Goal: Task Accomplishment & Management: Use online tool/utility

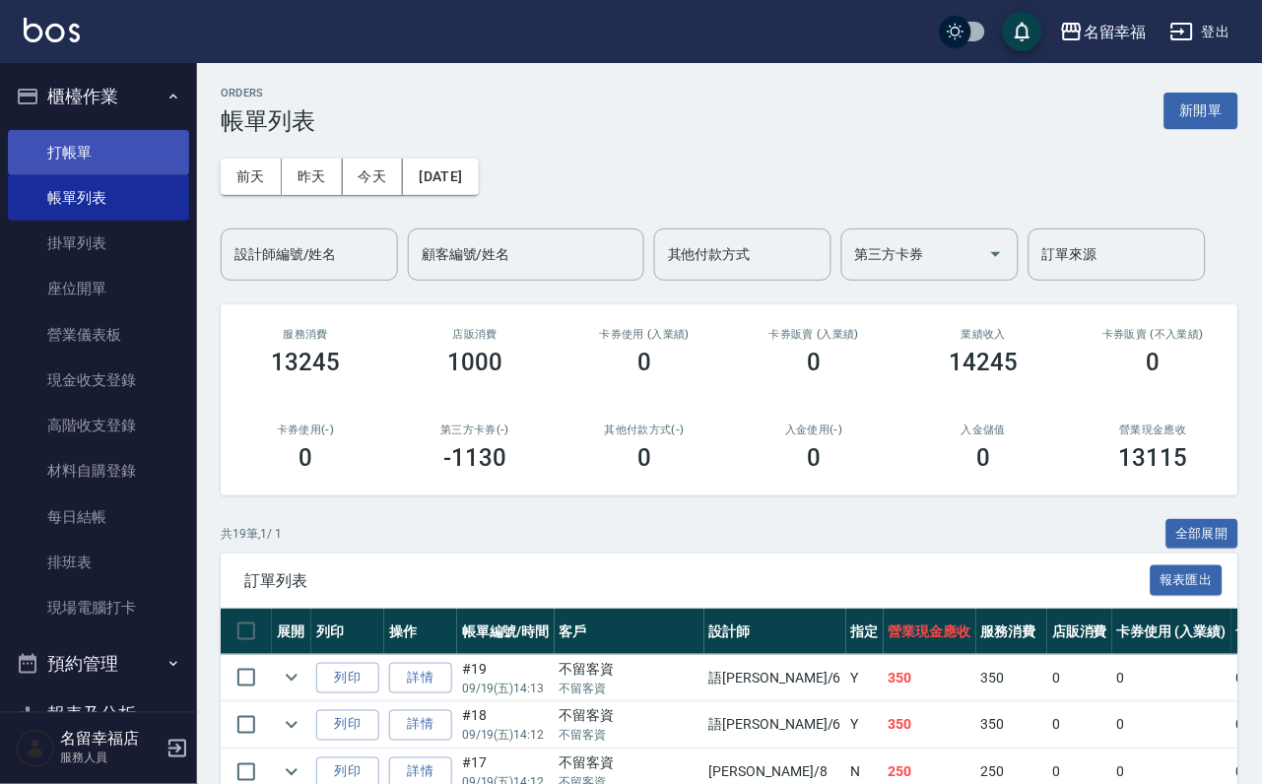
click at [72, 159] on link "打帳單" at bounding box center [98, 152] width 181 height 45
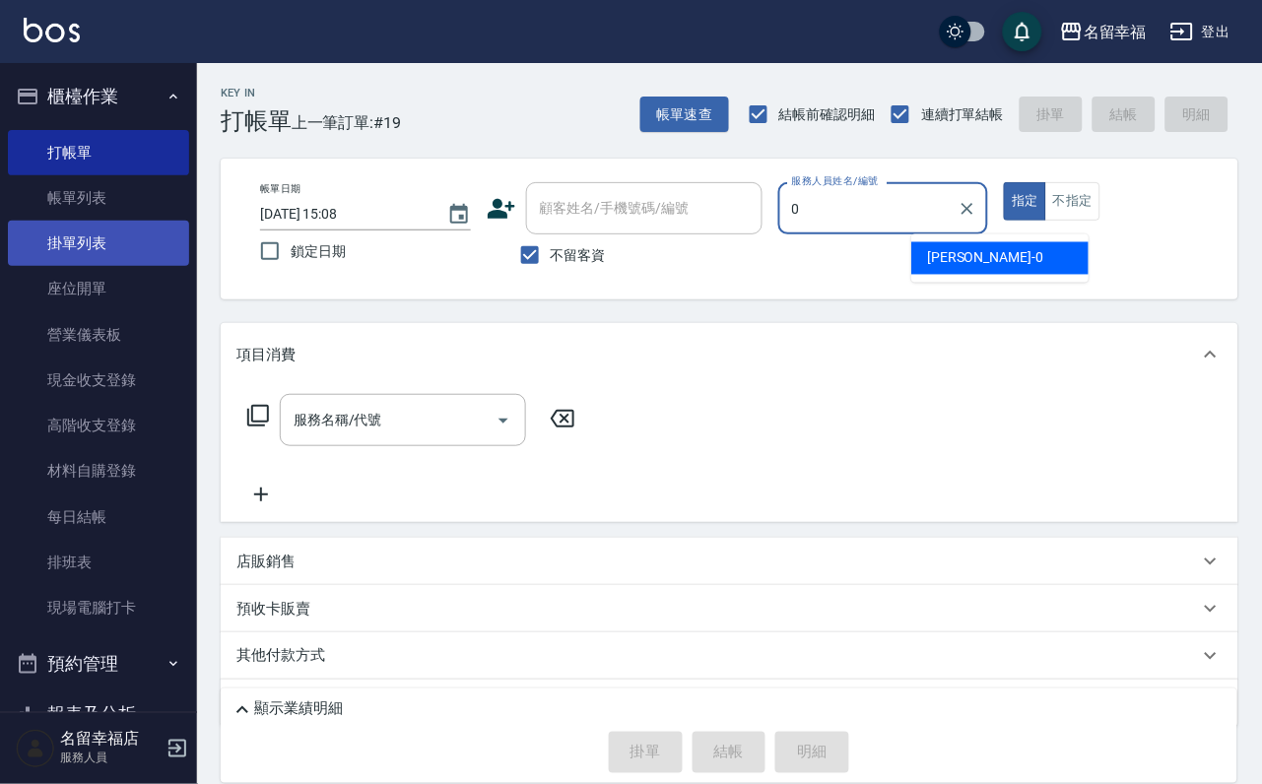
type input "小靜-0"
type button "true"
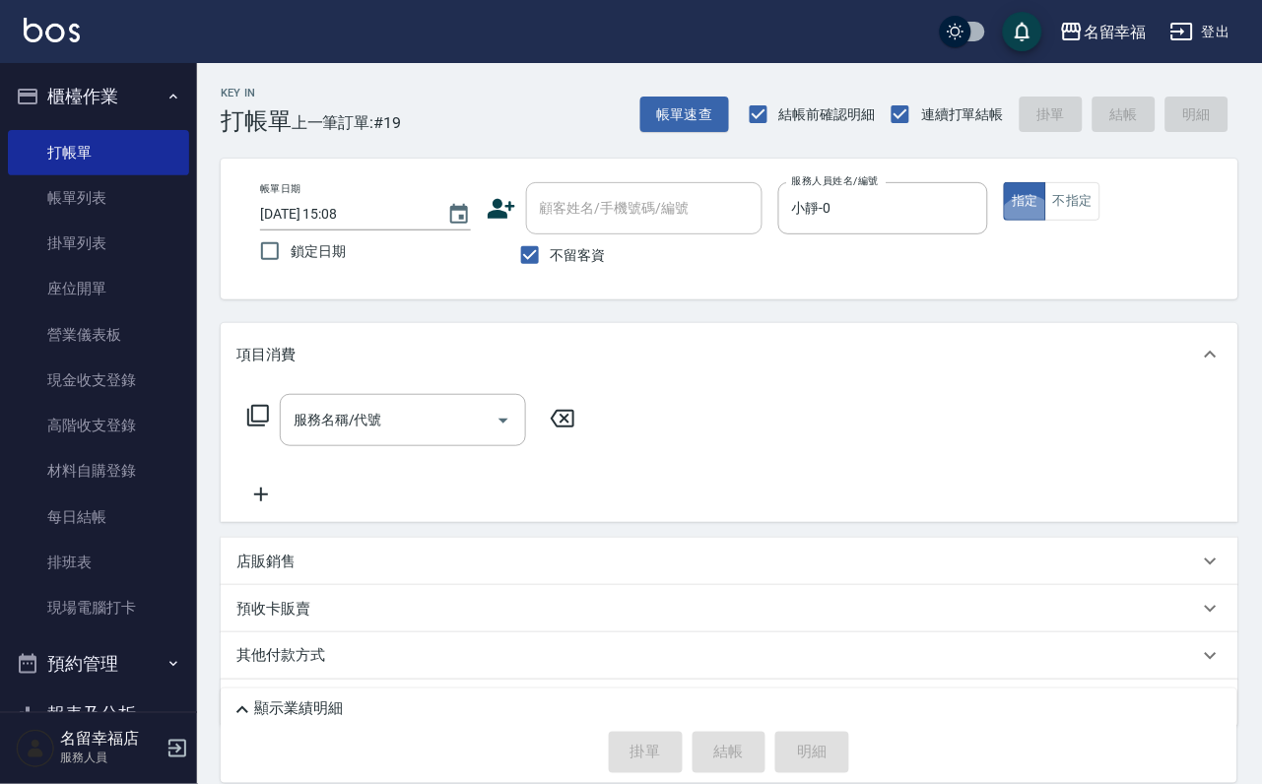
click at [258, 428] on icon at bounding box center [258, 416] width 24 height 24
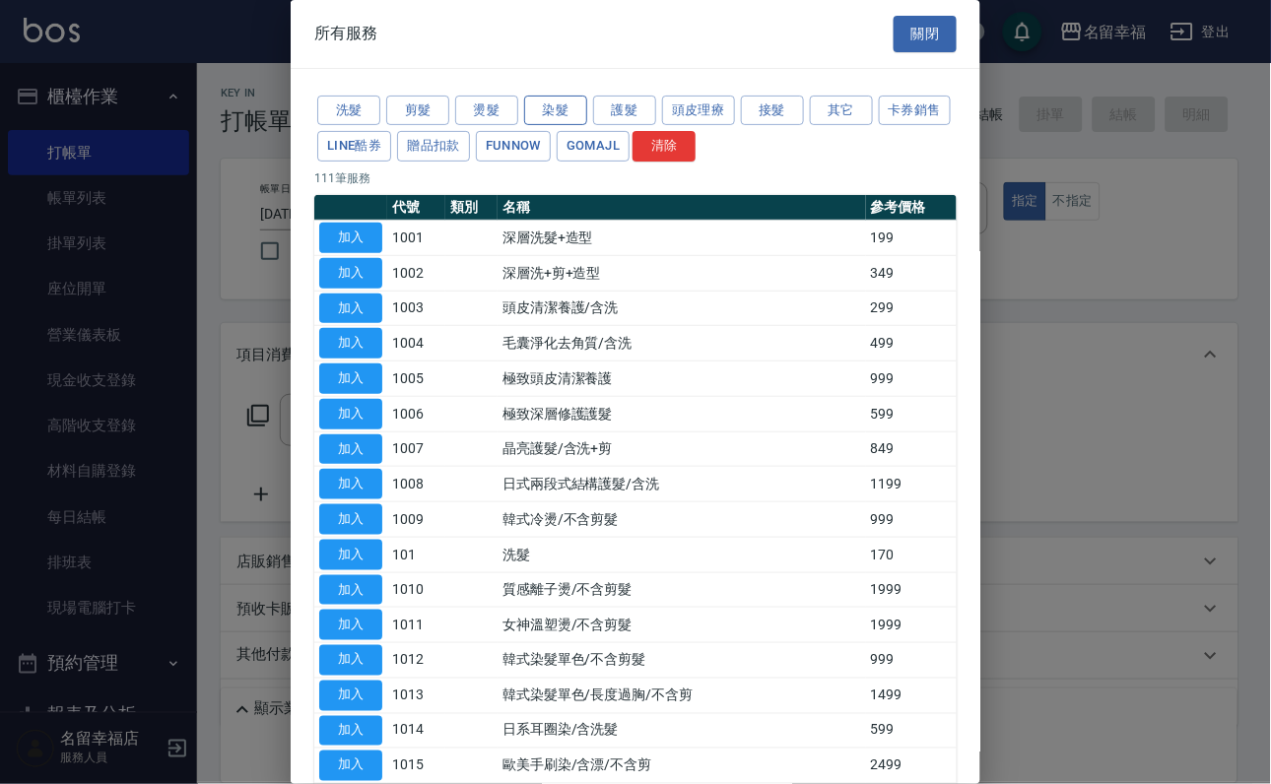
click at [547, 116] on button "染髮" at bounding box center [555, 111] width 63 height 31
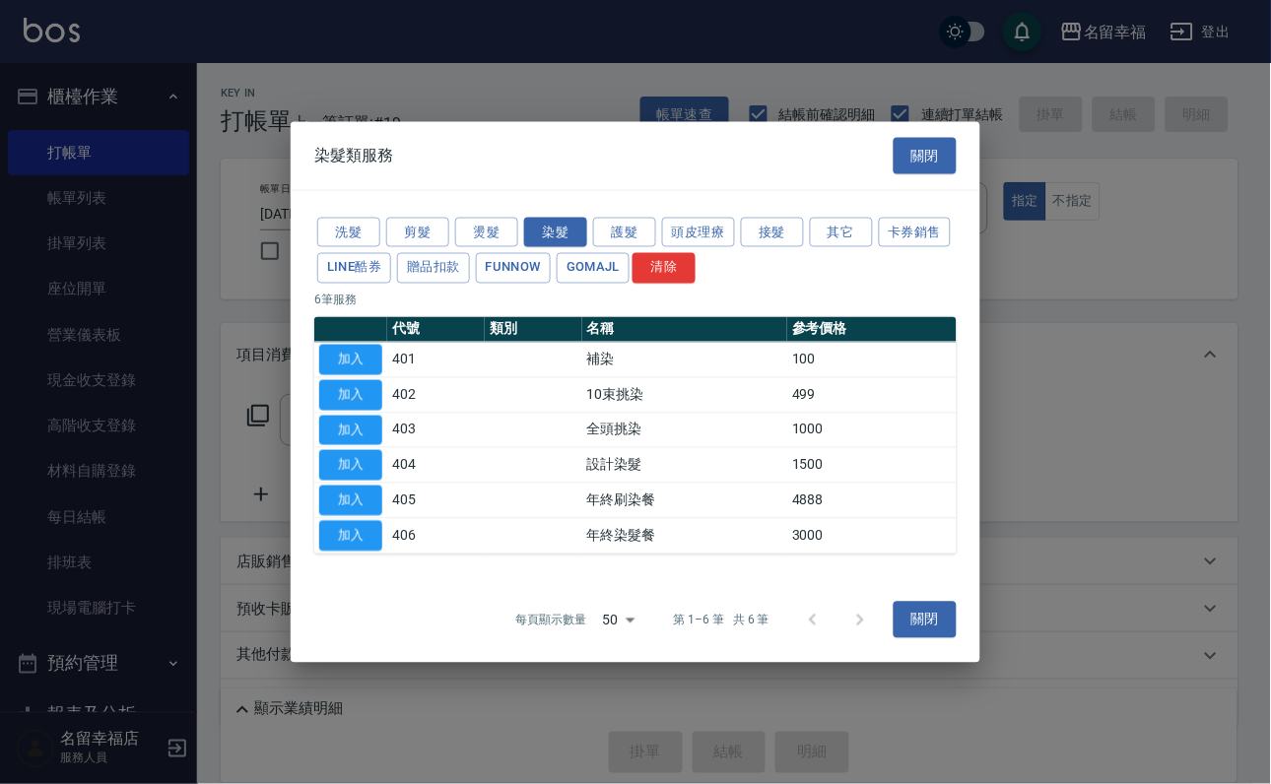
click at [359, 481] on button "加入" at bounding box center [350, 465] width 63 height 31
type input "設計染髮(404)"
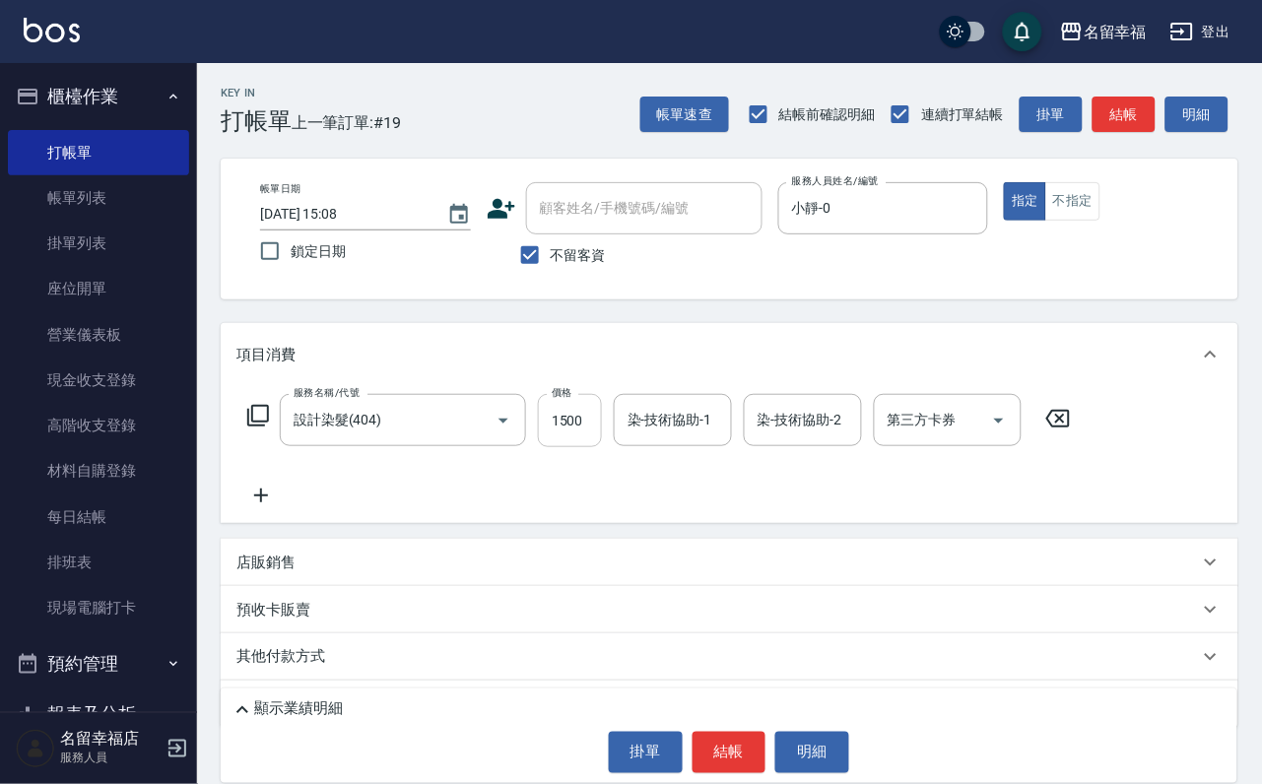
click at [590, 447] on input "1500" at bounding box center [570, 420] width 64 height 53
type input "1888"
type input "小靜-0"
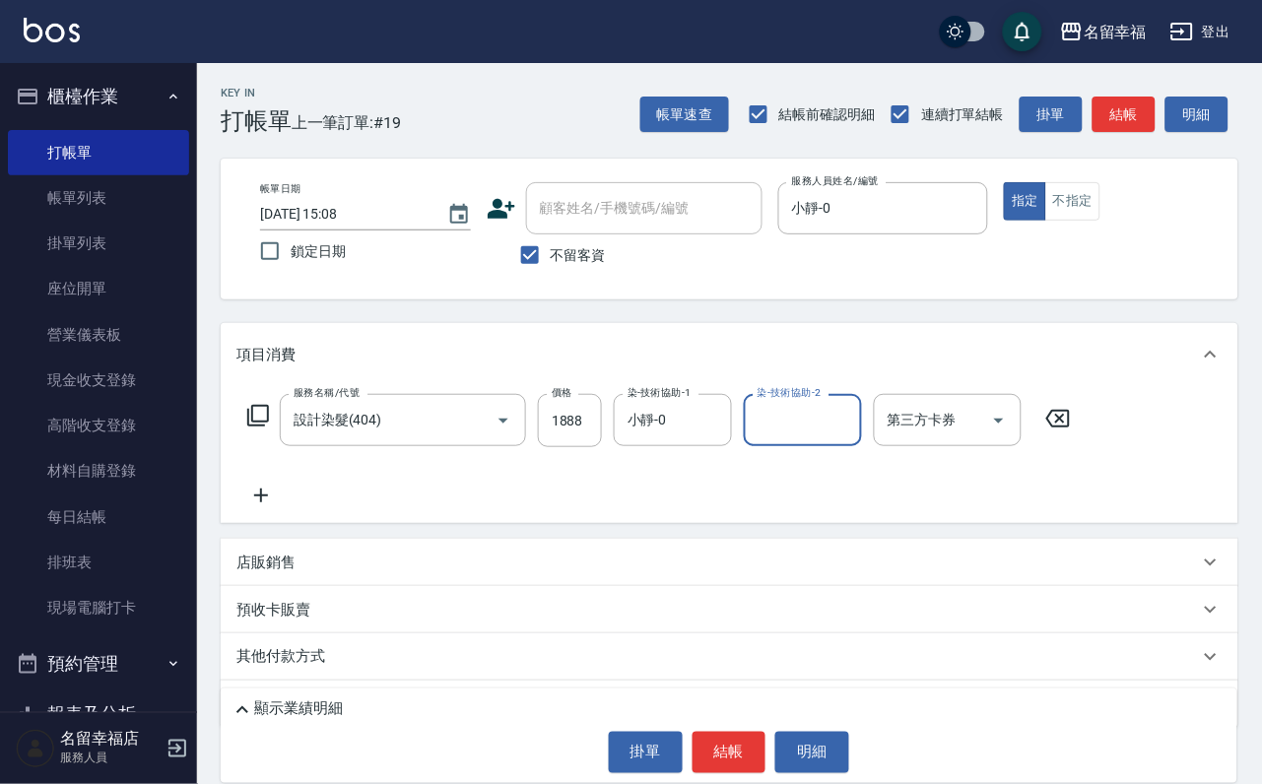
click at [270, 428] on icon at bounding box center [258, 416] width 24 height 24
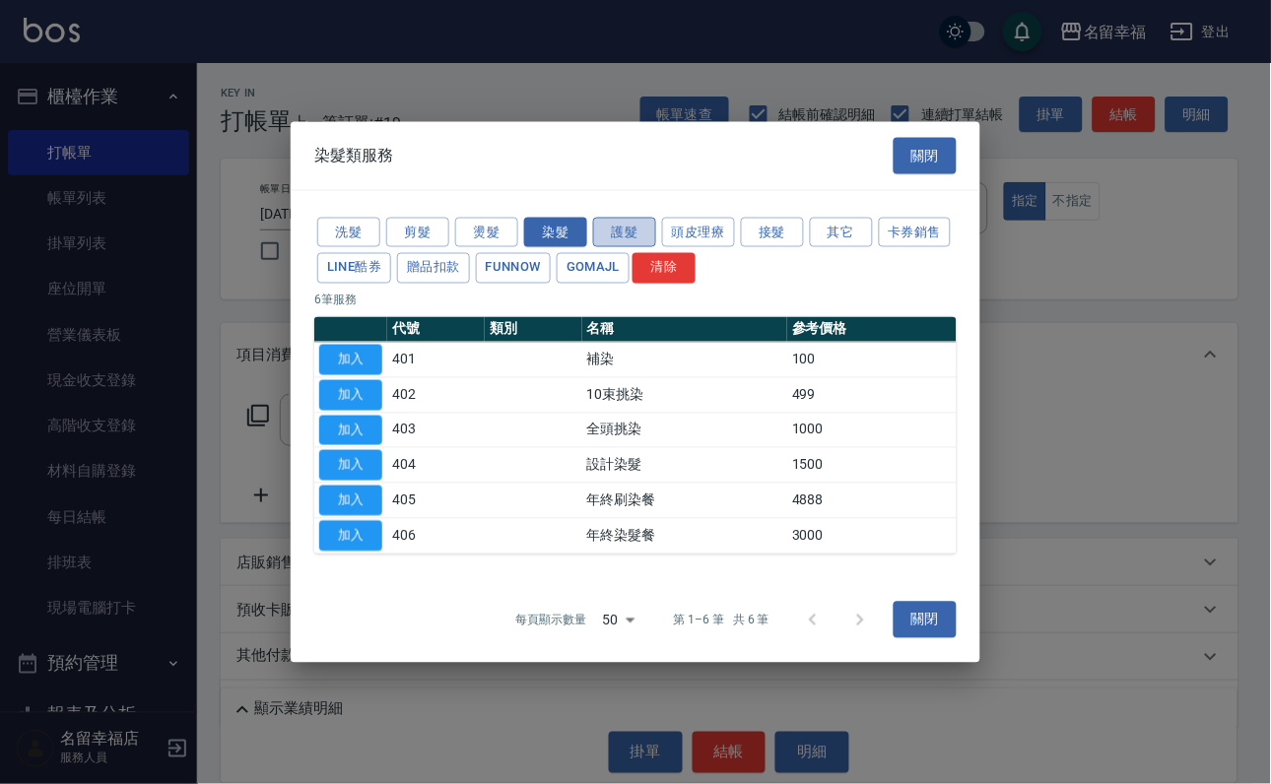
click at [616, 217] on button "護髮" at bounding box center [624, 232] width 63 height 31
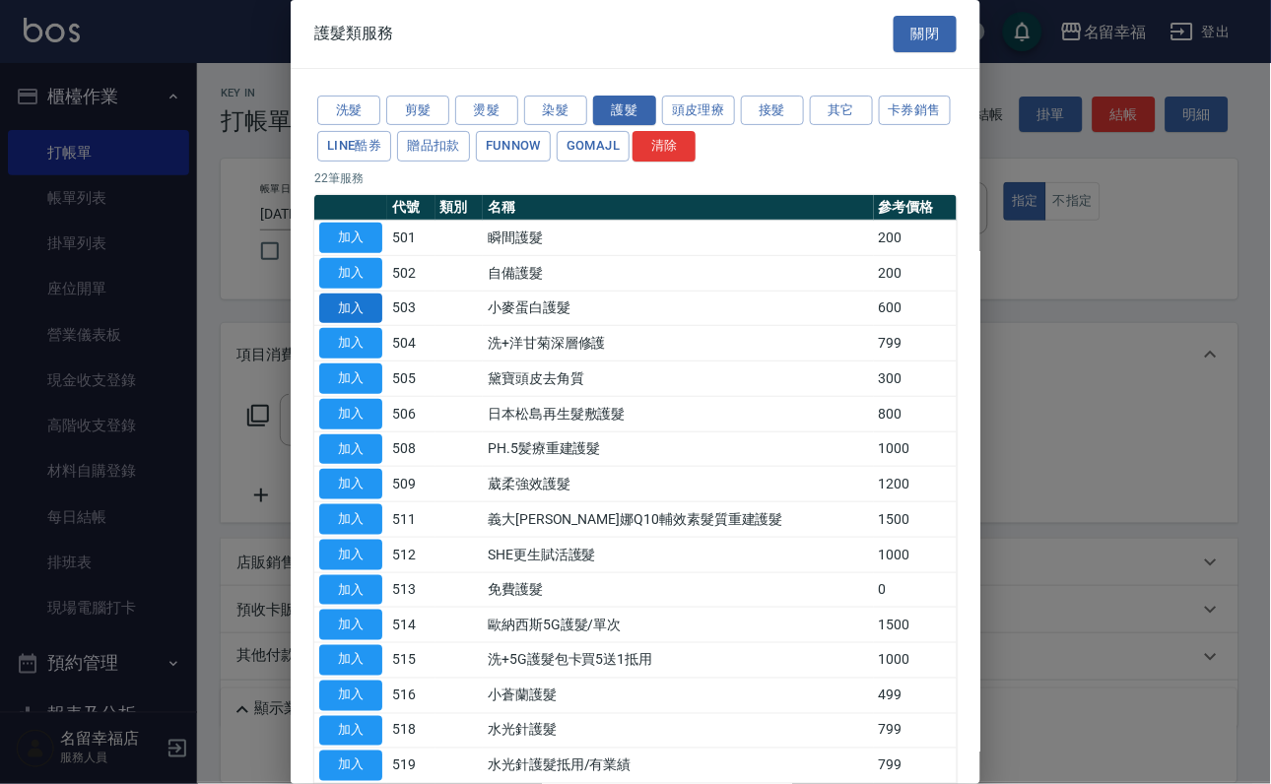
click at [354, 324] on button "加入" at bounding box center [350, 309] width 63 height 31
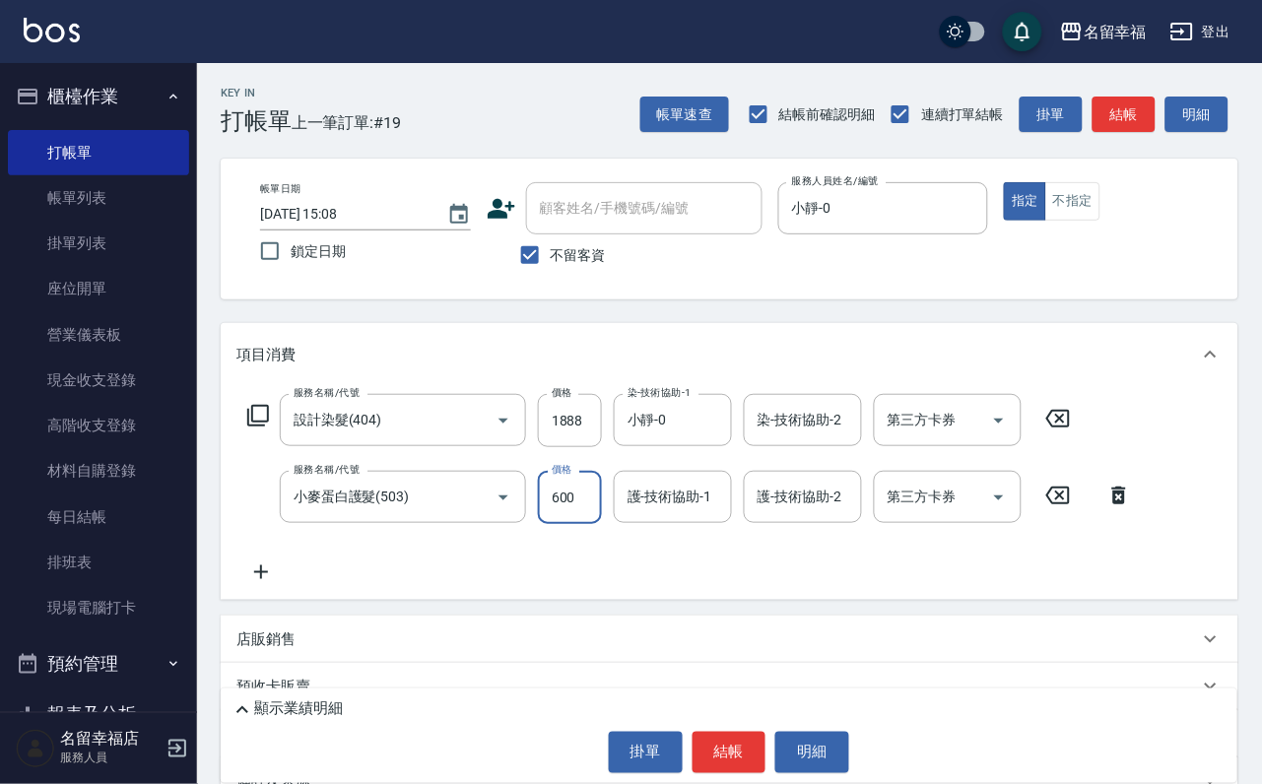
click at [584, 511] on input "600" at bounding box center [570, 497] width 64 height 53
type input "500"
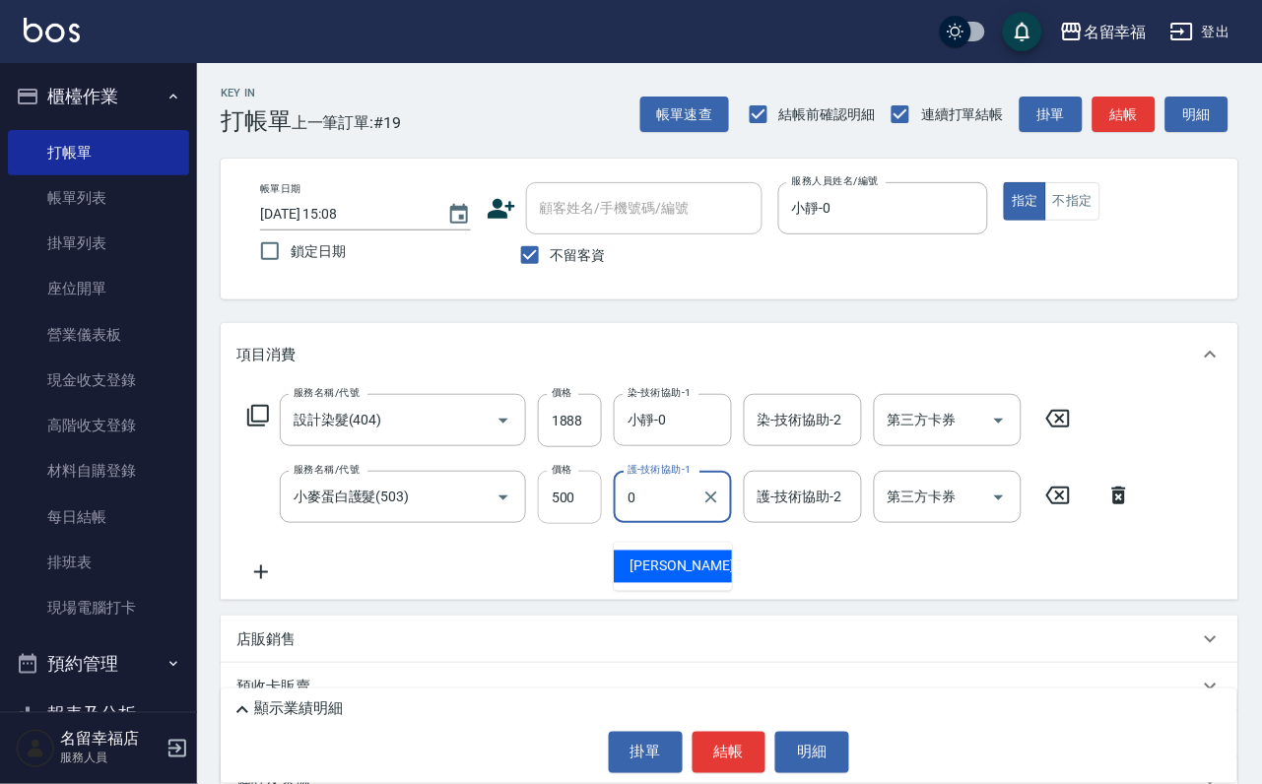
type input "小靜-0"
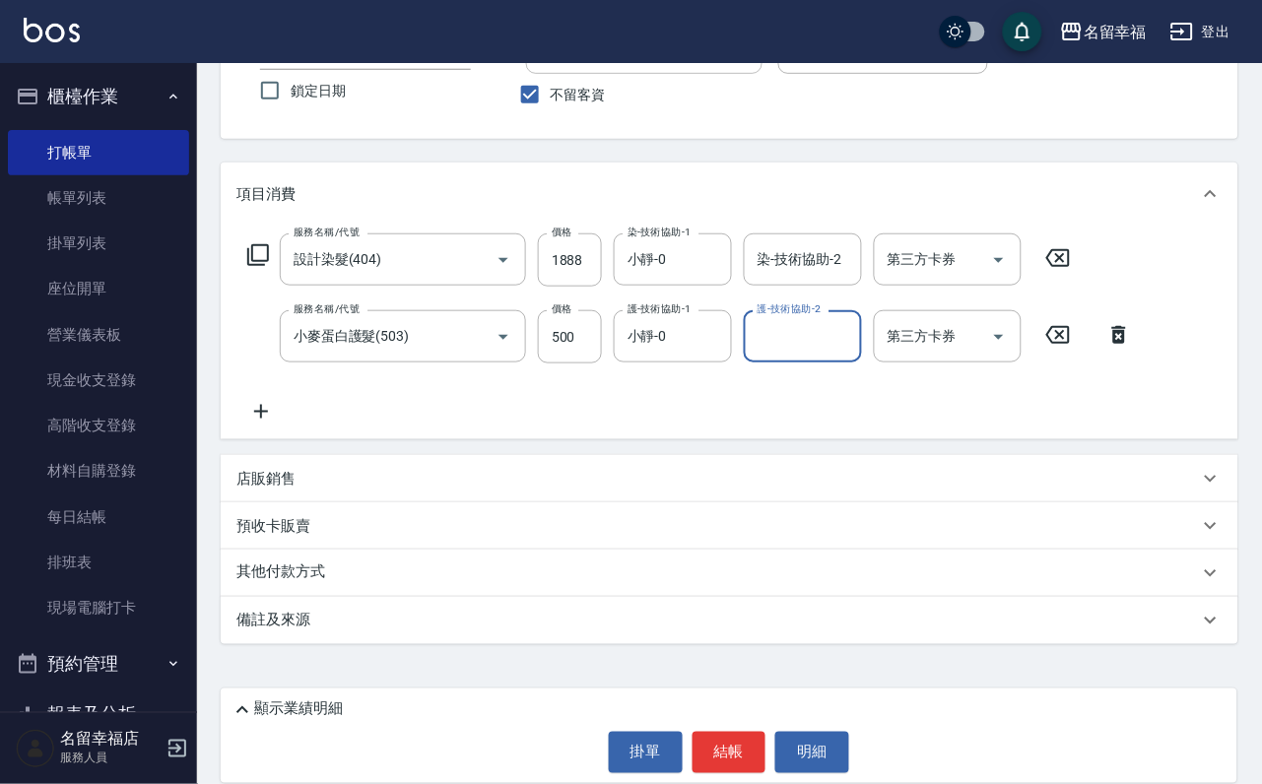
scroll to position [194, 0]
click at [305, 486] on div "店販銷售" at bounding box center [717, 479] width 963 height 21
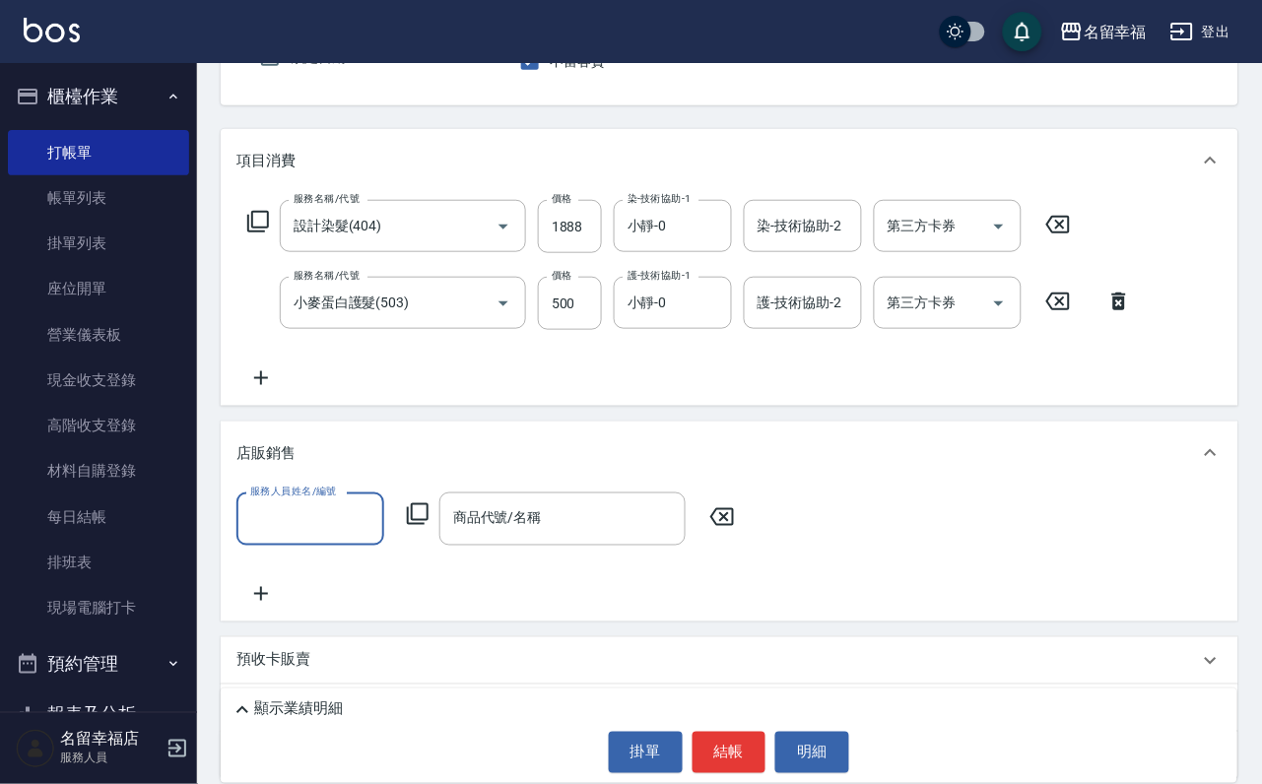
scroll to position [0, 0]
type input "小靜-0"
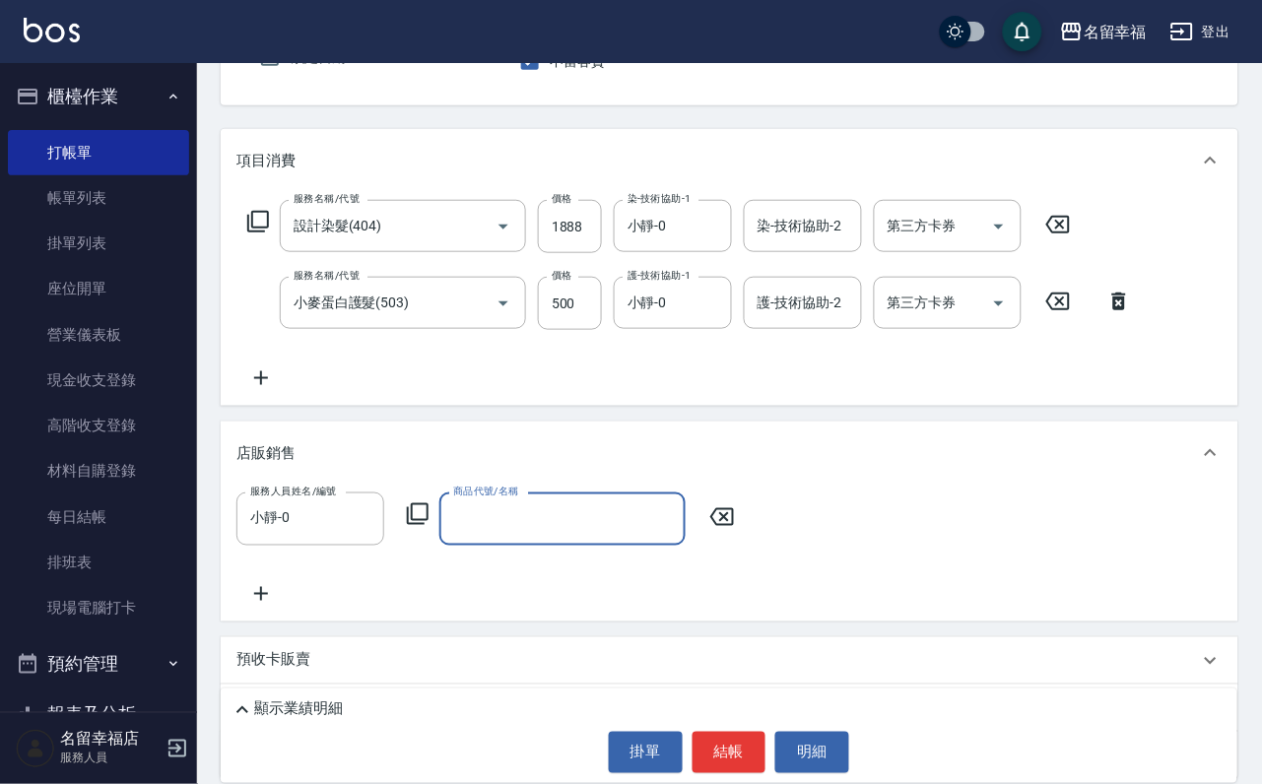
click at [418, 526] on icon at bounding box center [418, 514] width 24 height 24
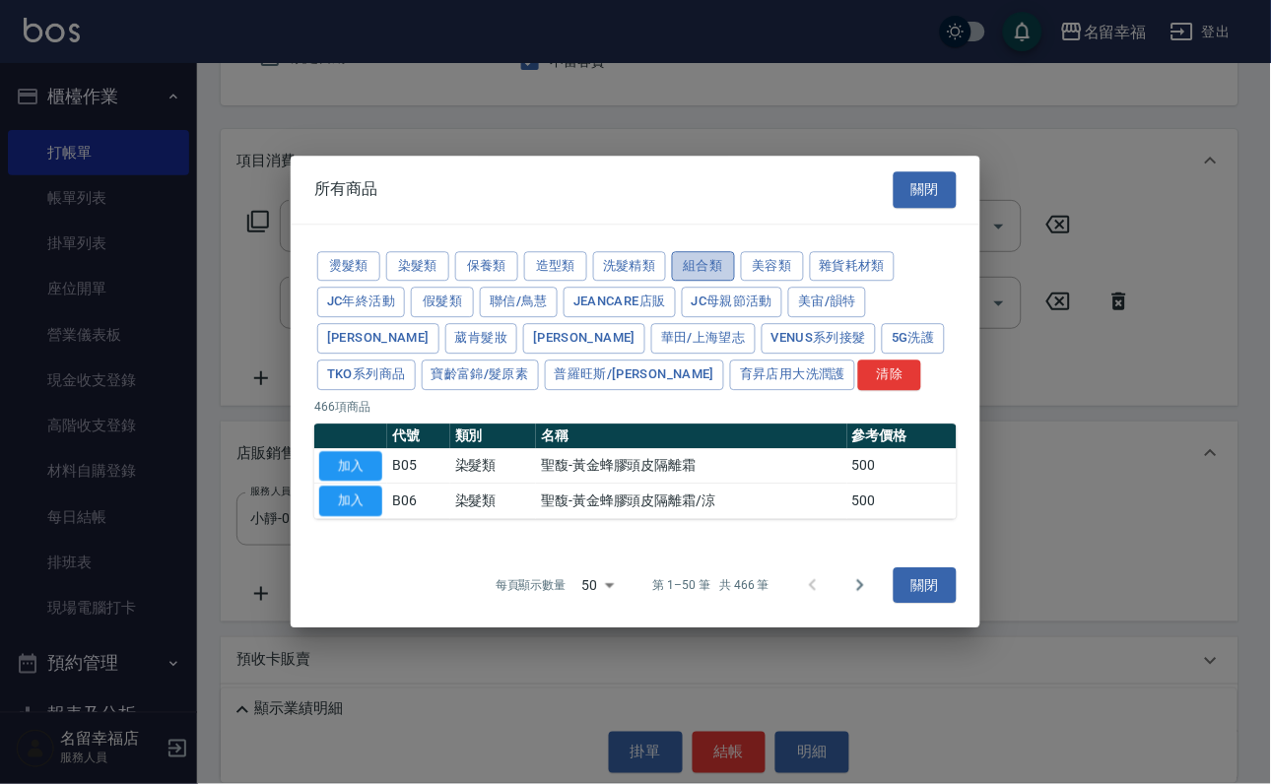
click at [735, 251] on button "組合類" at bounding box center [703, 266] width 63 height 31
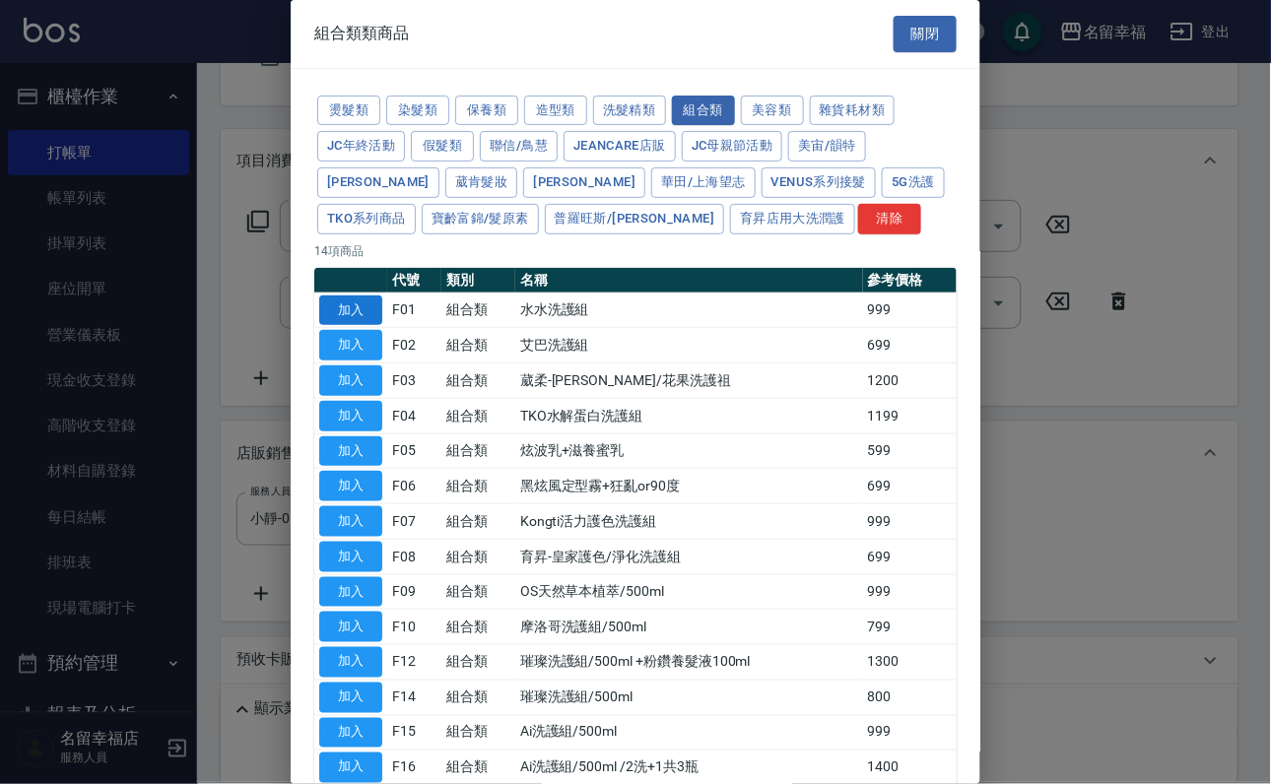
click at [340, 326] on button "加入" at bounding box center [350, 311] width 63 height 31
type input "水水洗護組"
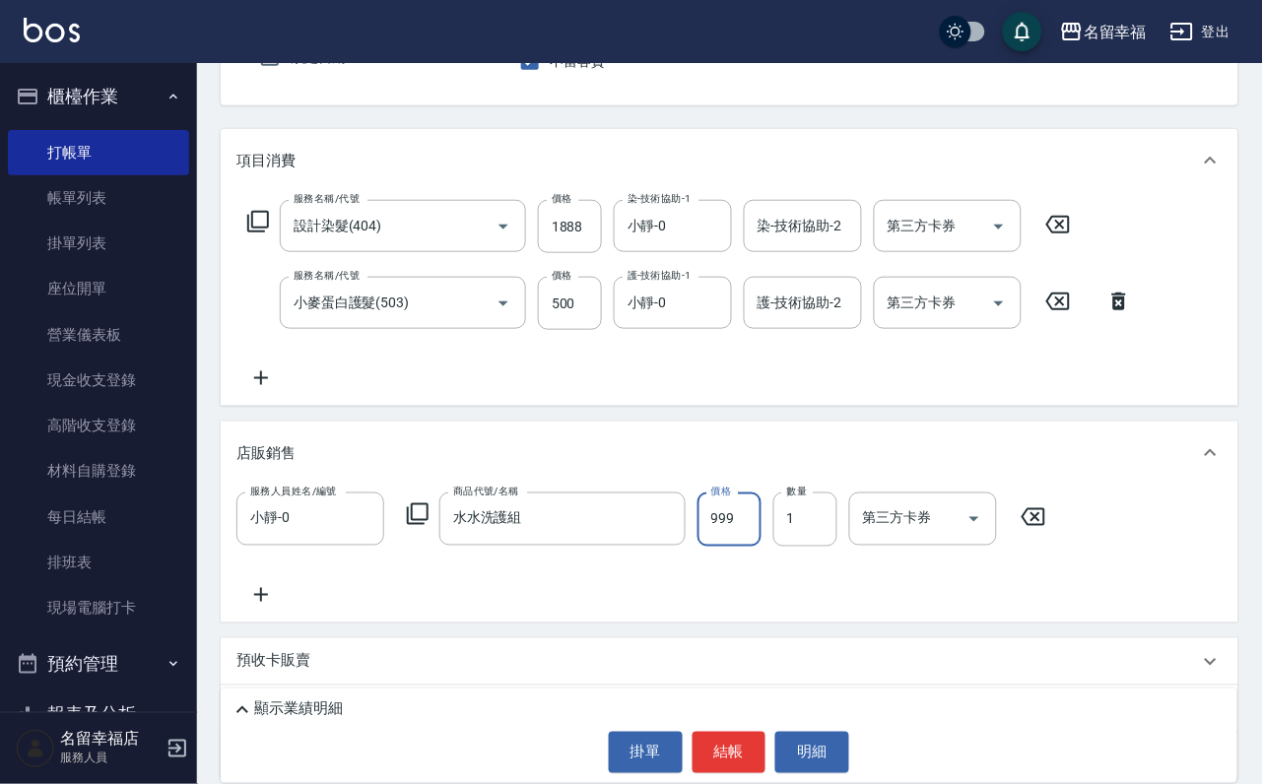
click at [736, 546] on input "999" at bounding box center [730, 519] width 64 height 53
type input "1000"
click at [701, 732] on button "結帳" at bounding box center [730, 752] width 74 height 41
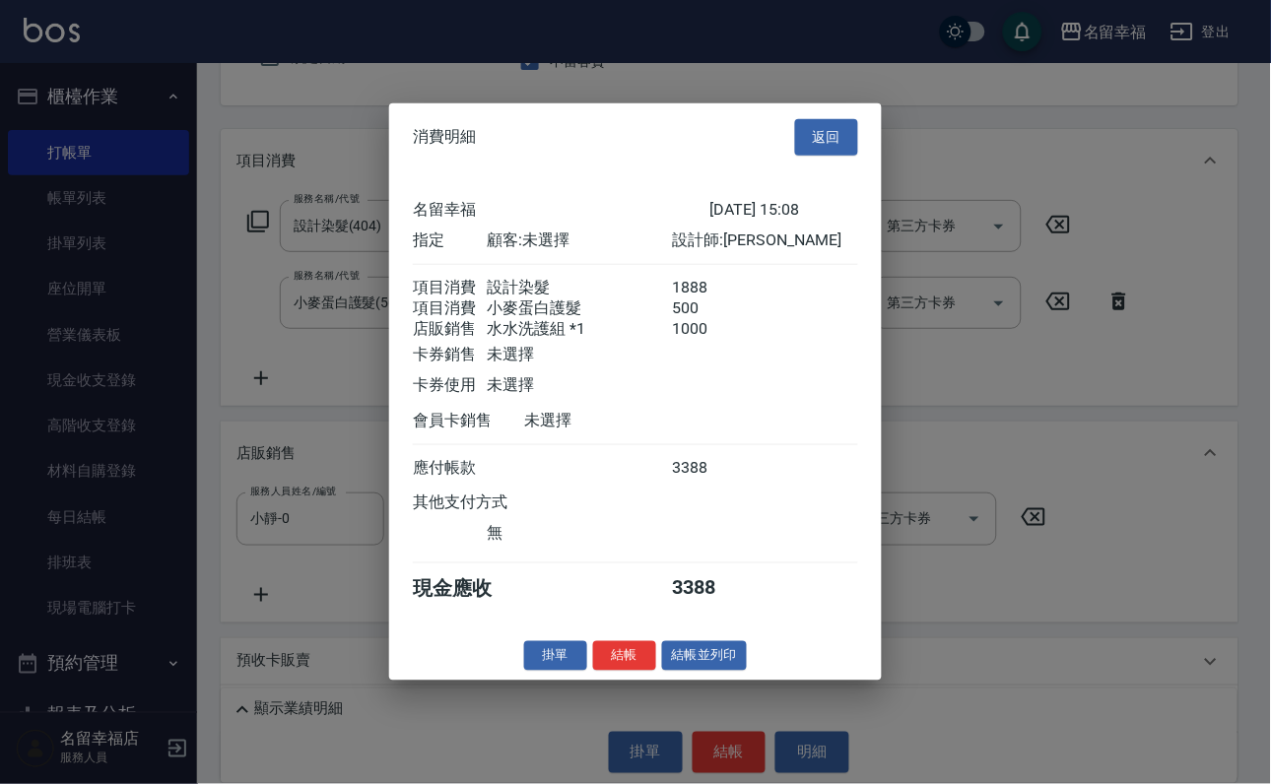
scroll to position [307, 0]
click at [593, 671] on button "結帳" at bounding box center [624, 655] width 63 height 31
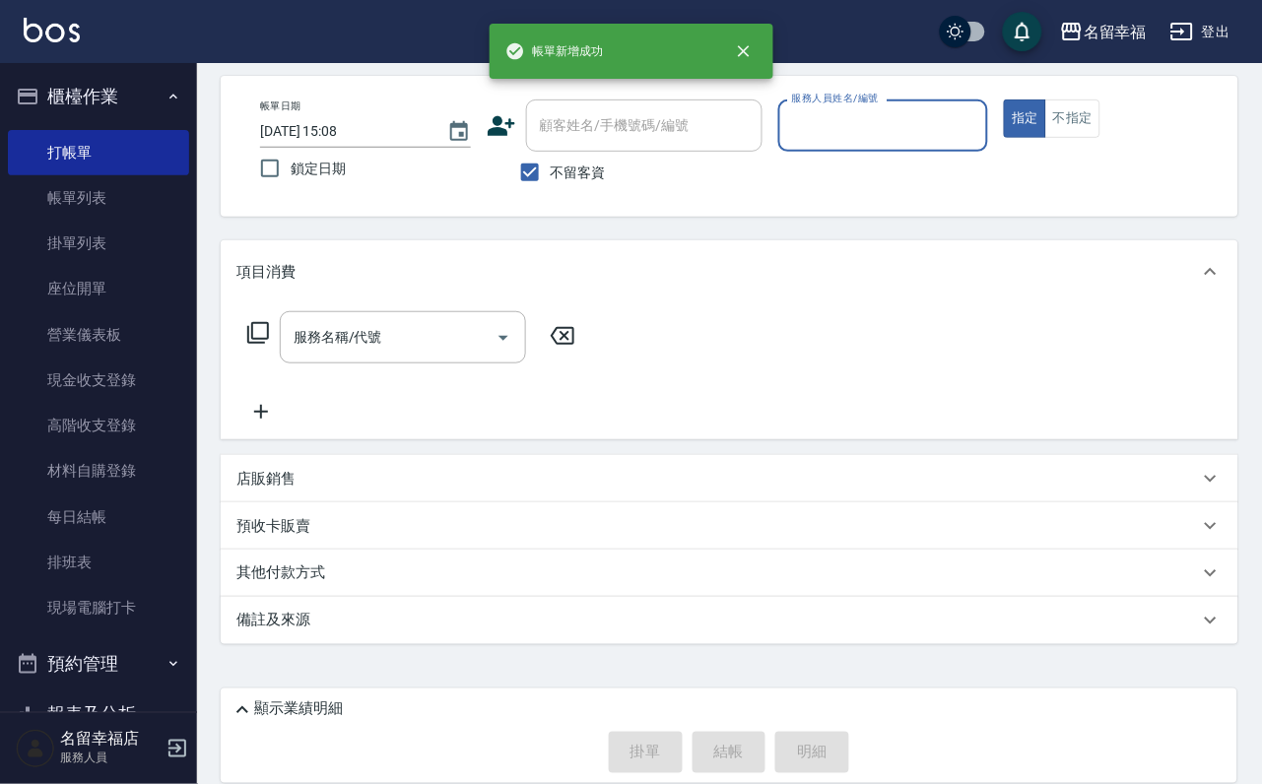
scroll to position [117, 0]
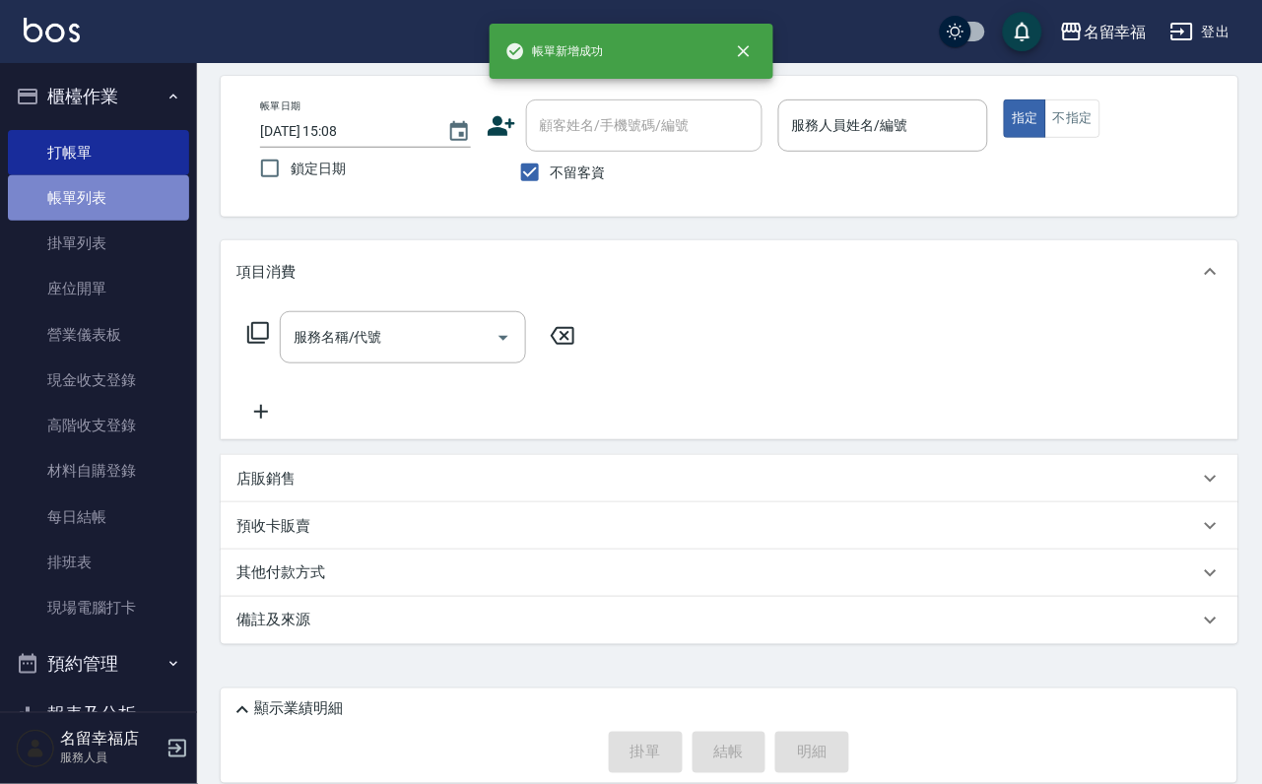
click at [102, 212] on link "帳單列表" at bounding box center [98, 197] width 181 height 45
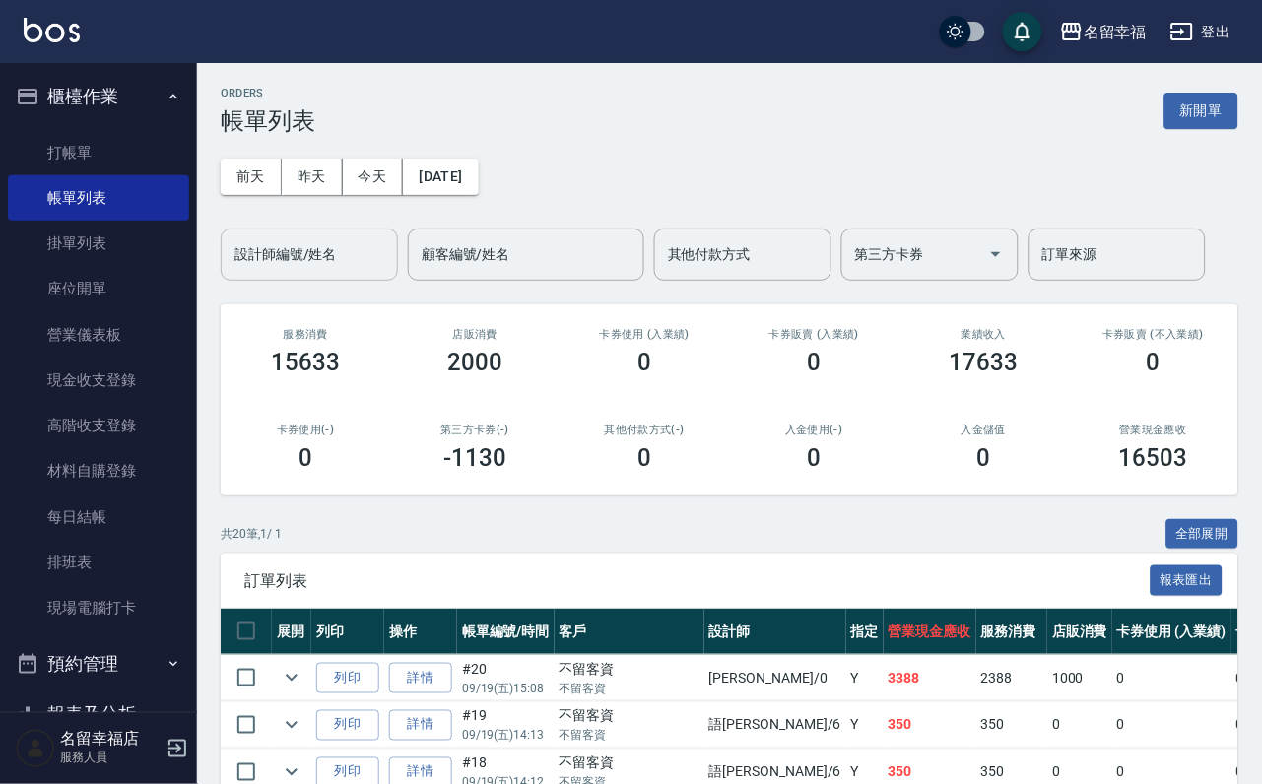
click at [301, 262] on input "設計師編號/姓名" at bounding box center [310, 254] width 160 height 34
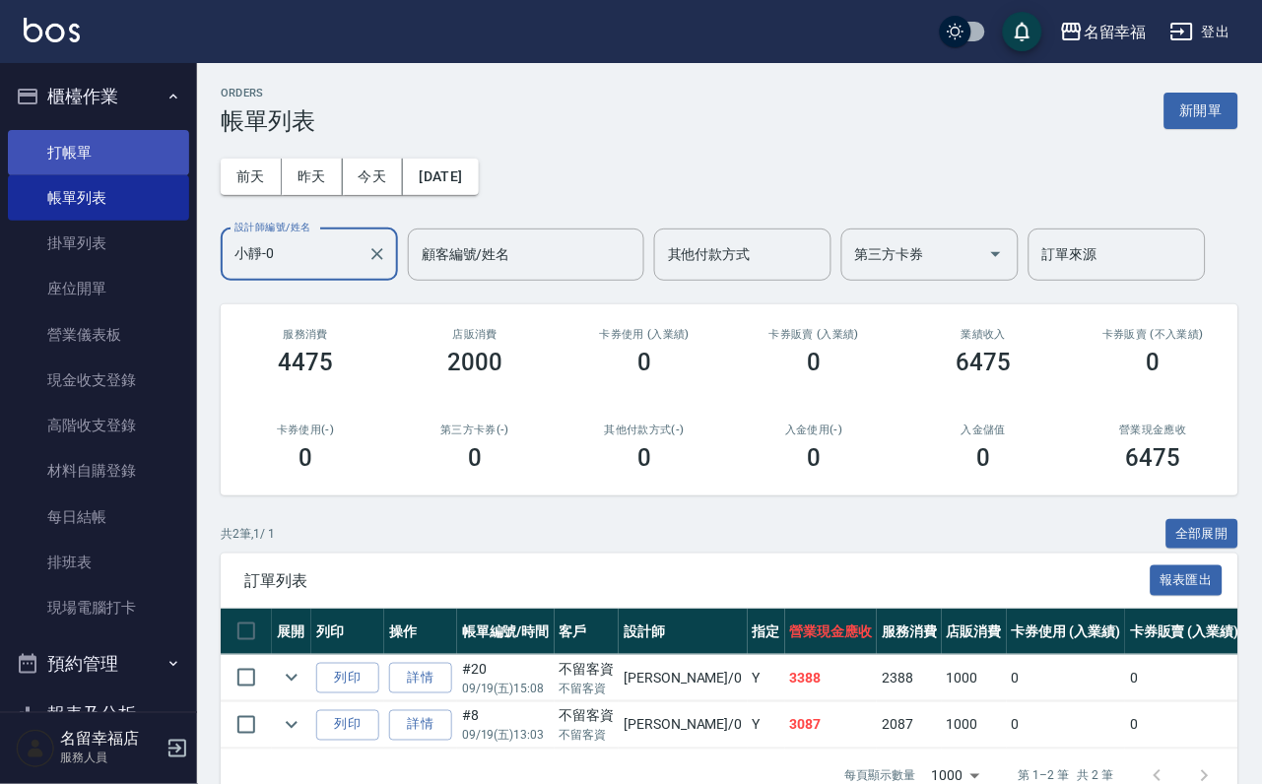
type input "小靜-0"
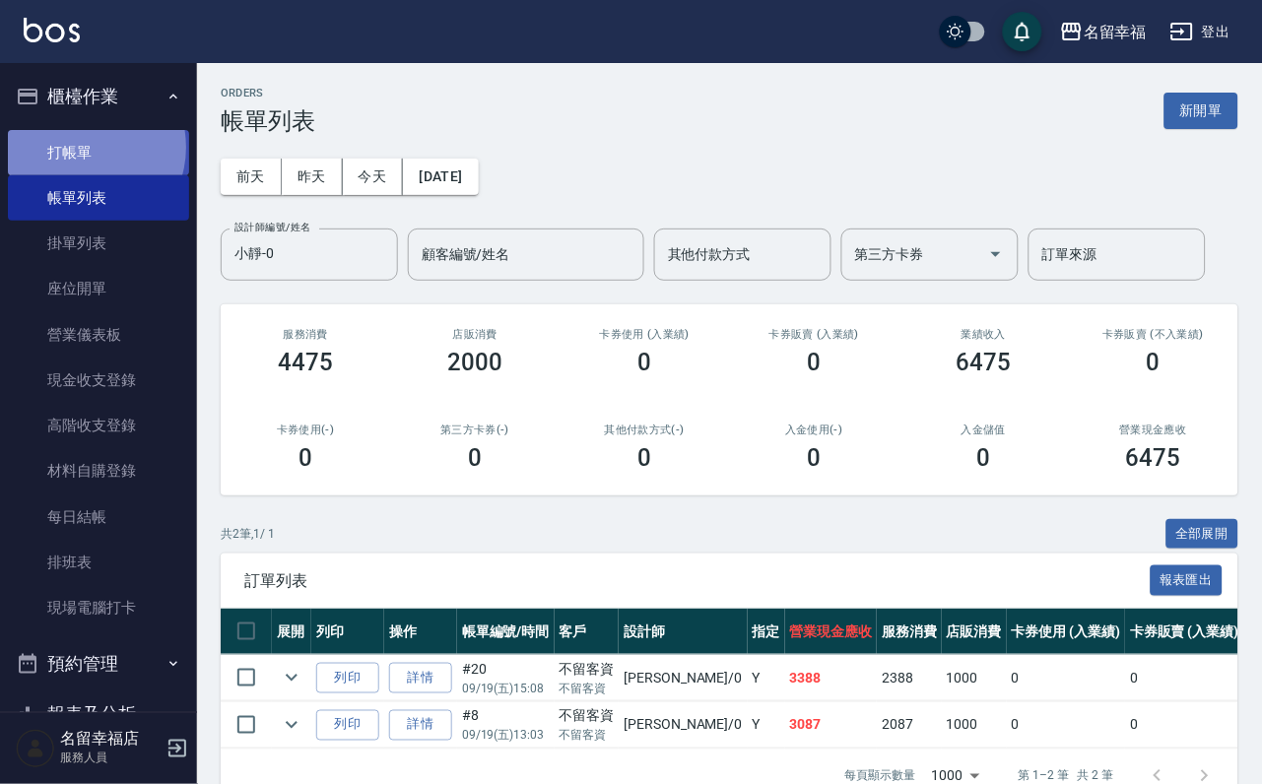
click at [84, 157] on link "打帳單" at bounding box center [98, 152] width 181 height 45
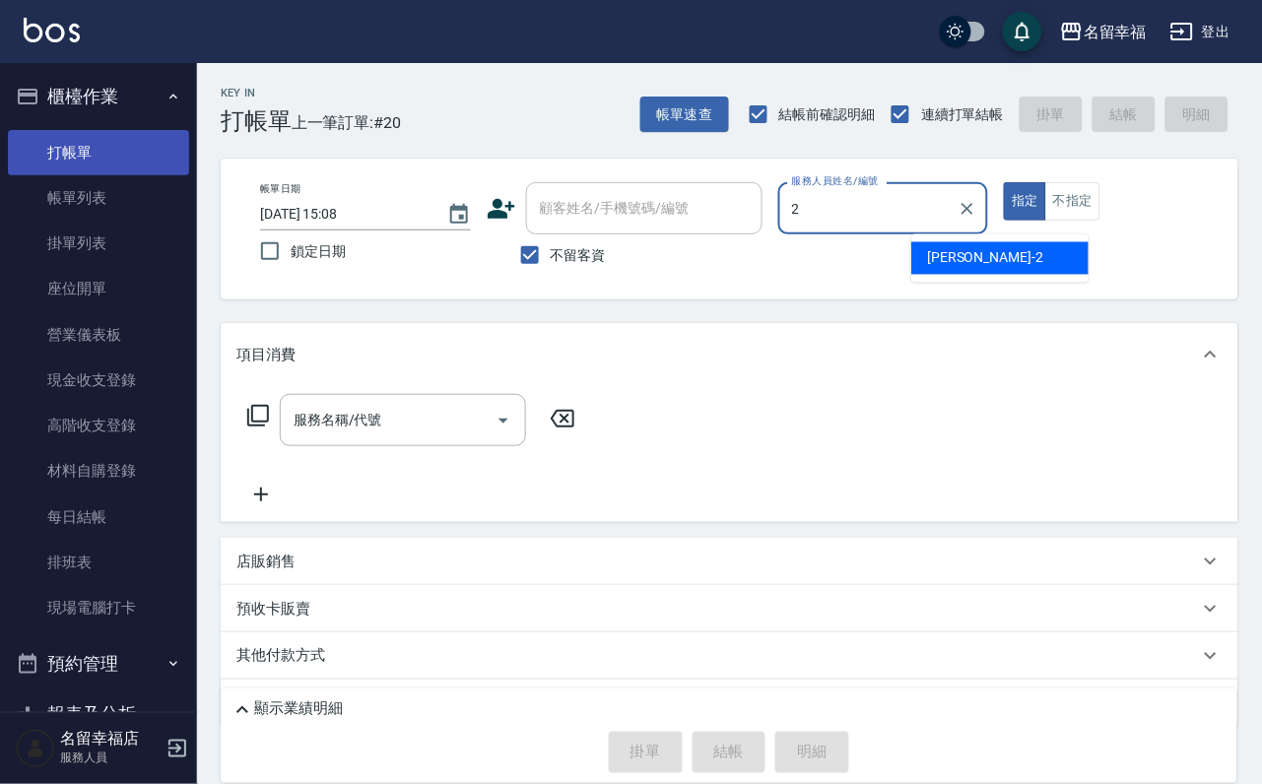
type input "碧涵-2"
type button "true"
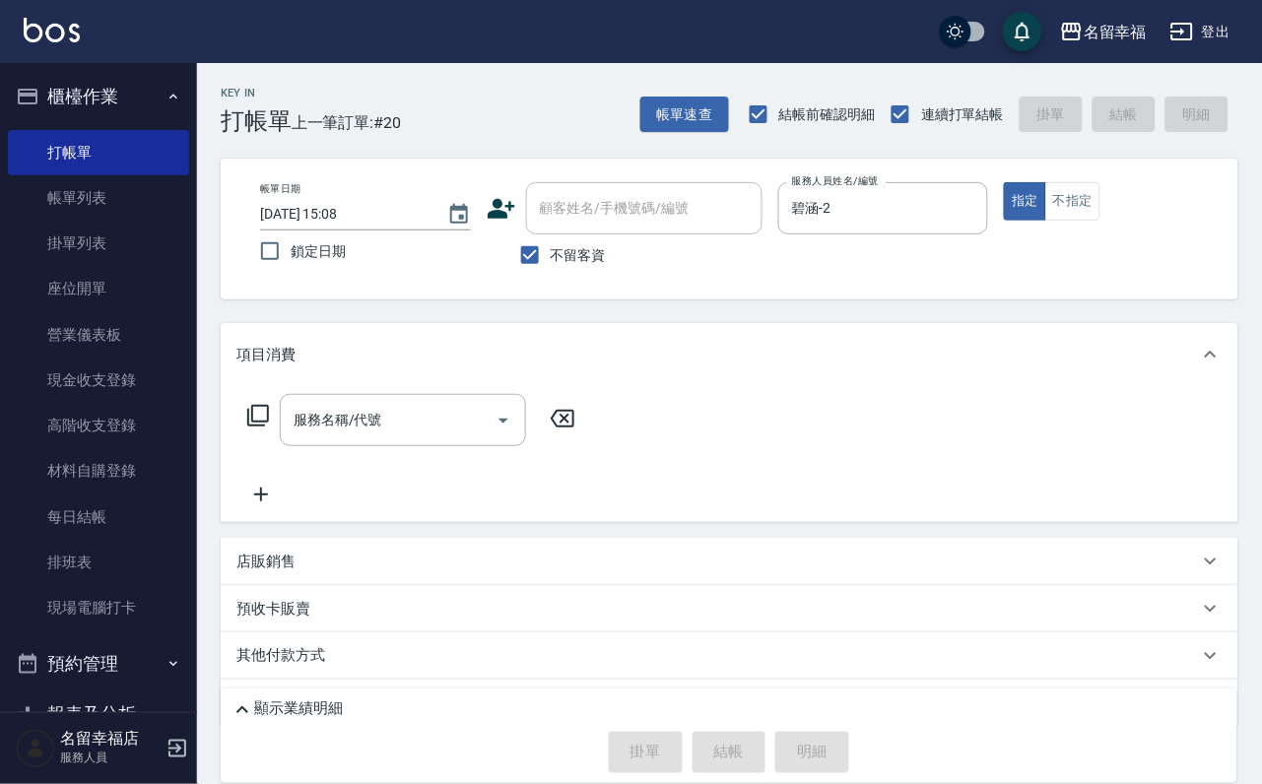
click at [270, 428] on icon at bounding box center [258, 416] width 24 height 24
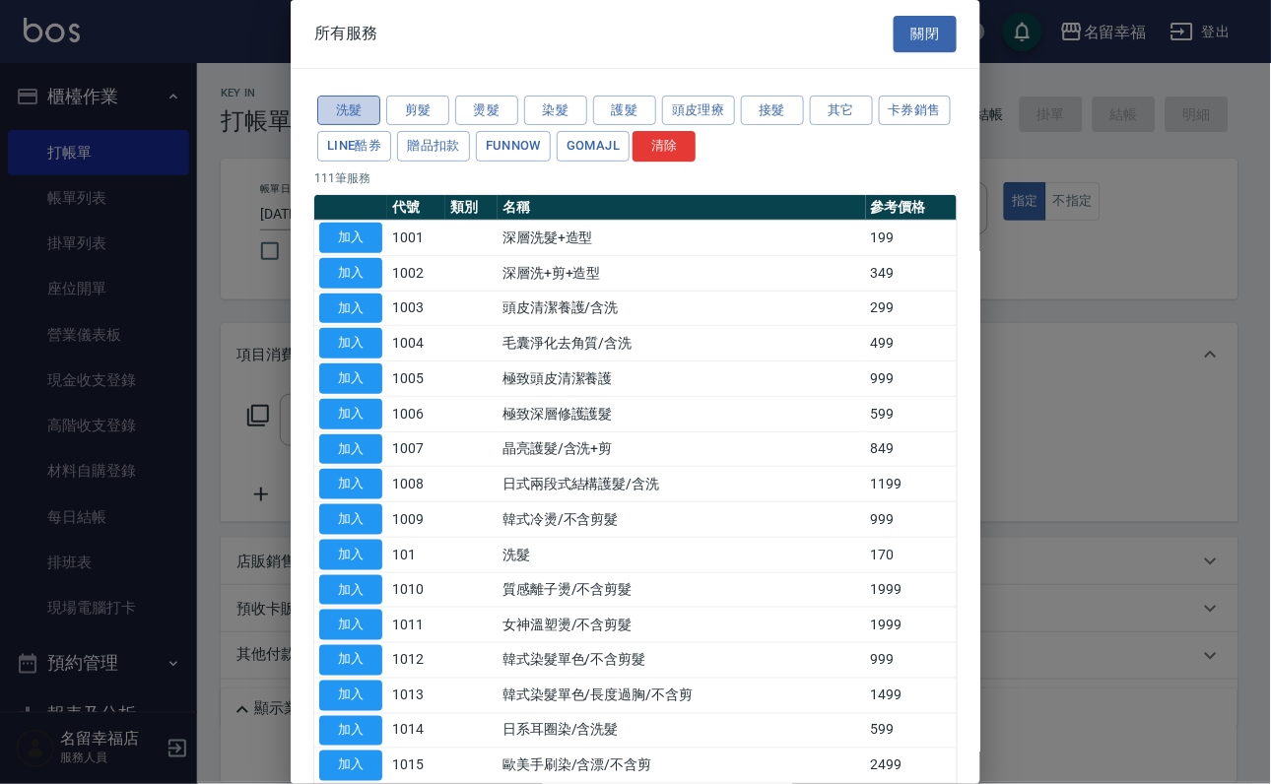
click at [326, 126] on button "洗髮" at bounding box center [348, 111] width 63 height 31
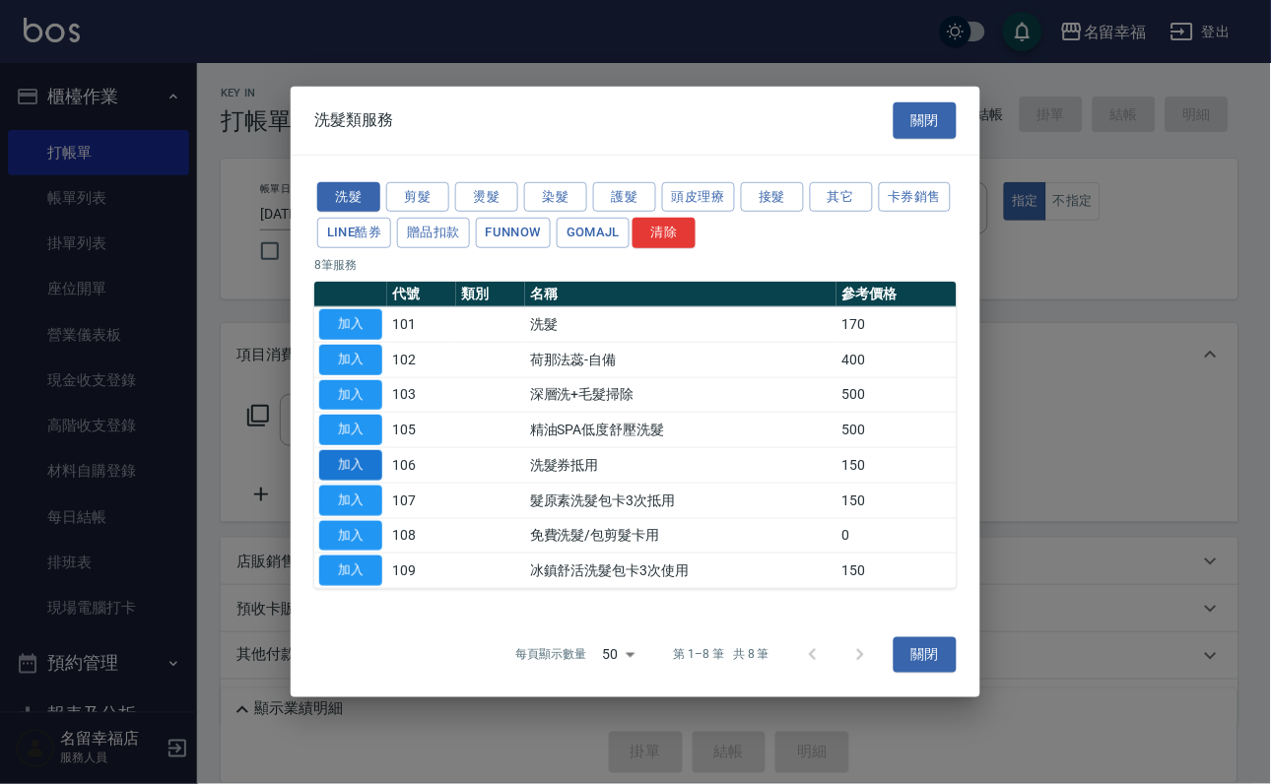
click at [346, 478] on button "加入" at bounding box center [350, 465] width 63 height 31
type input "洗髮券抵用(106)"
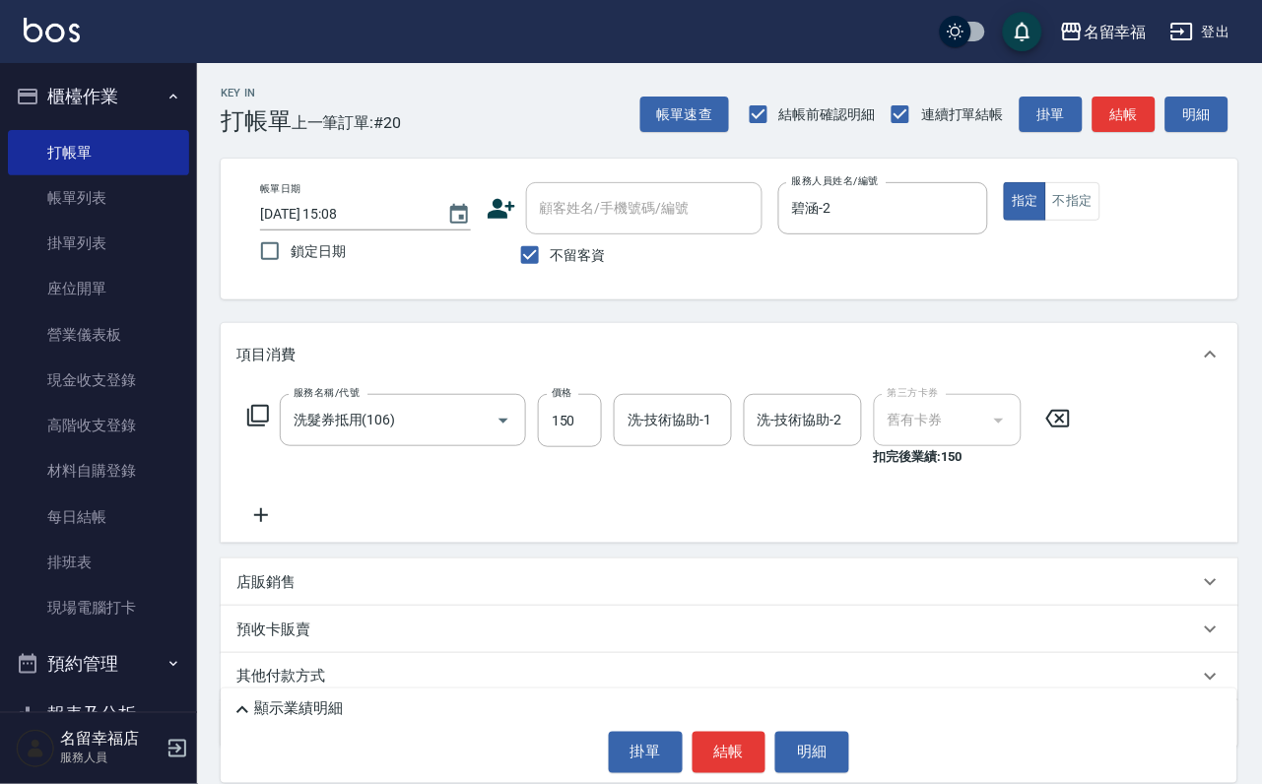
click at [633, 462] on div "洗-技術協助-1 洗-技術協助-1" at bounding box center [679, 430] width 130 height 73
click at [589, 447] on input "150" at bounding box center [570, 420] width 64 height 53
type input "230"
type input "碧涵-2"
click at [758, 736] on button "結帳" at bounding box center [730, 752] width 74 height 41
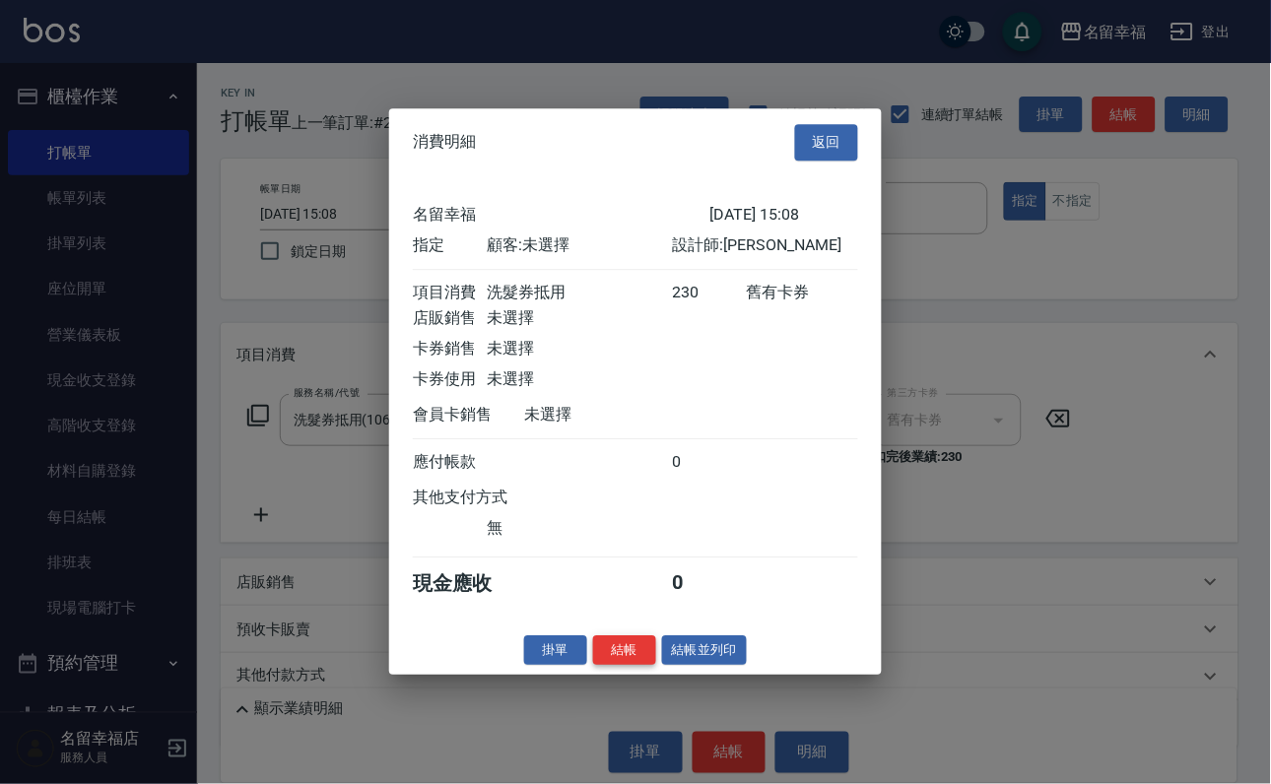
scroll to position [243, 0]
click at [620, 666] on button "結帳" at bounding box center [624, 650] width 63 height 31
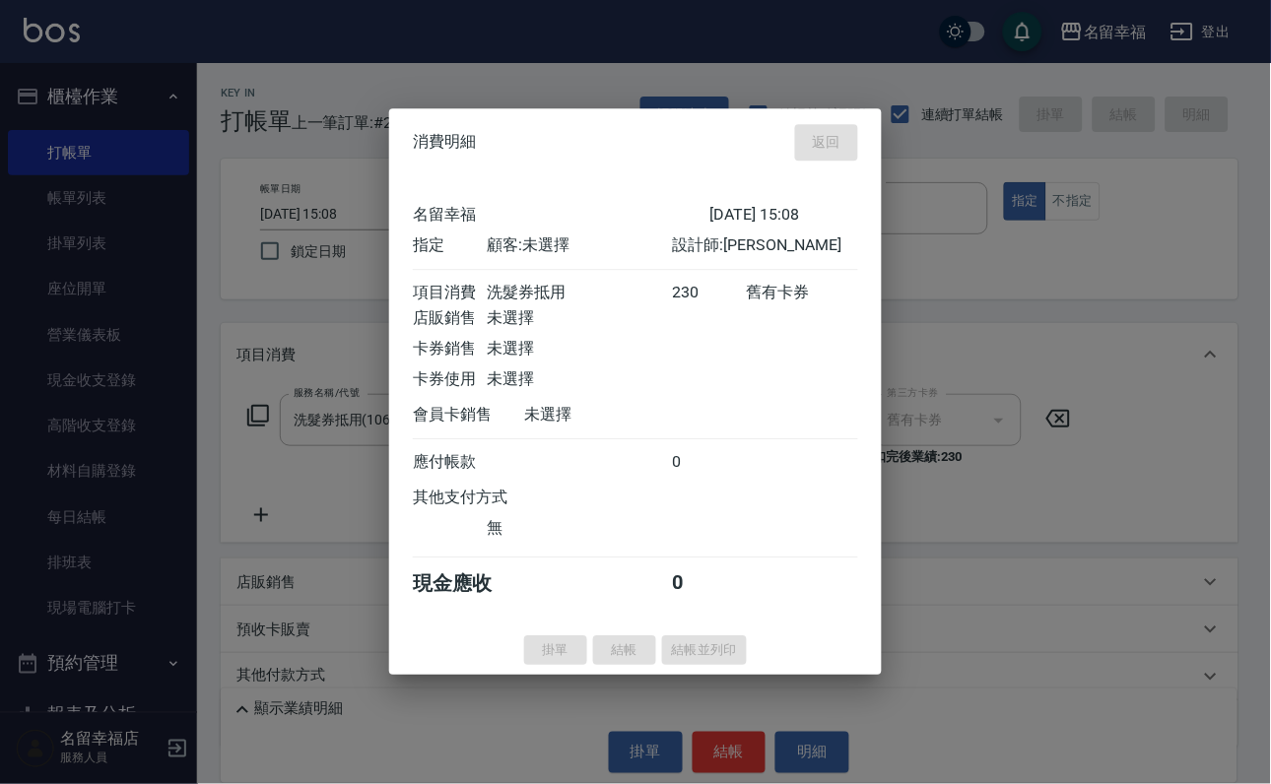
type input "[DATE] 15:14"
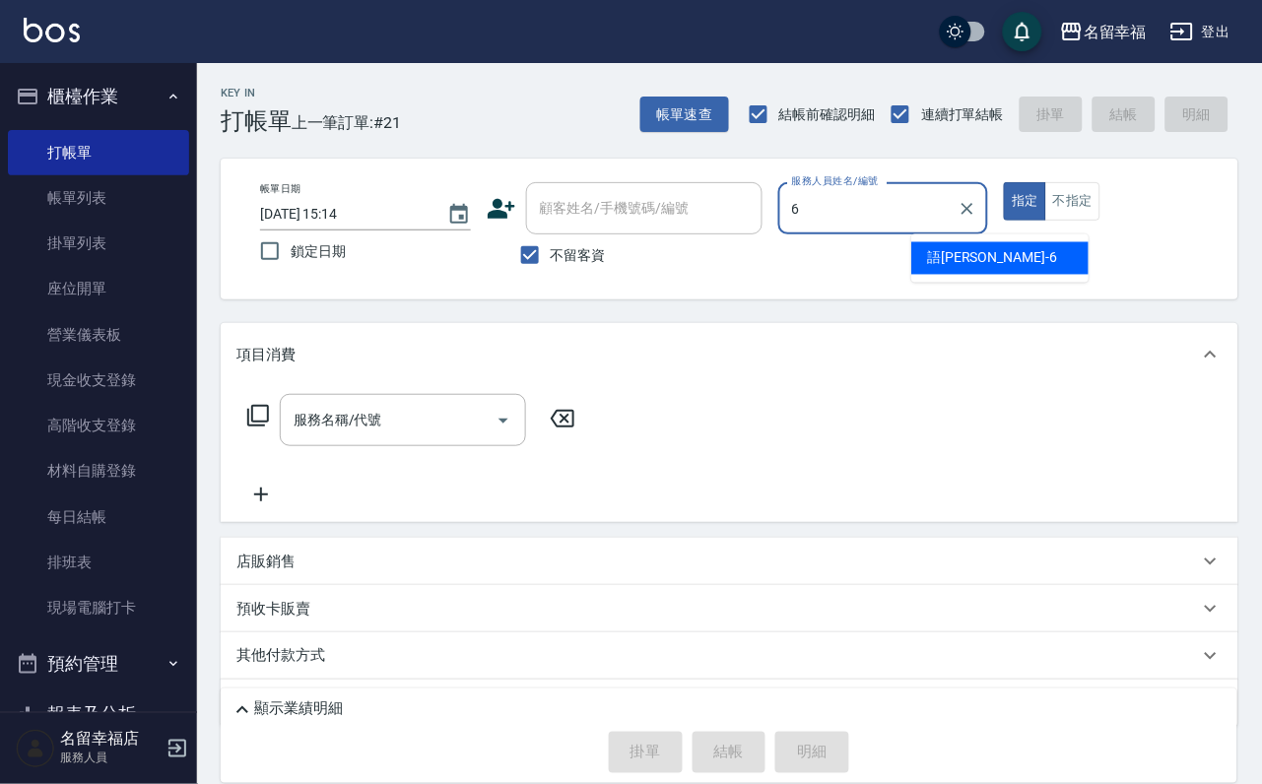
type input "語[PERSON_NAME]-6"
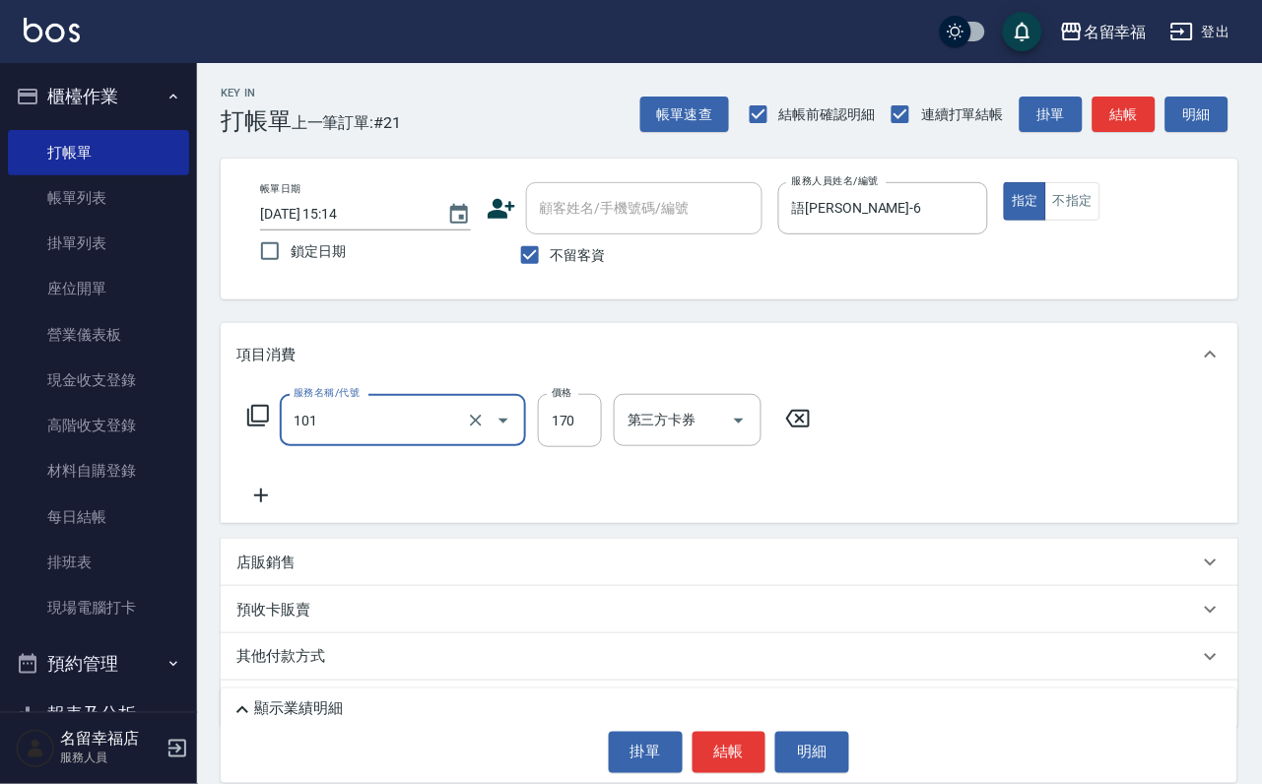
type input "洗髮(101)"
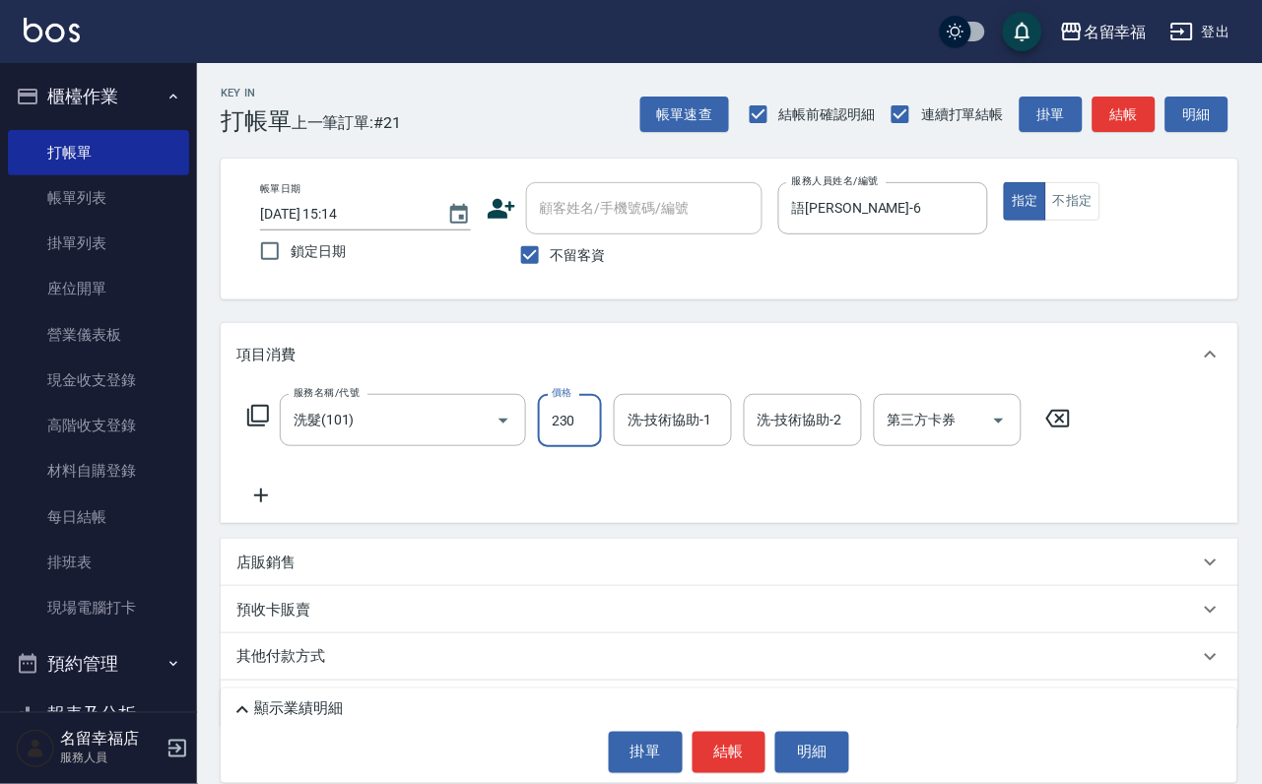
type input "230"
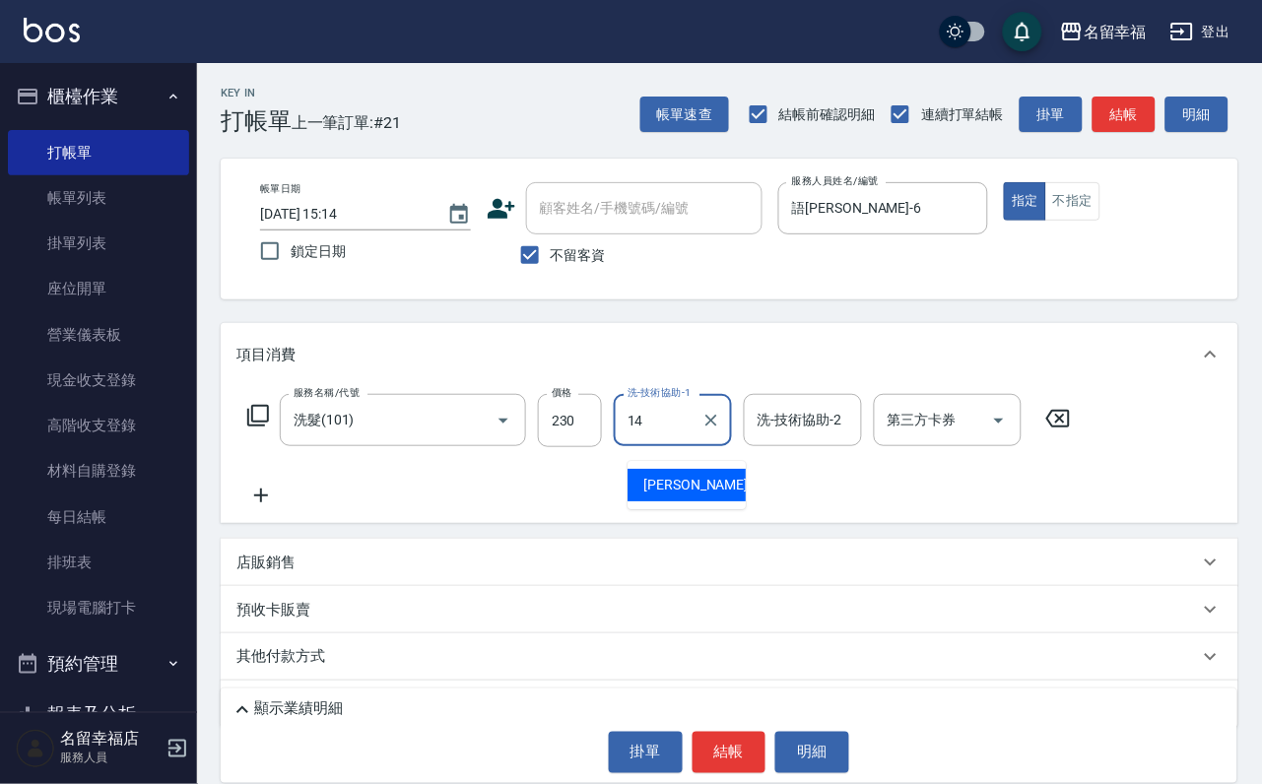
type input "[PERSON_NAME]-14"
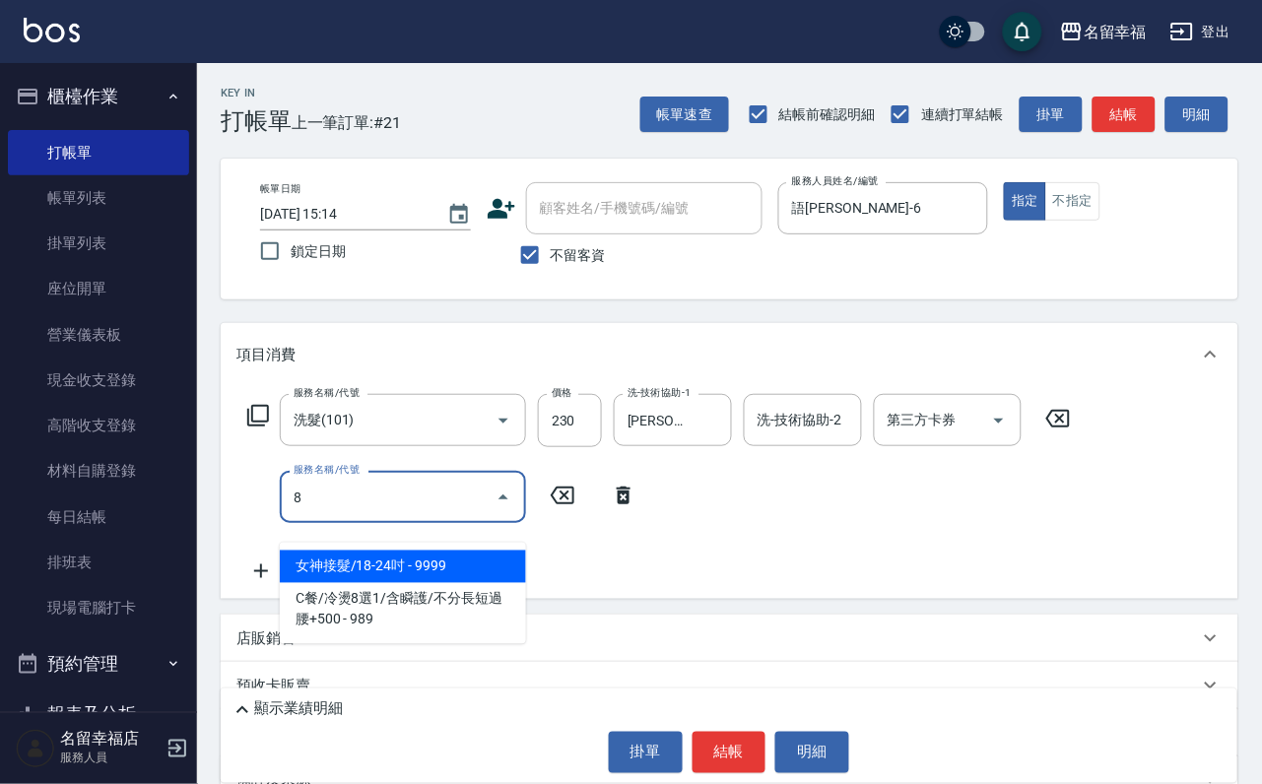
type input "8"
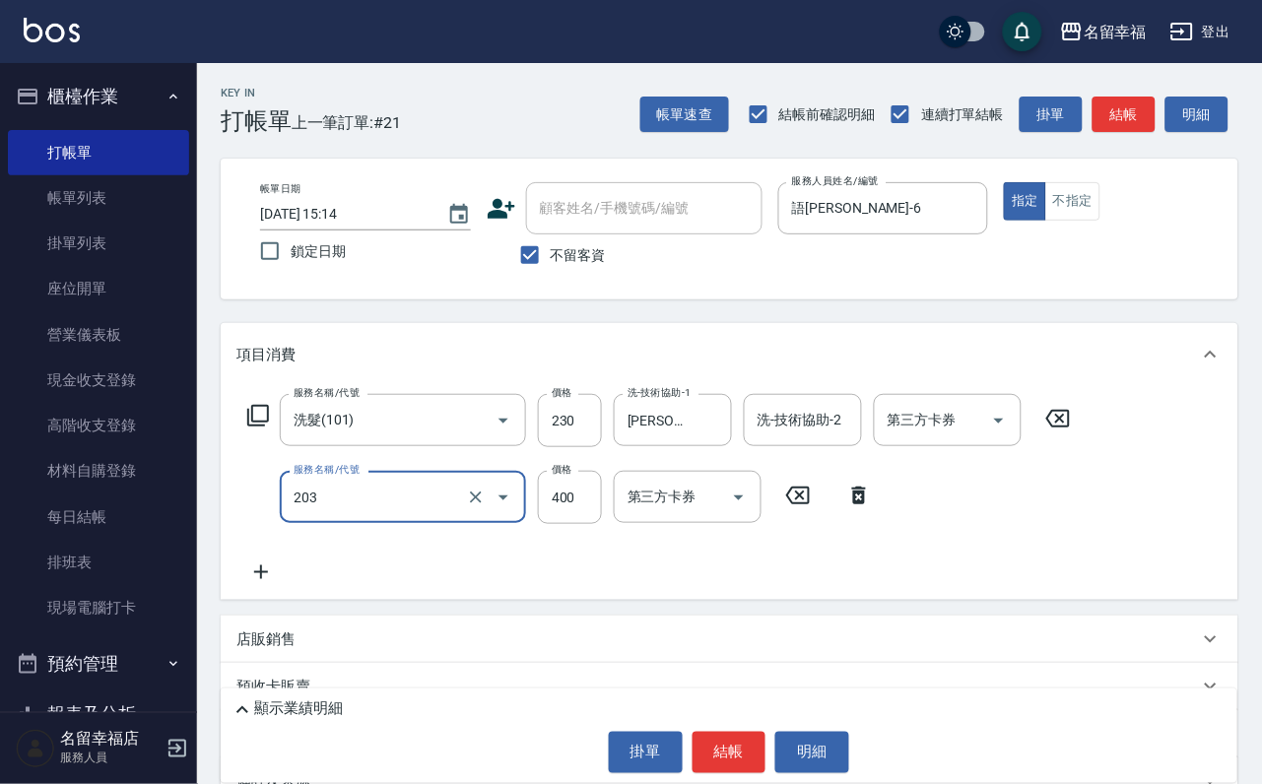
type input "指定單剪(203)"
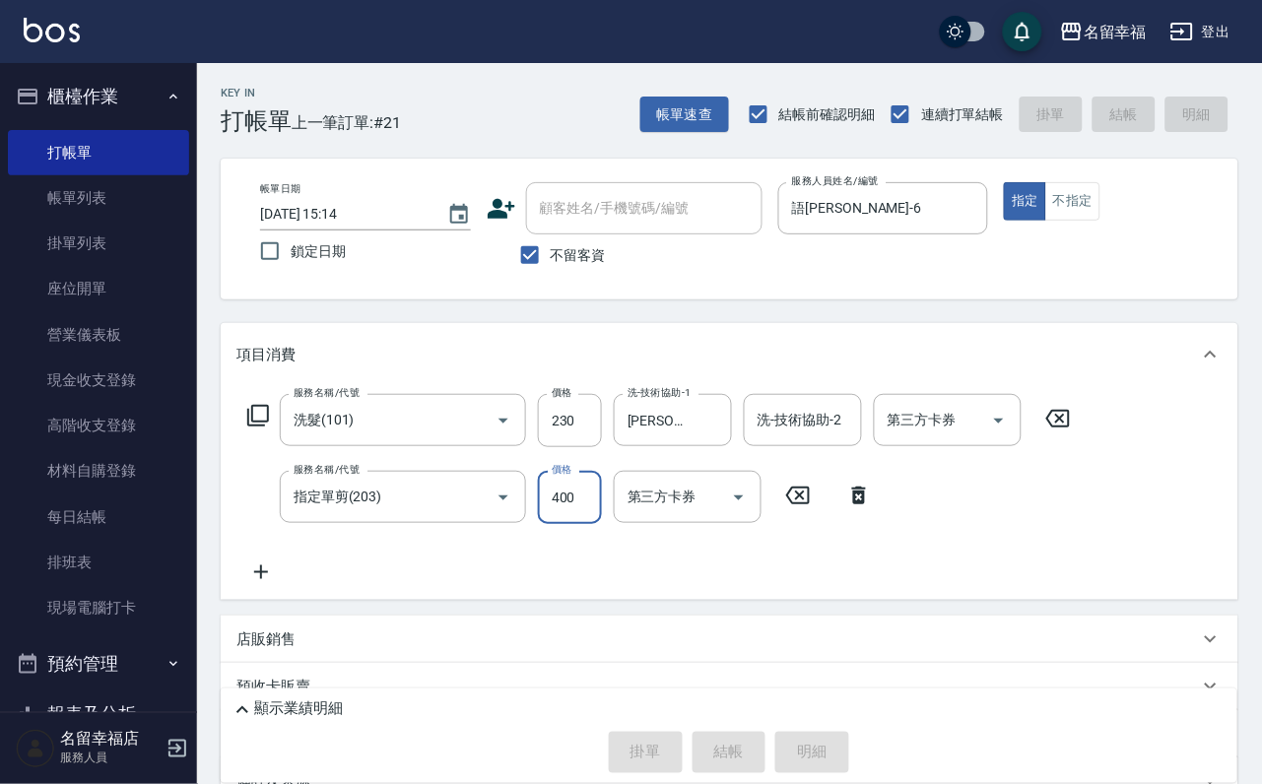
type input "[DATE] 15:24"
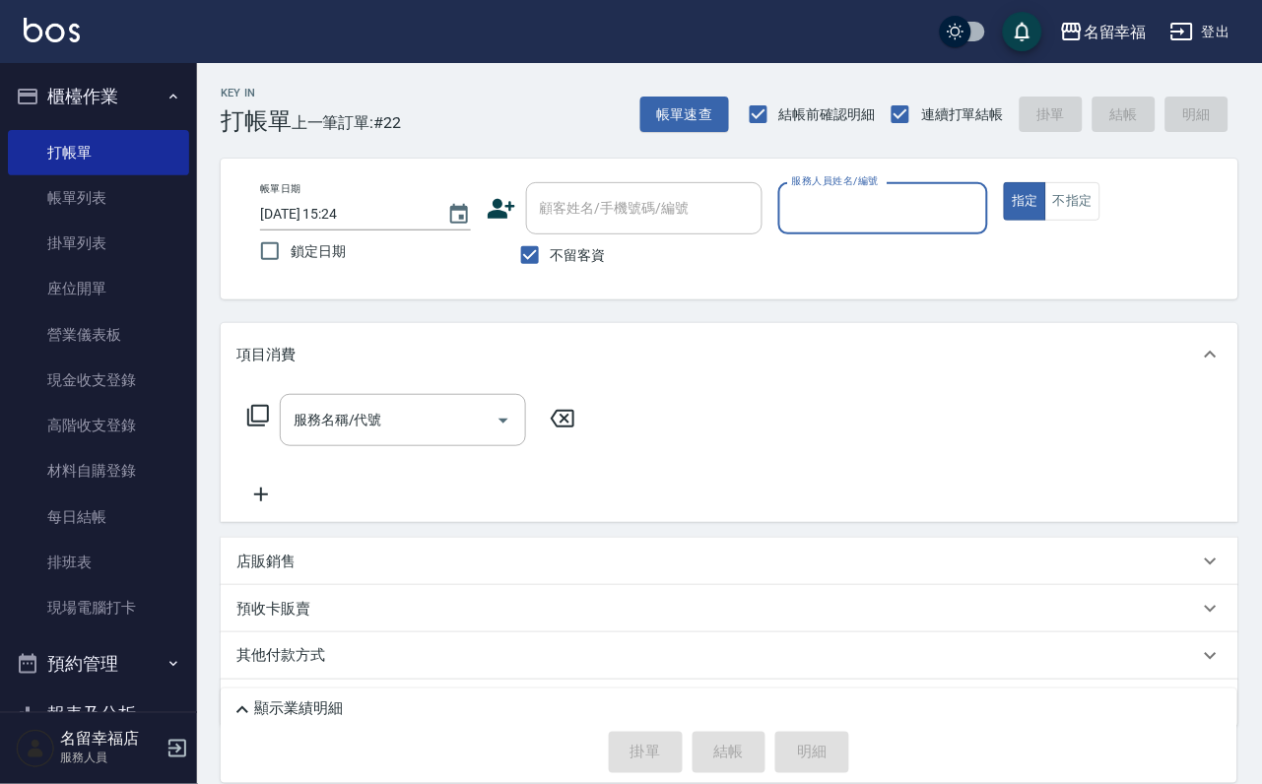
click at [980, 214] on input "服務人員姓名/編號" at bounding box center [883, 208] width 193 height 34
type input "語[PERSON_NAME]-6"
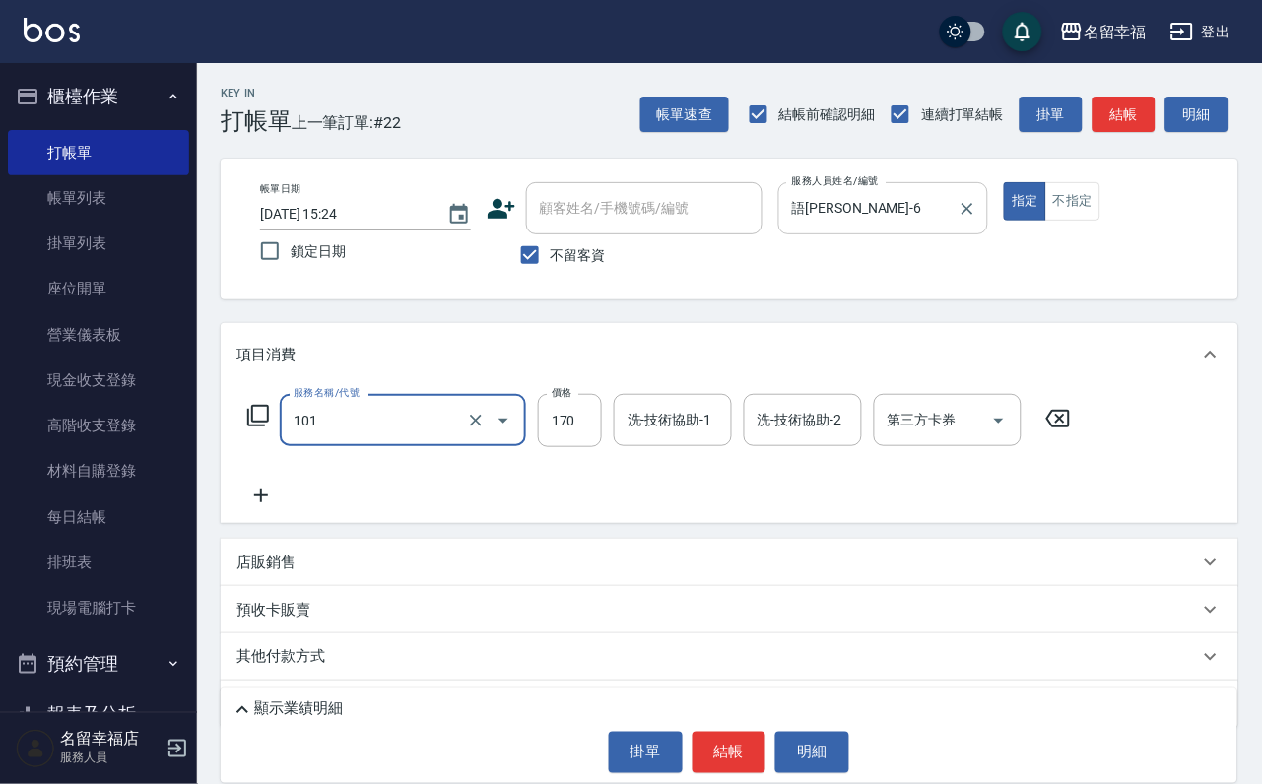
type input "洗髮(101)"
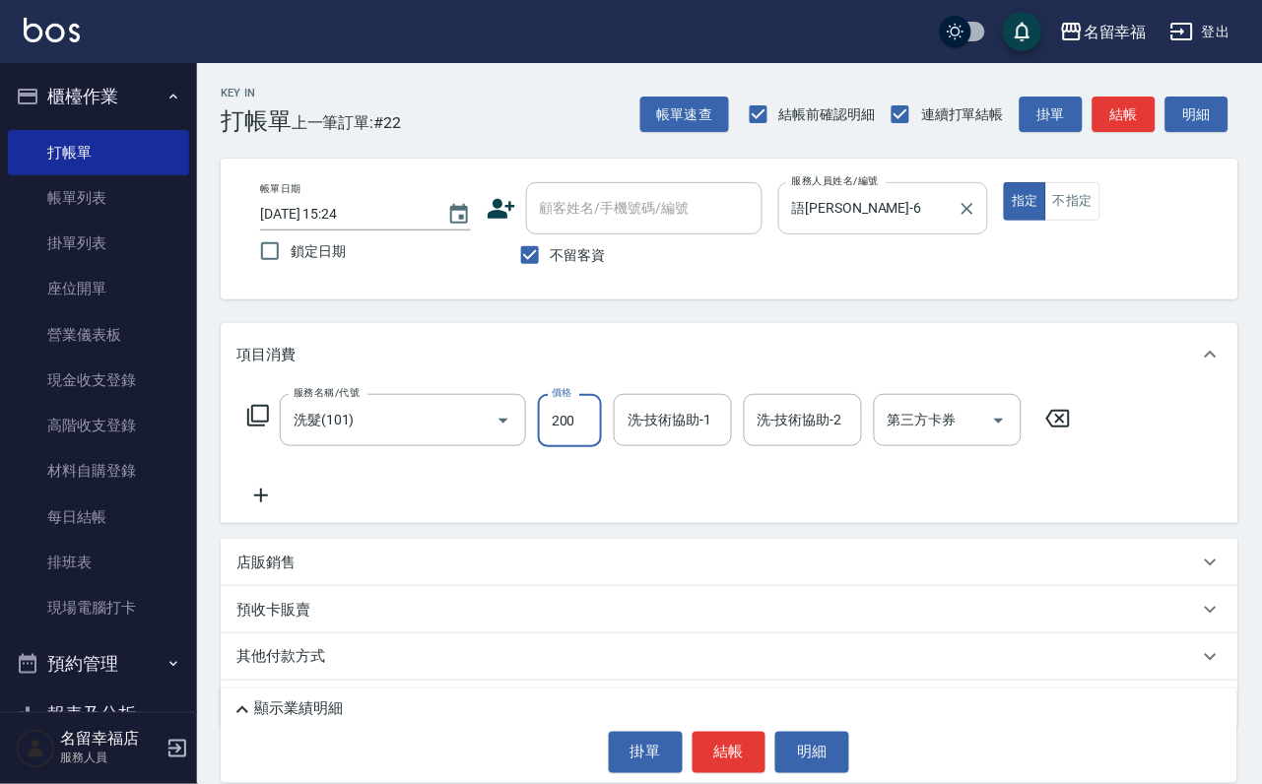
type input "200"
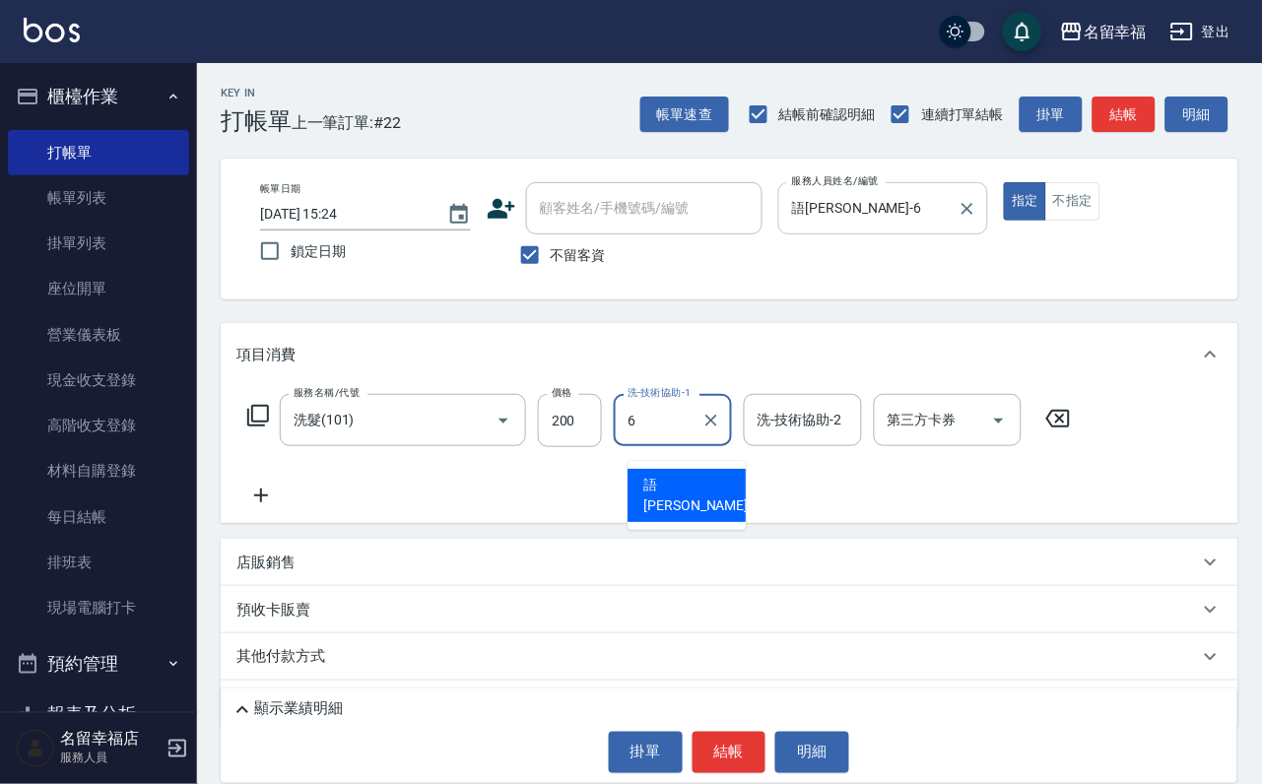
type input "語[PERSON_NAME]-6"
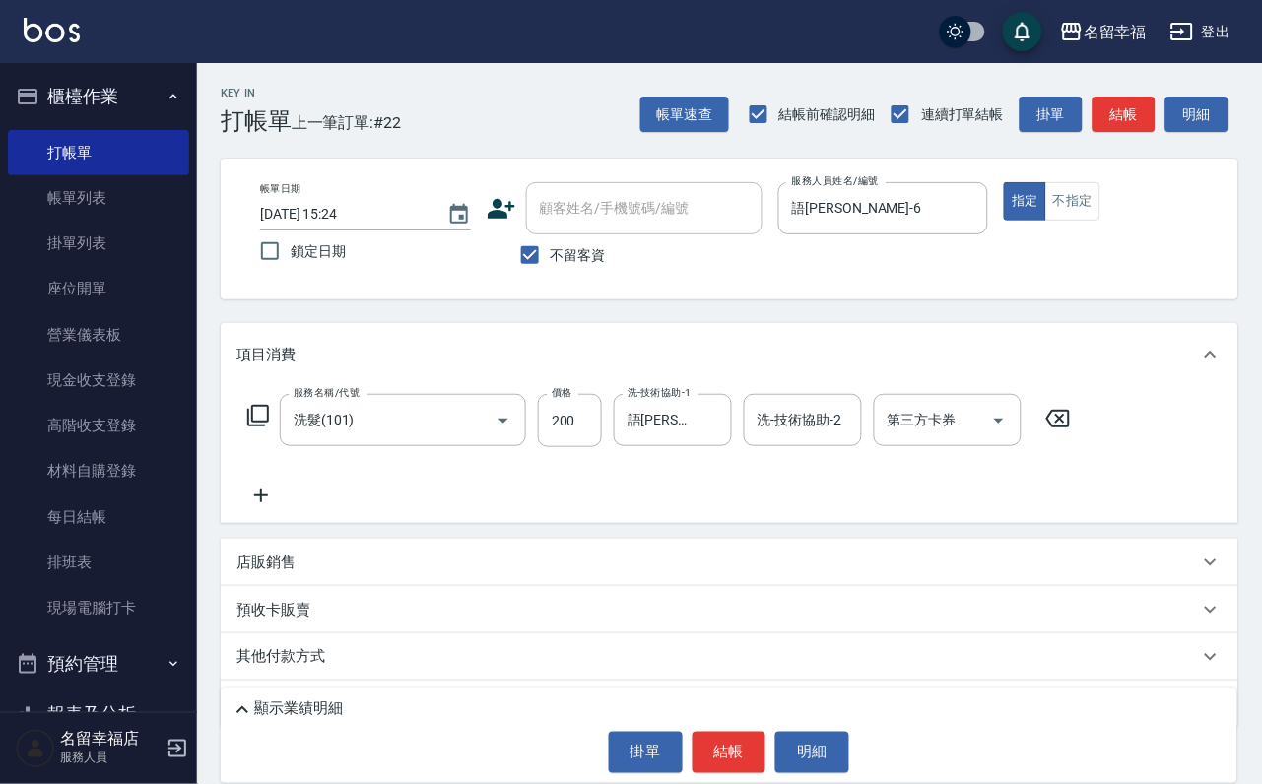
click at [263, 427] on icon at bounding box center [258, 416] width 22 height 22
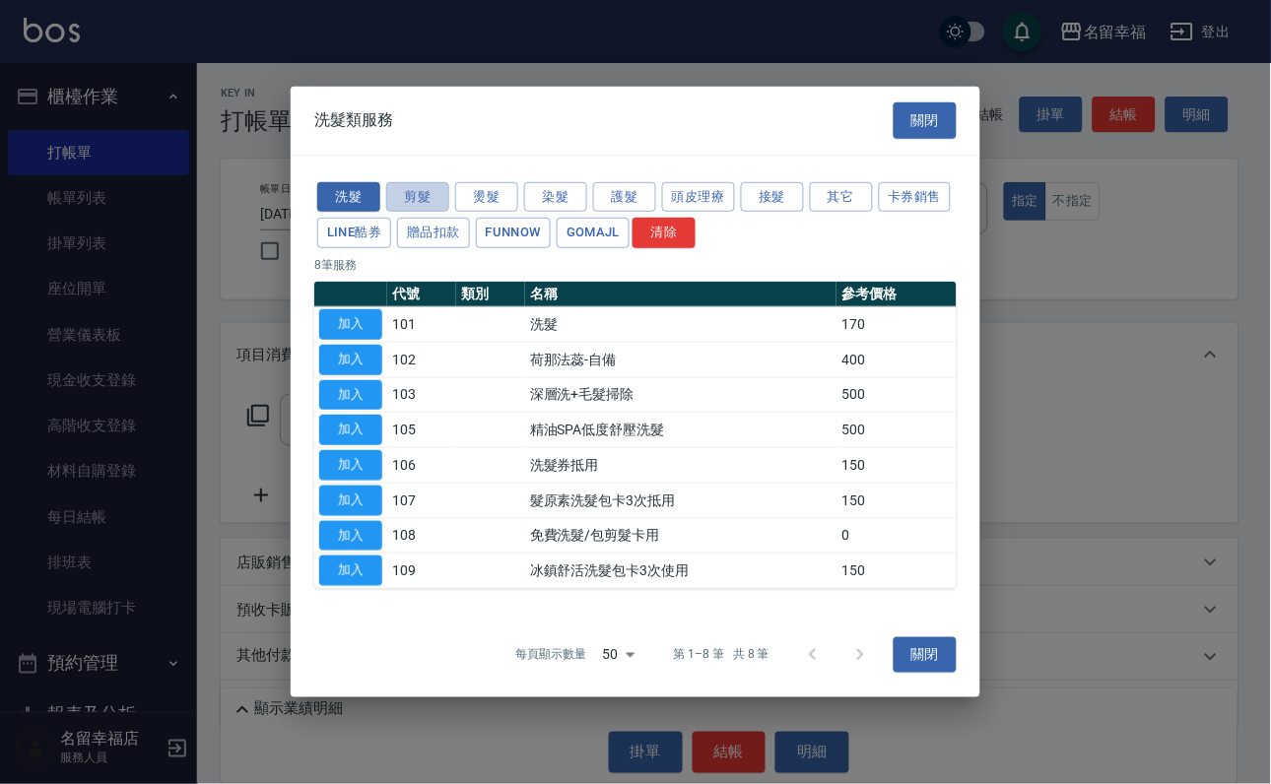
drag, startPoint x: 419, startPoint y: 128, endPoint x: 371, endPoint y: 232, distance: 113.7
click at [415, 181] on button "剪髮" at bounding box center [417, 196] width 63 height 31
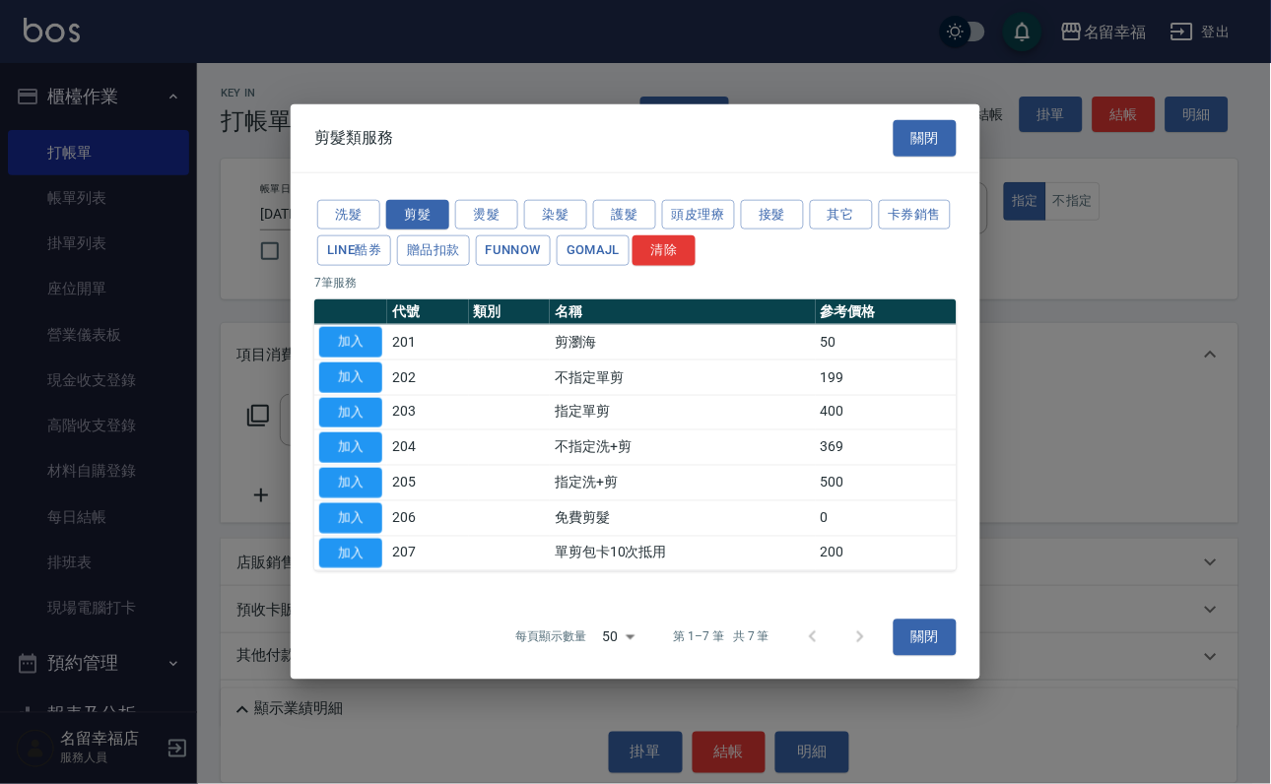
drag, startPoint x: 353, startPoint y: 404, endPoint x: 363, endPoint y: 466, distance: 62.8
click at [351, 404] on button "加入" at bounding box center [350, 412] width 63 height 31
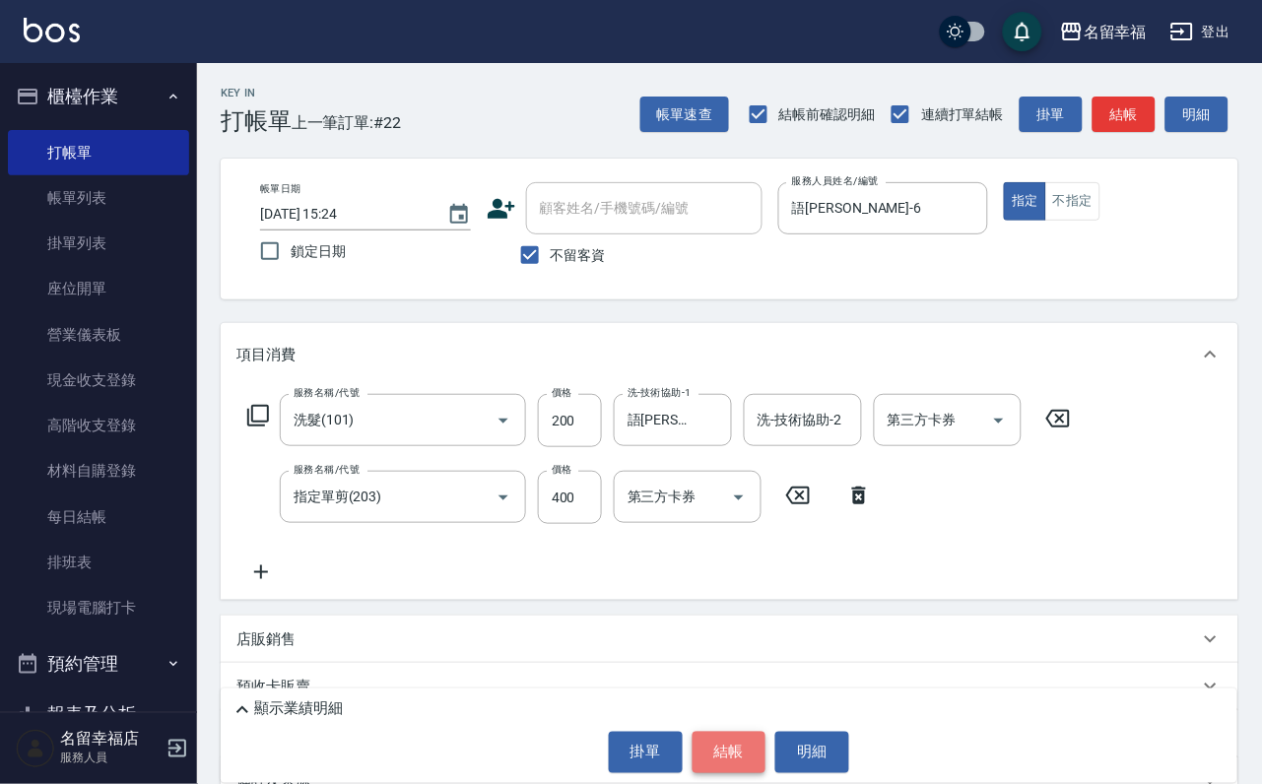
click at [759, 756] on button "結帳" at bounding box center [730, 752] width 74 height 41
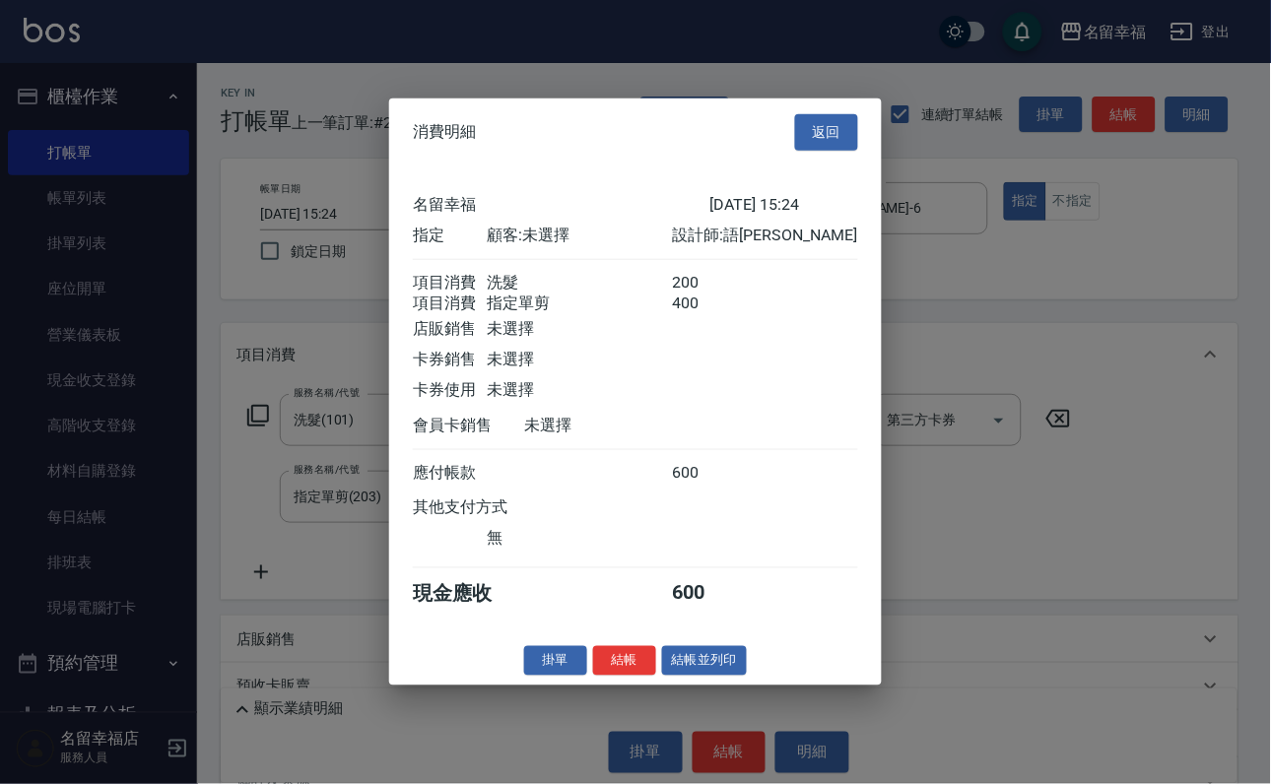
scroll to position [317, 0]
click at [602, 676] on button "結帳" at bounding box center [624, 660] width 63 height 31
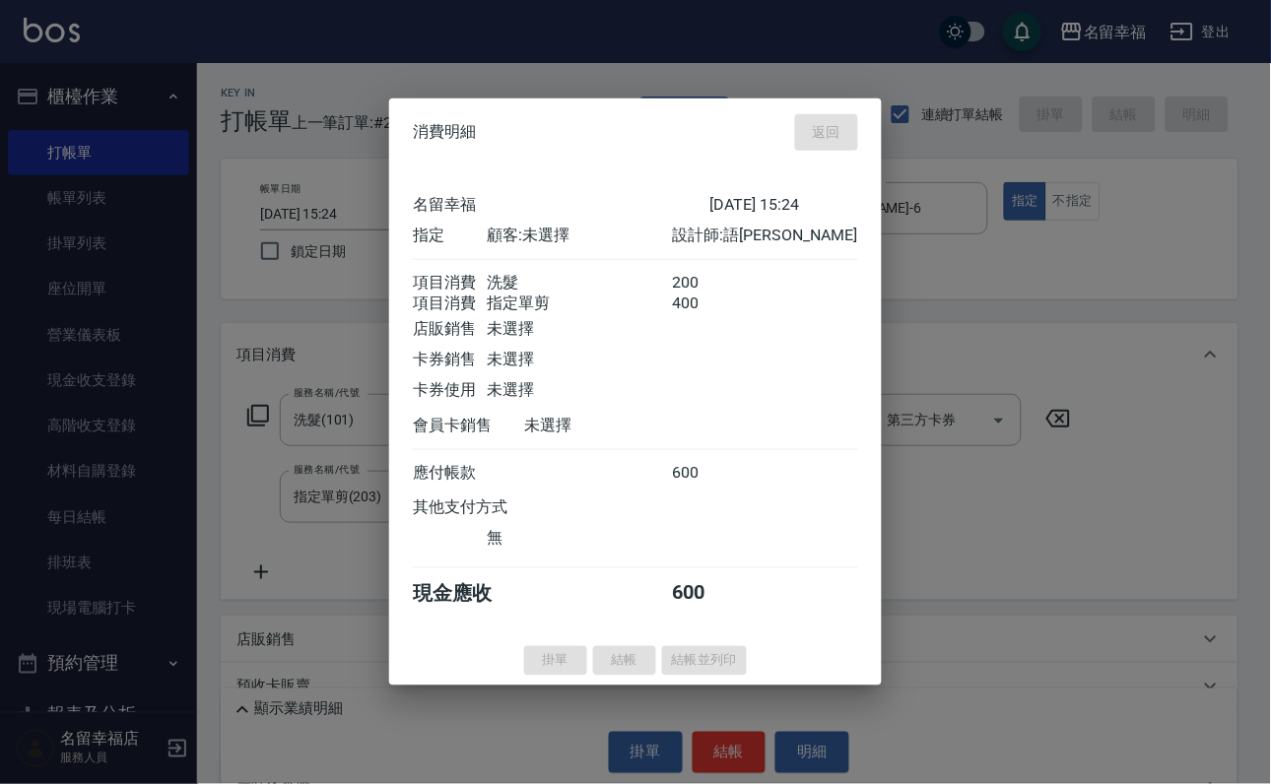
type input "[DATE] 15:26"
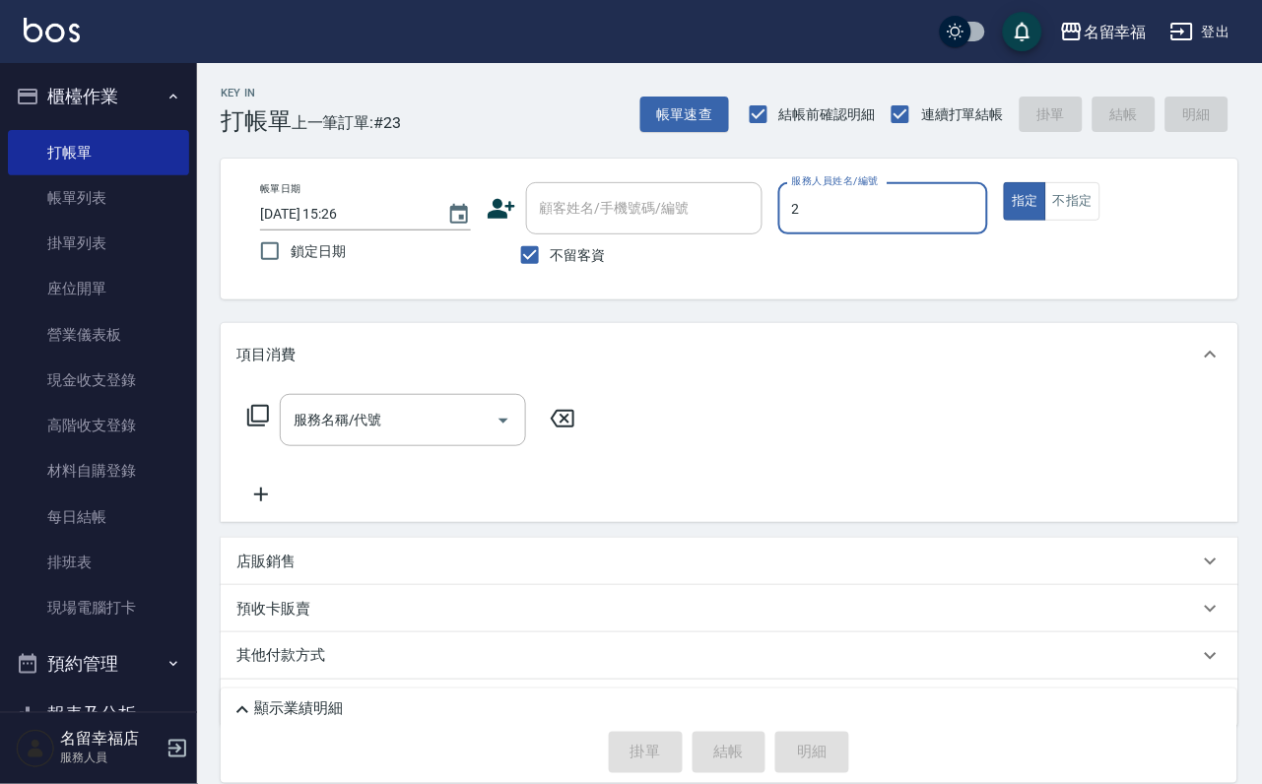
type input "碧涵-2"
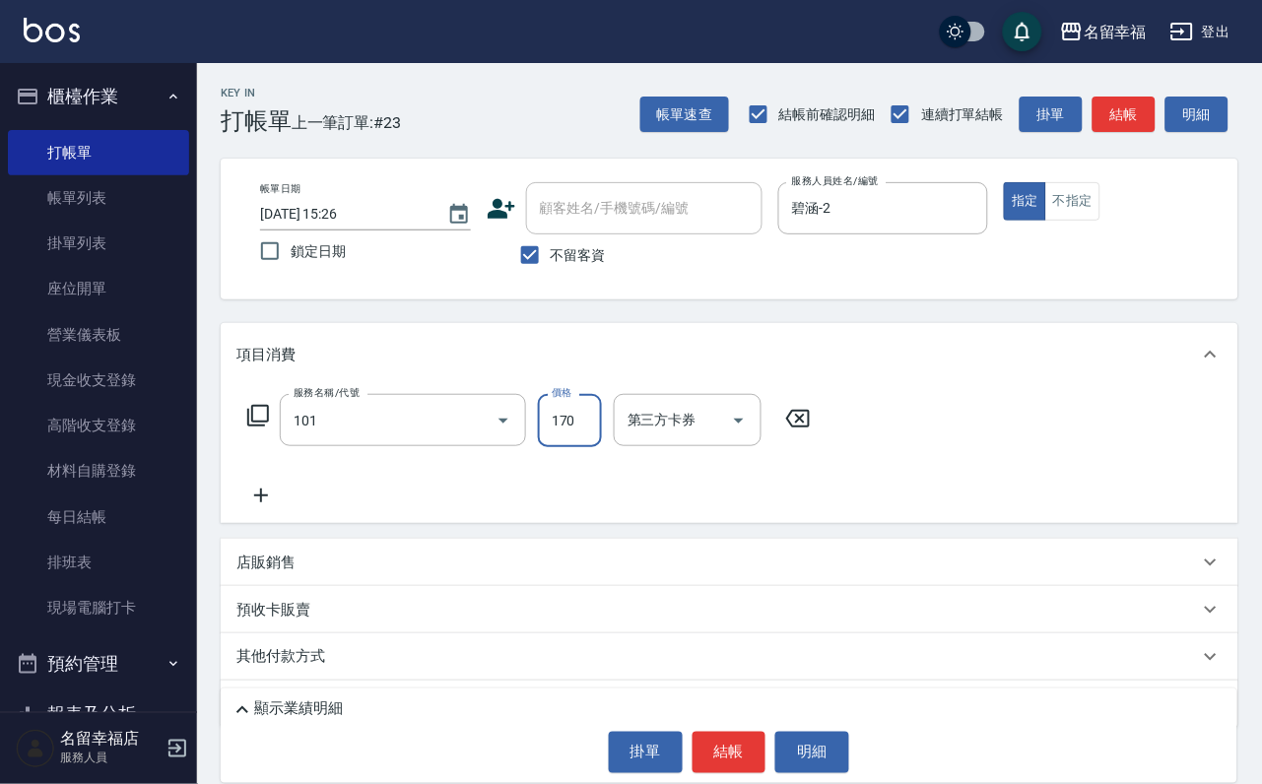
type input "洗髮(101)"
type input "300"
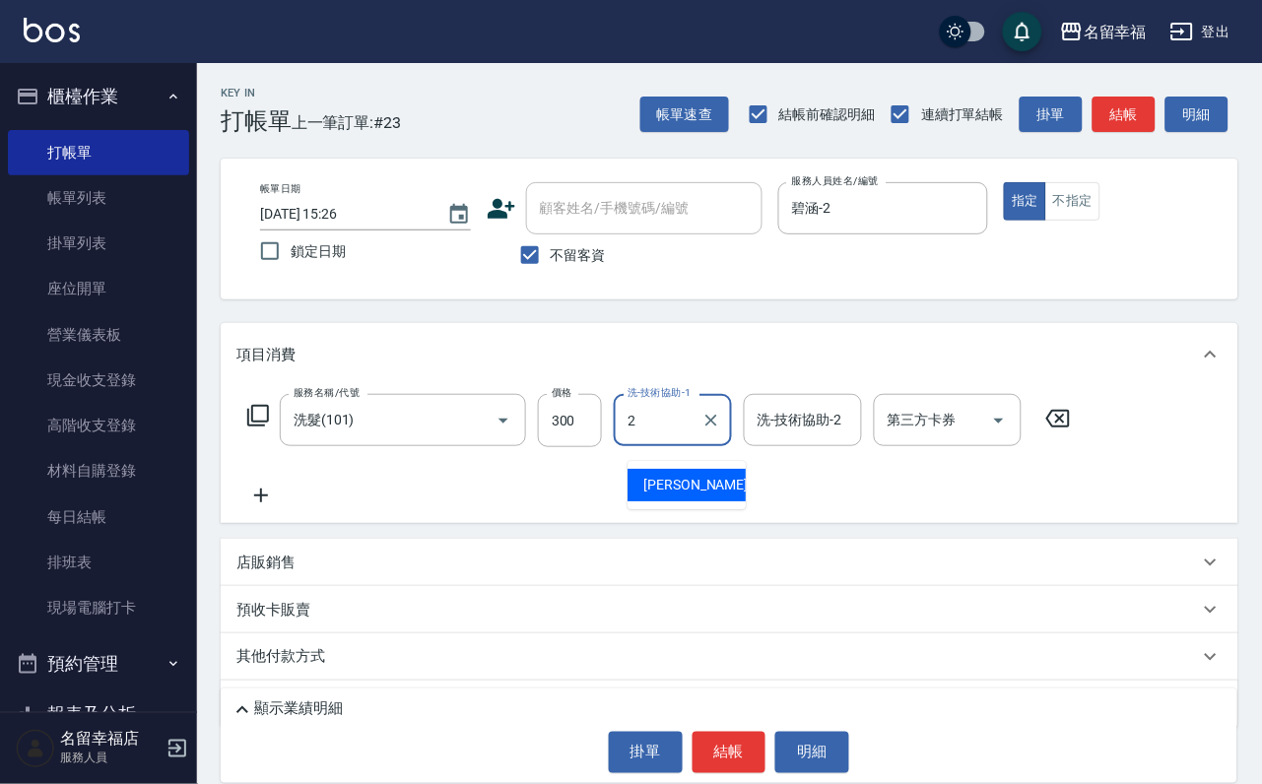
type input "碧涵-2"
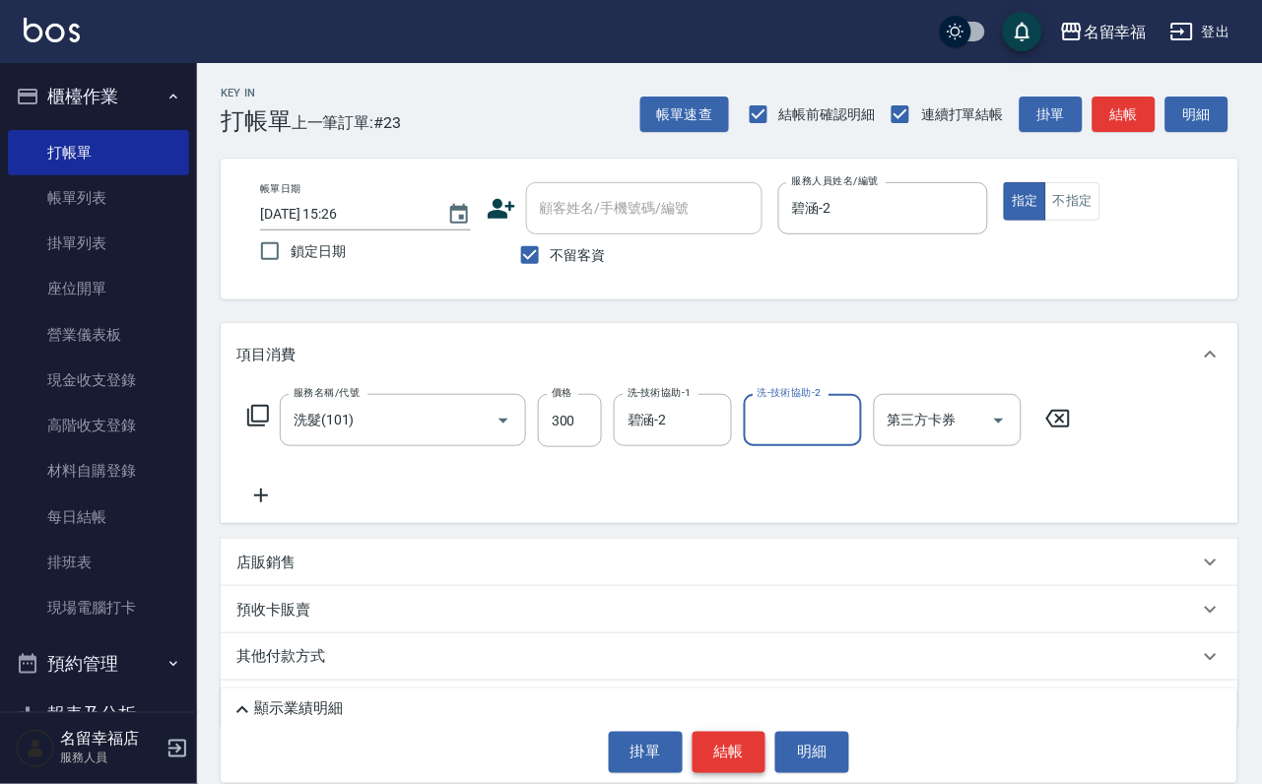
click at [747, 763] on button "結帳" at bounding box center [730, 752] width 74 height 41
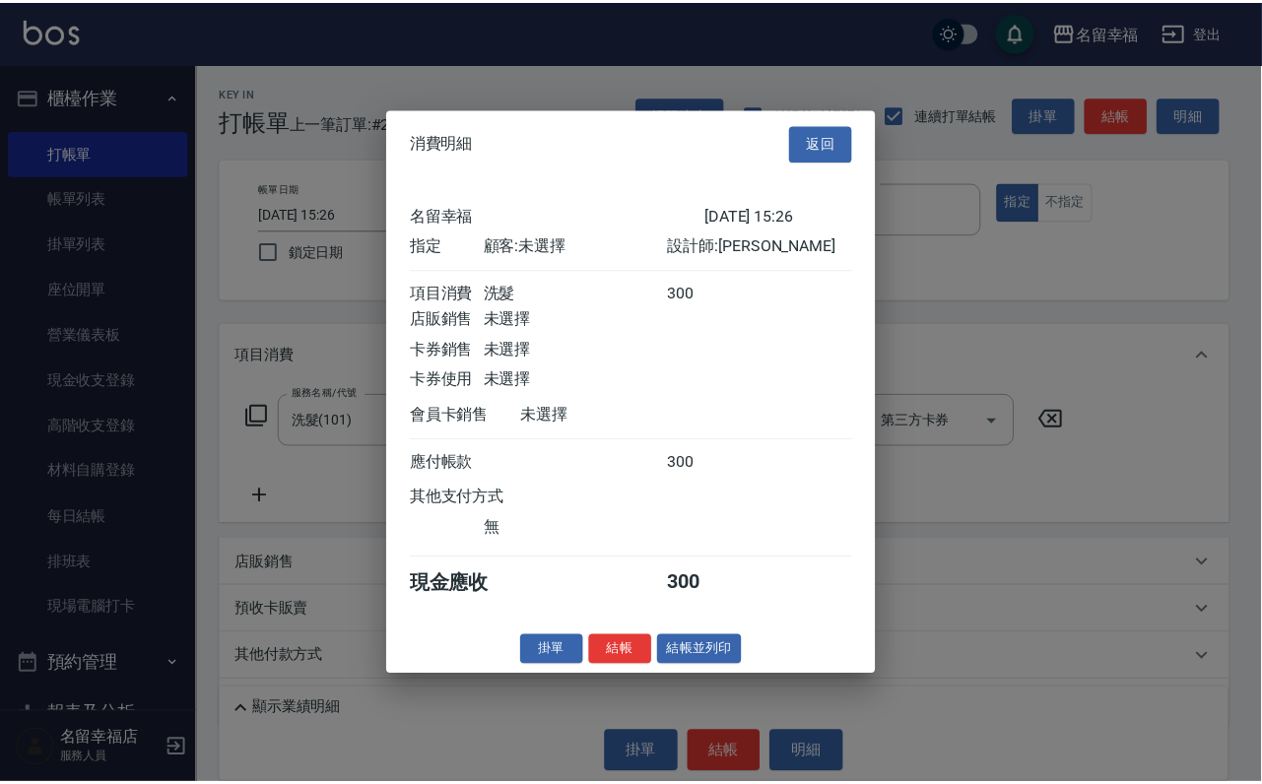
scroll to position [243, 0]
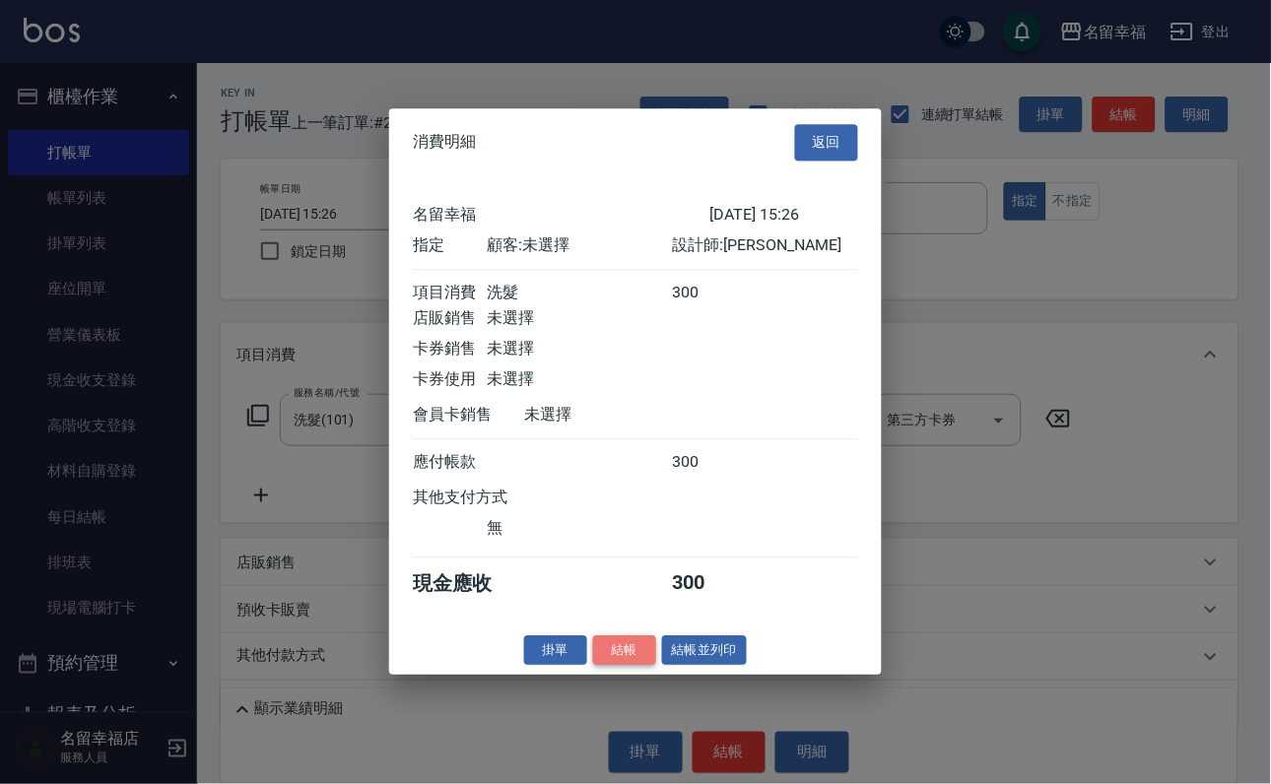
click at [593, 666] on button "結帳" at bounding box center [624, 650] width 63 height 31
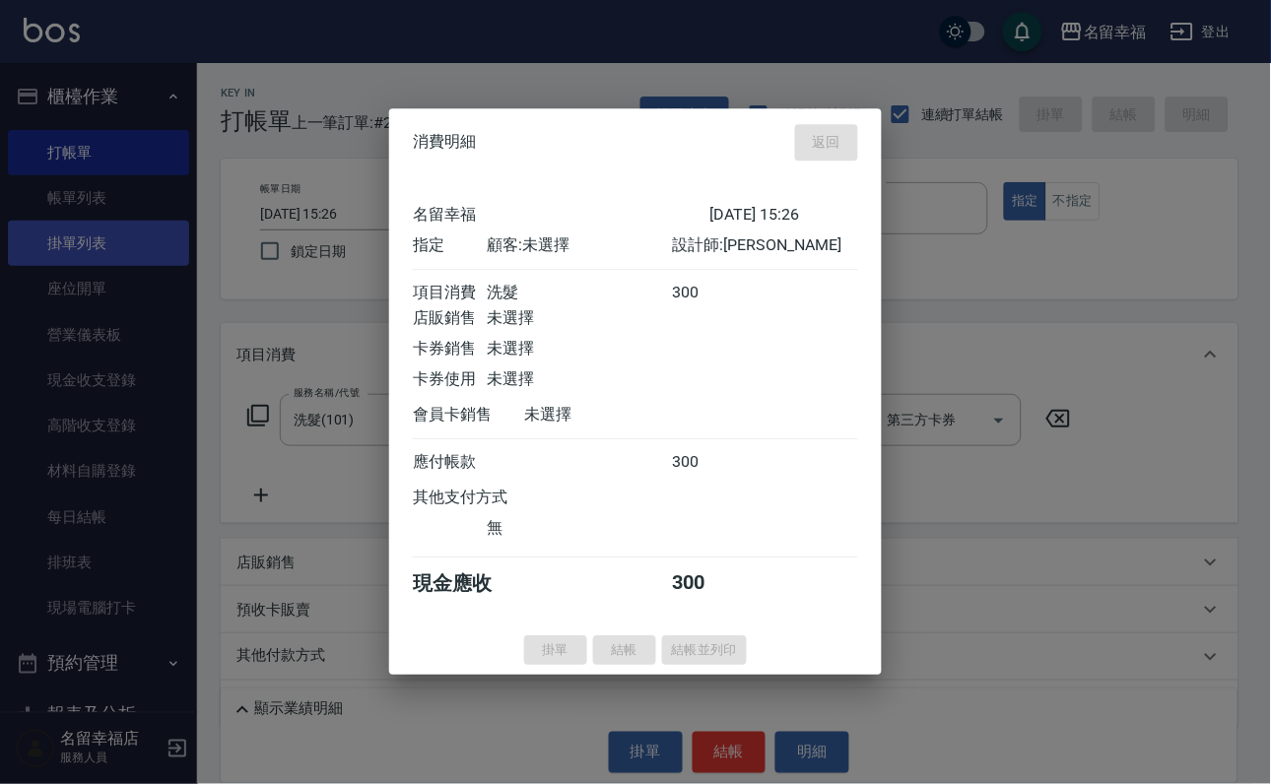
type input "[DATE] 15:43"
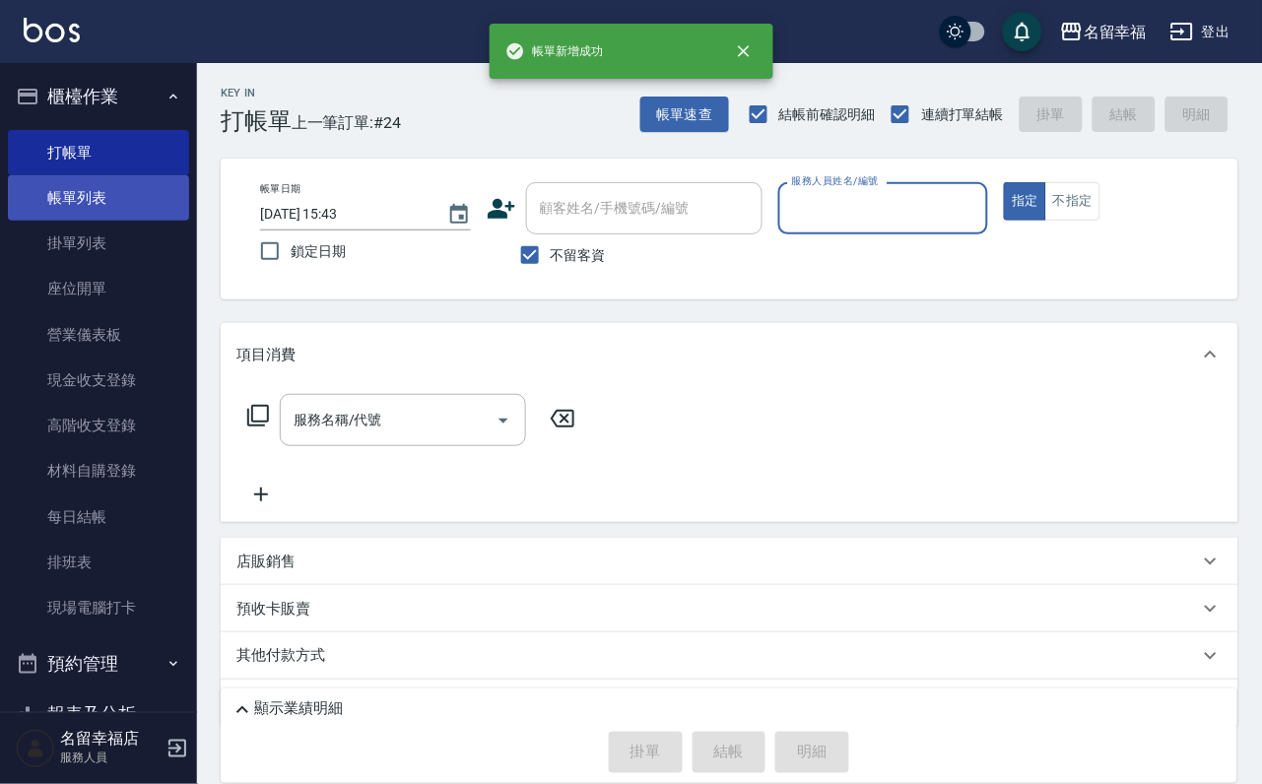
click at [84, 221] on link "帳單列表" at bounding box center [98, 197] width 181 height 45
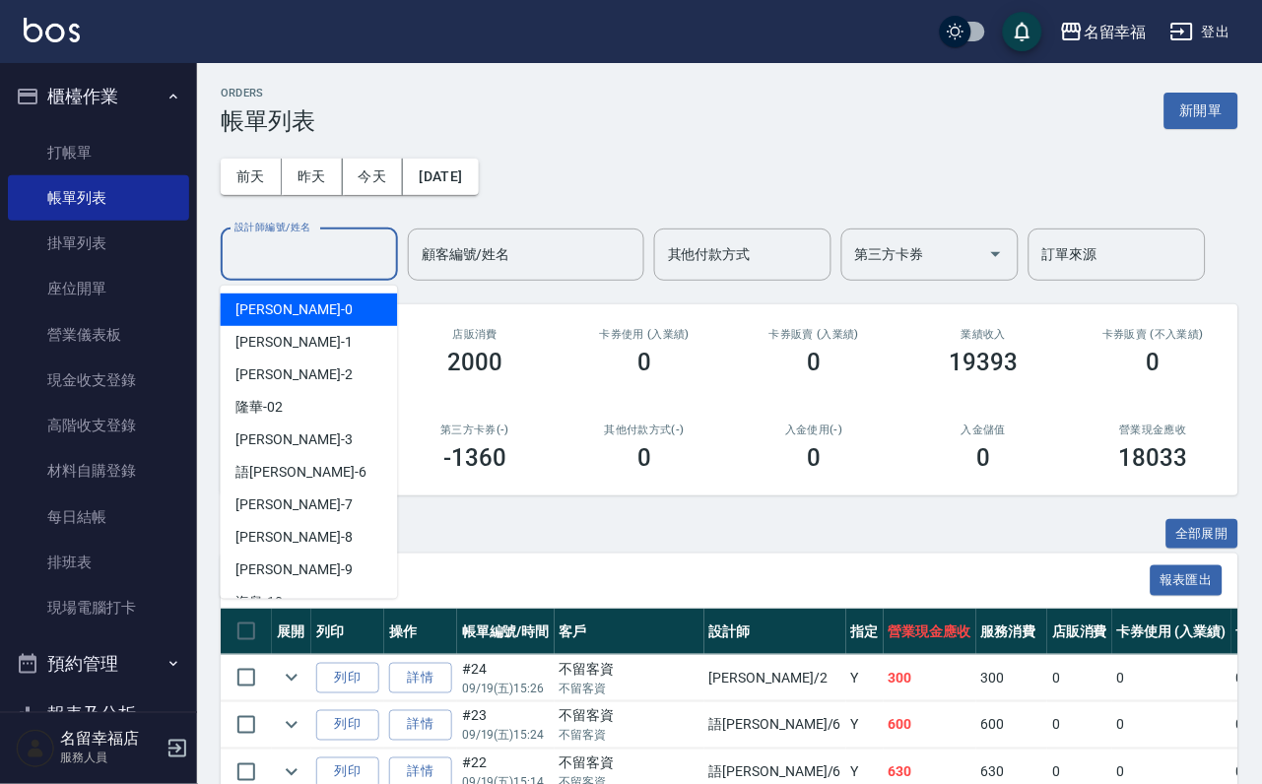
click at [300, 272] on input "設計師編號/姓名" at bounding box center [310, 254] width 160 height 34
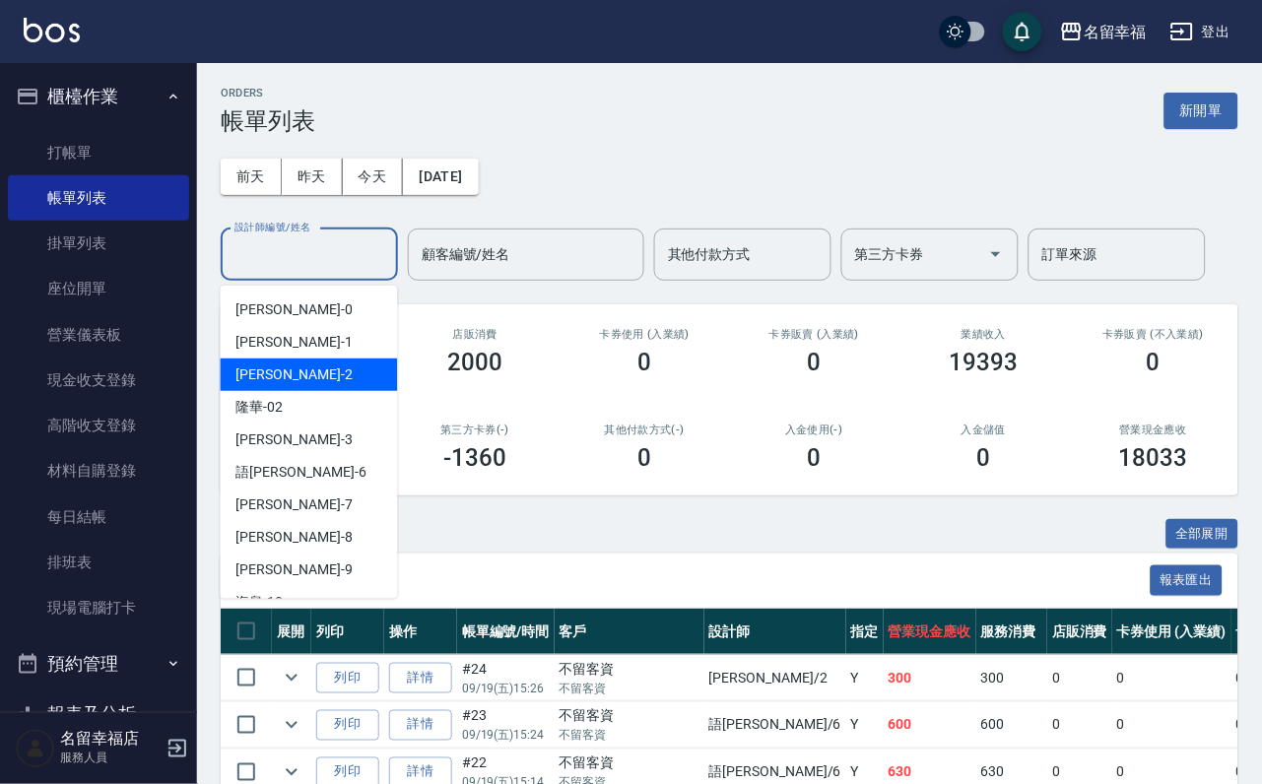
click at [290, 361] on div "[PERSON_NAME] -2" at bounding box center [309, 375] width 177 height 33
type input "碧涵-2"
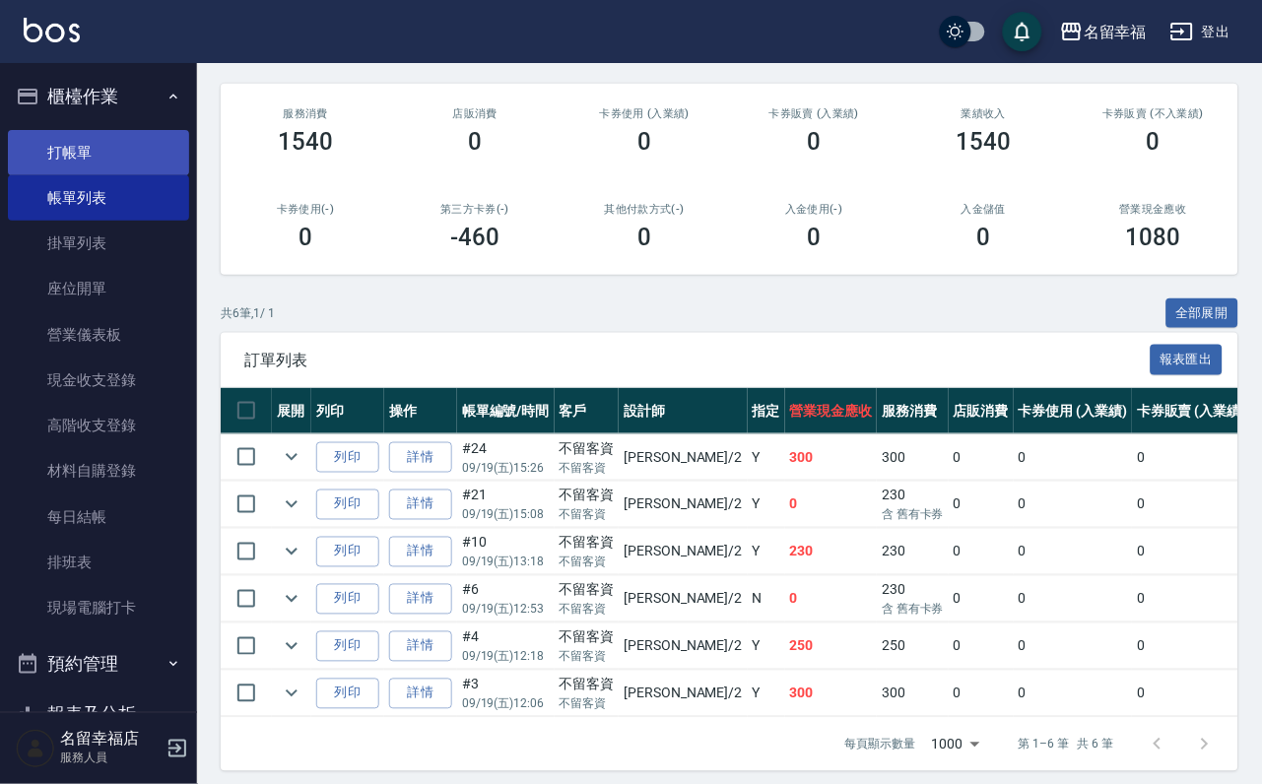
scroll to position [118, 0]
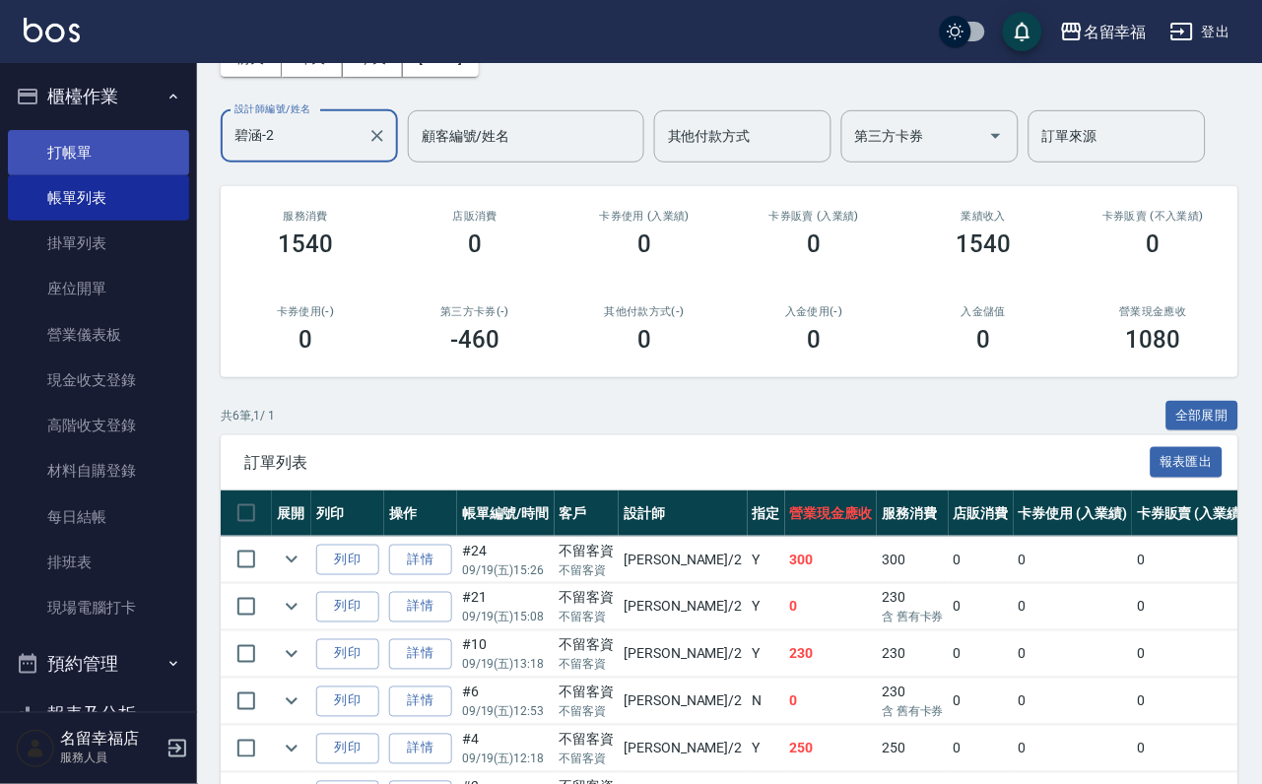
click at [86, 149] on link "打帳單" at bounding box center [98, 152] width 181 height 45
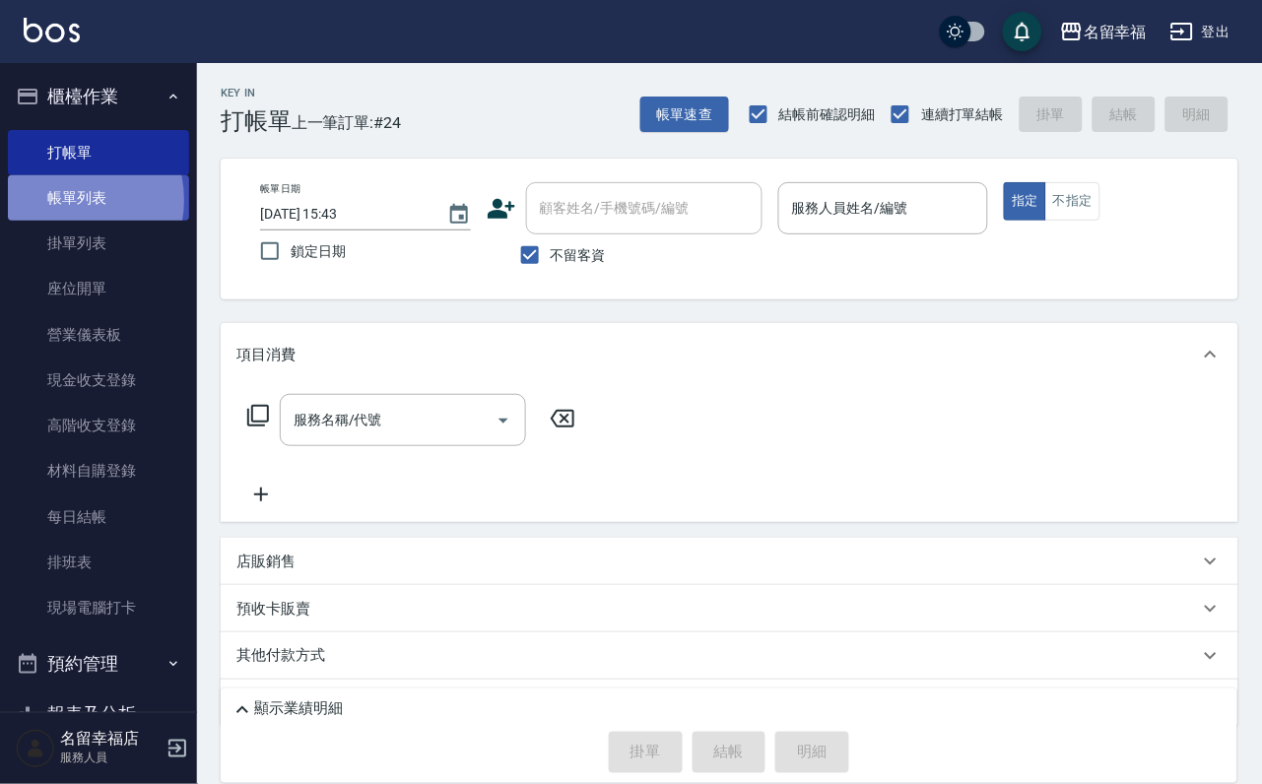
click at [65, 209] on link "帳單列表" at bounding box center [98, 197] width 181 height 45
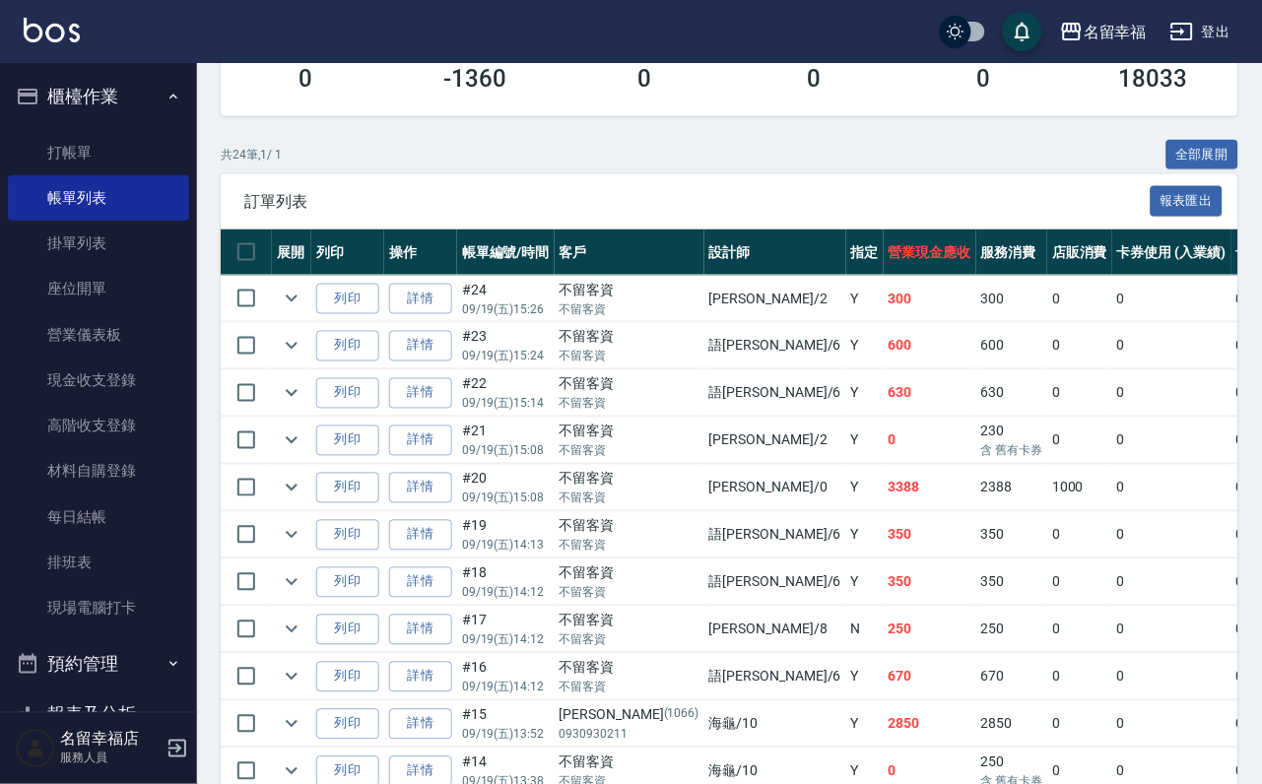
scroll to position [443, 0]
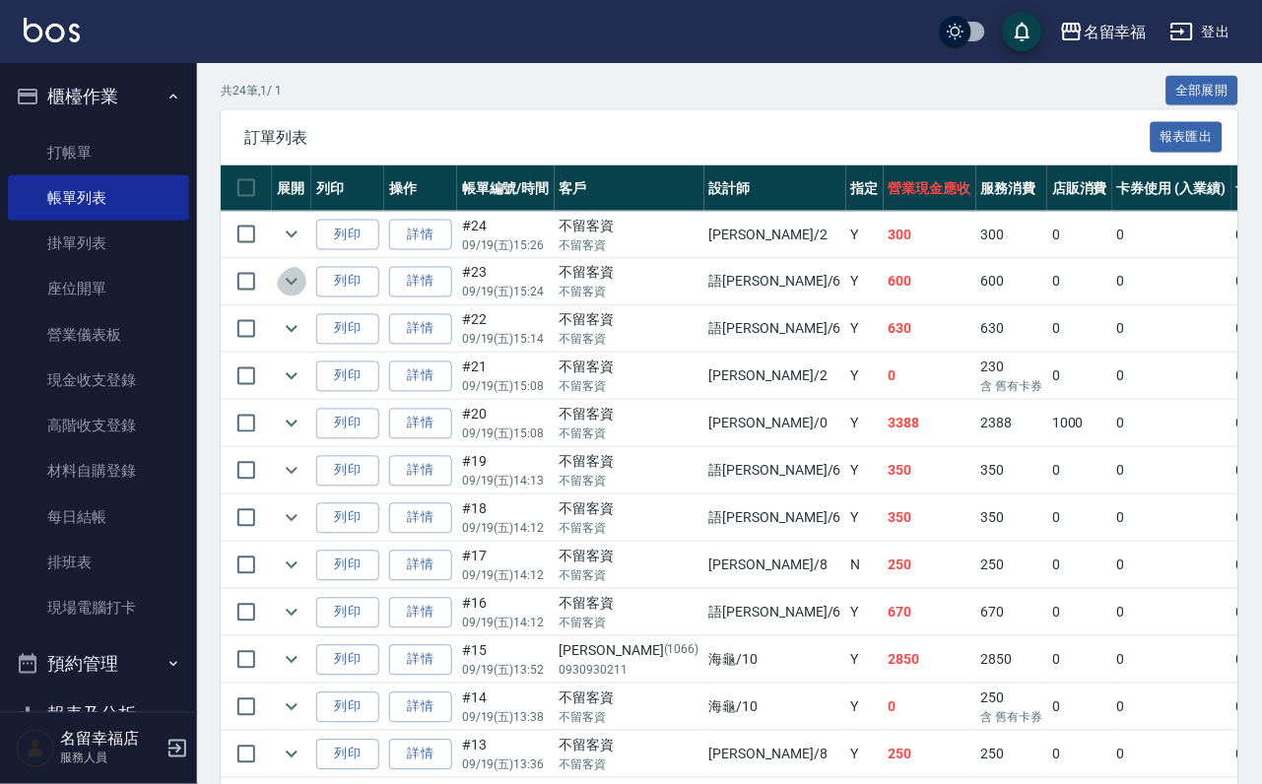
click at [298, 286] on icon "expand row" at bounding box center [292, 282] width 12 height 7
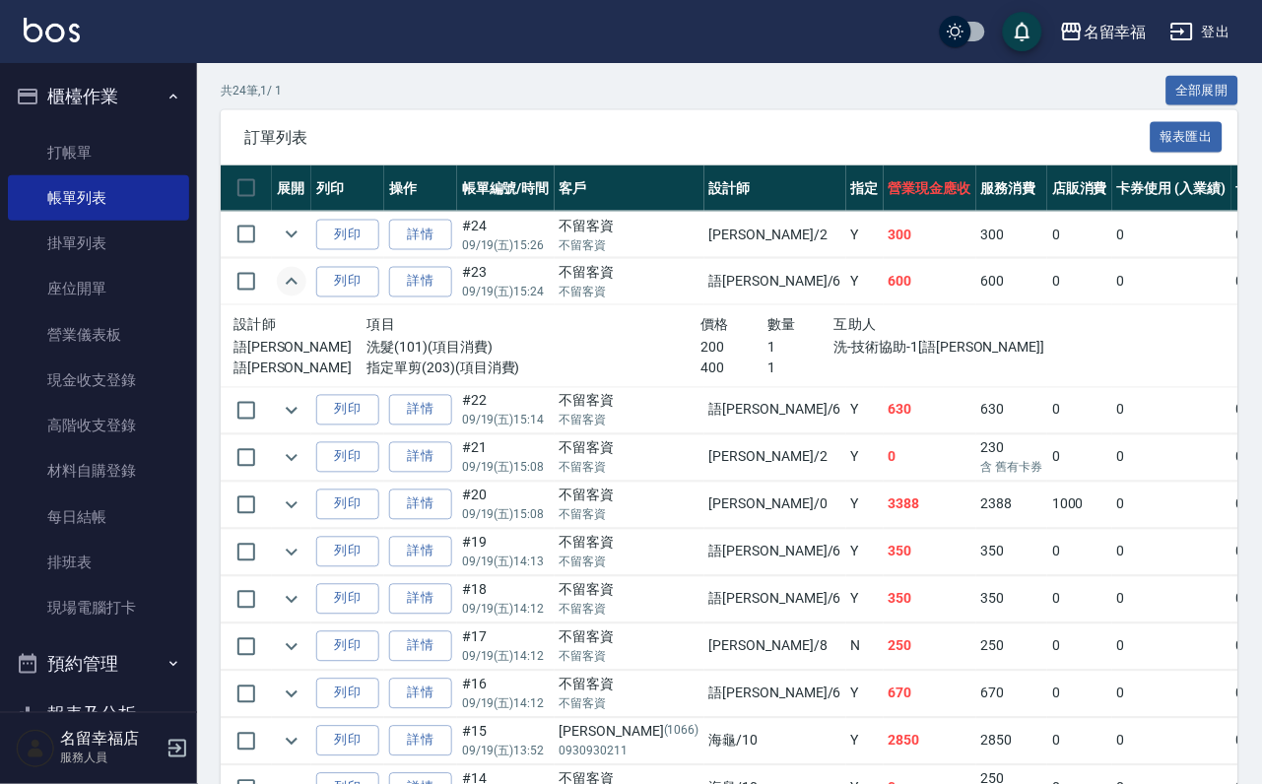
click at [303, 294] on icon "expand row" at bounding box center [292, 282] width 24 height 24
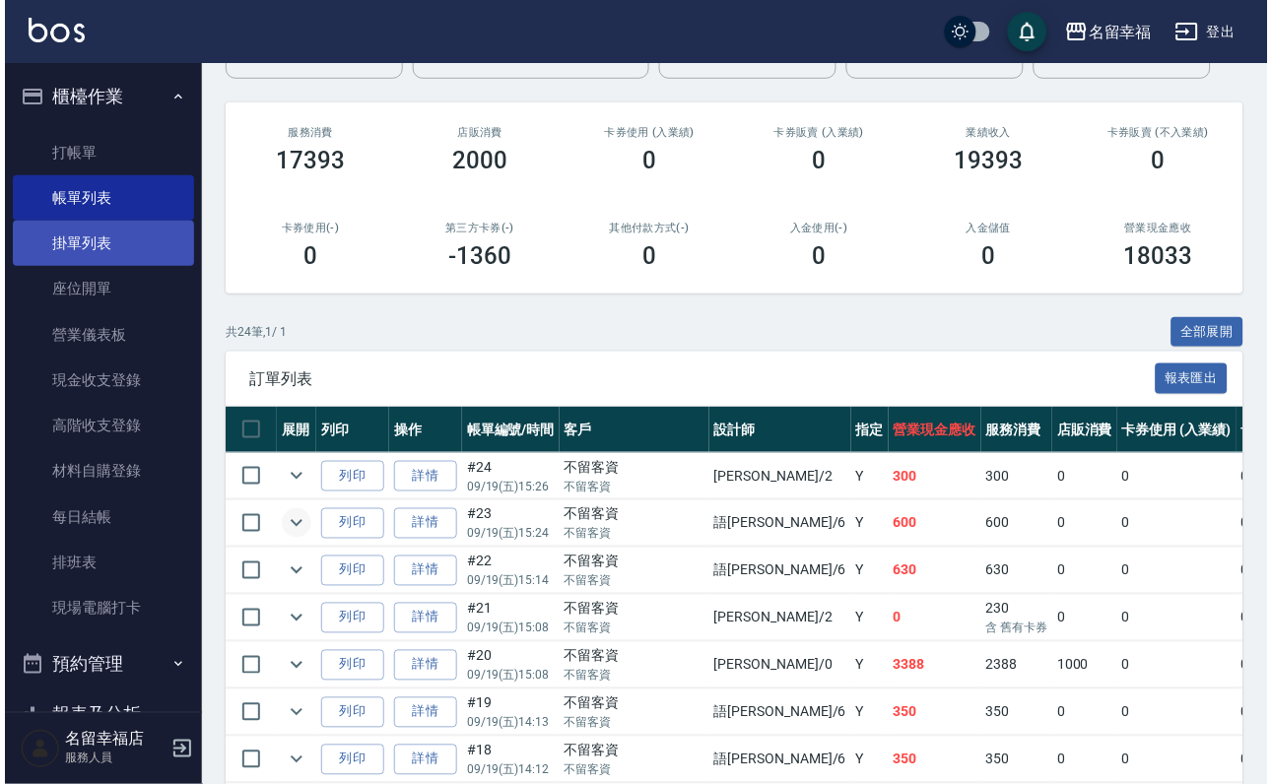
scroll to position [0, 0]
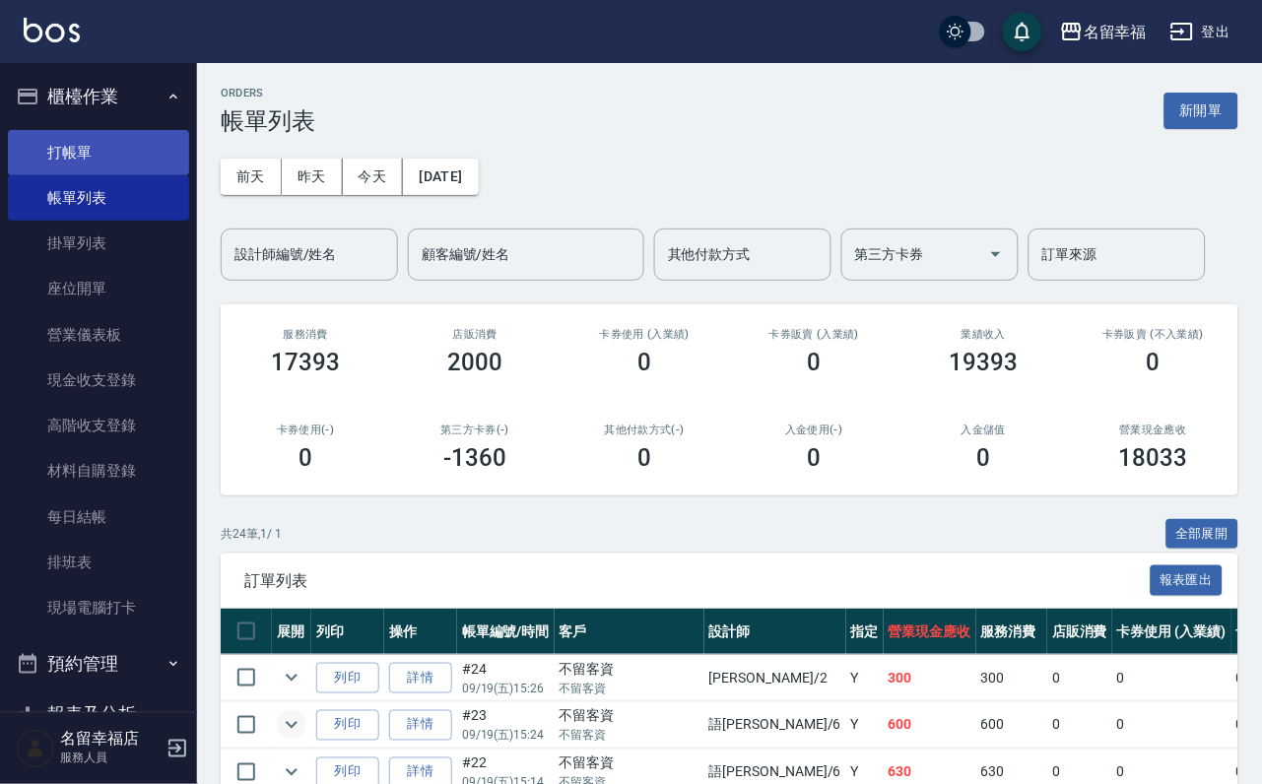
click at [84, 157] on link "打帳單" at bounding box center [98, 152] width 181 height 45
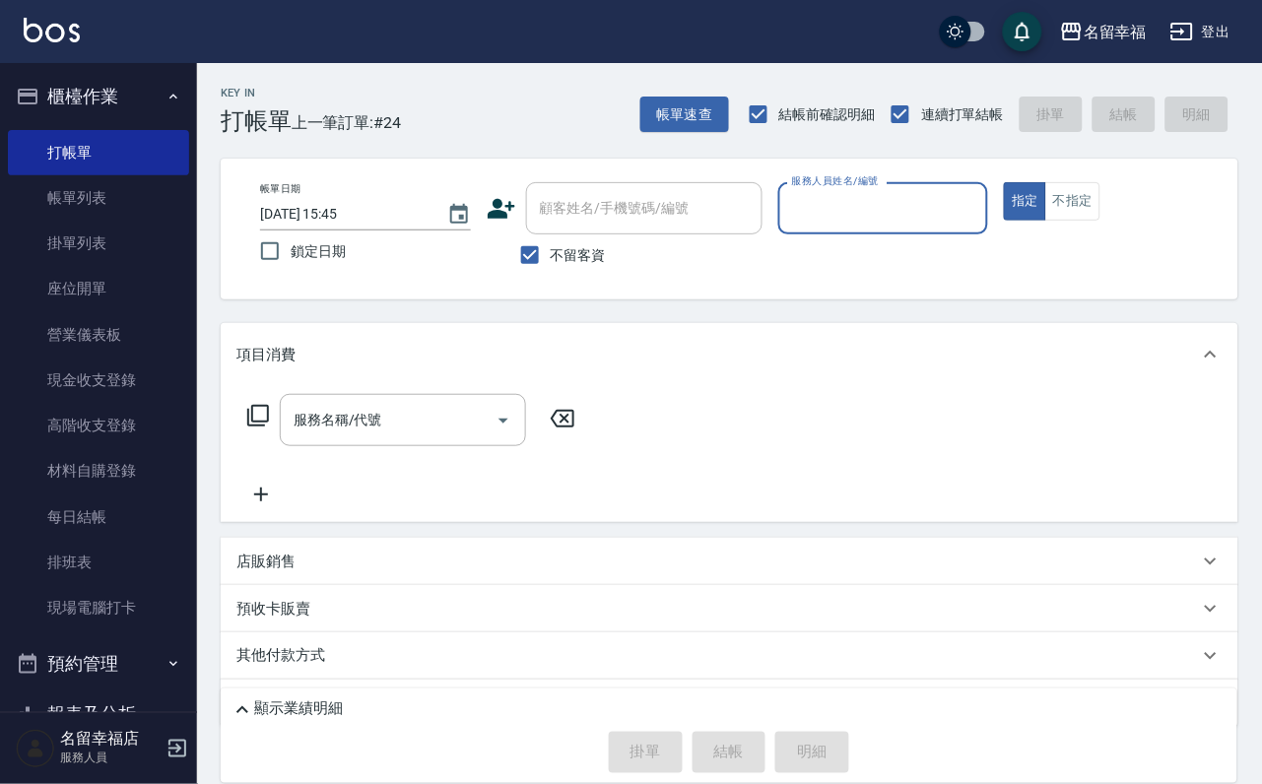
drag, startPoint x: 994, startPoint y: 203, endPoint x: 983, endPoint y: 192, distance: 15.3
click at [980, 202] on input "服務人員姓名/編號" at bounding box center [883, 208] width 193 height 34
type input "語[PERSON_NAME]-6"
type button "true"
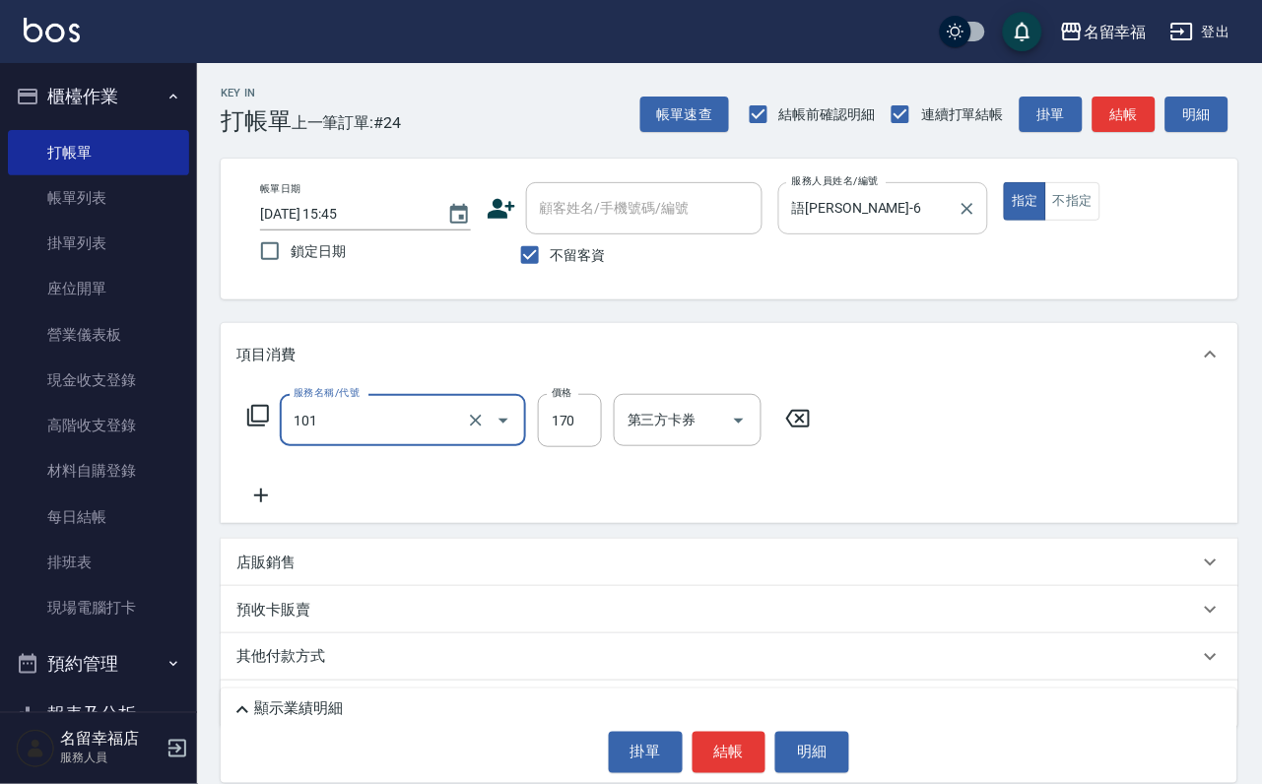
type input "洗髮(101)"
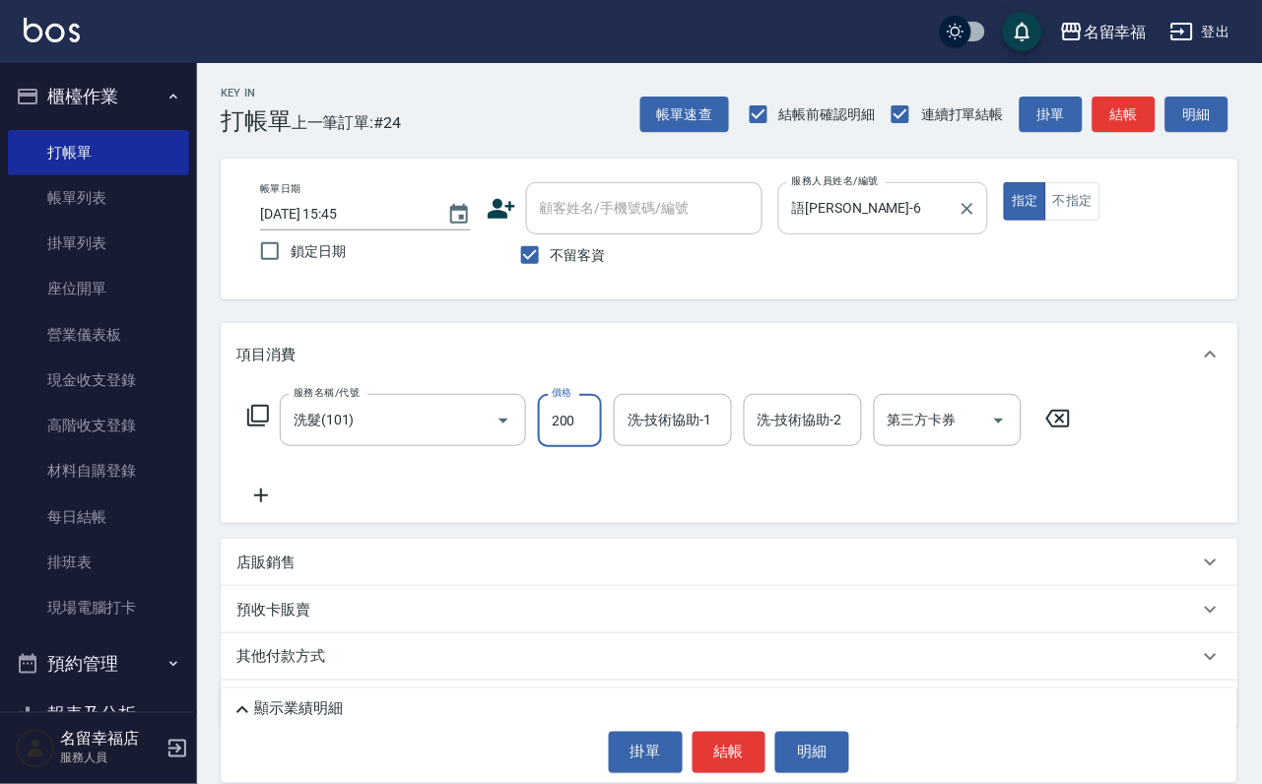
type input "200"
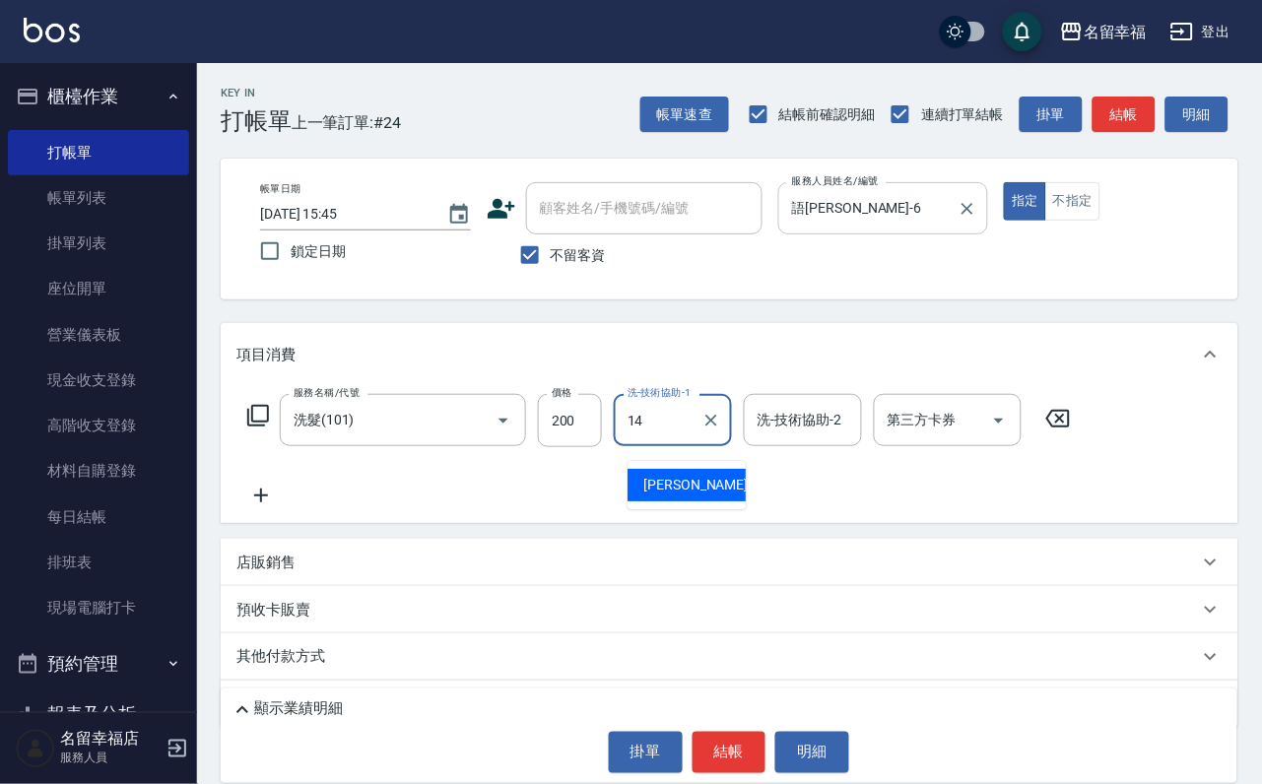
type input "[PERSON_NAME]-14"
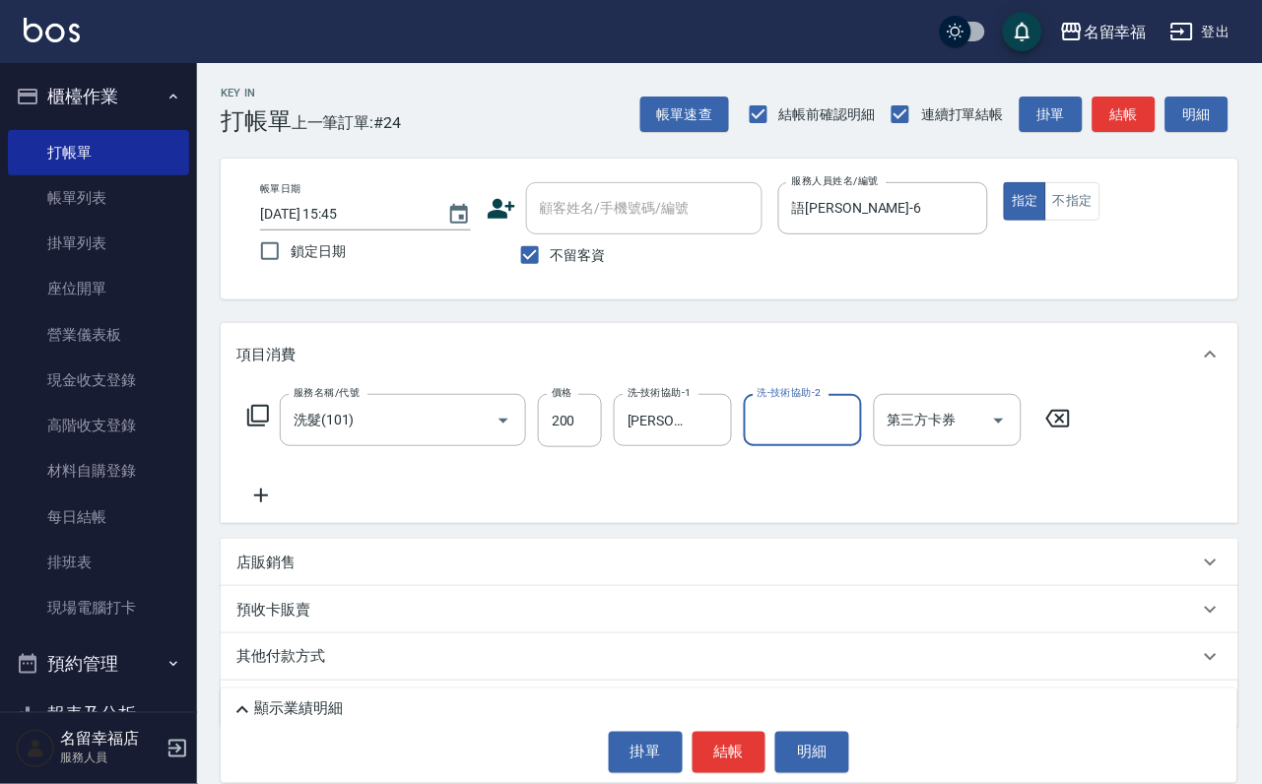
click at [270, 428] on icon at bounding box center [258, 416] width 24 height 24
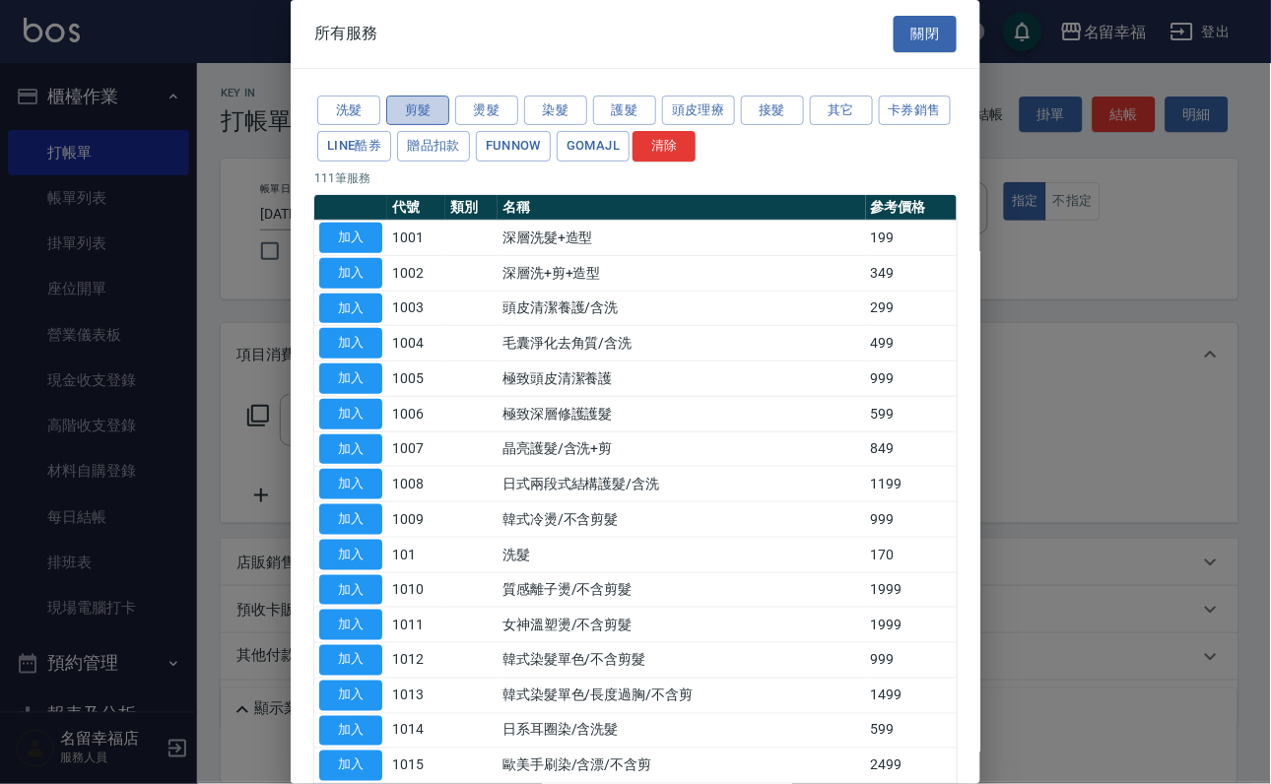
click at [402, 119] on button "剪髮" at bounding box center [417, 111] width 63 height 31
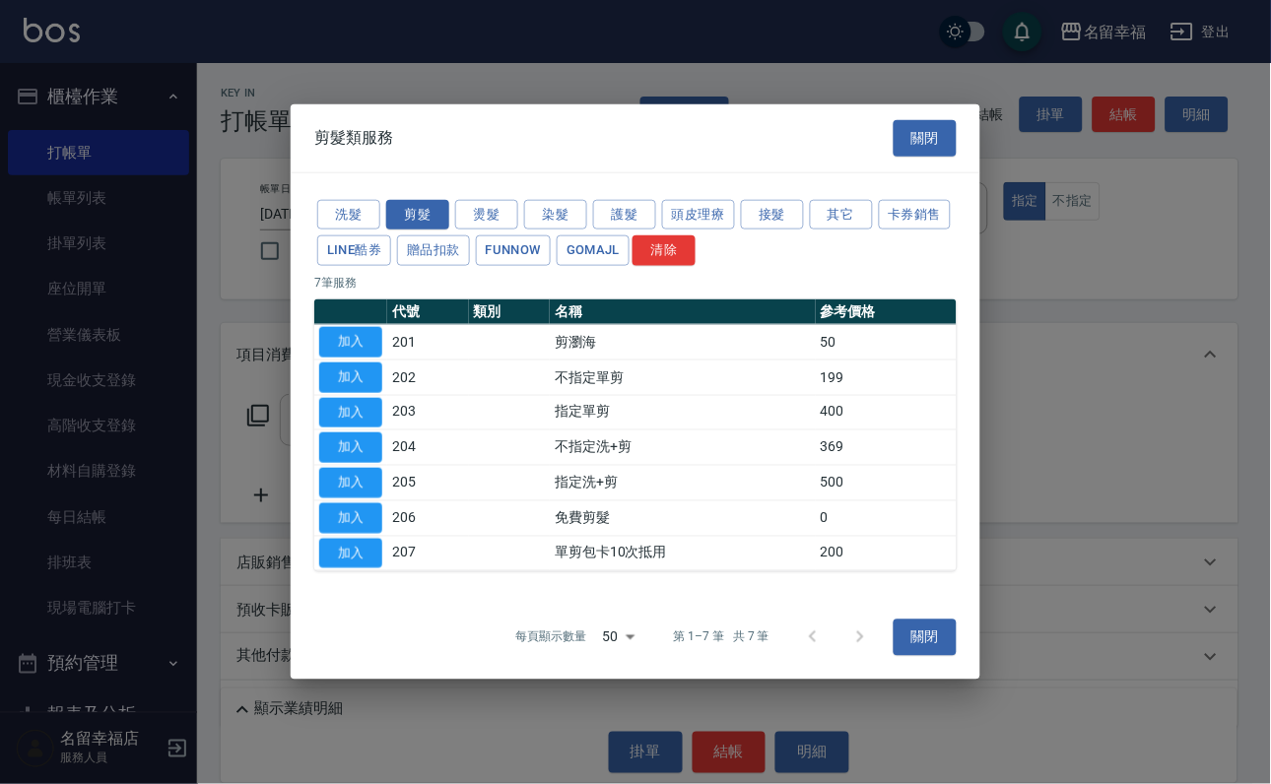
click at [357, 419] on button "加入" at bounding box center [350, 412] width 63 height 31
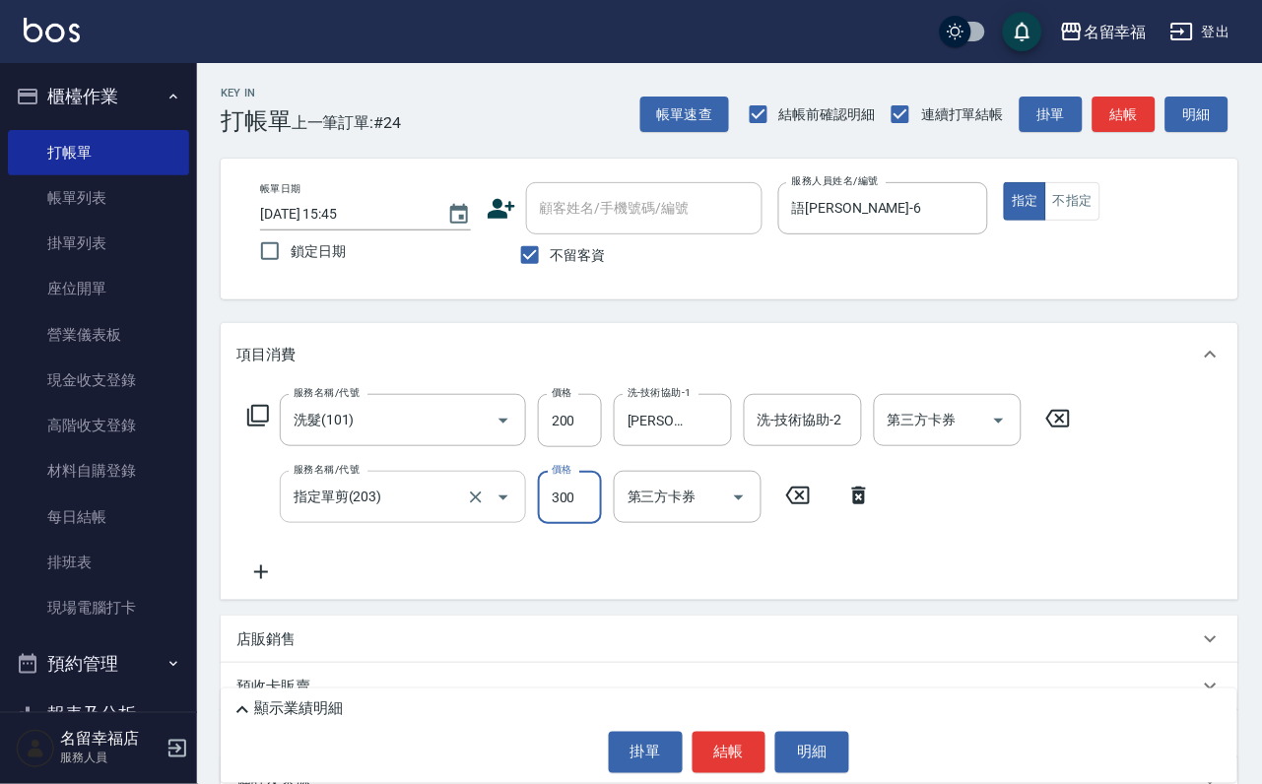
type input "300"
click at [713, 746] on button "結帳" at bounding box center [730, 752] width 74 height 41
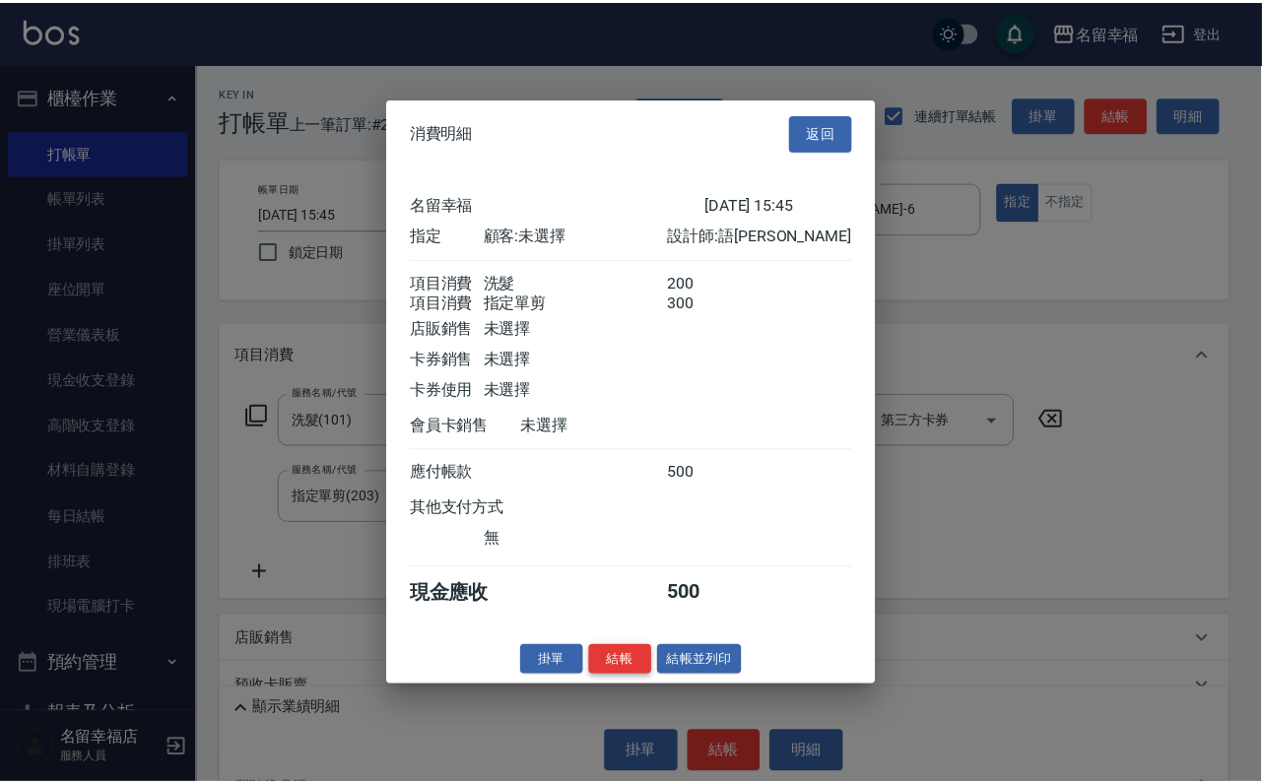
scroll to position [317, 0]
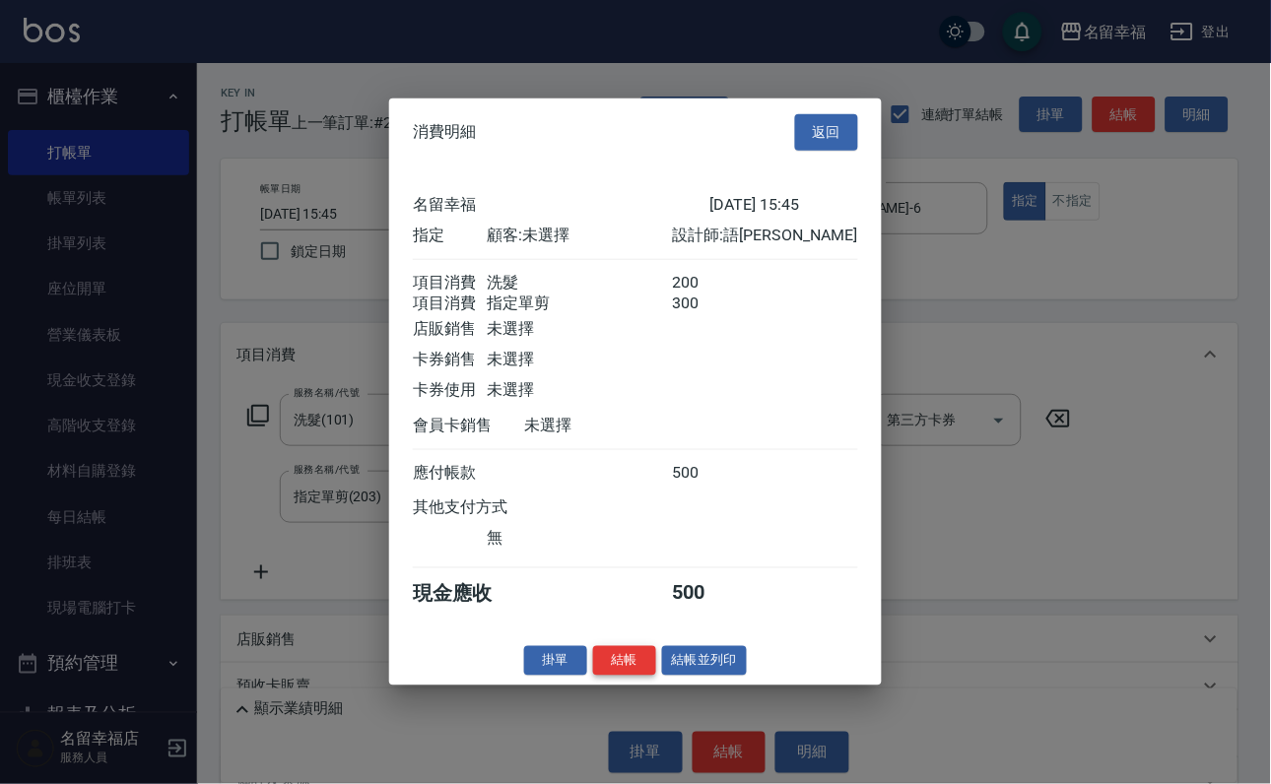
click at [598, 676] on button "結帳" at bounding box center [624, 660] width 63 height 31
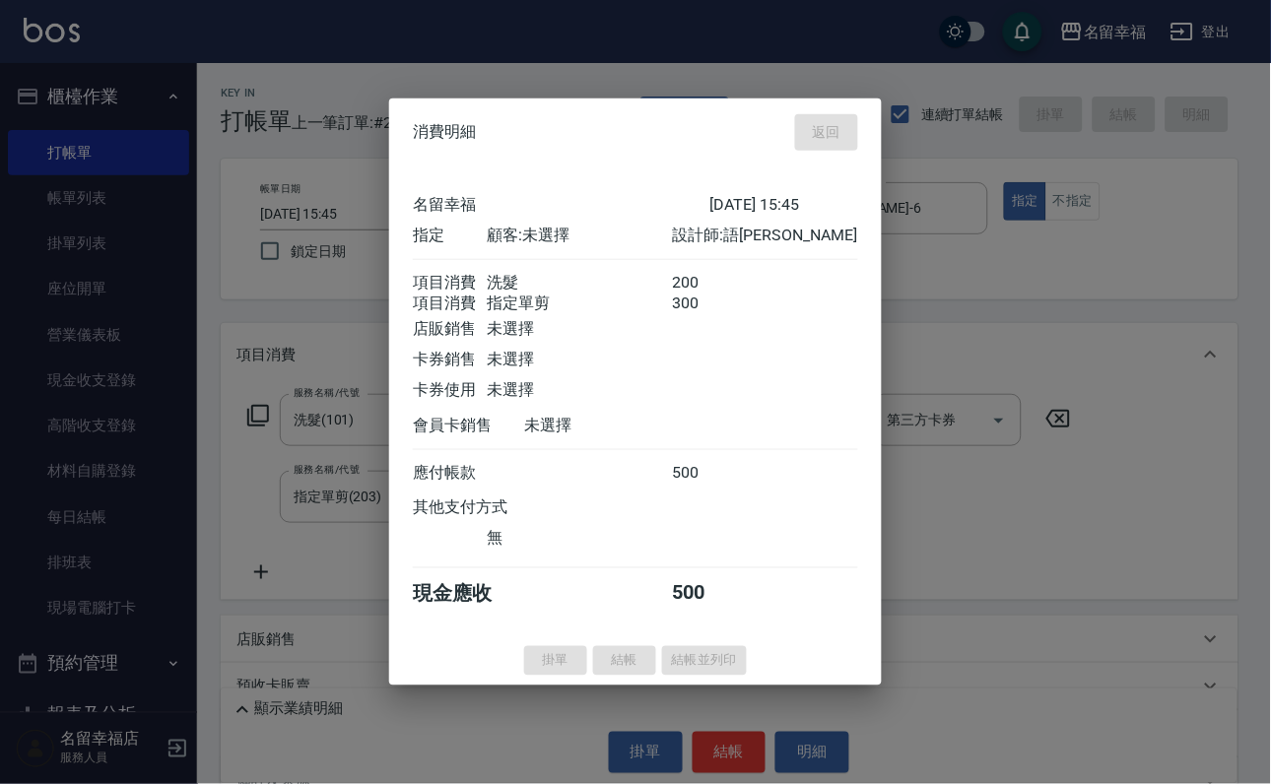
type input "[DATE] 15:46"
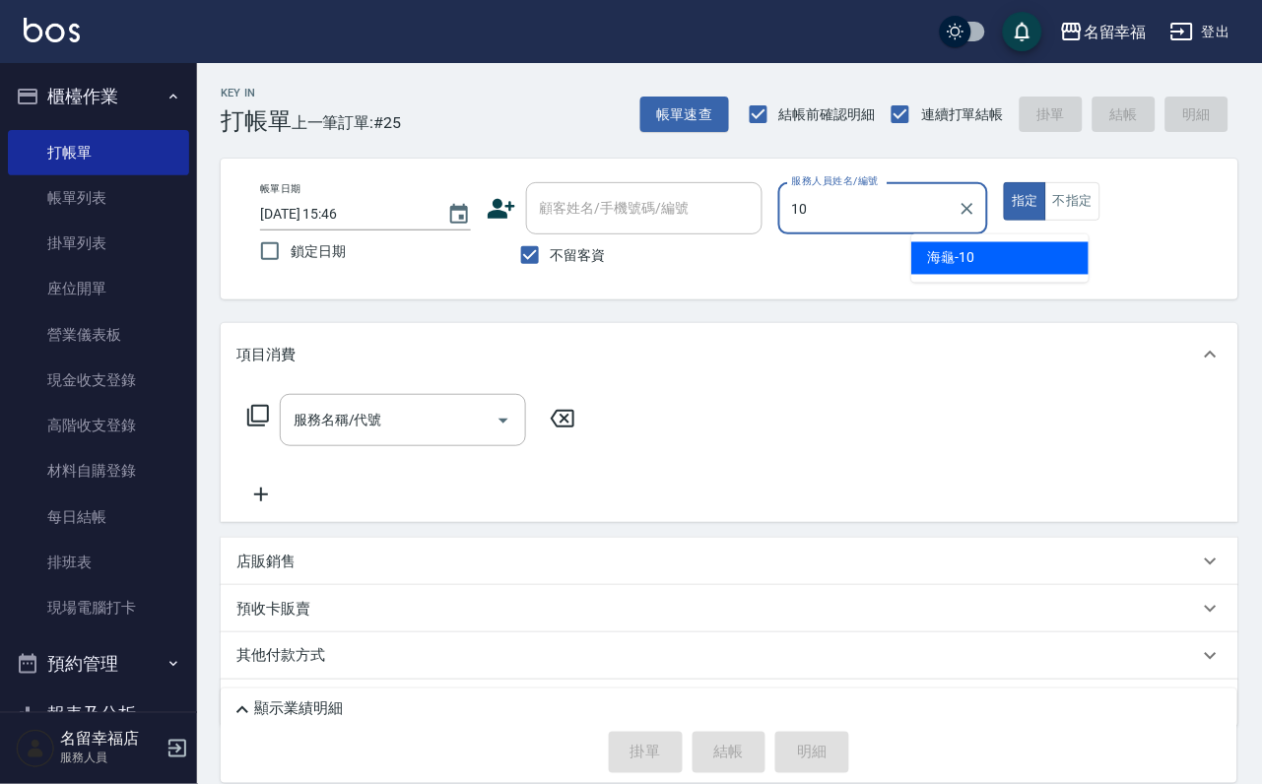
type input "海龜-10"
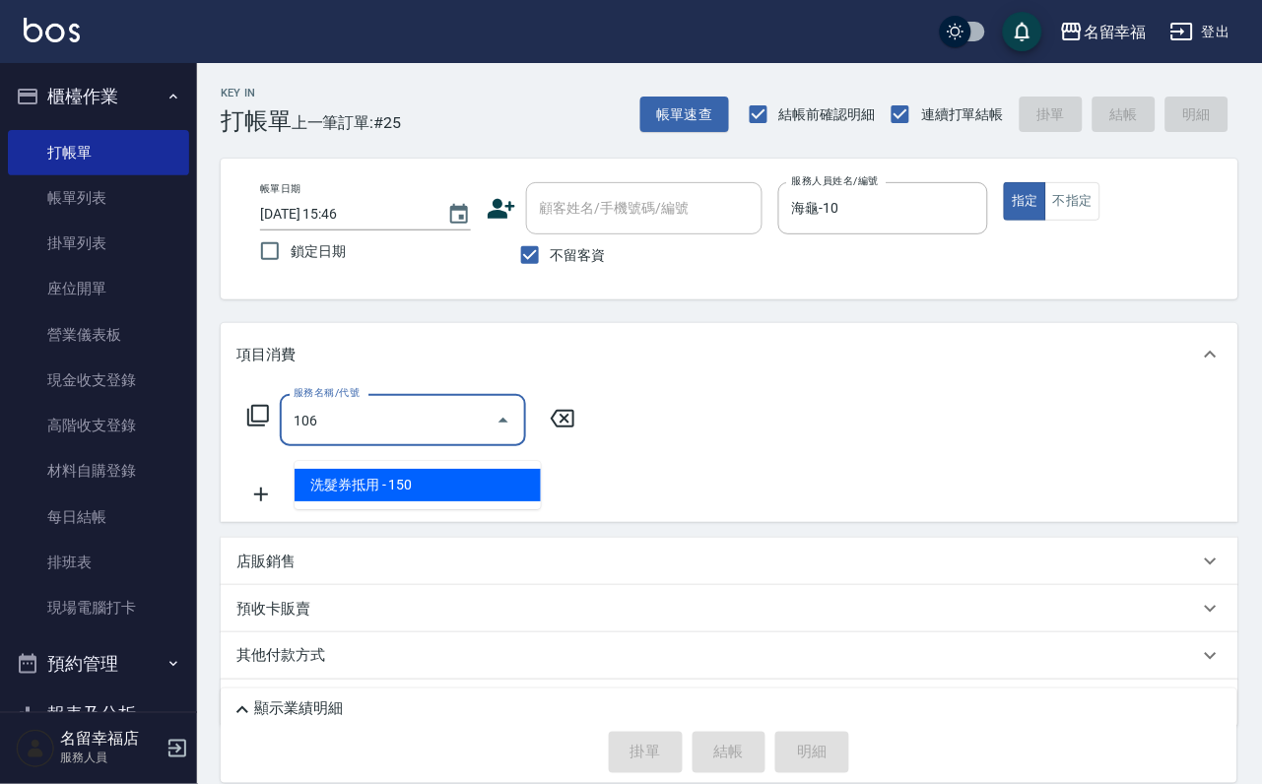
type input "洗髮券抵用(106)"
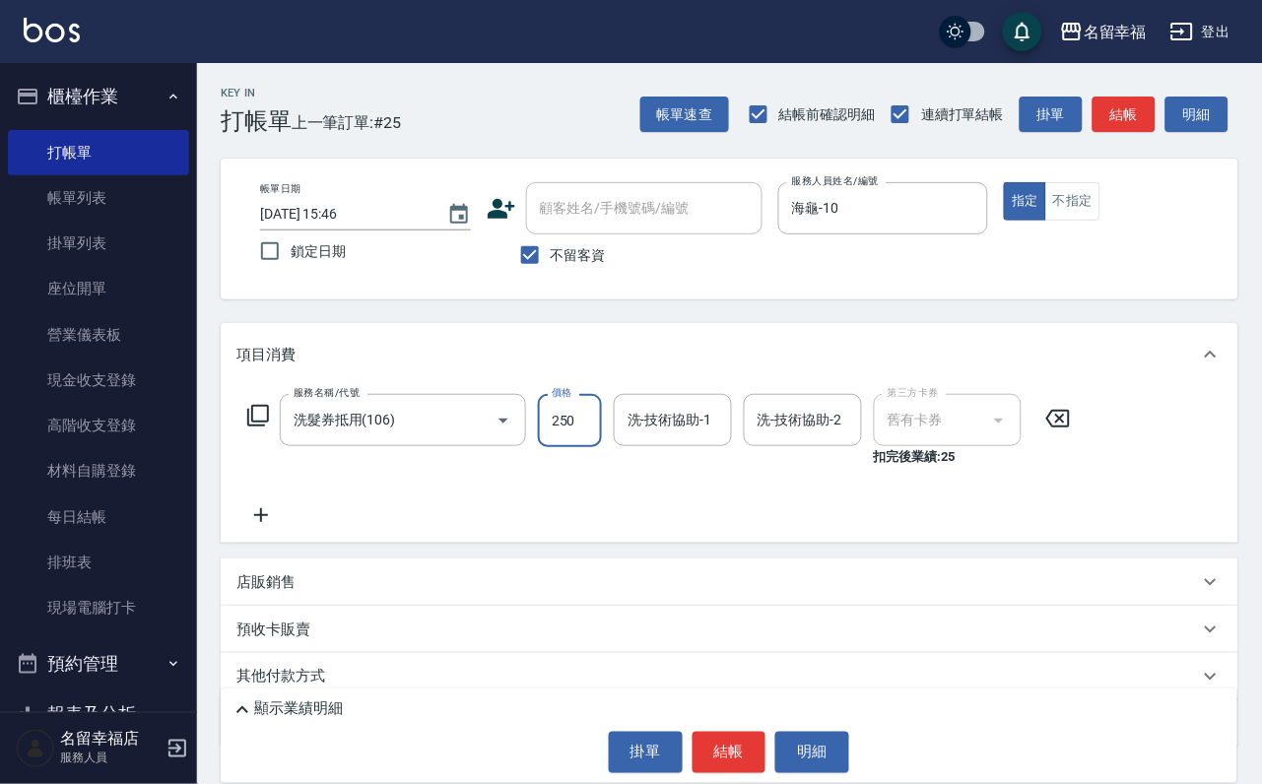
type input "250"
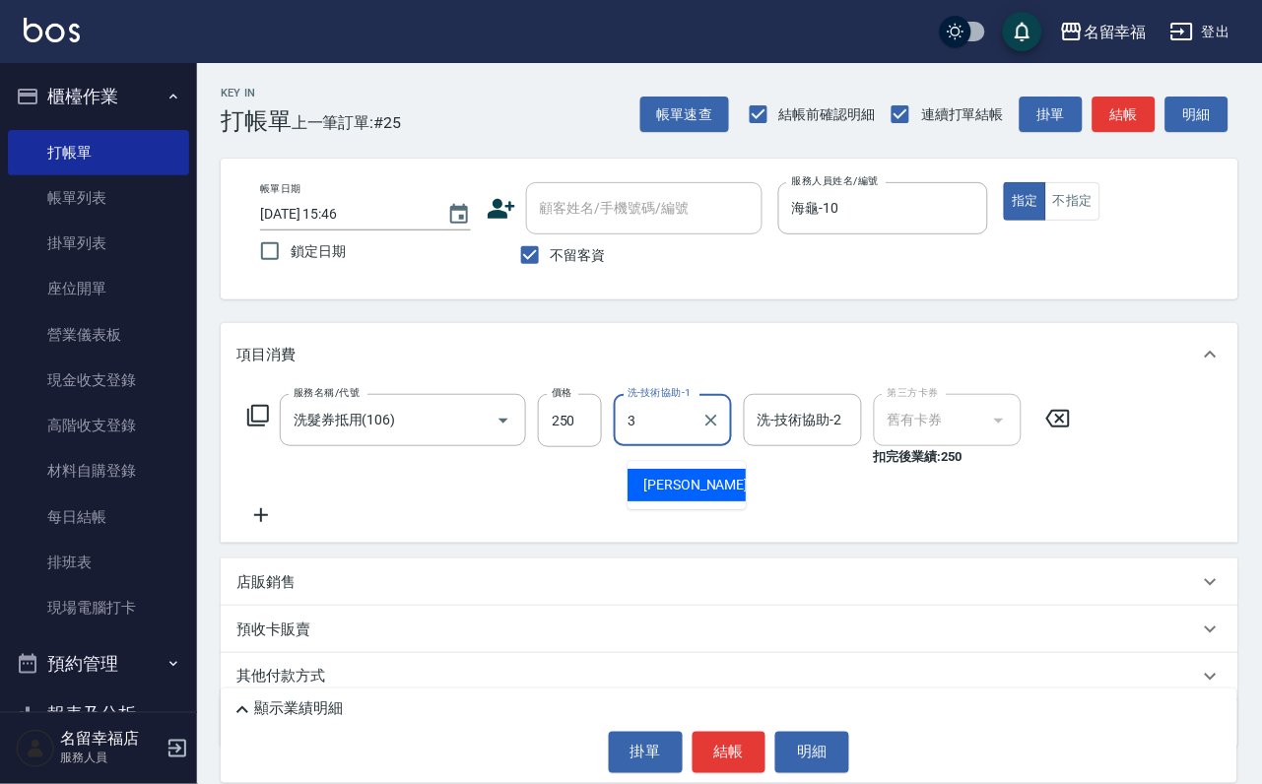
type input "[PERSON_NAME]-3"
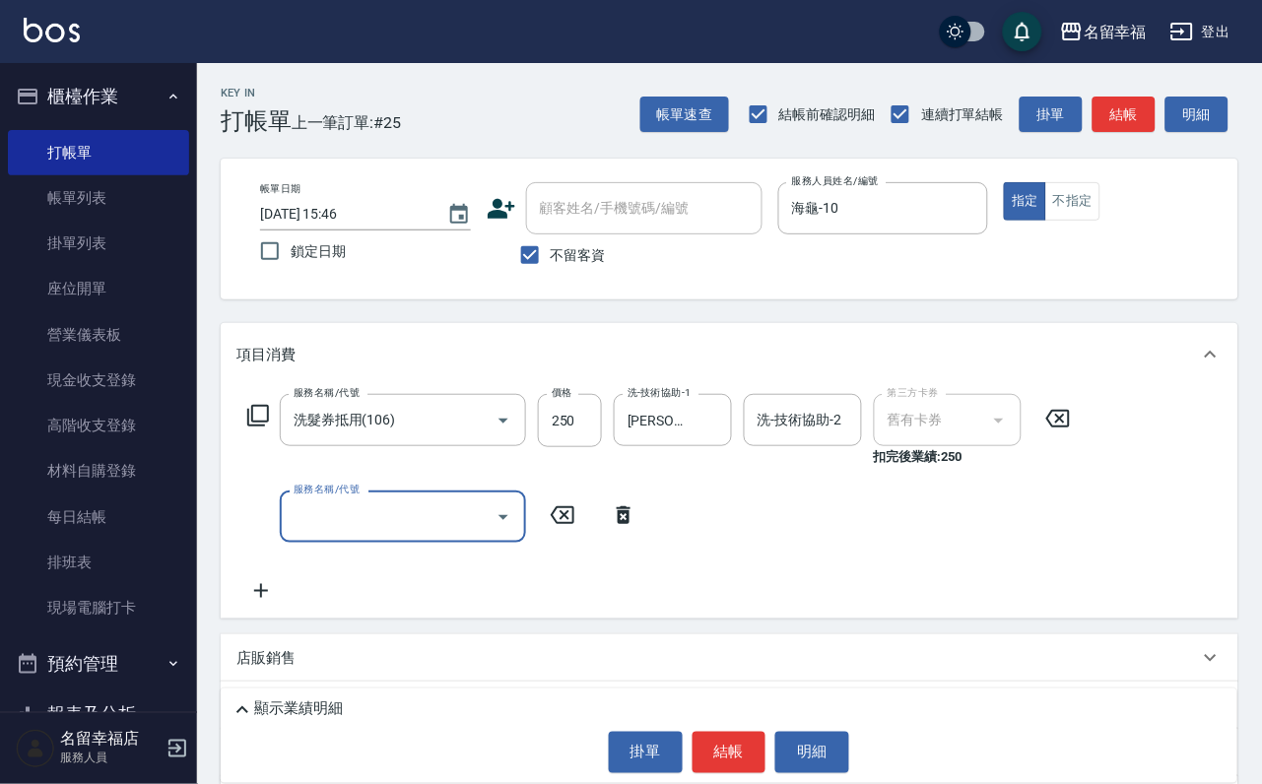
scroll to position [148, 0]
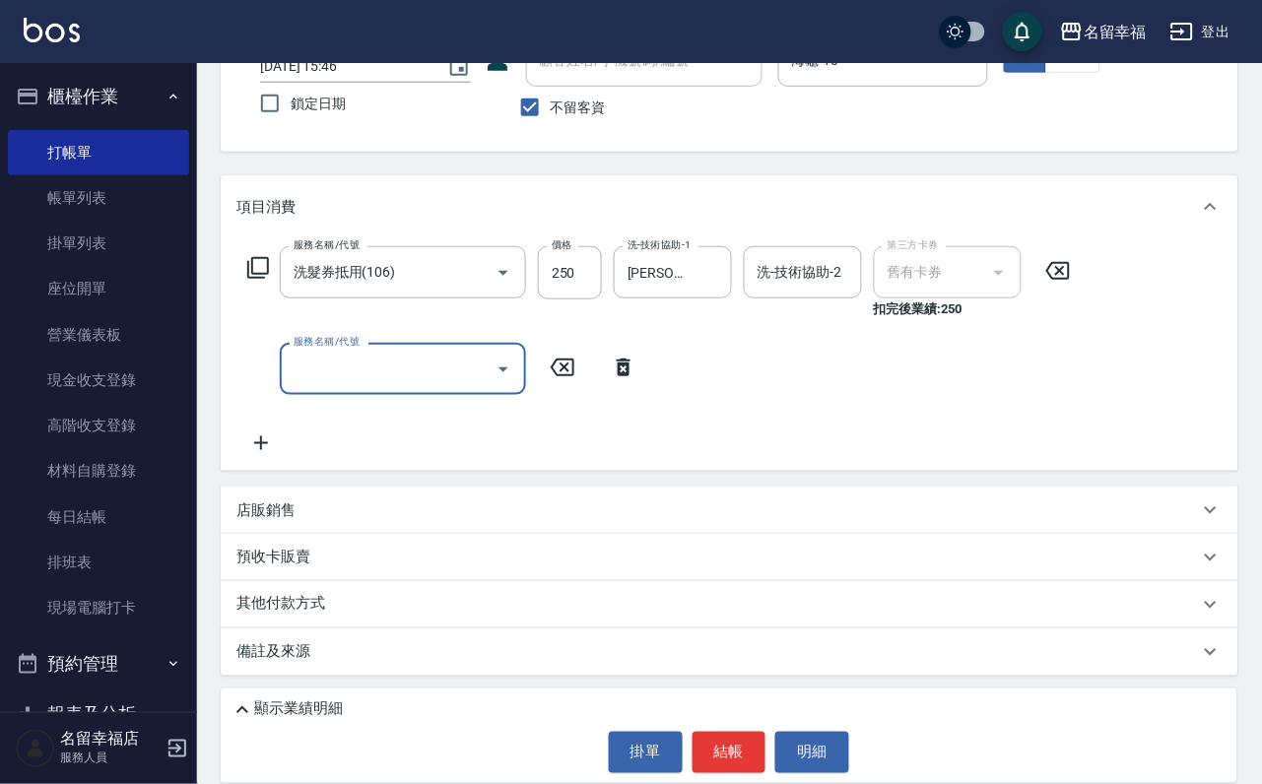
click at [345, 521] on div "店販銷售" at bounding box center [717, 510] width 963 height 21
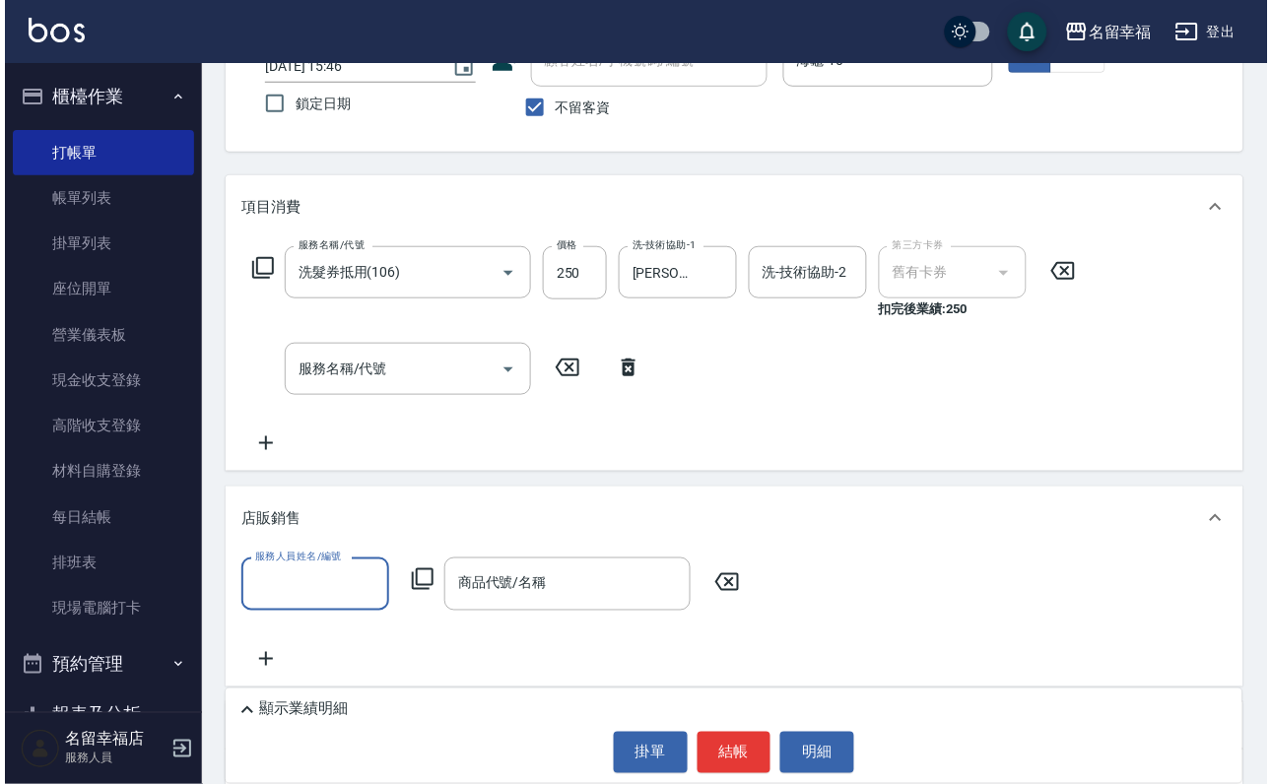
scroll to position [0, 0]
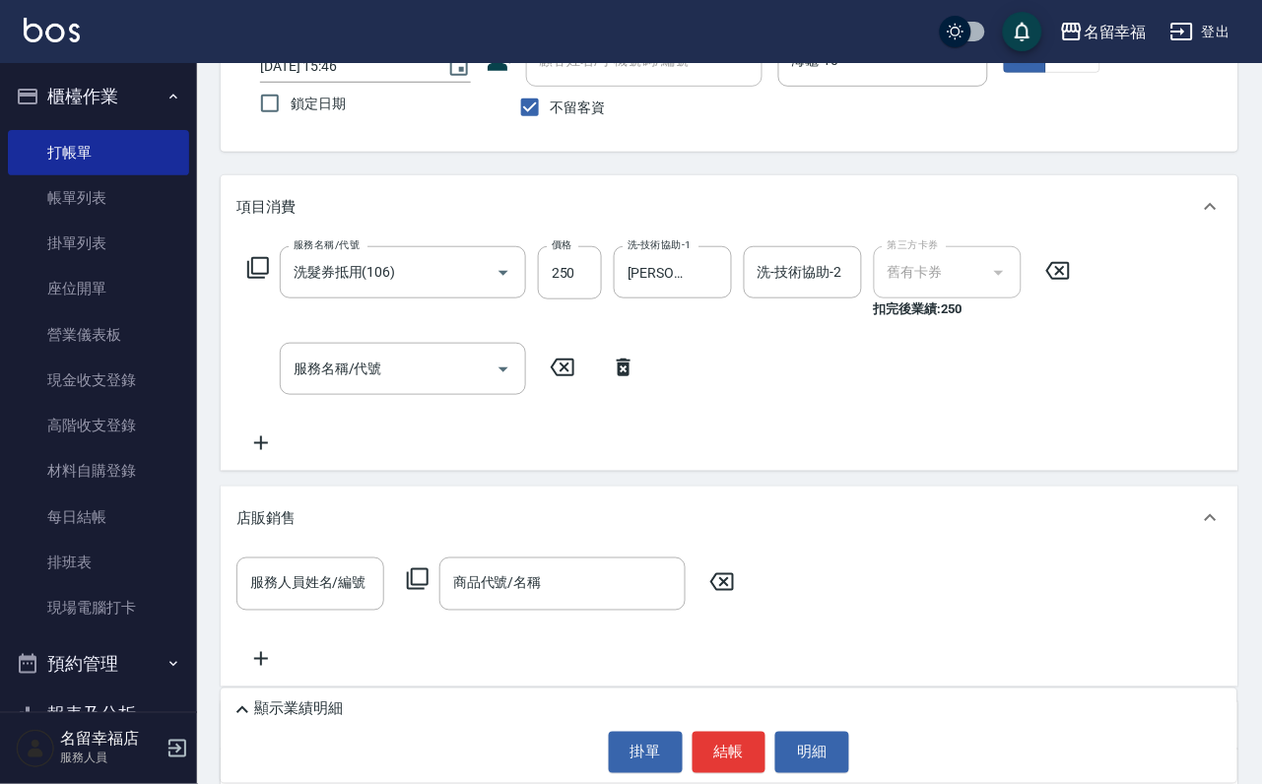
click at [412, 591] on icon at bounding box center [418, 579] width 24 height 24
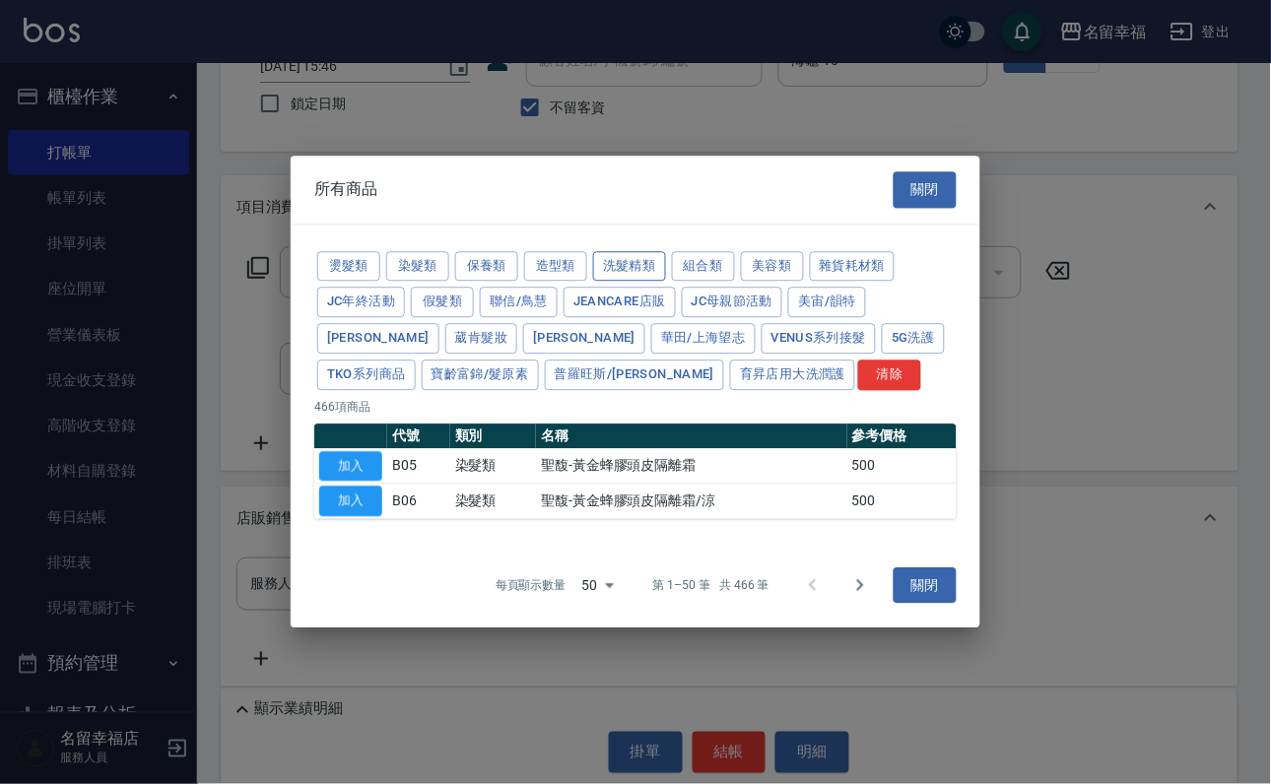
click at [666, 251] on button "洗髮精類" at bounding box center [629, 266] width 73 height 31
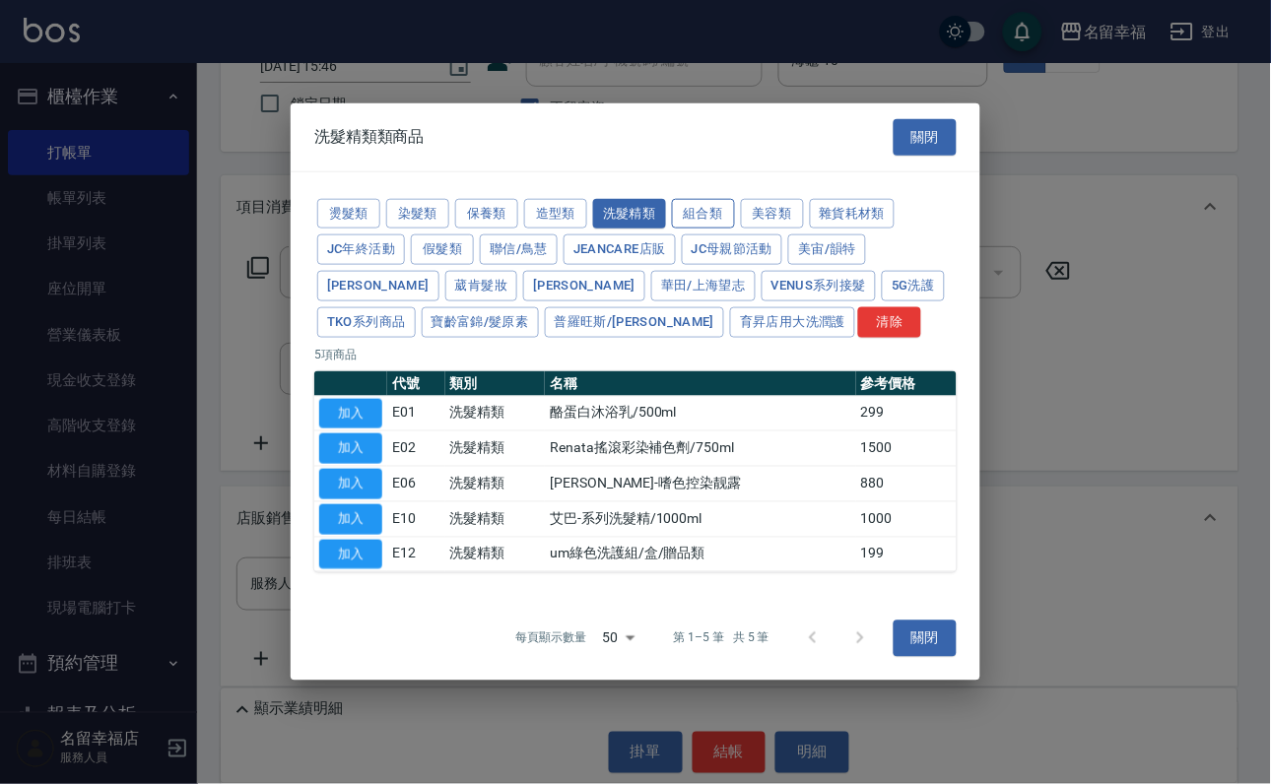
click at [735, 198] on button "組合類" at bounding box center [703, 213] width 63 height 31
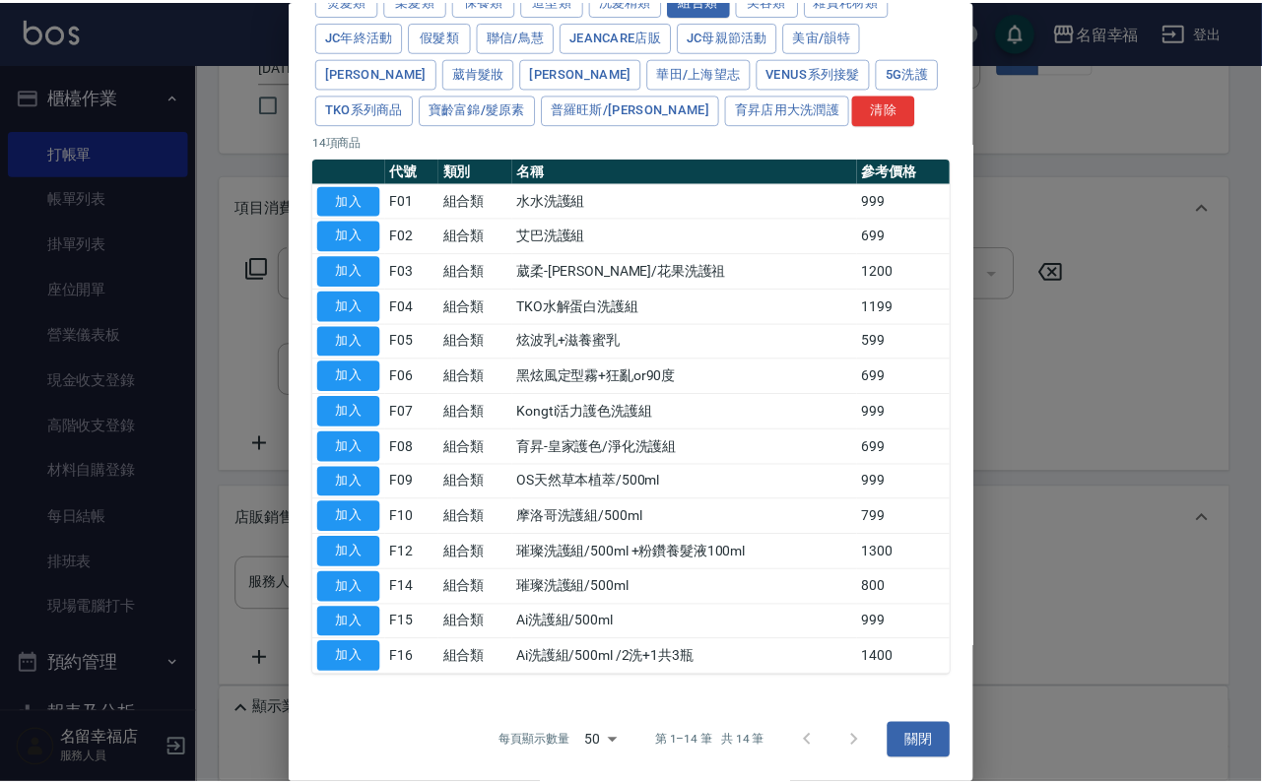
scroll to position [479, 0]
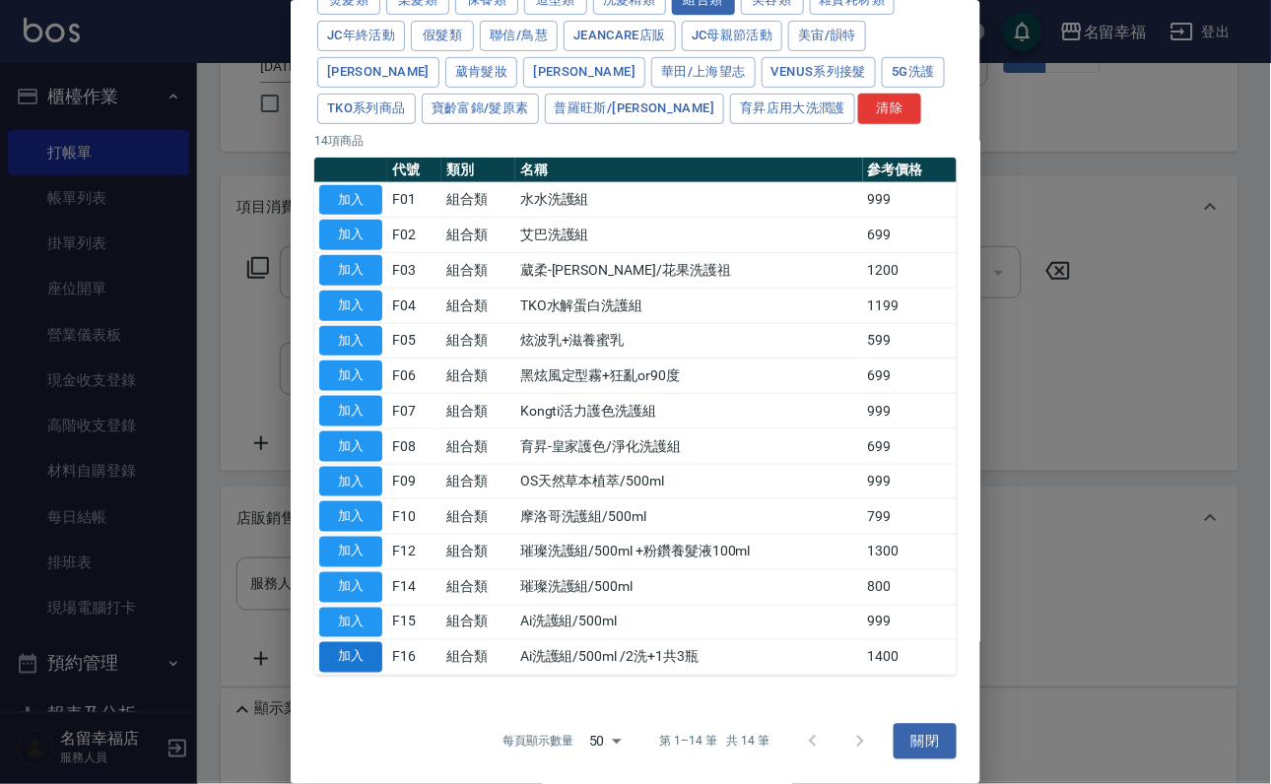
click at [372, 642] on button "加入" at bounding box center [350, 657] width 63 height 31
type input "Ai洗護組/500ml /2洗+1共3瓶"
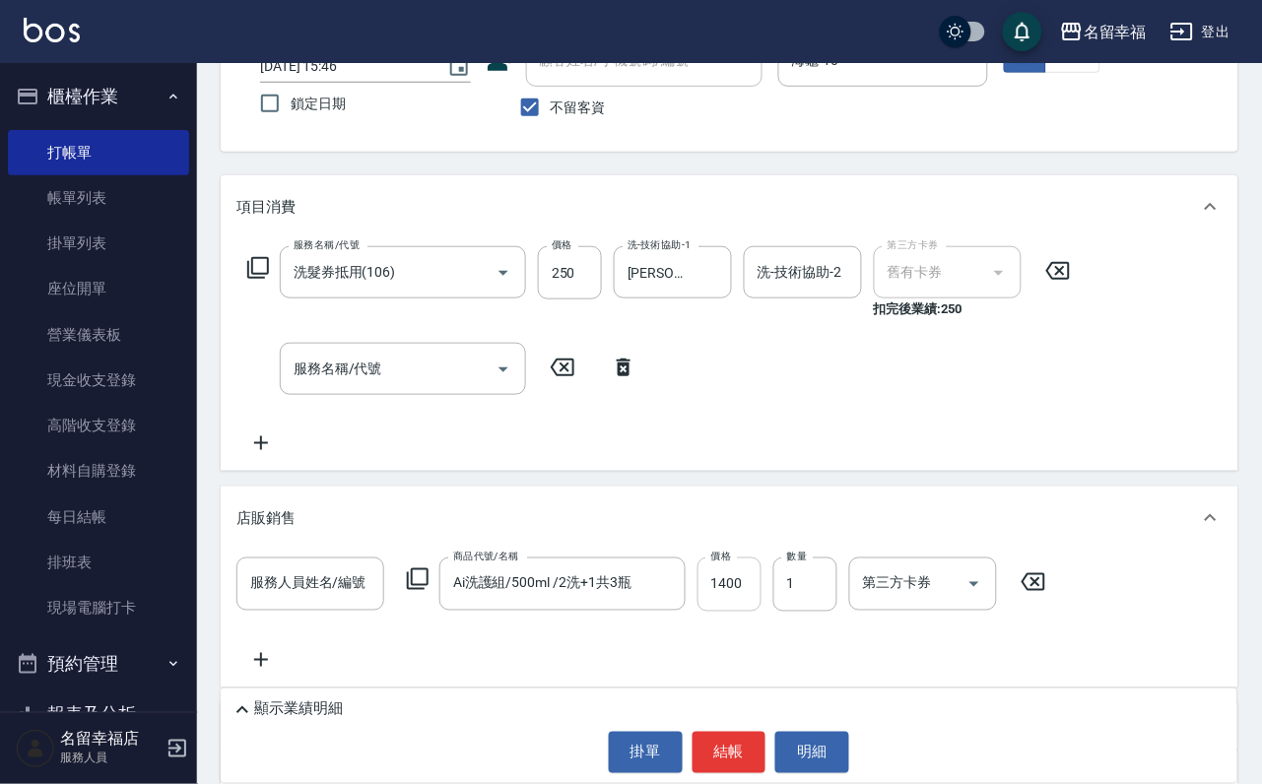
click at [749, 611] on input "1400" at bounding box center [730, 584] width 64 height 53
click at [305, 610] on div "服務人員姓名/編號" at bounding box center [310, 584] width 148 height 52
type input "1200"
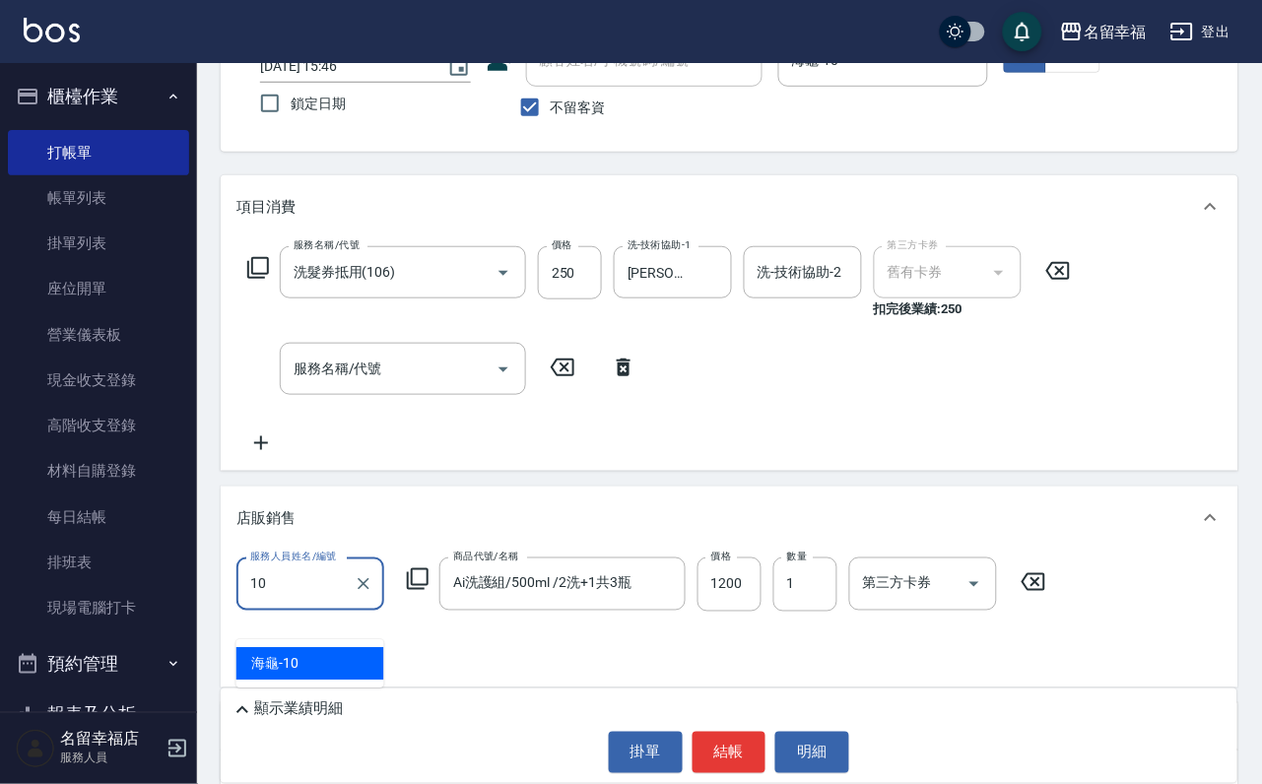
type input "海龜-10"
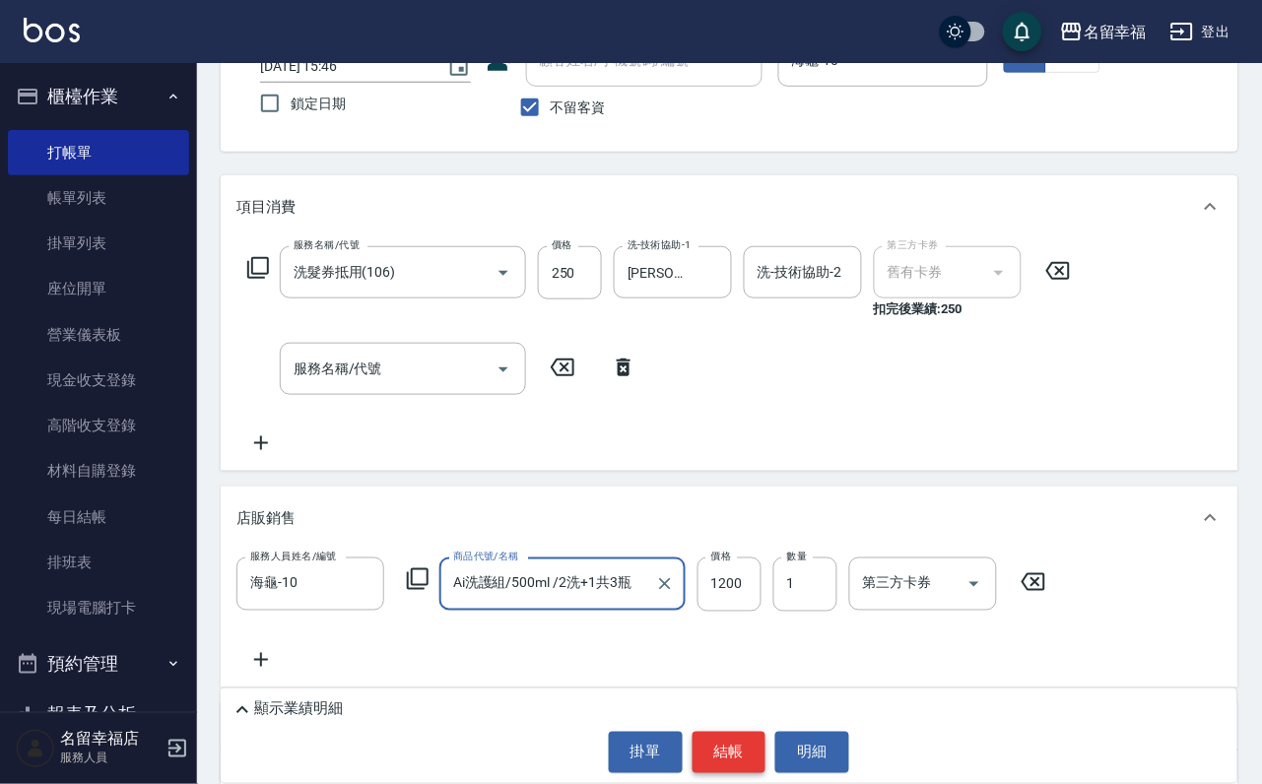
click at [744, 732] on button "結帳" at bounding box center [730, 752] width 74 height 41
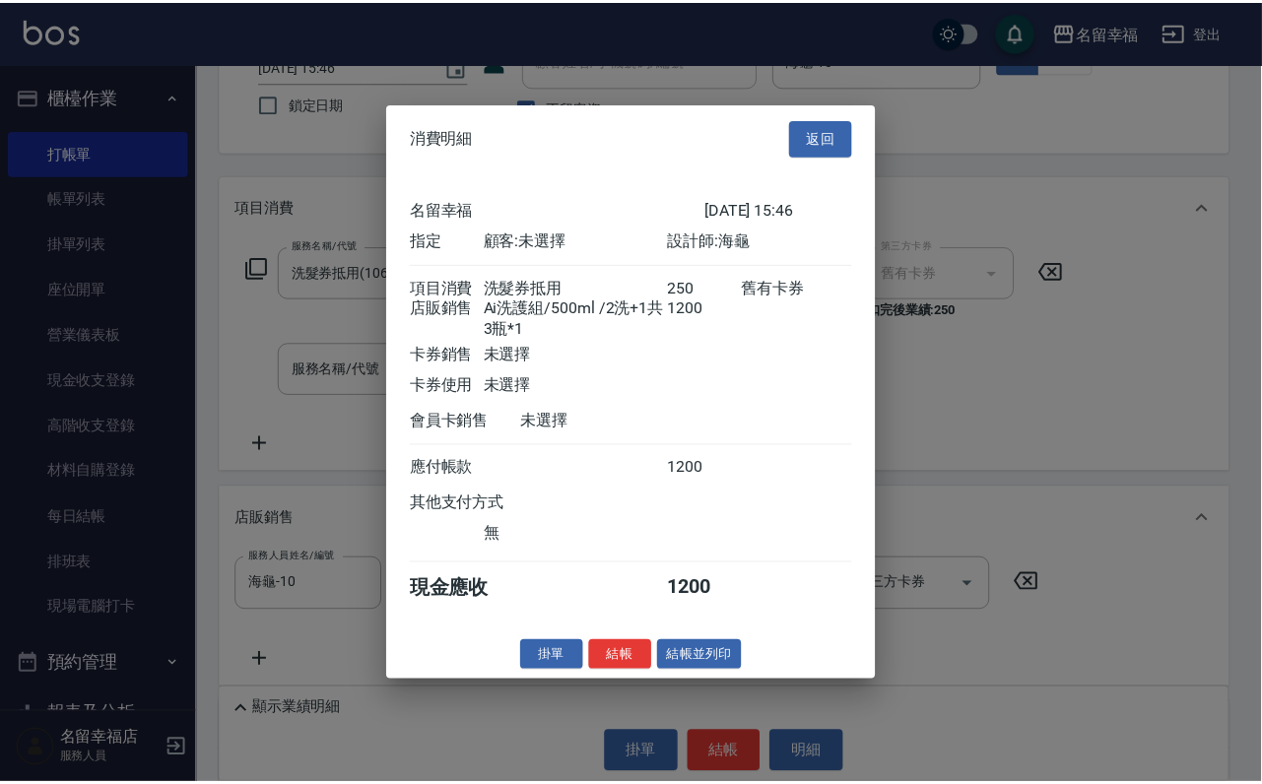
scroll to position [270, 0]
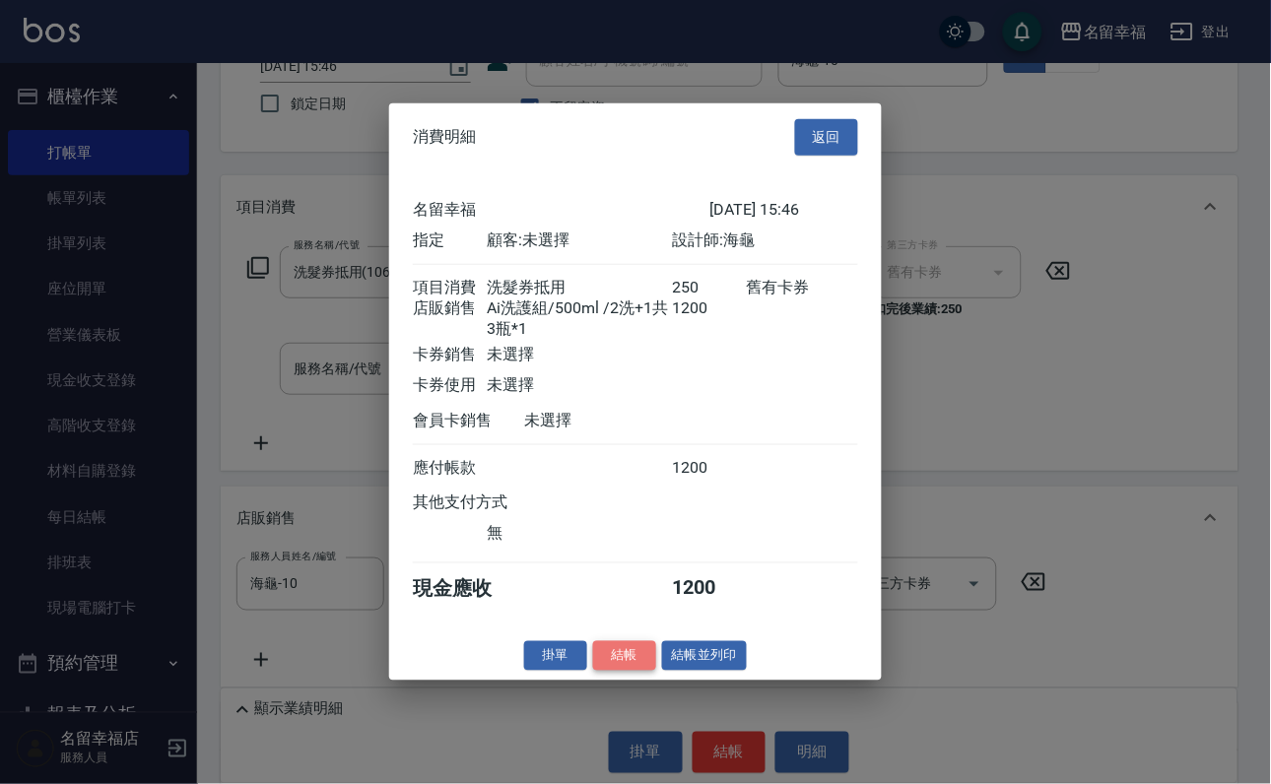
click at [603, 671] on button "結帳" at bounding box center [624, 655] width 63 height 31
type input "[DATE] 15:48"
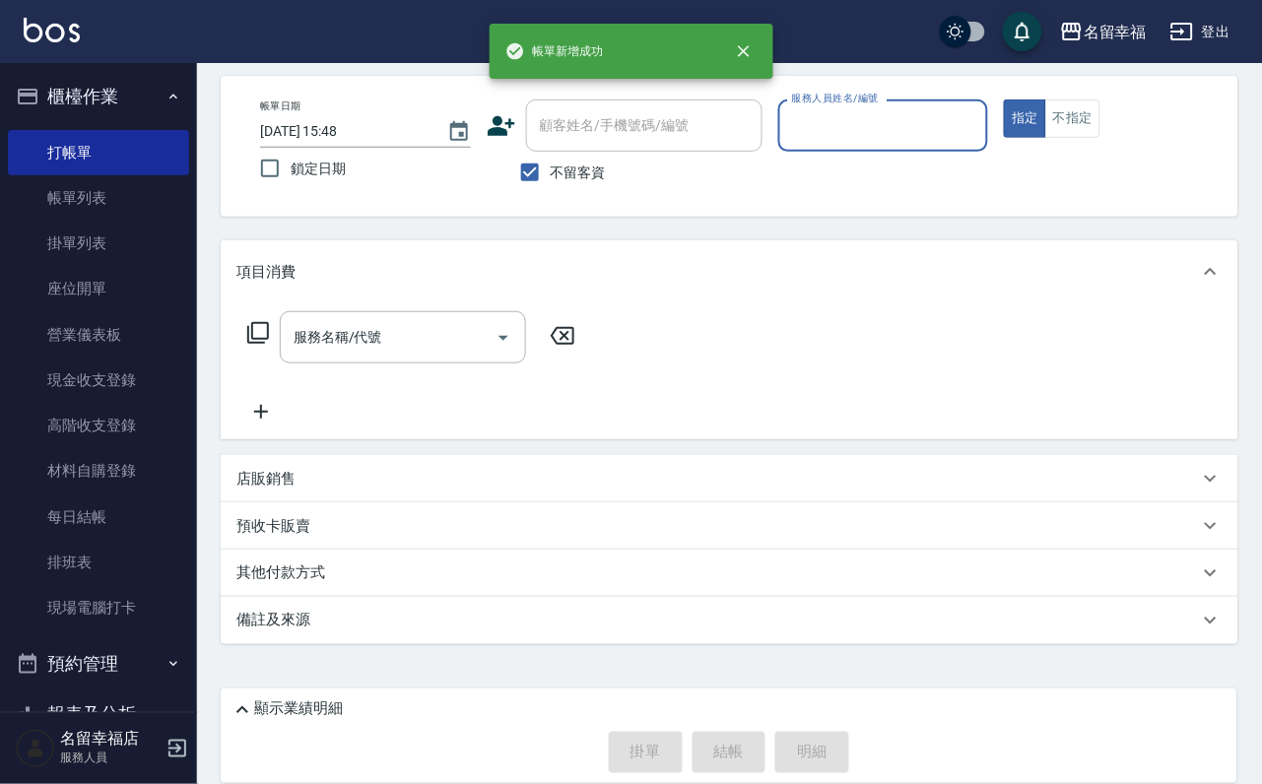
scroll to position [117, 0]
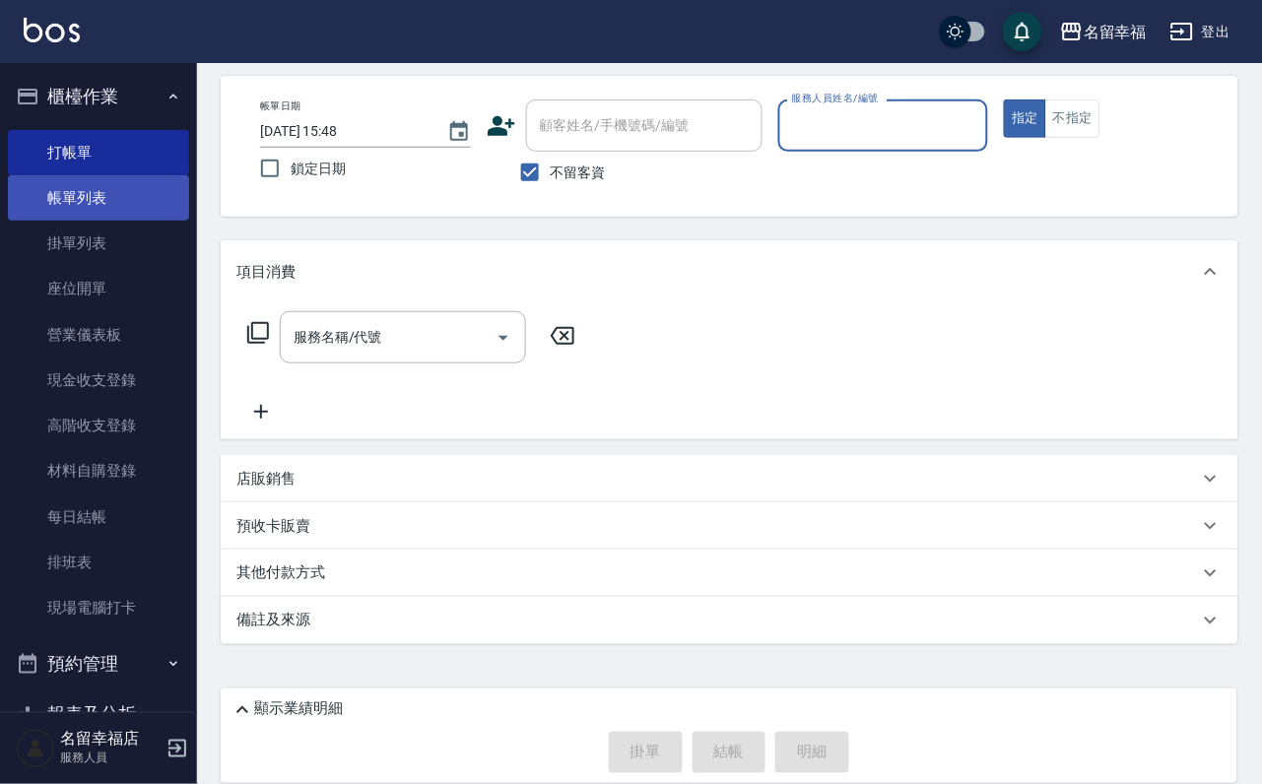
click at [53, 212] on link "帳單列表" at bounding box center [98, 197] width 181 height 45
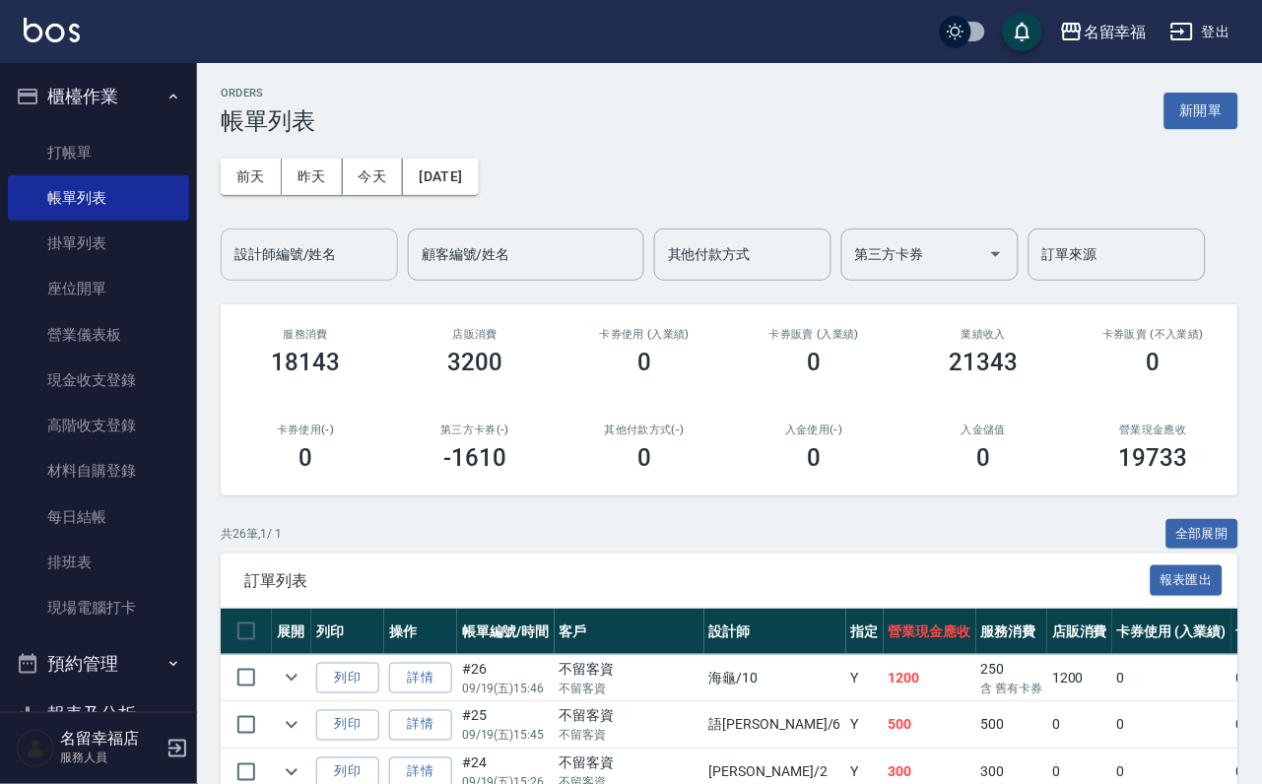
click at [304, 266] on input "設計師編號/姓名" at bounding box center [310, 254] width 160 height 34
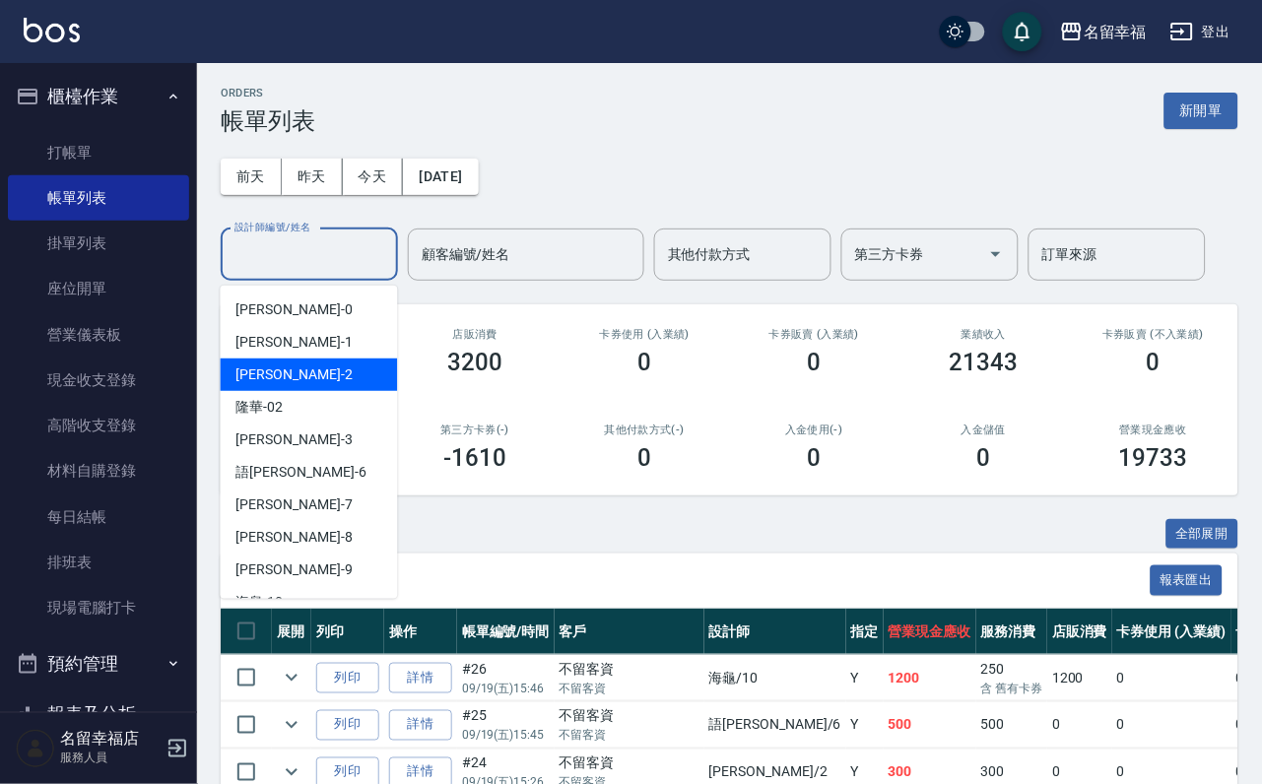
click at [271, 375] on span "[PERSON_NAME] -2" at bounding box center [294, 375] width 116 height 21
type input "碧涵-2"
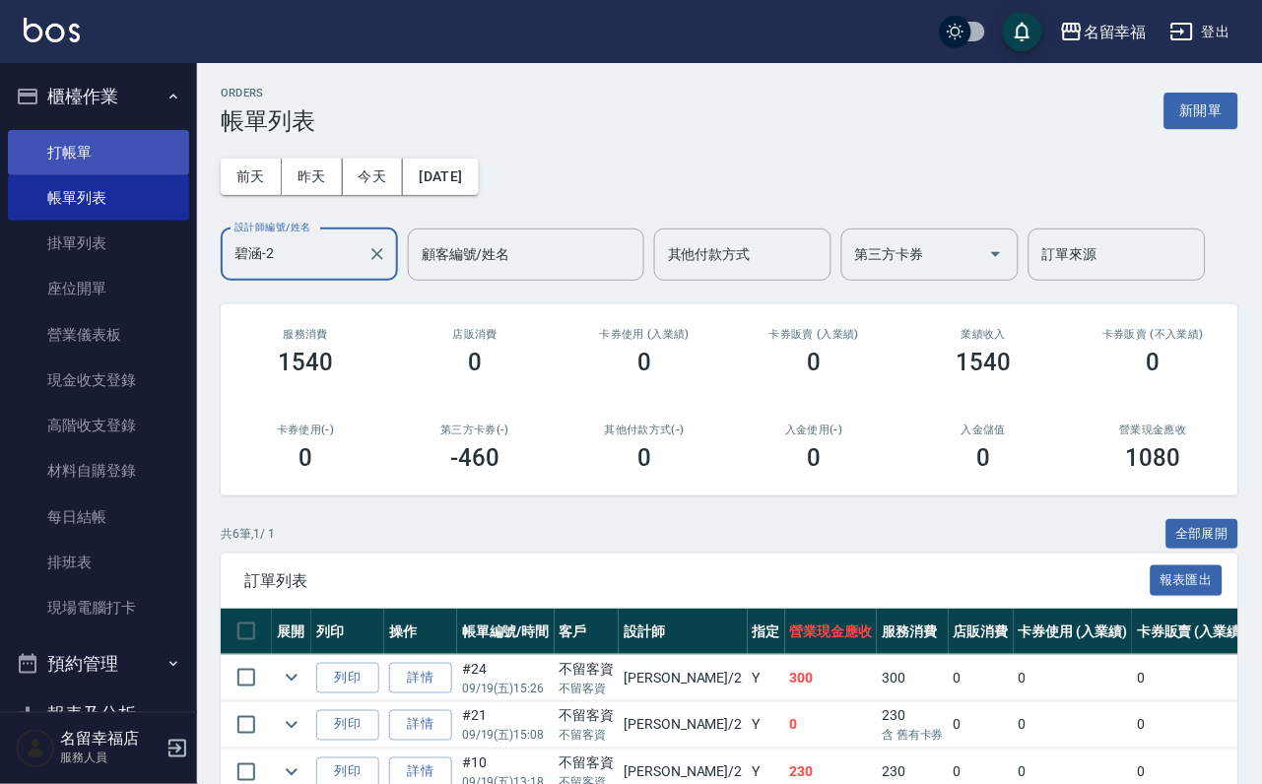
click at [77, 163] on link "打帳單" at bounding box center [98, 152] width 181 height 45
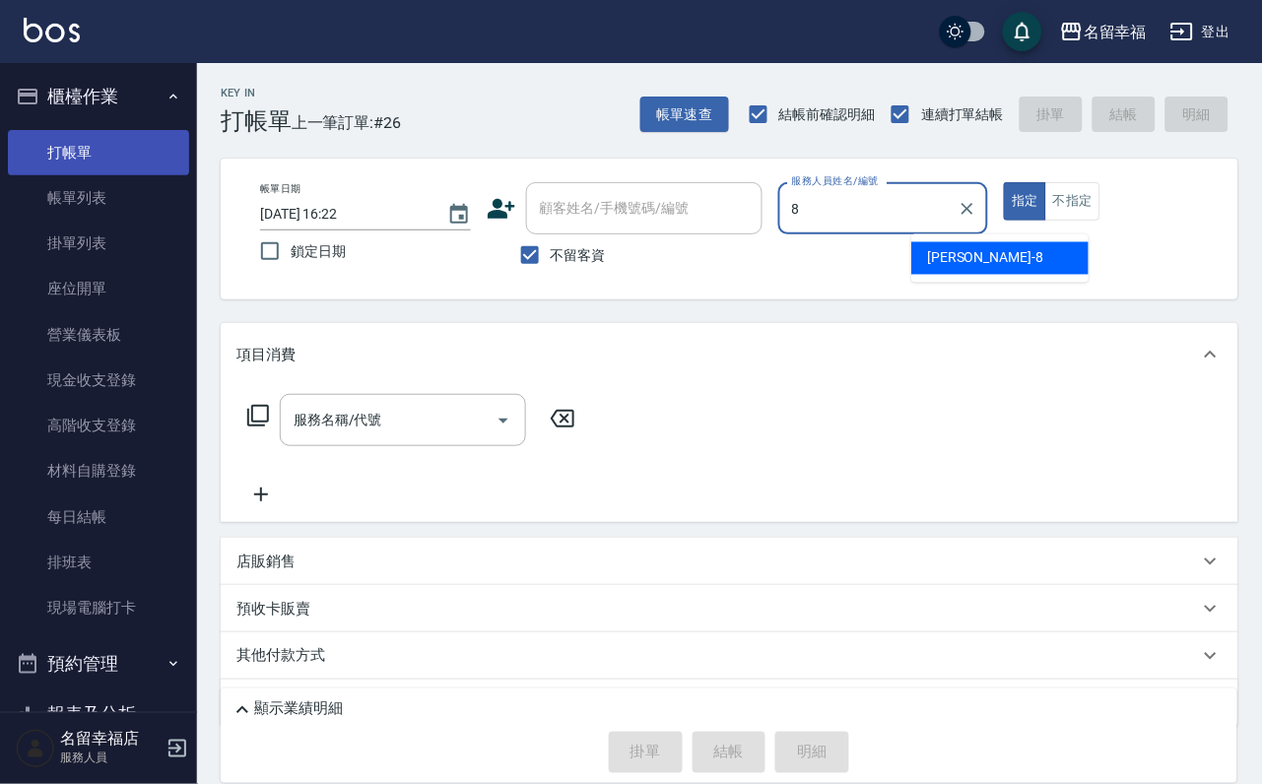
type input "[PERSON_NAME]-8"
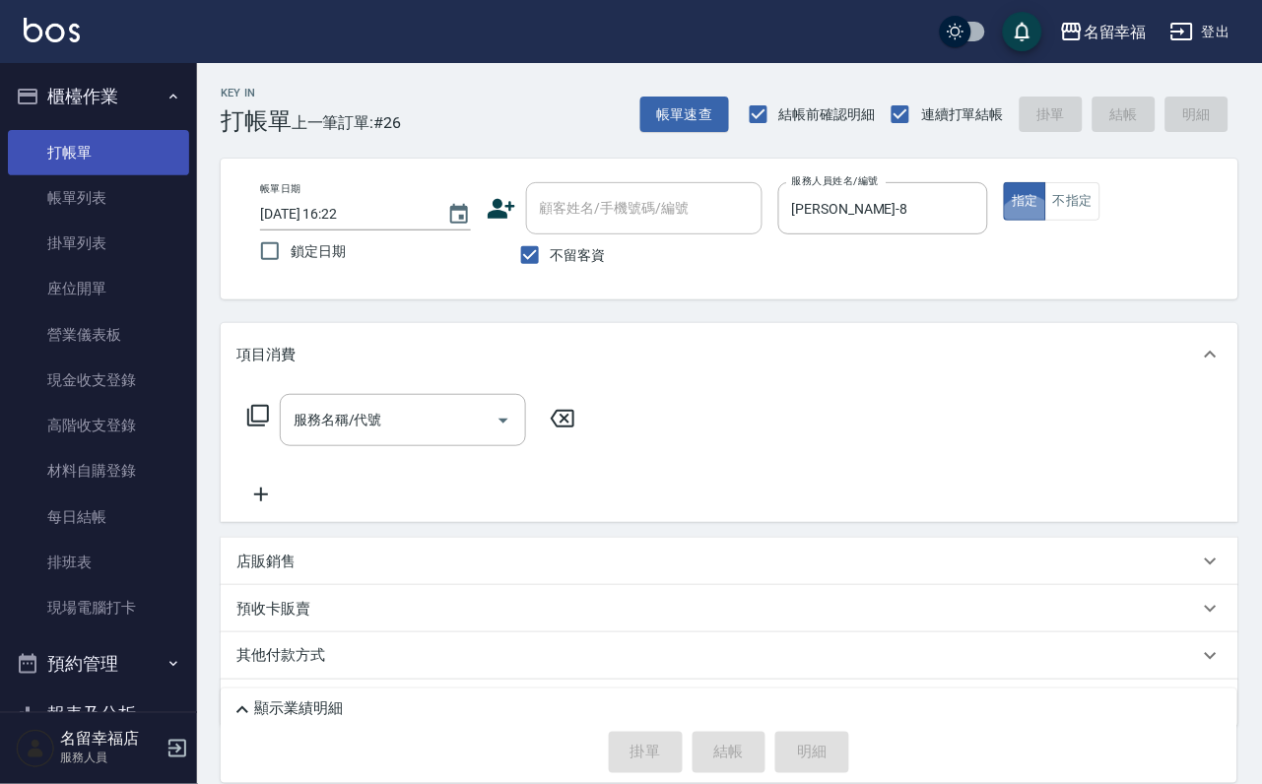
type button "true"
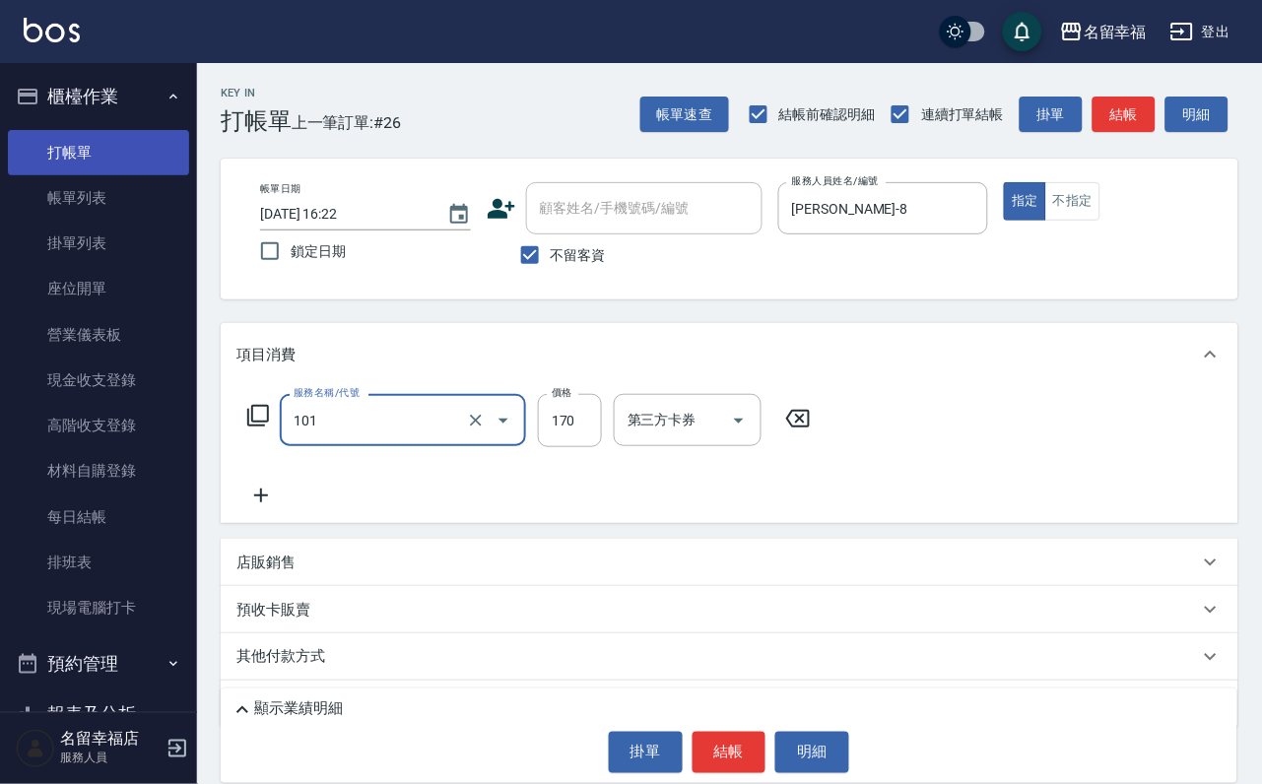
type input "洗髮(101)"
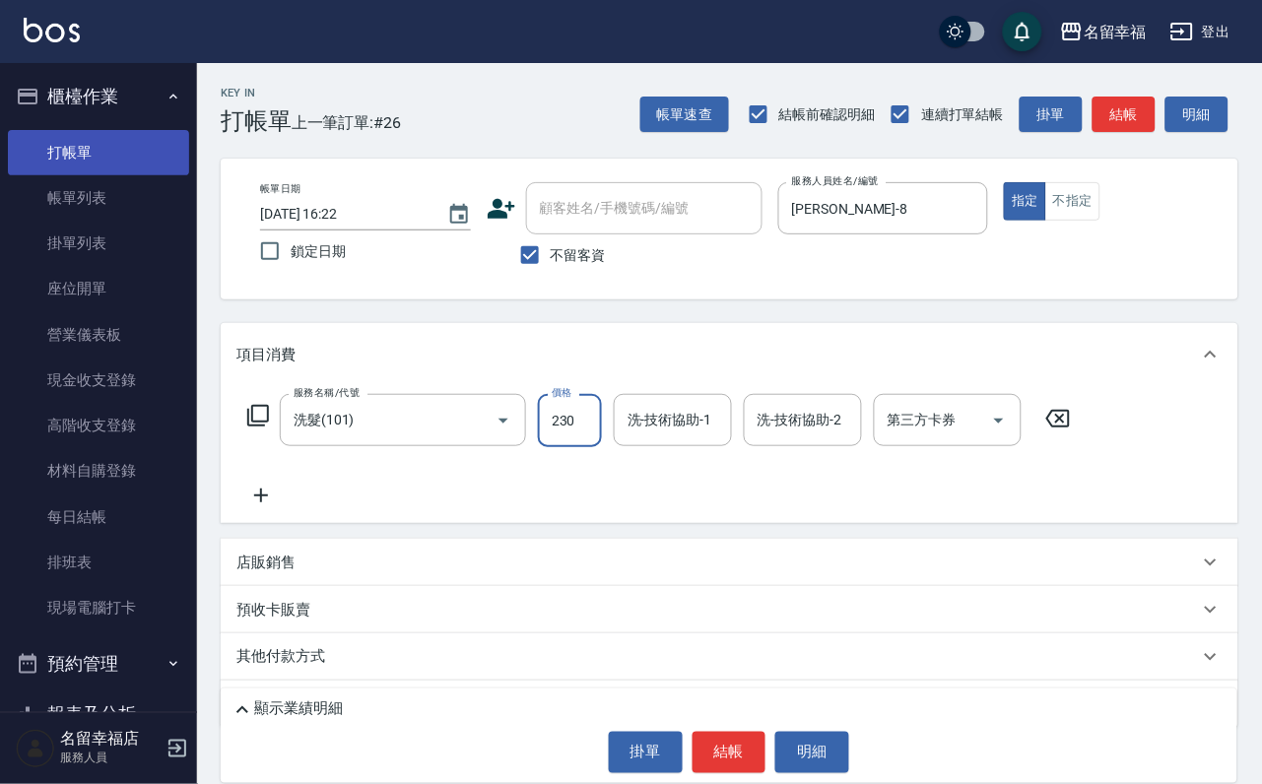
type input "230"
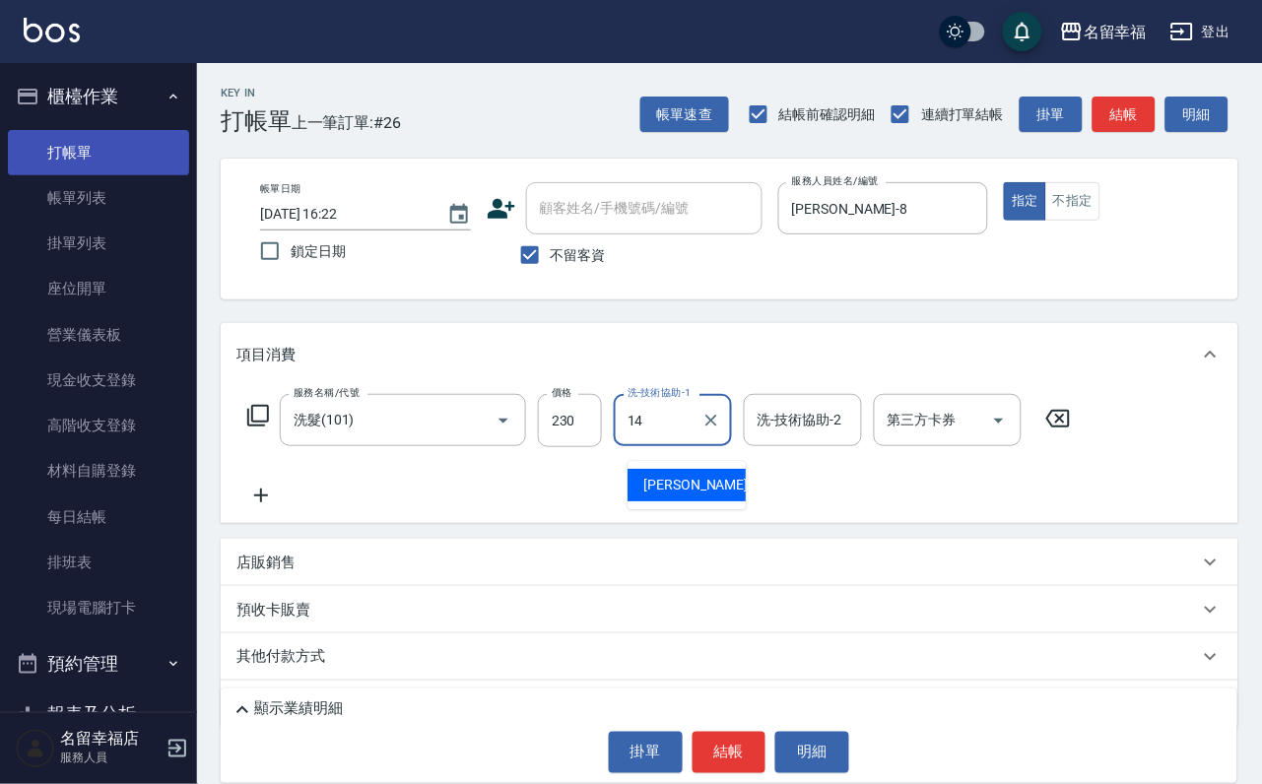
type input "[PERSON_NAME]-14"
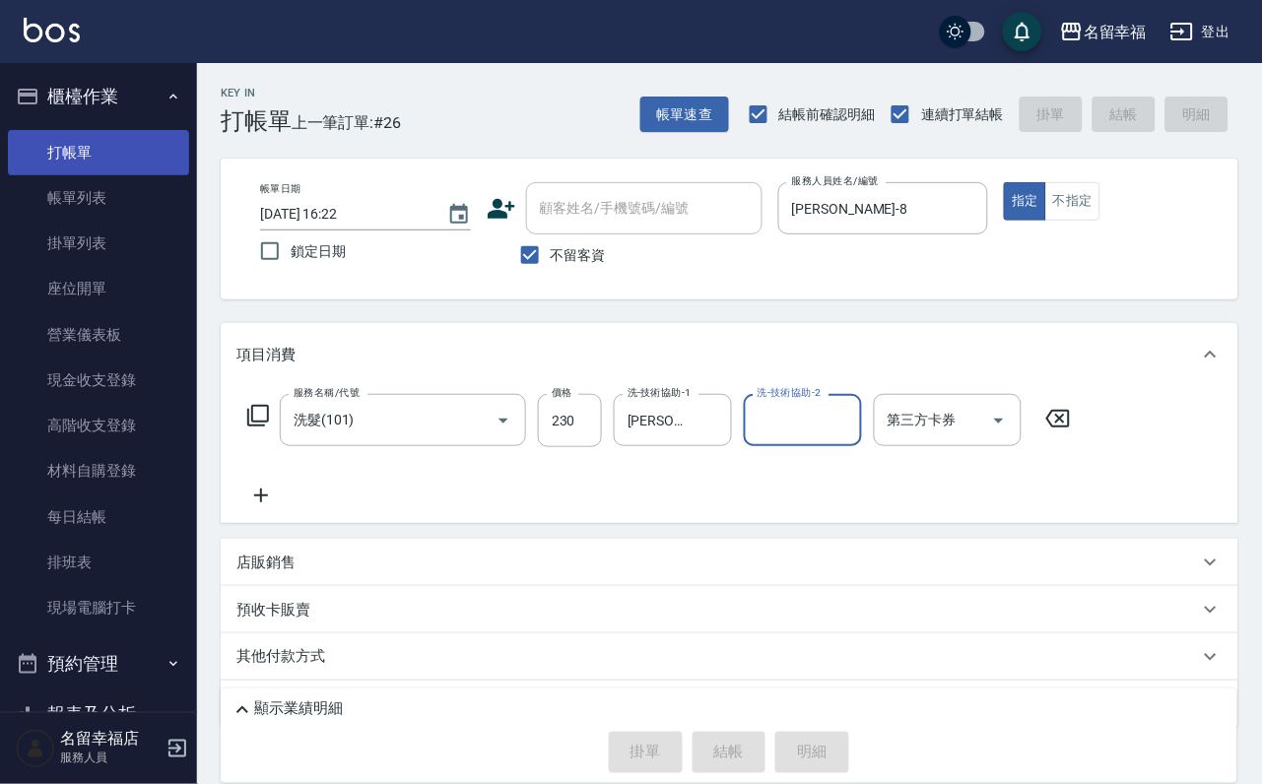
type input "[DATE] 16:30"
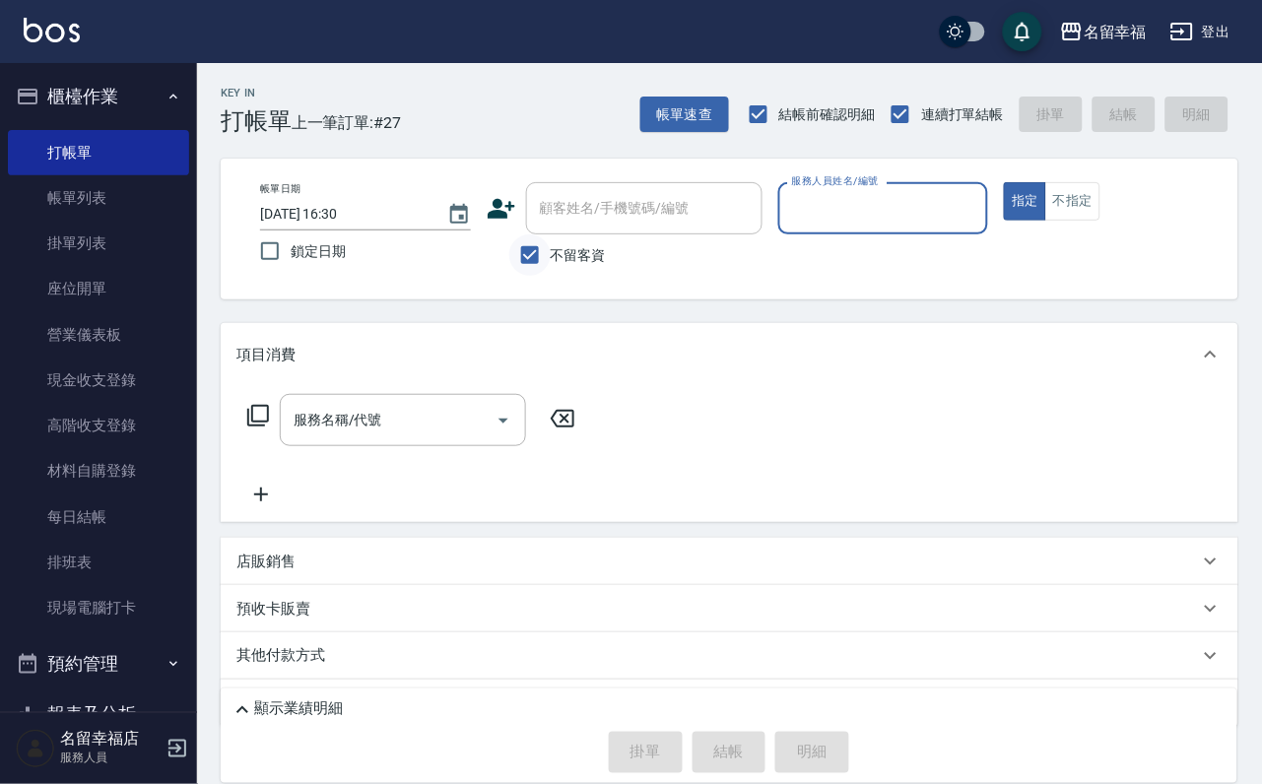
click at [534, 265] on input "不留客資" at bounding box center [529, 254] width 41 height 41
checkbox input "false"
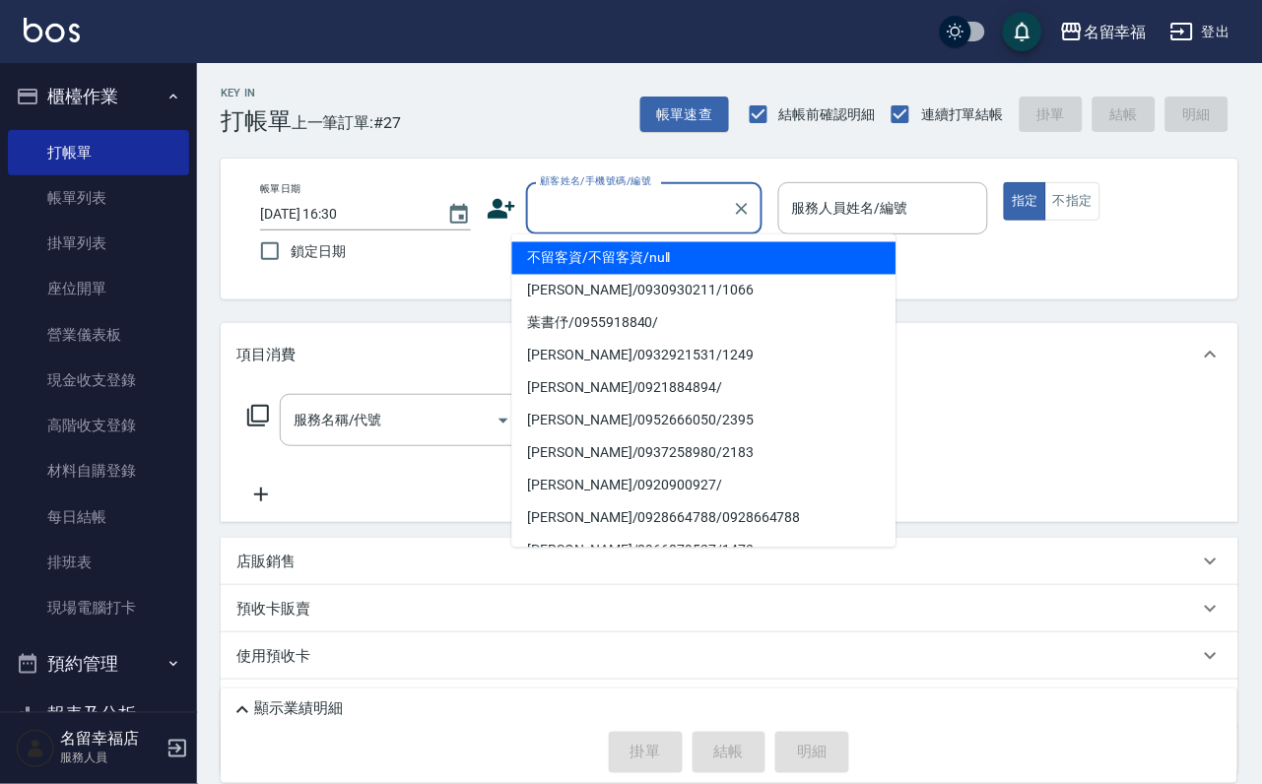
click at [581, 215] on input "顧客姓名/手機號碼/編號" at bounding box center [629, 208] width 189 height 34
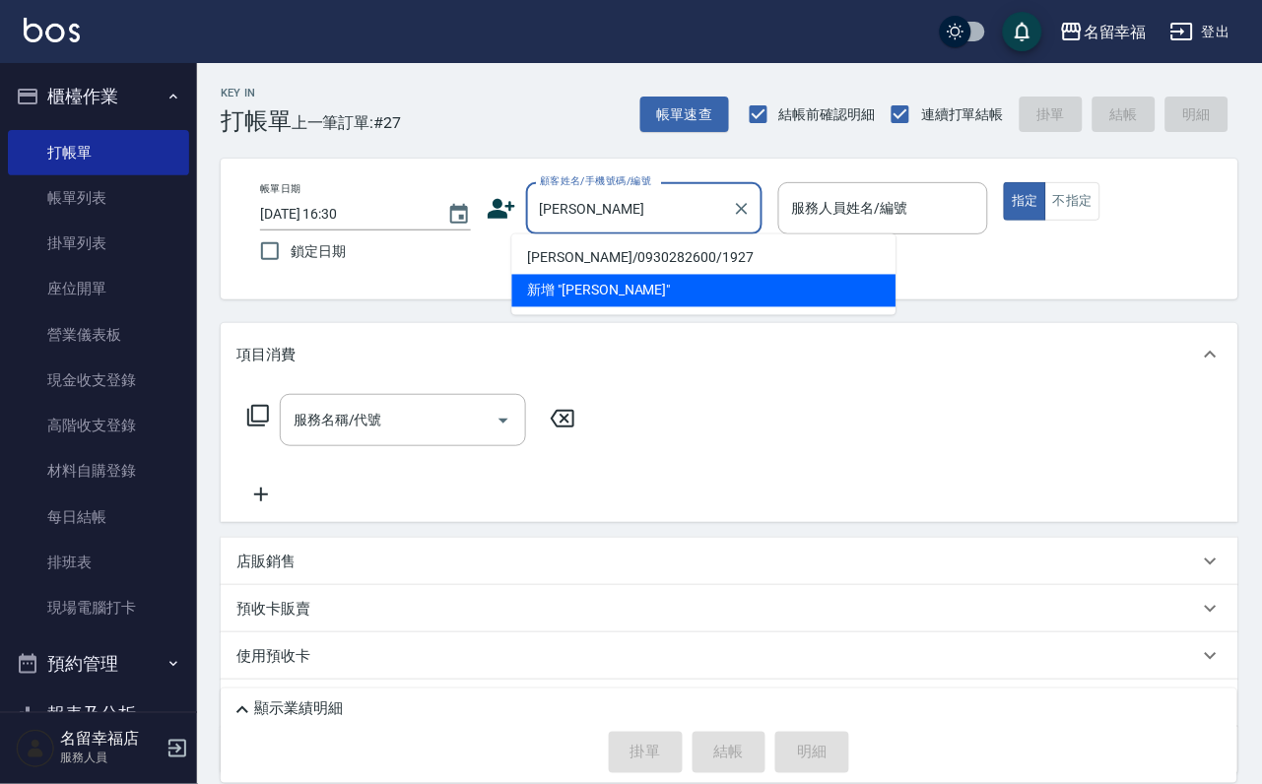
click at [598, 255] on li "[PERSON_NAME]/0930282600/1927" at bounding box center [704, 258] width 384 height 33
type input "[PERSON_NAME]/0930282600/1927"
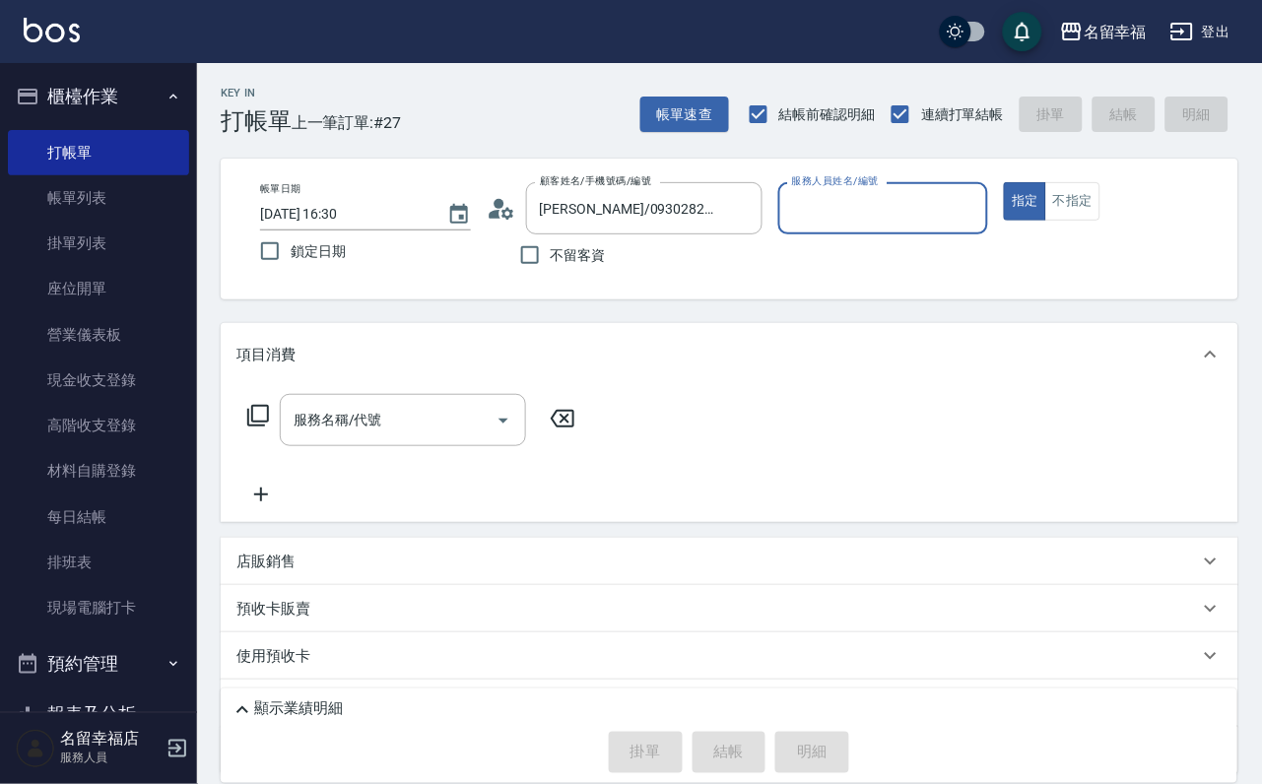
type input "海龜-10"
click at [416, 430] on input "服務名稱/代號" at bounding box center [388, 420] width 199 height 34
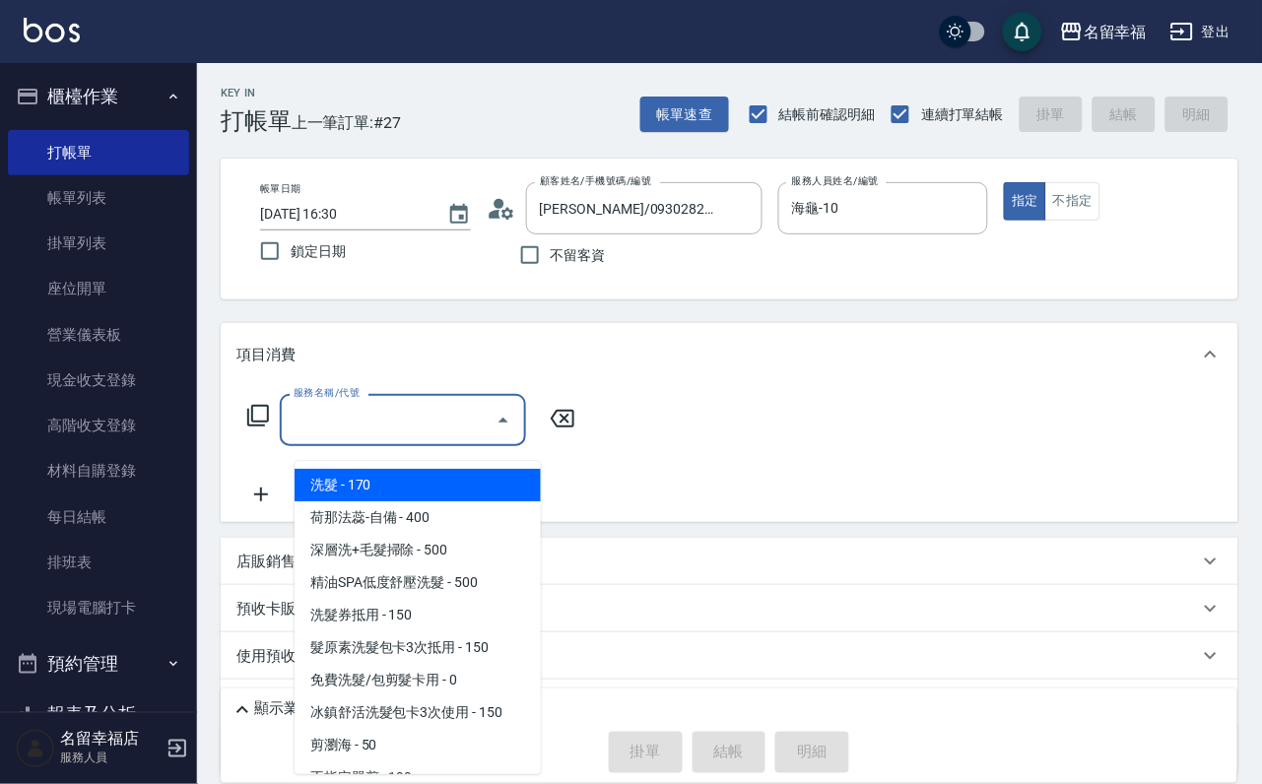
click at [270, 428] on icon at bounding box center [258, 416] width 24 height 24
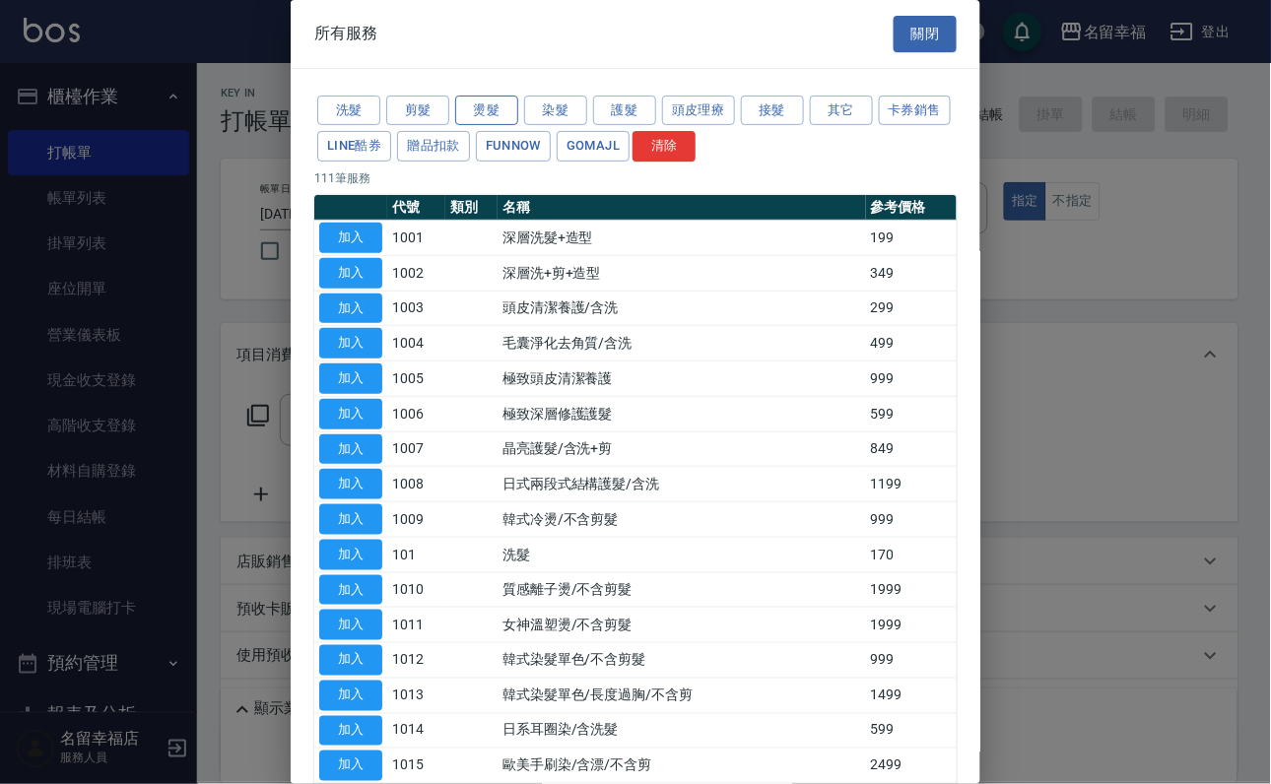
click at [495, 124] on button "燙髮" at bounding box center [486, 111] width 63 height 31
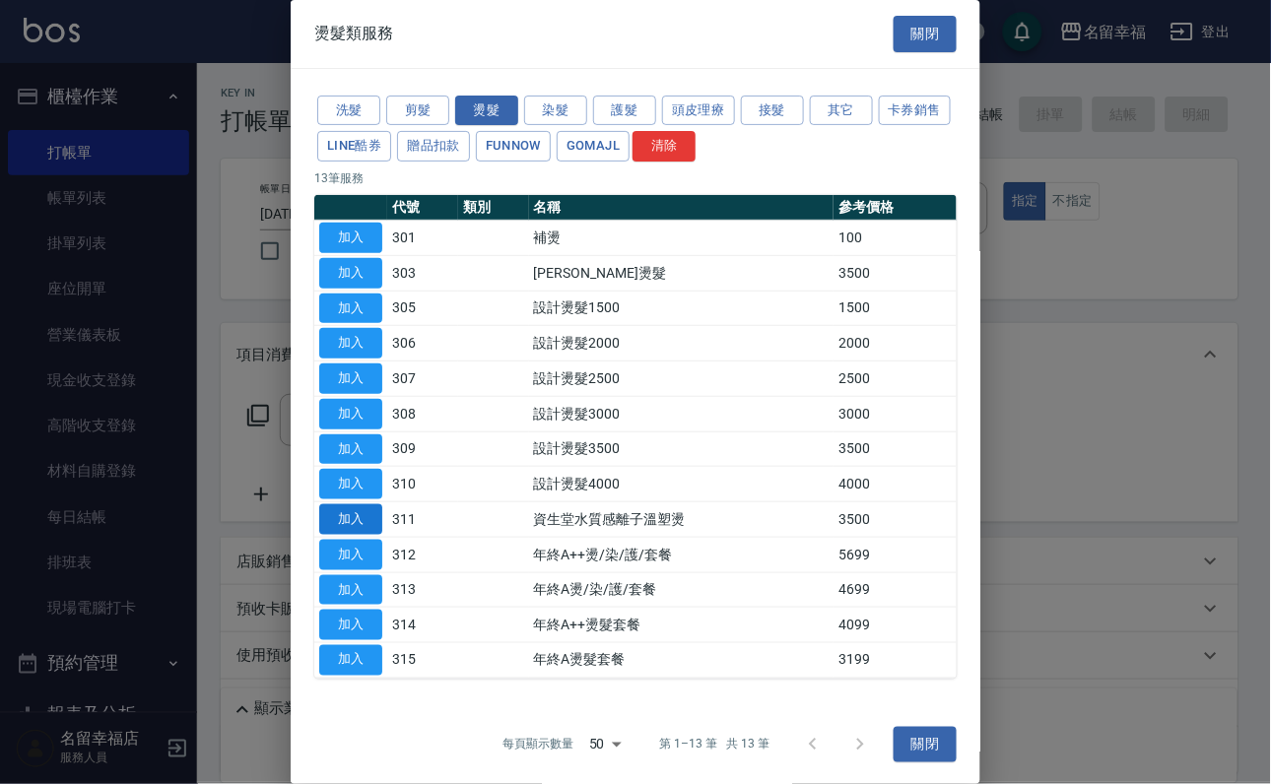
click at [348, 535] on button "加入" at bounding box center [350, 519] width 63 height 31
type input "資生堂水質感離子溫塑燙(311)"
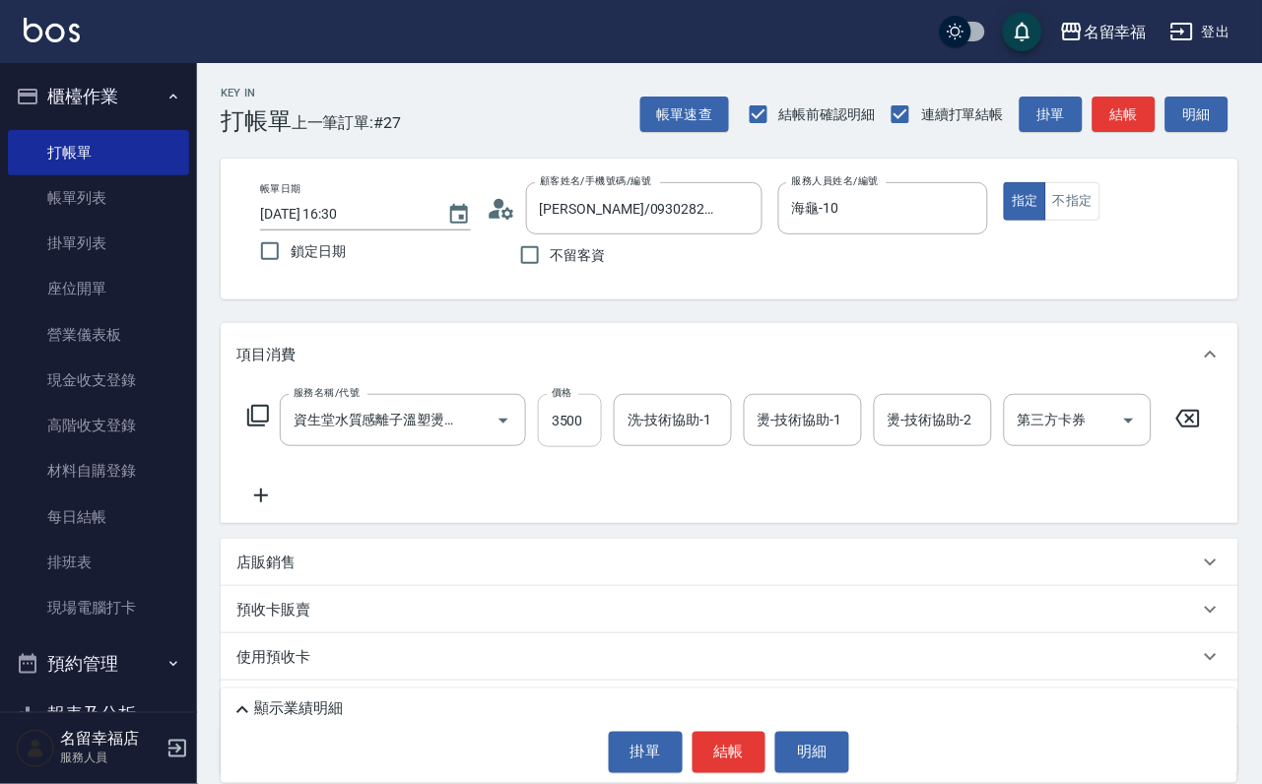
click at [578, 447] on input "3500" at bounding box center [570, 420] width 64 height 53
type input "3000"
type input "海龜-10"
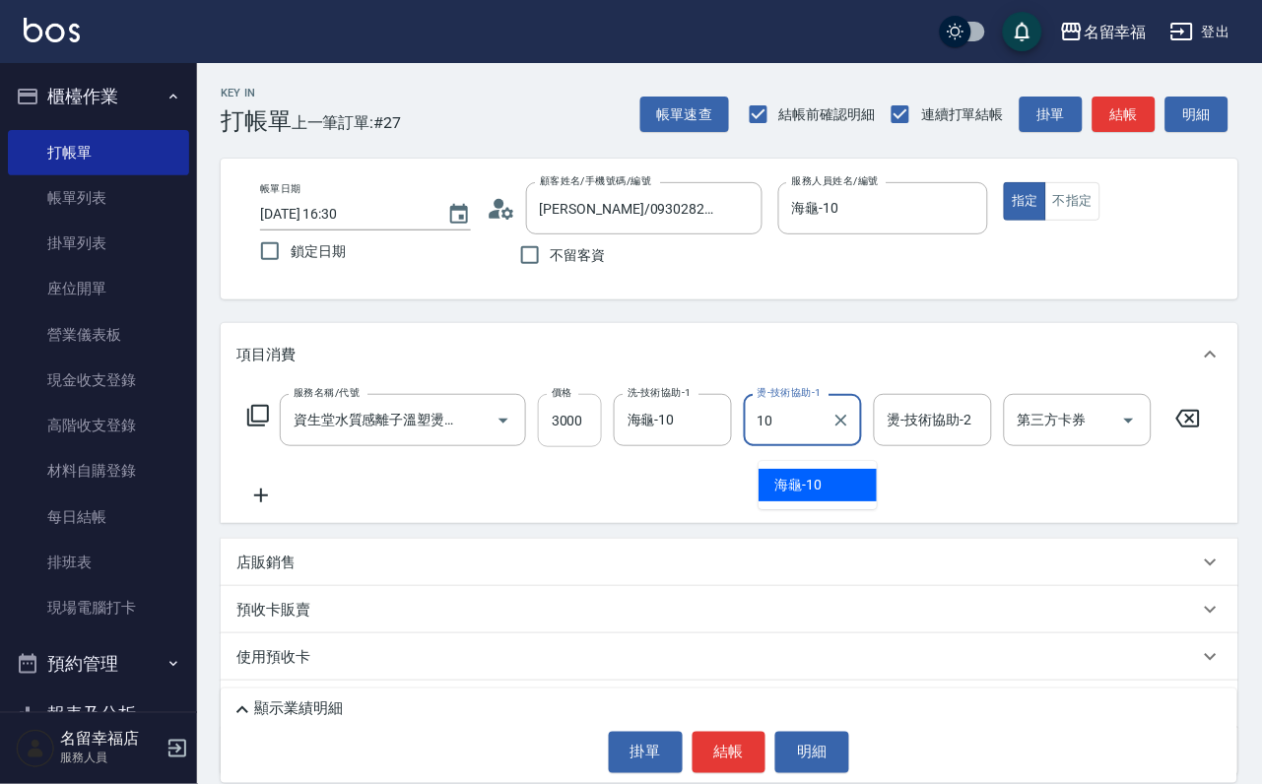
type input "海龜-10"
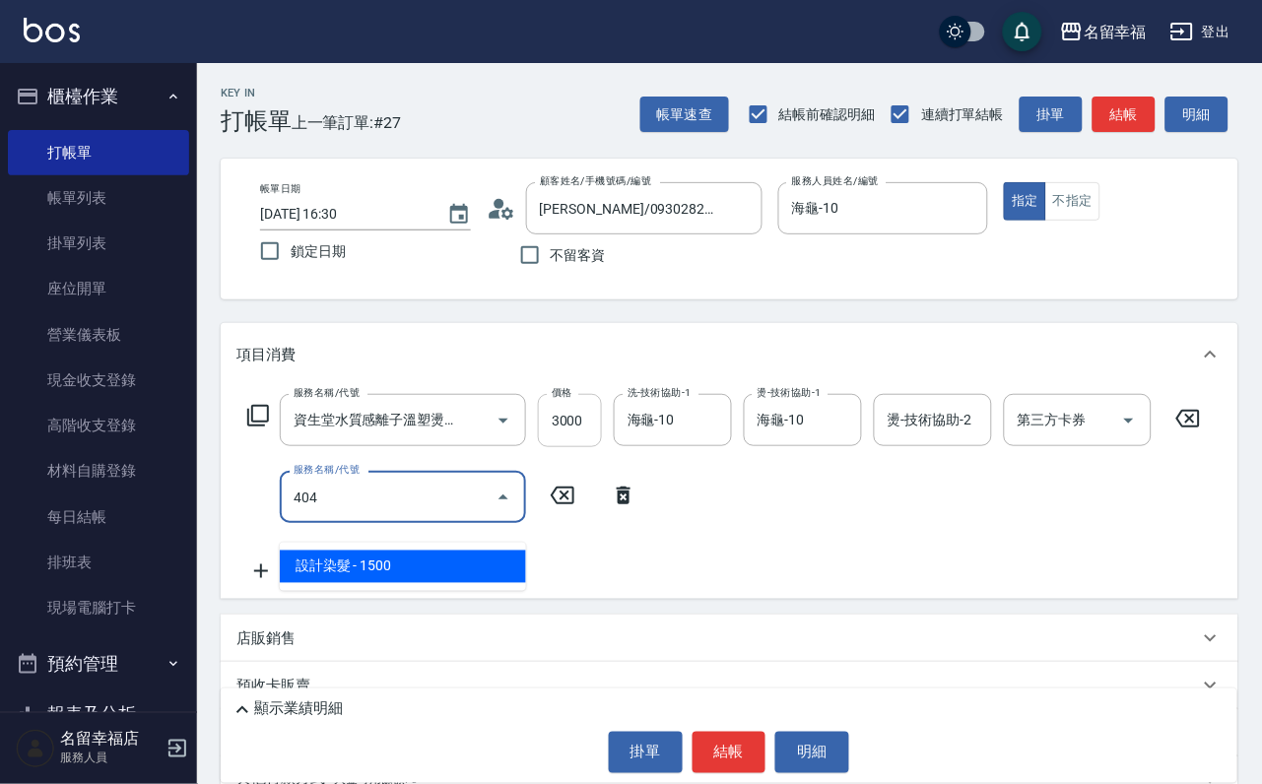
type input "設計染髮(404)"
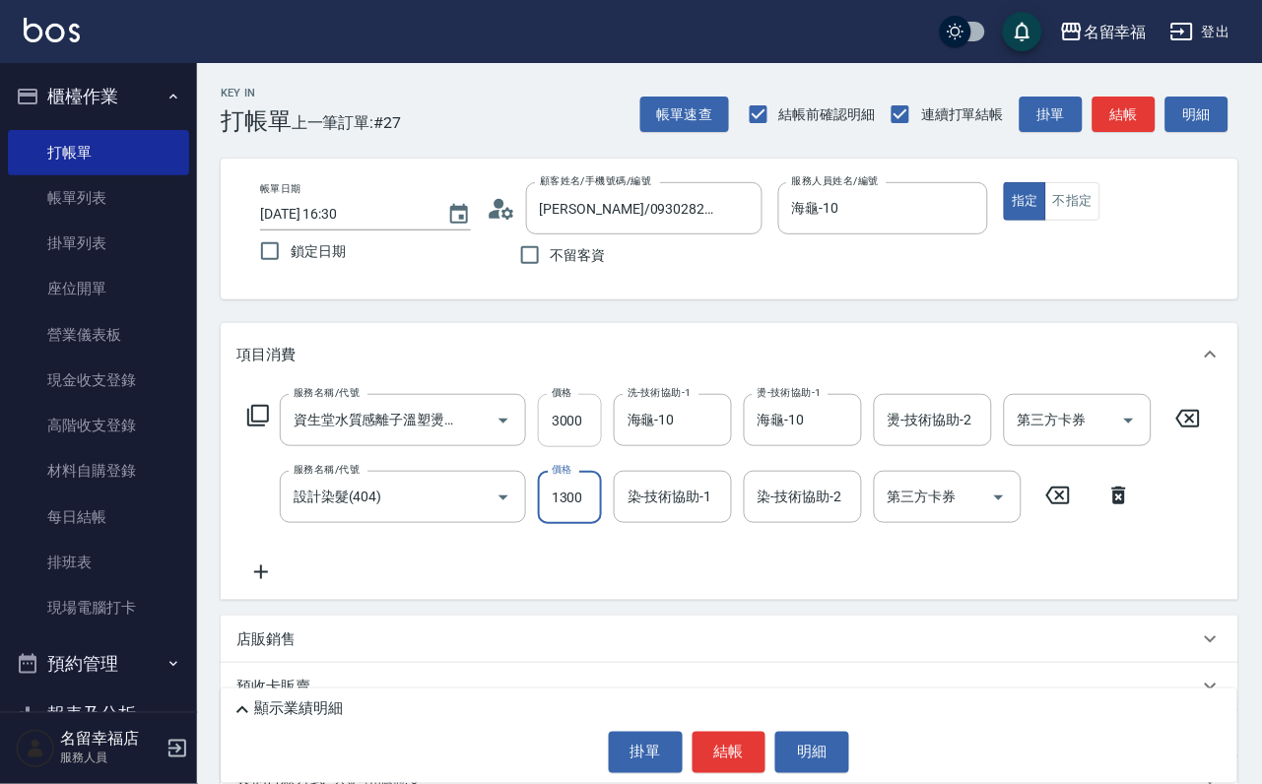
scroll to position [0, 1]
type input "1300"
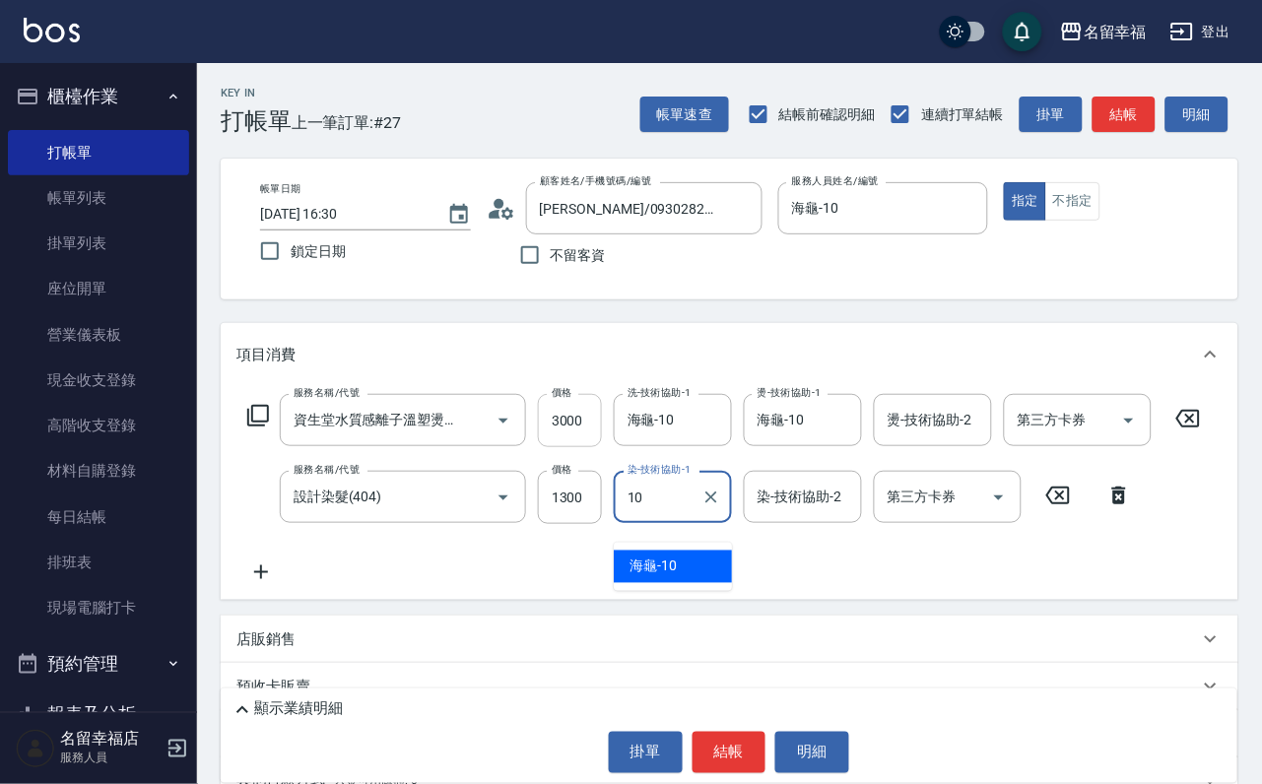
type input "海龜-10"
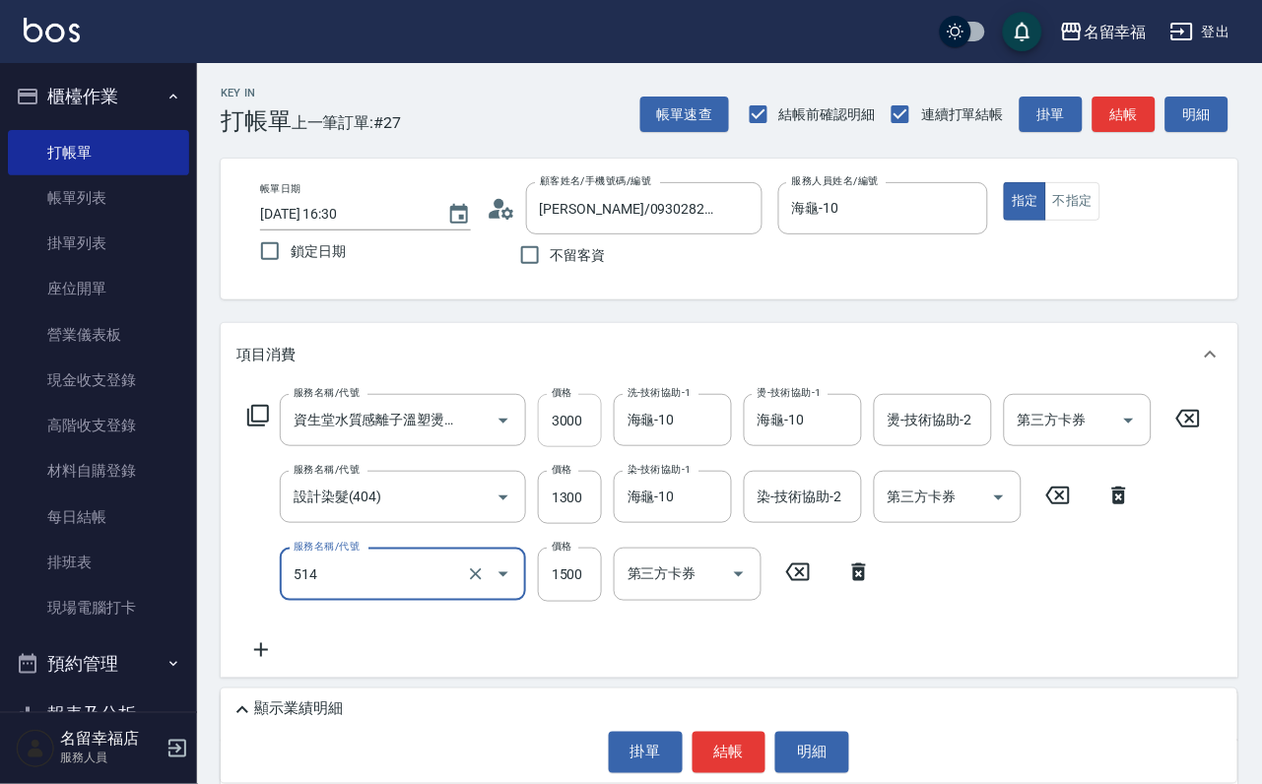
type input "歐納西斯5G護髮/單次(514)"
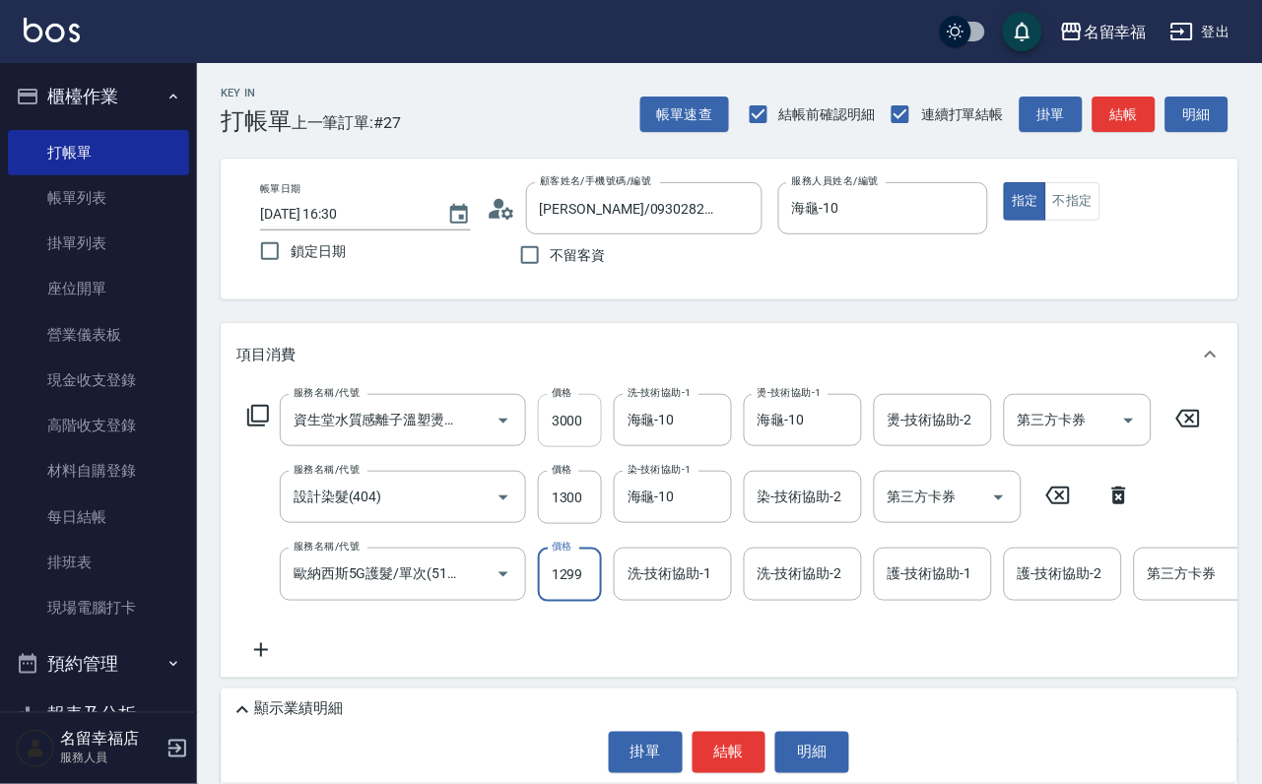
scroll to position [0, 1]
type input "1299"
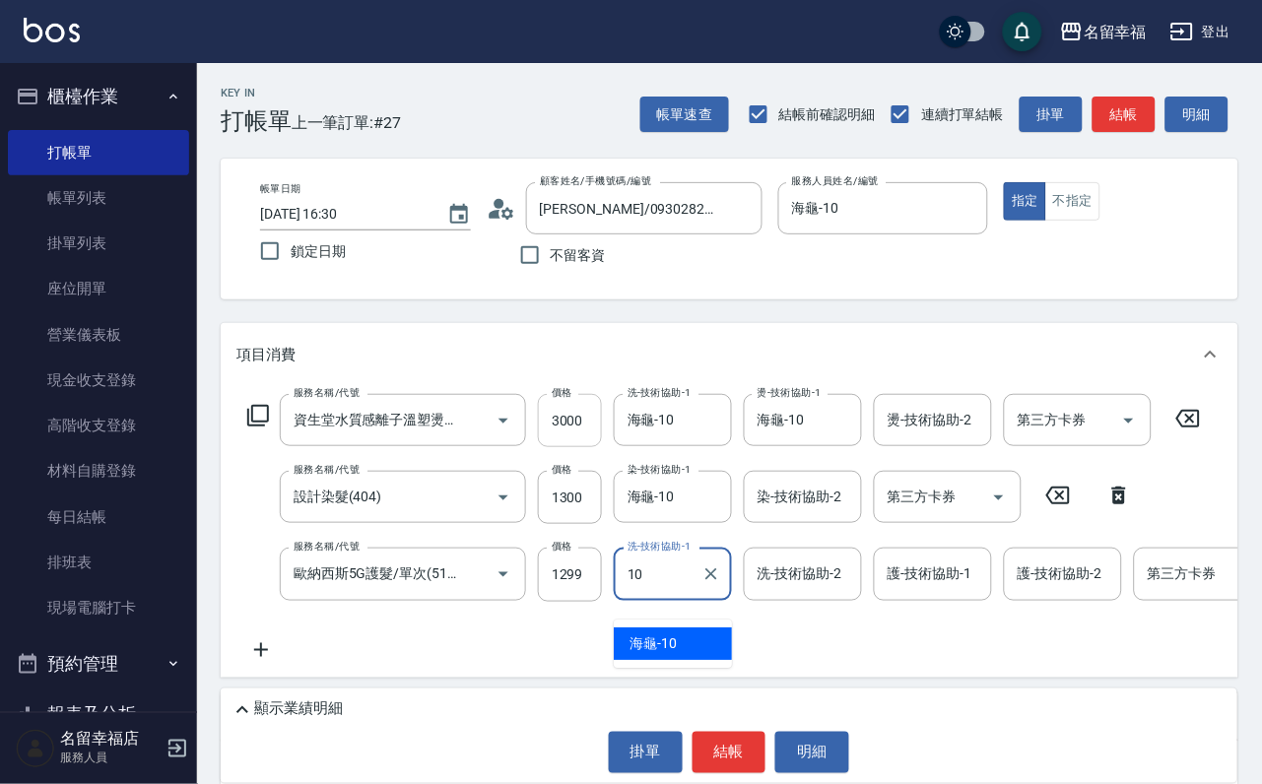
type input "海龜-10"
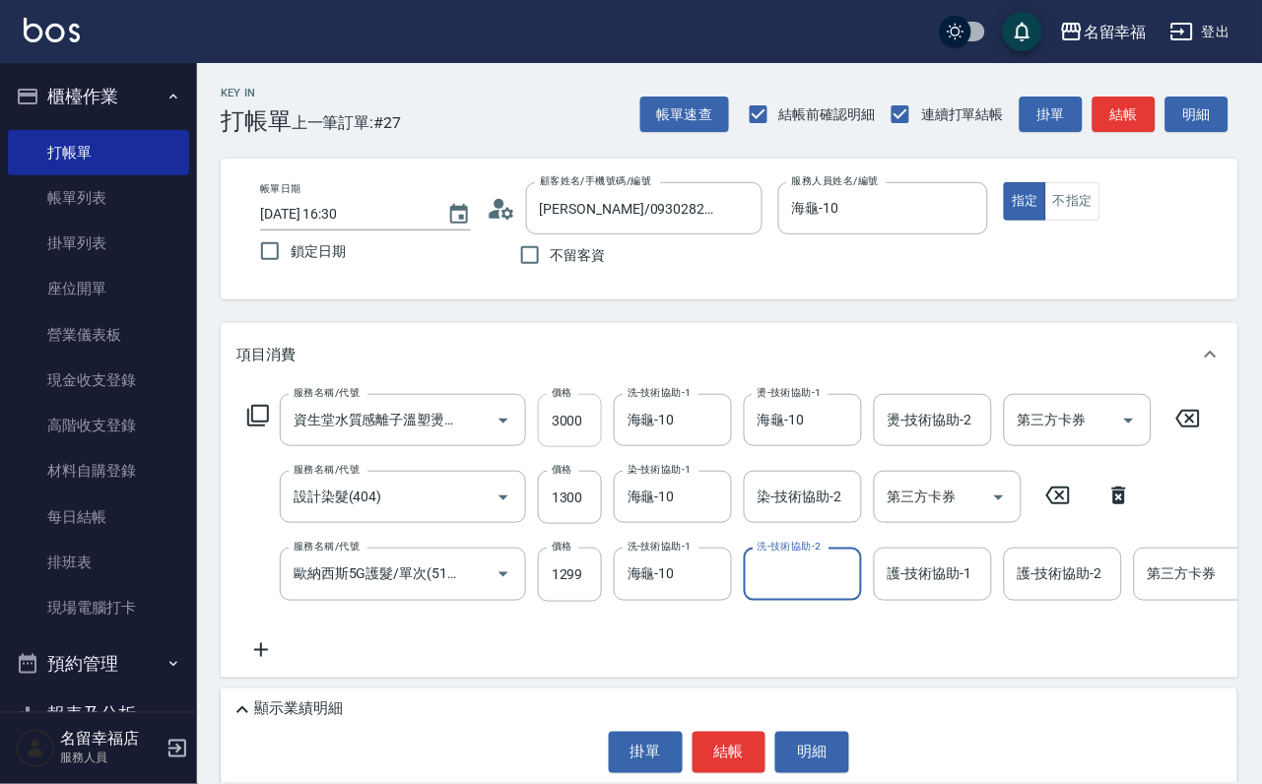
type input "1"
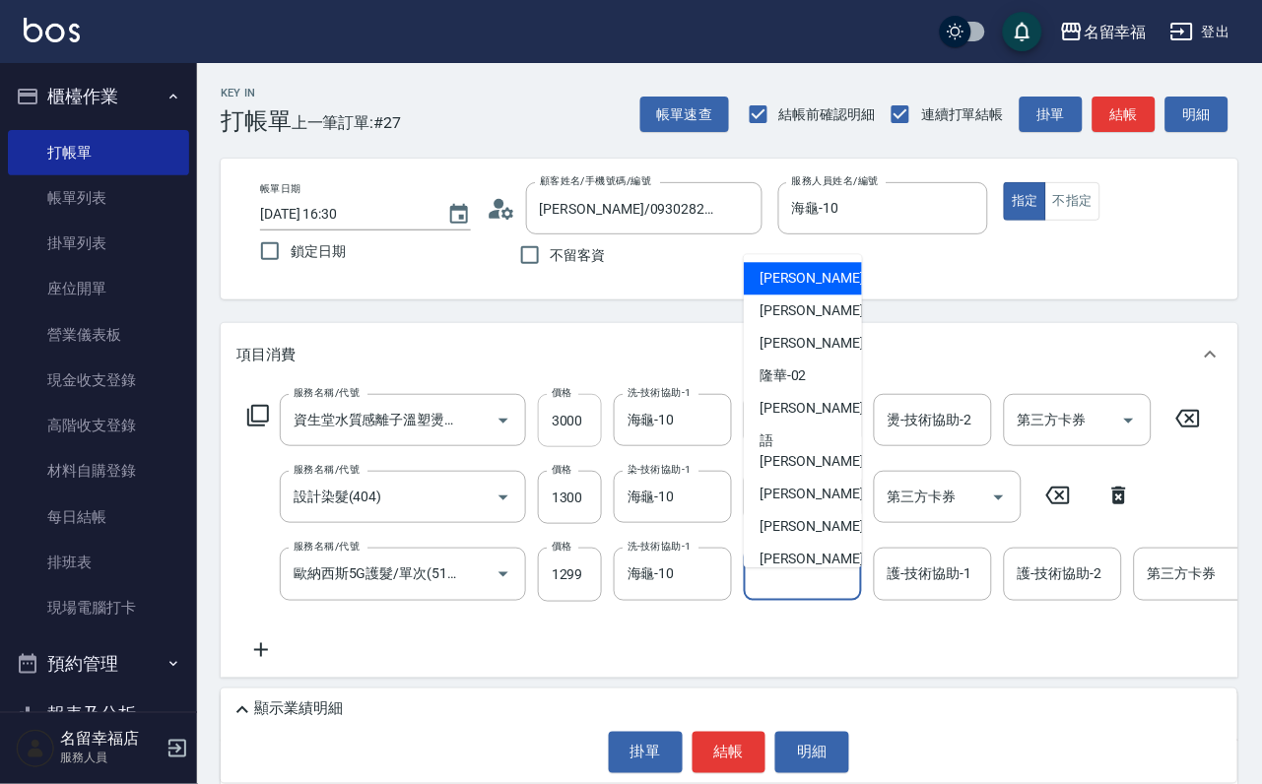
type input "小靜-0"
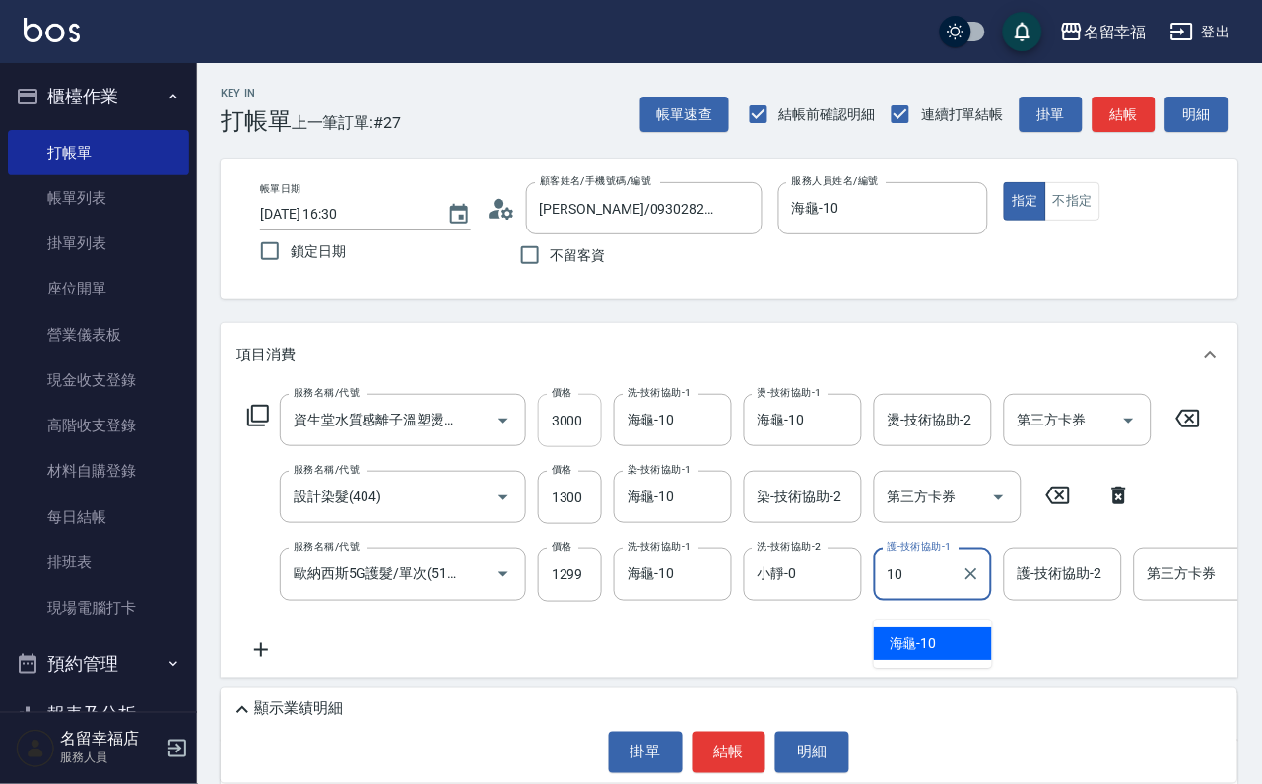
type input "海龜-10"
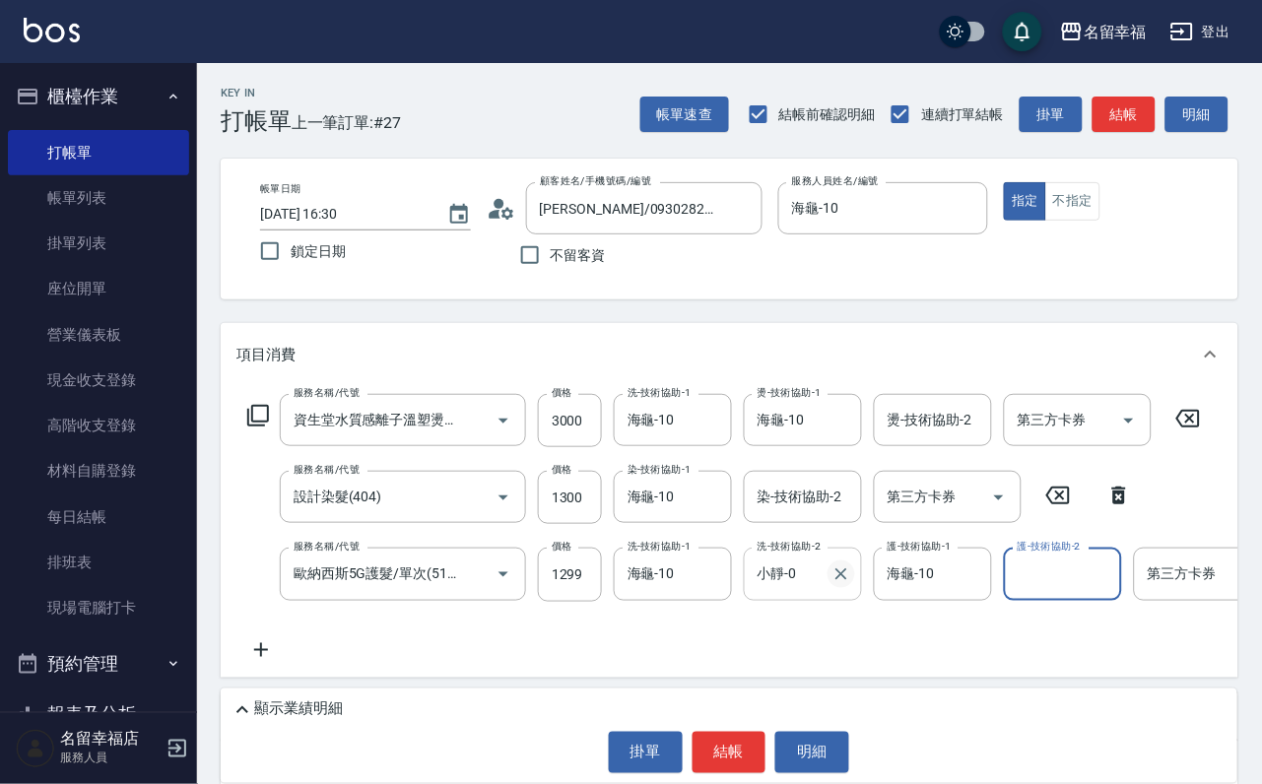
click at [839, 584] on icon "Clear" at bounding box center [842, 575] width 20 height 20
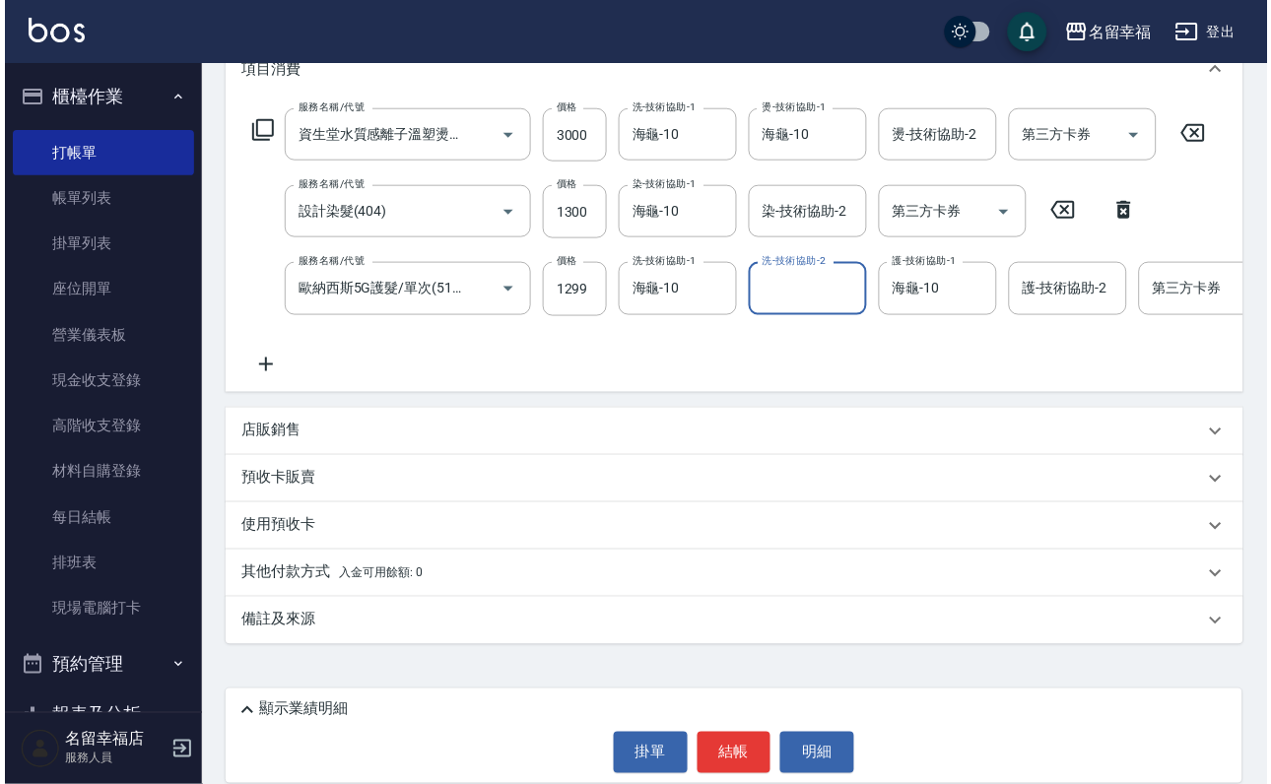
scroll to position [296, 0]
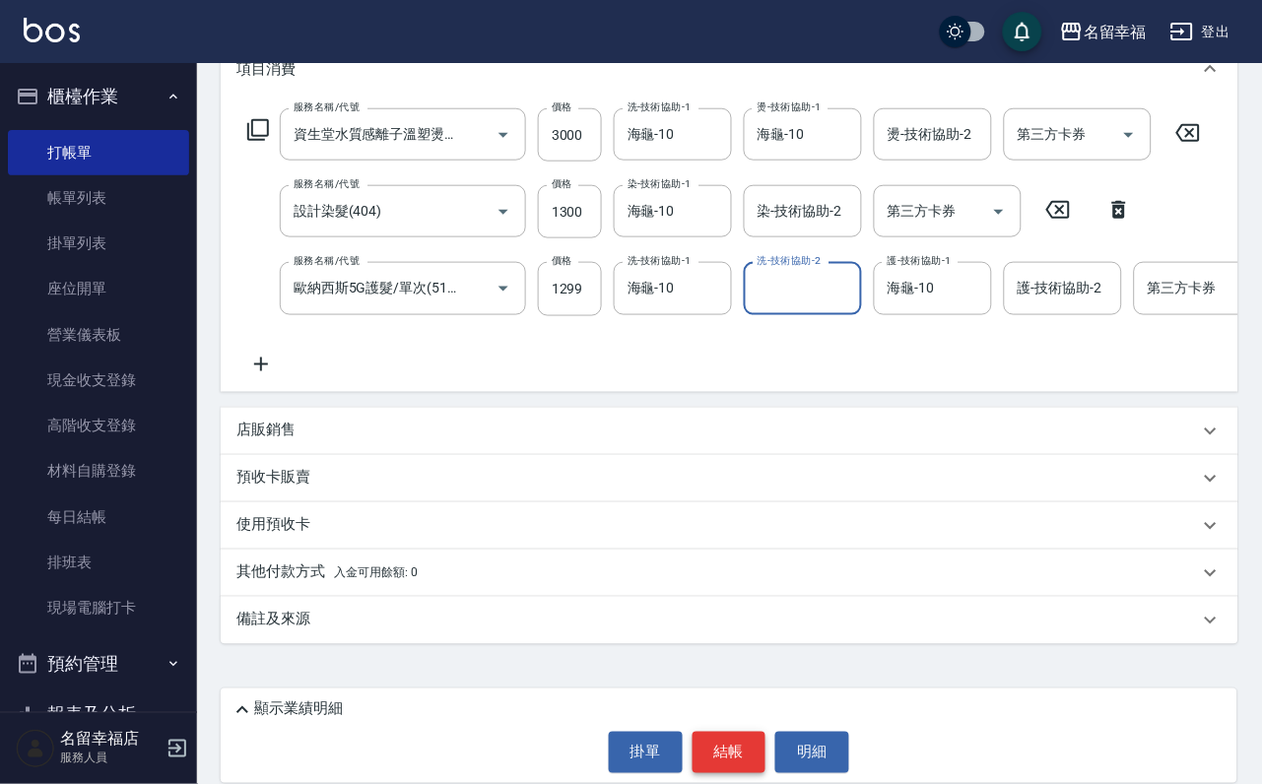
click at [737, 755] on button "結帳" at bounding box center [730, 752] width 74 height 41
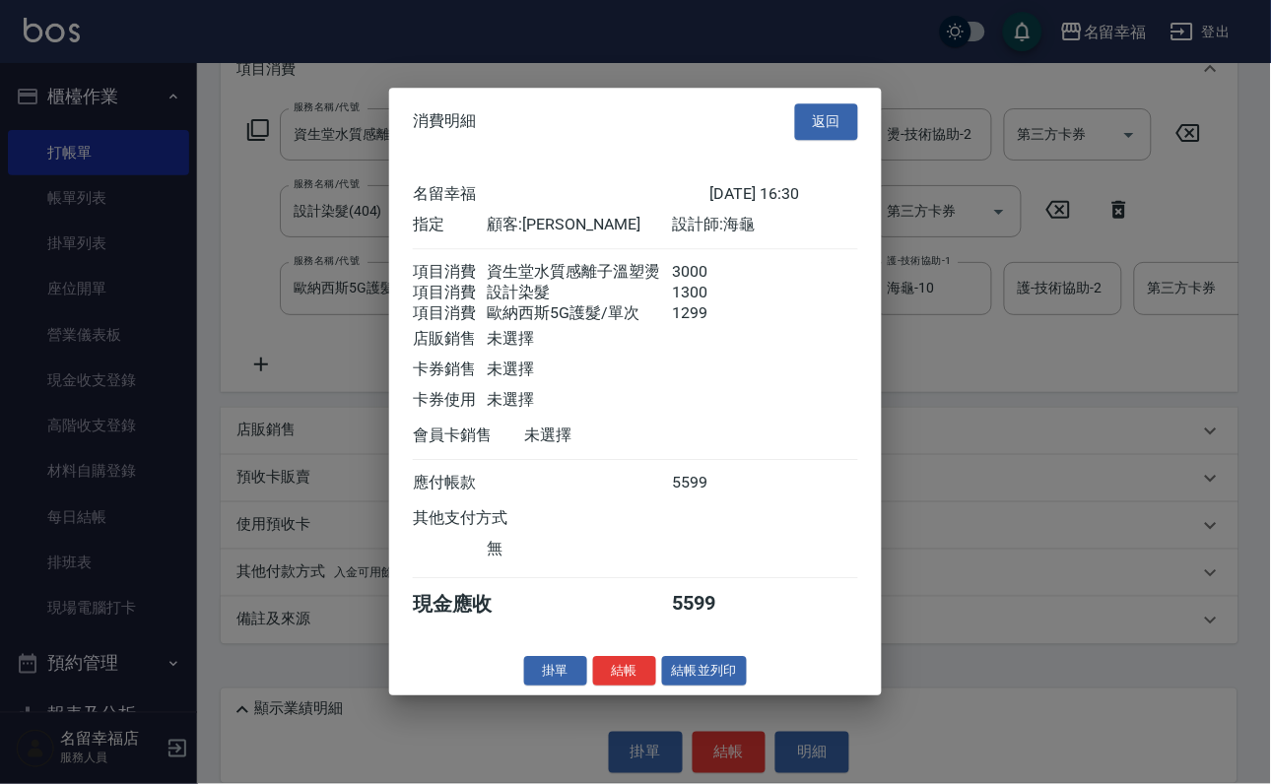
scroll to position [390, 0]
click at [622, 687] on button "結帳" at bounding box center [624, 671] width 63 height 31
type input "[DATE] 16:49"
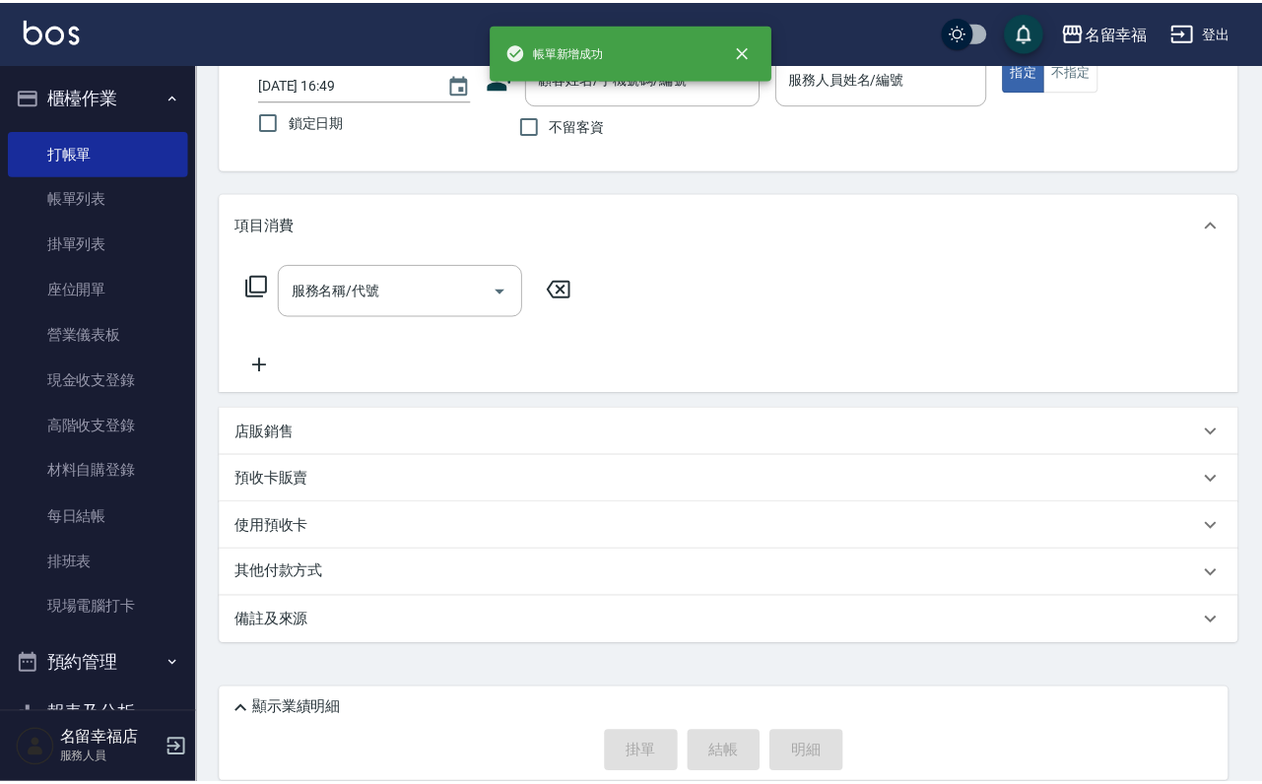
scroll to position [0, 0]
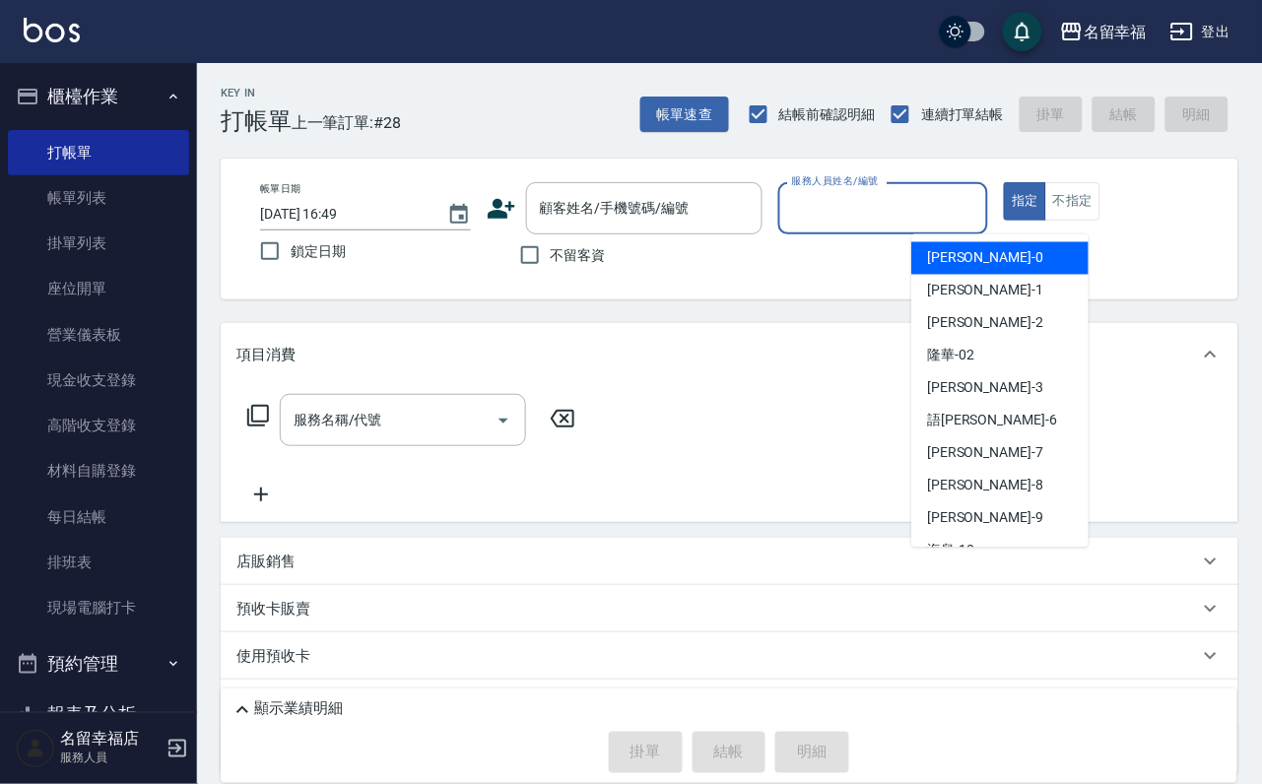
click at [980, 219] on input "服務人員姓名/編號" at bounding box center [883, 208] width 193 height 34
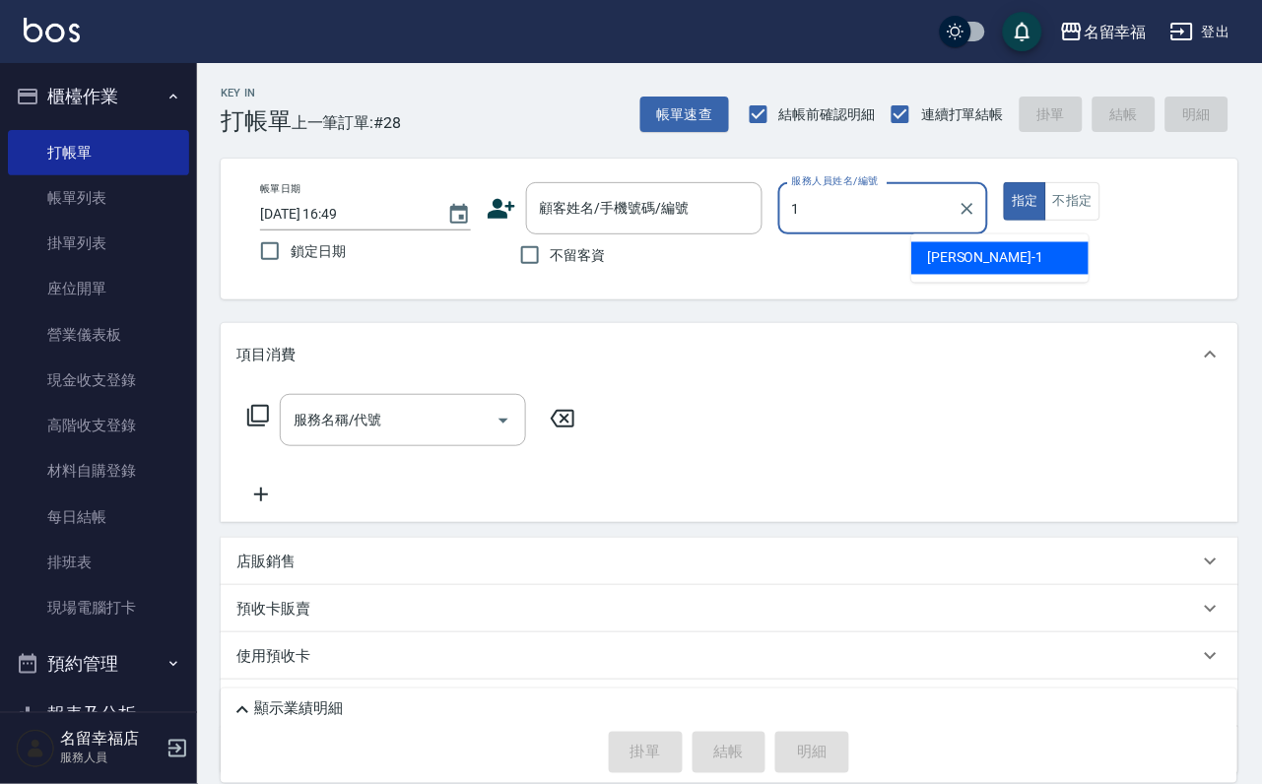
type input "[PERSON_NAME]-1"
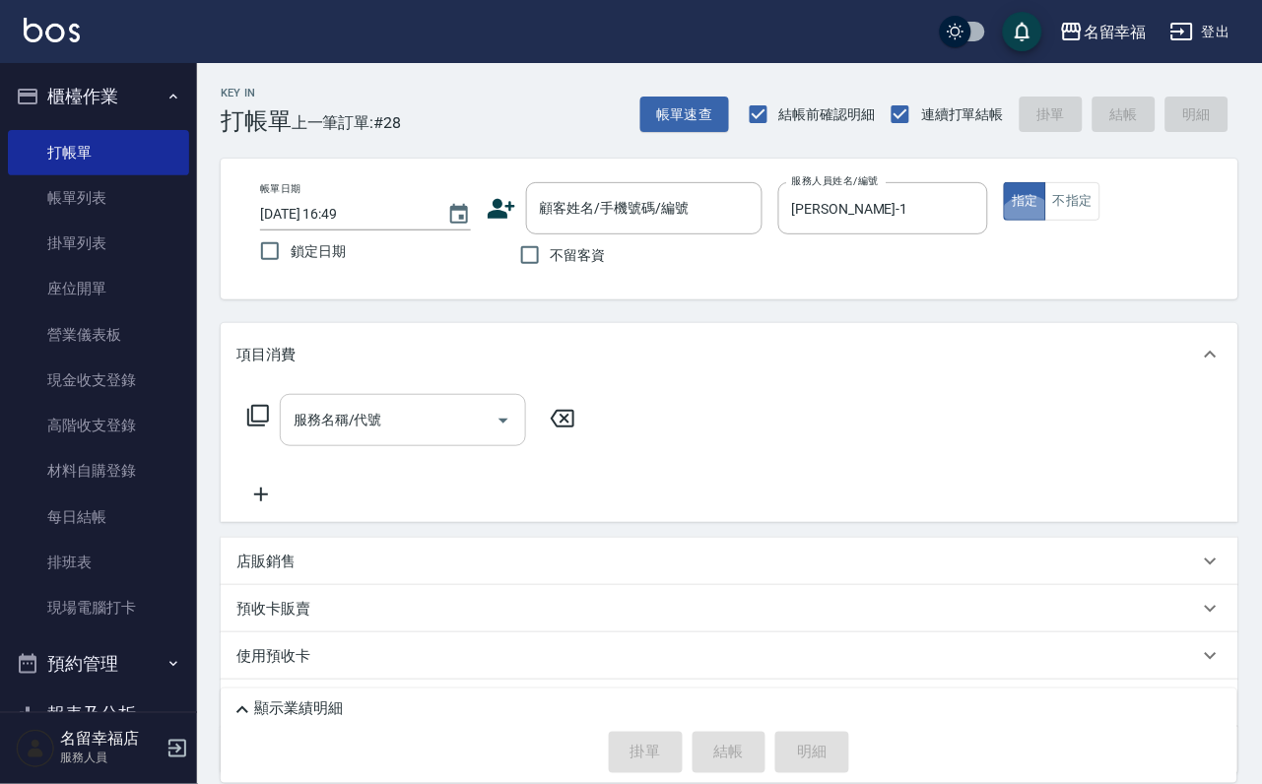
click at [340, 437] on input "服務名稱/代號" at bounding box center [388, 420] width 199 height 34
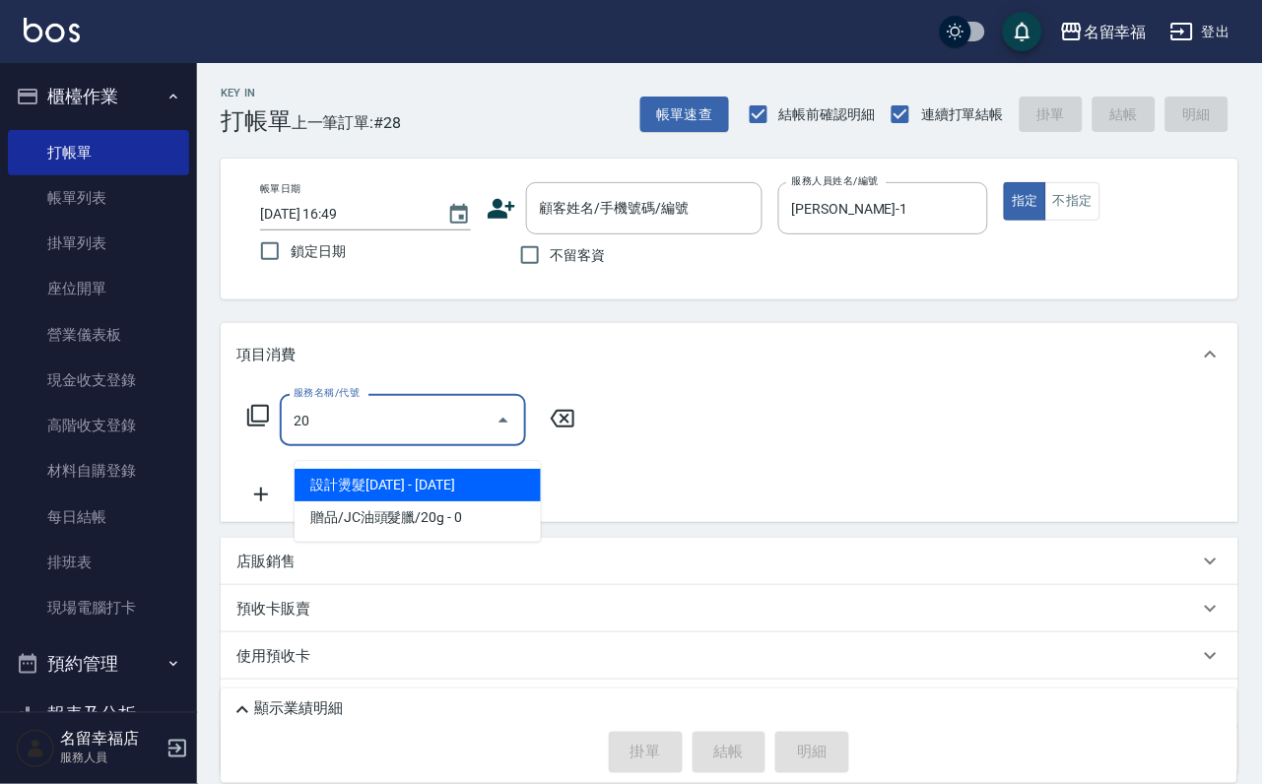
type input "設計燙髮2000(306)"
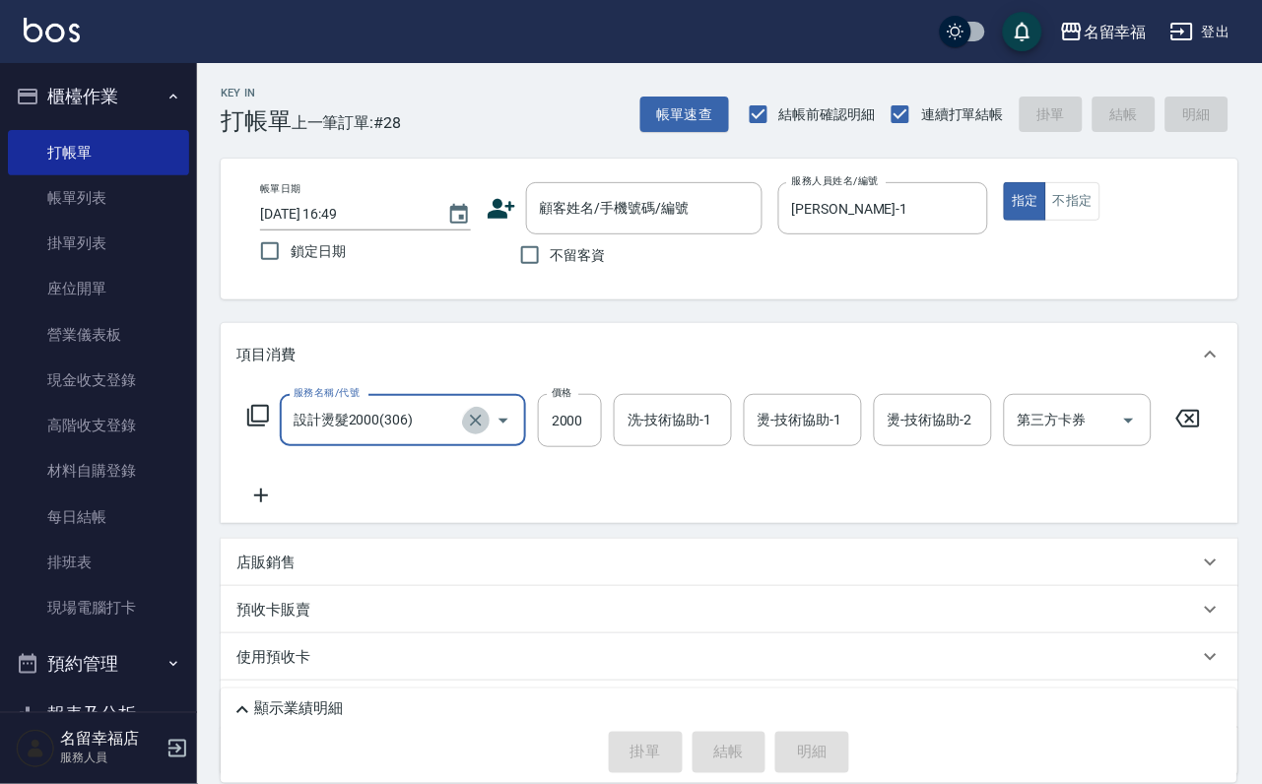
click at [471, 431] on icon "Clear" at bounding box center [476, 421] width 20 height 20
click at [400, 434] on input "服務名稱/代號" at bounding box center [375, 420] width 173 height 34
type input "不指定單剪(202)"
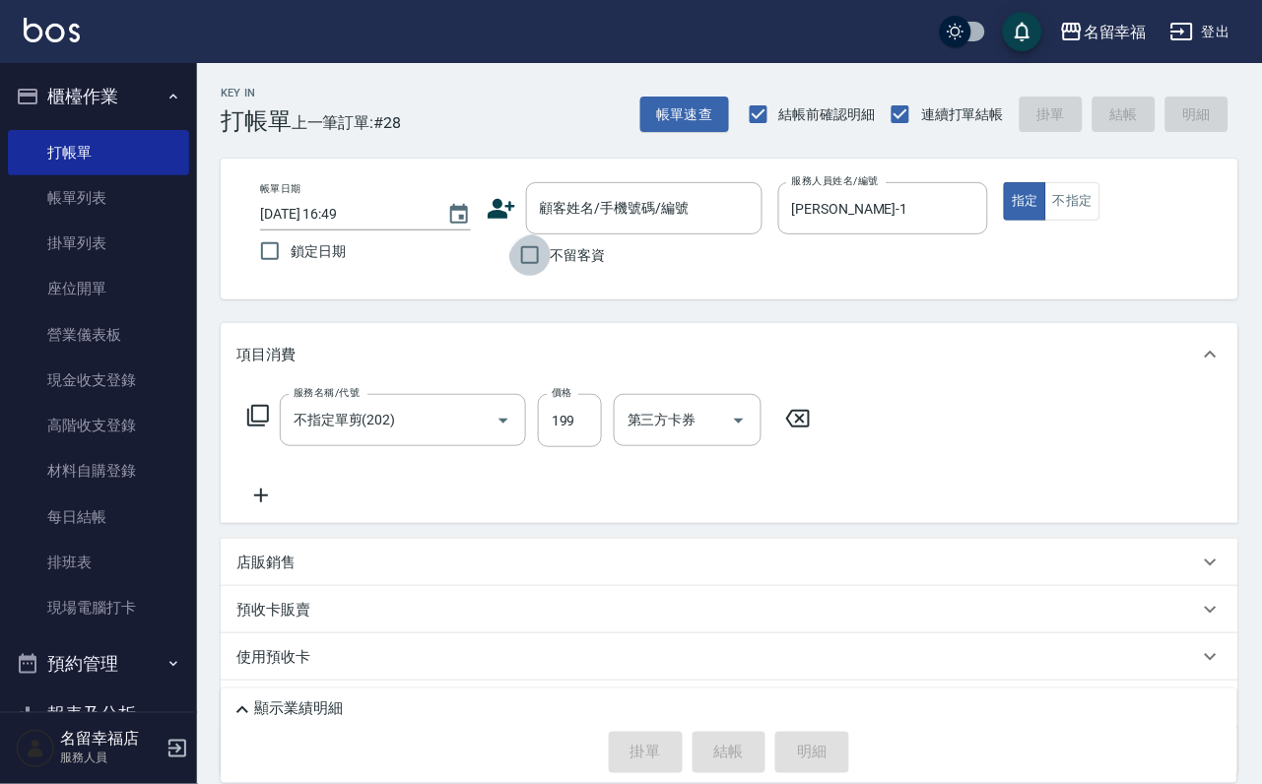
click at [536, 250] on input "不留客資" at bounding box center [529, 254] width 41 height 41
checkbox input "true"
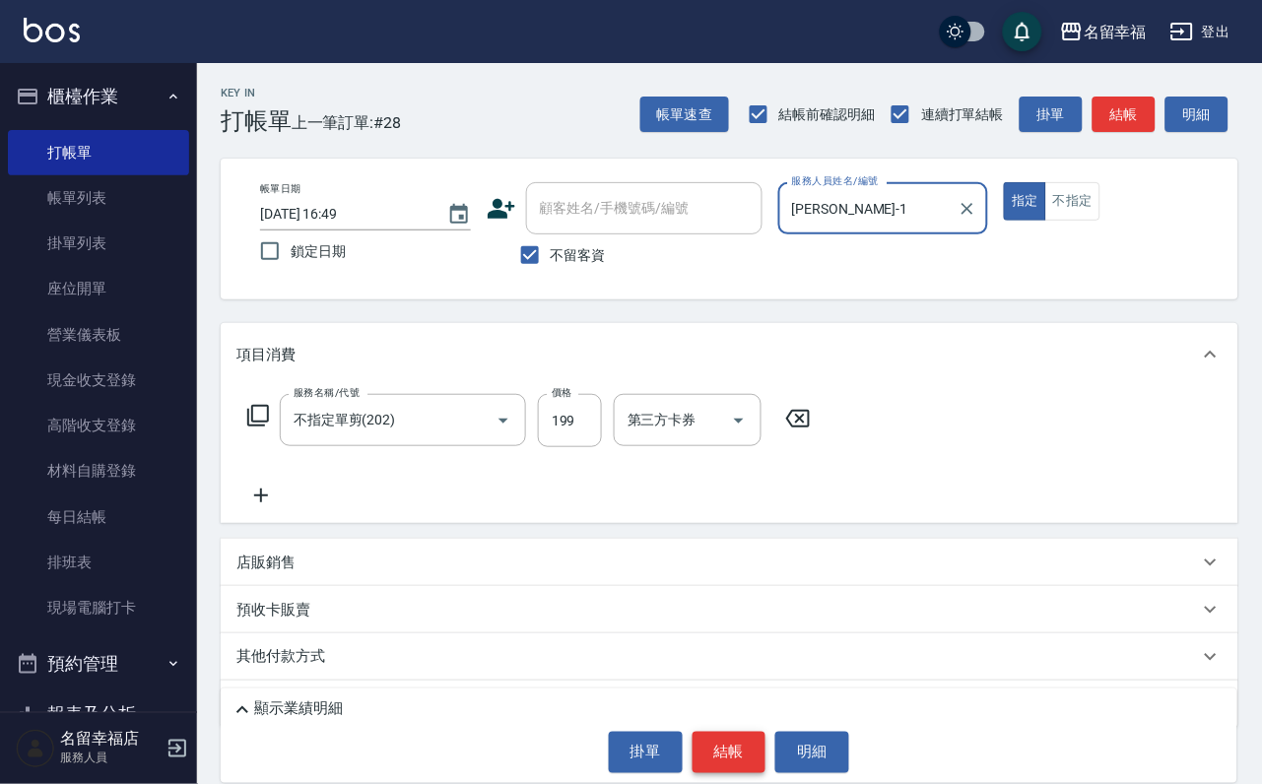
click at [726, 732] on button "結帳" at bounding box center [730, 752] width 74 height 41
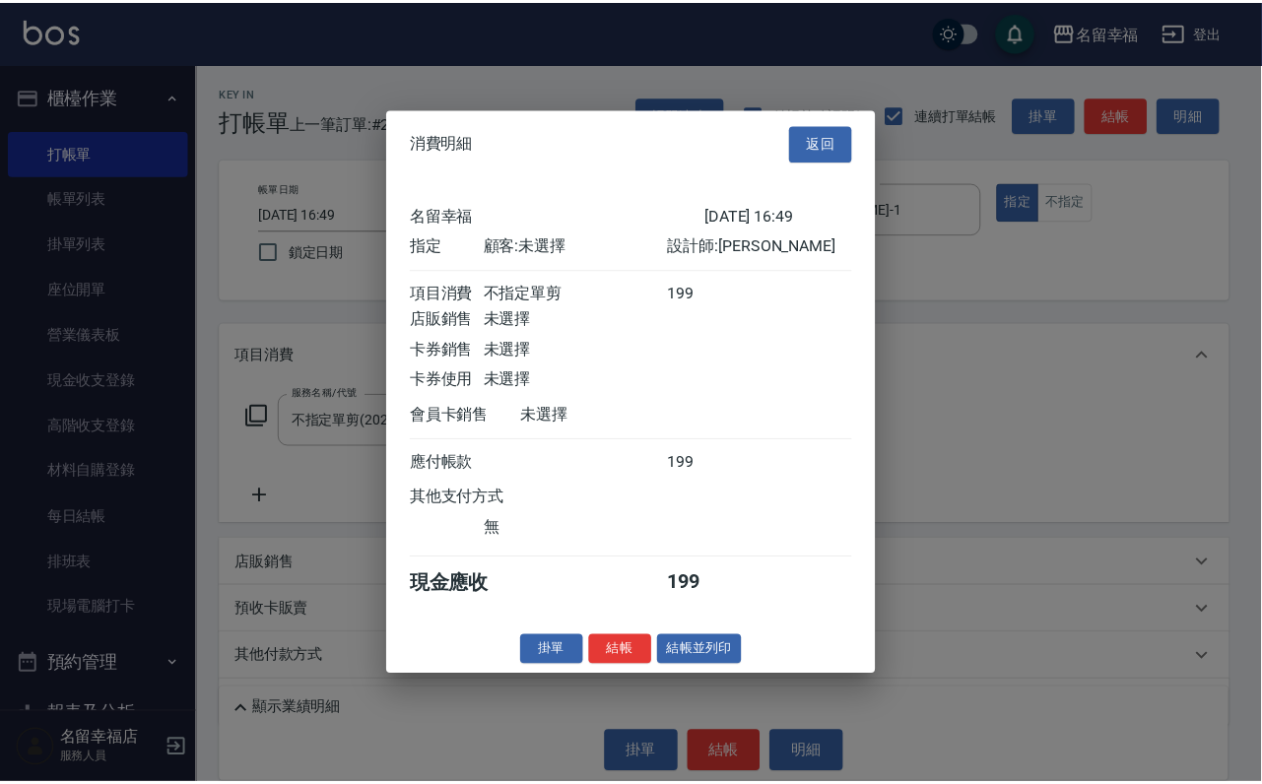
scroll to position [243, 0]
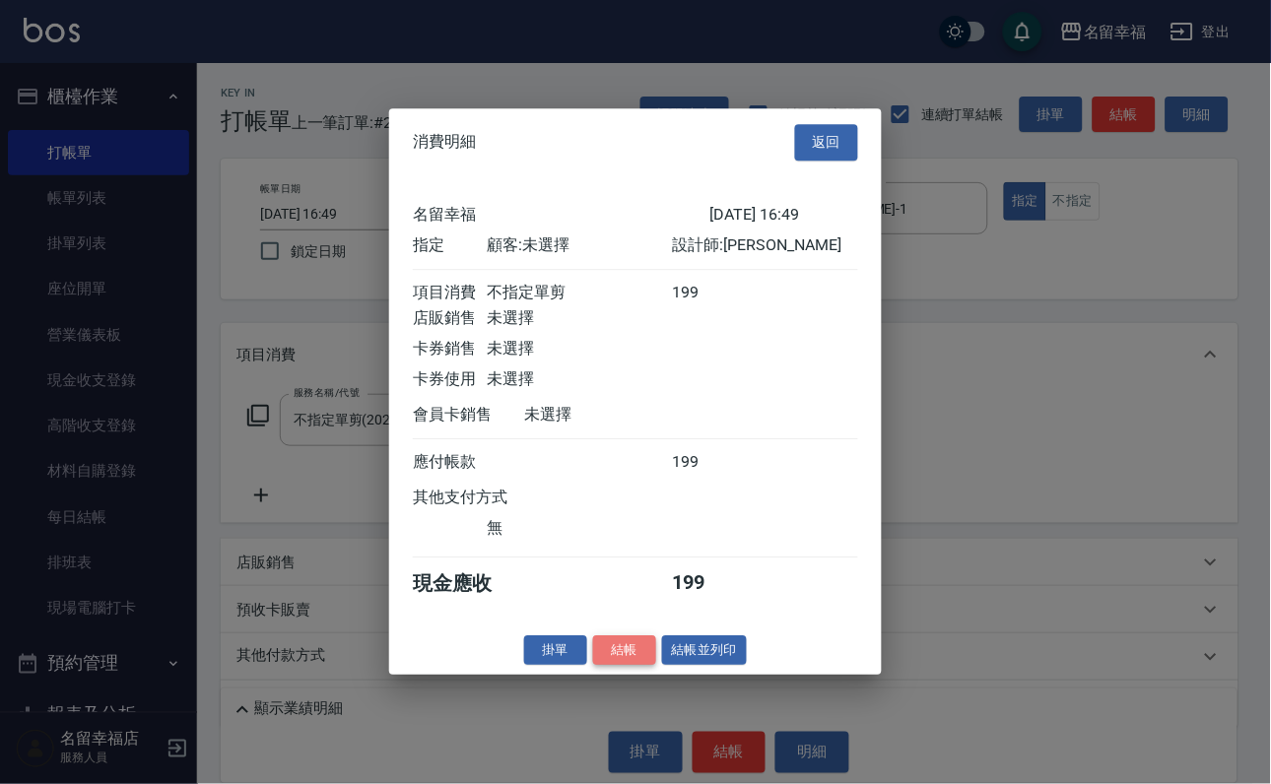
click at [616, 666] on button "結帳" at bounding box center [624, 650] width 63 height 31
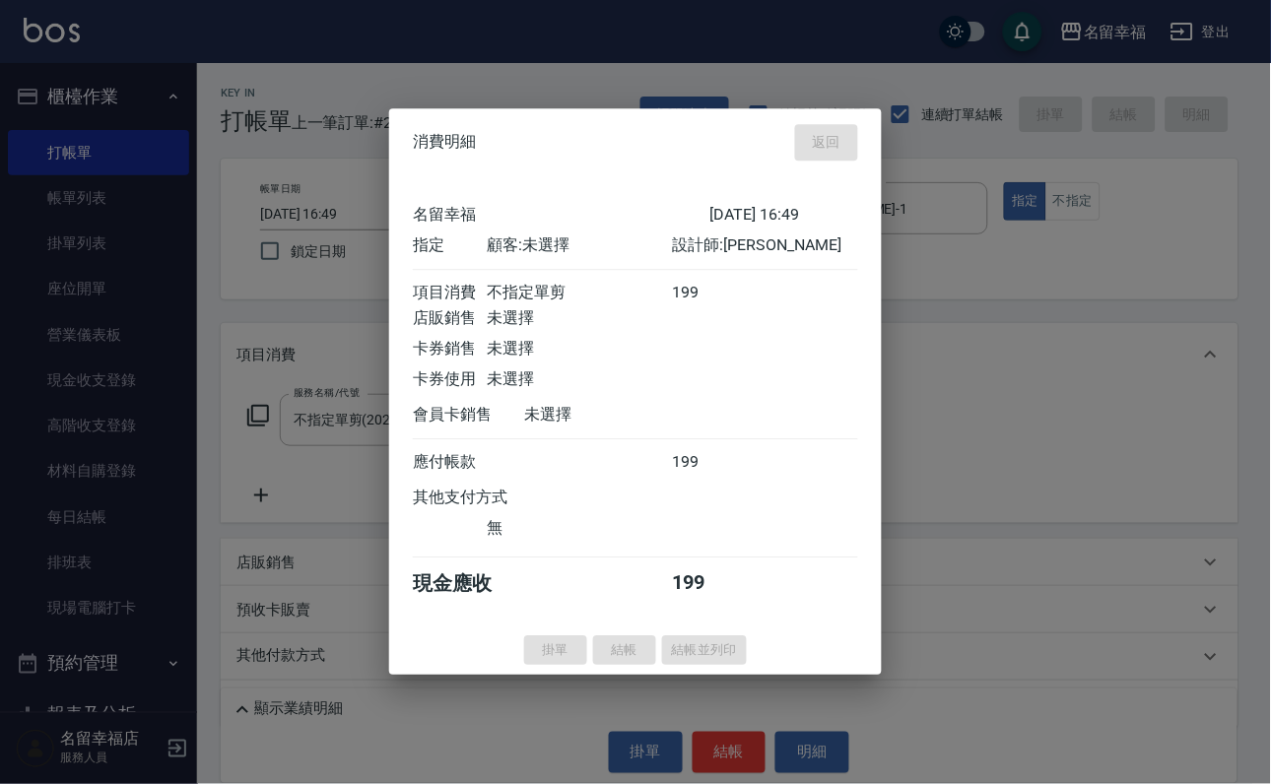
type input "[DATE] 17:16"
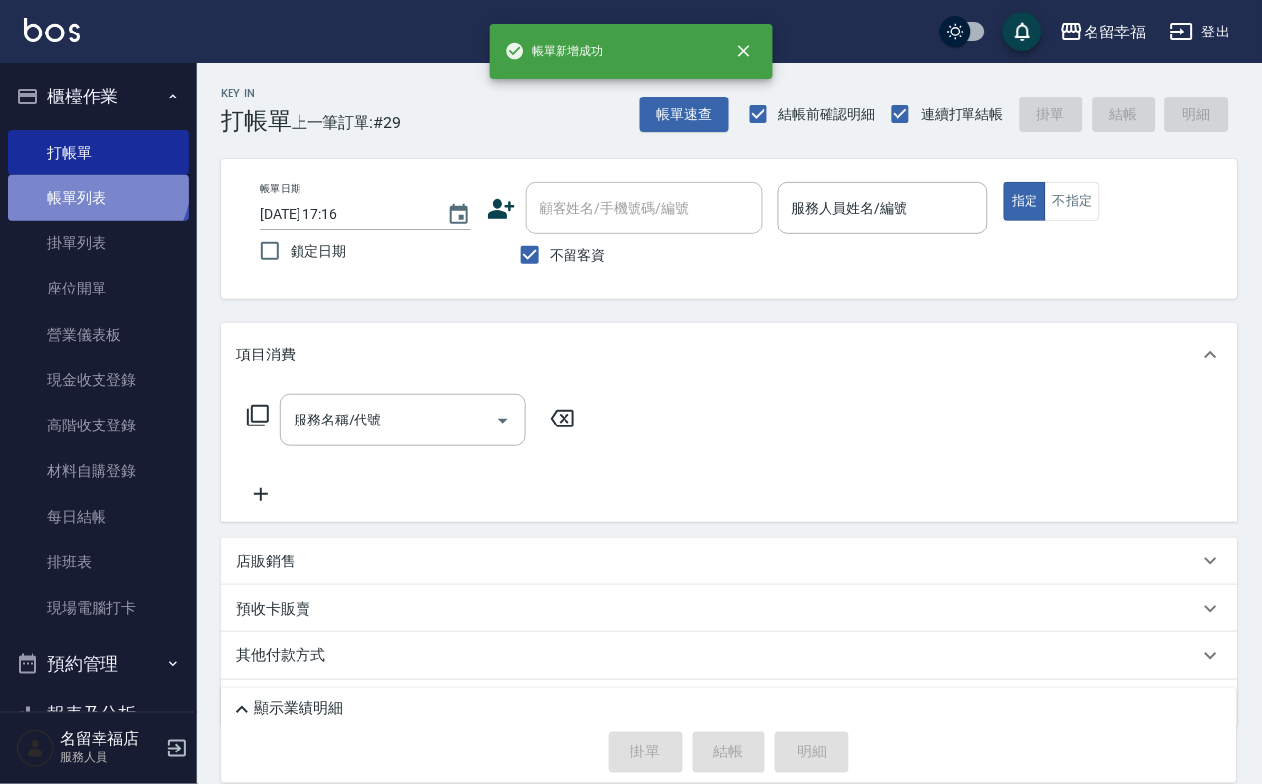
click at [85, 189] on link "帳單列表" at bounding box center [98, 197] width 181 height 45
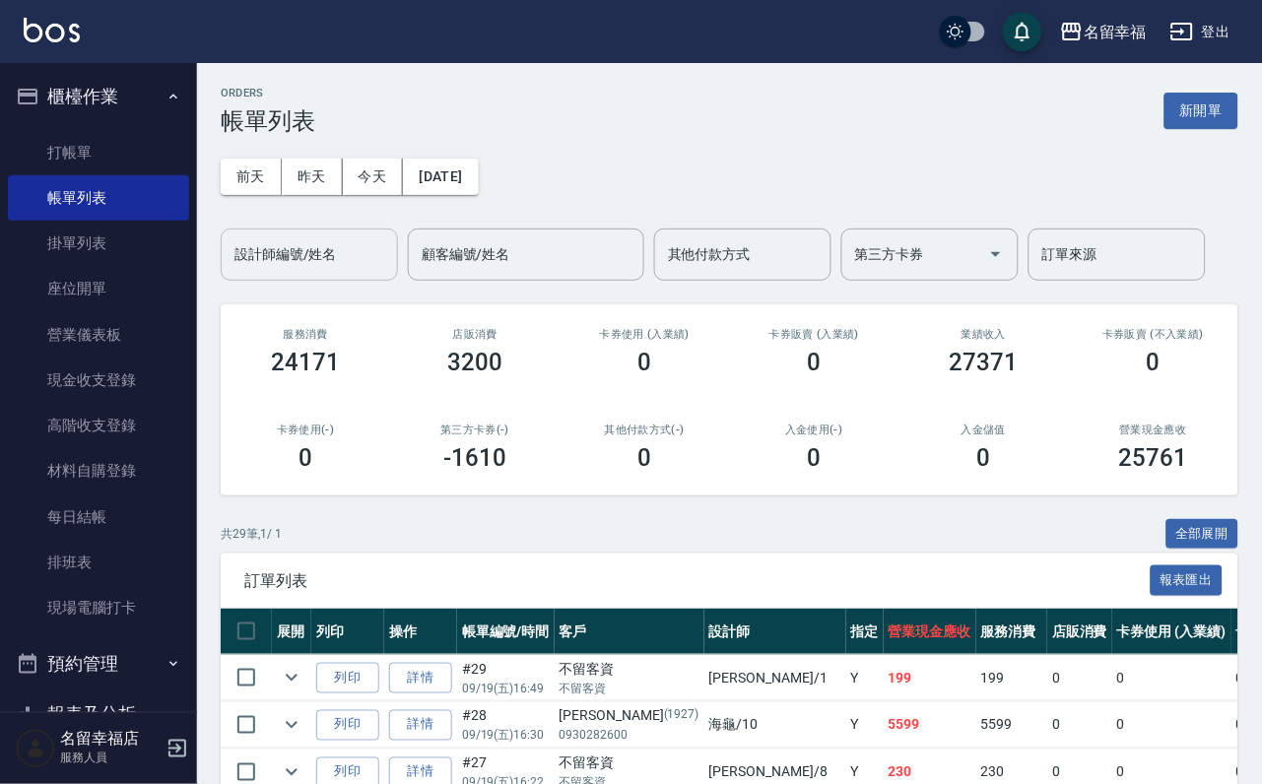
click at [268, 254] on input "設計師編號/姓名" at bounding box center [310, 254] width 160 height 34
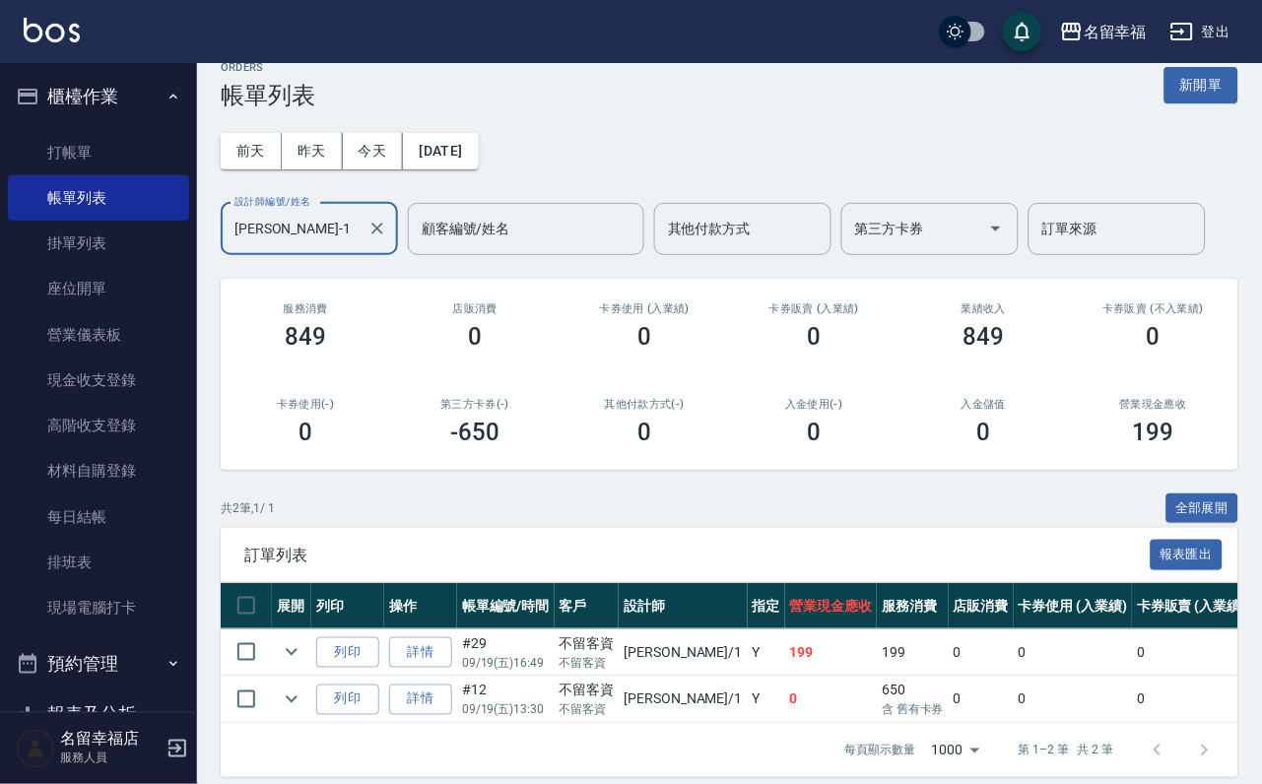
scroll to position [148, 0]
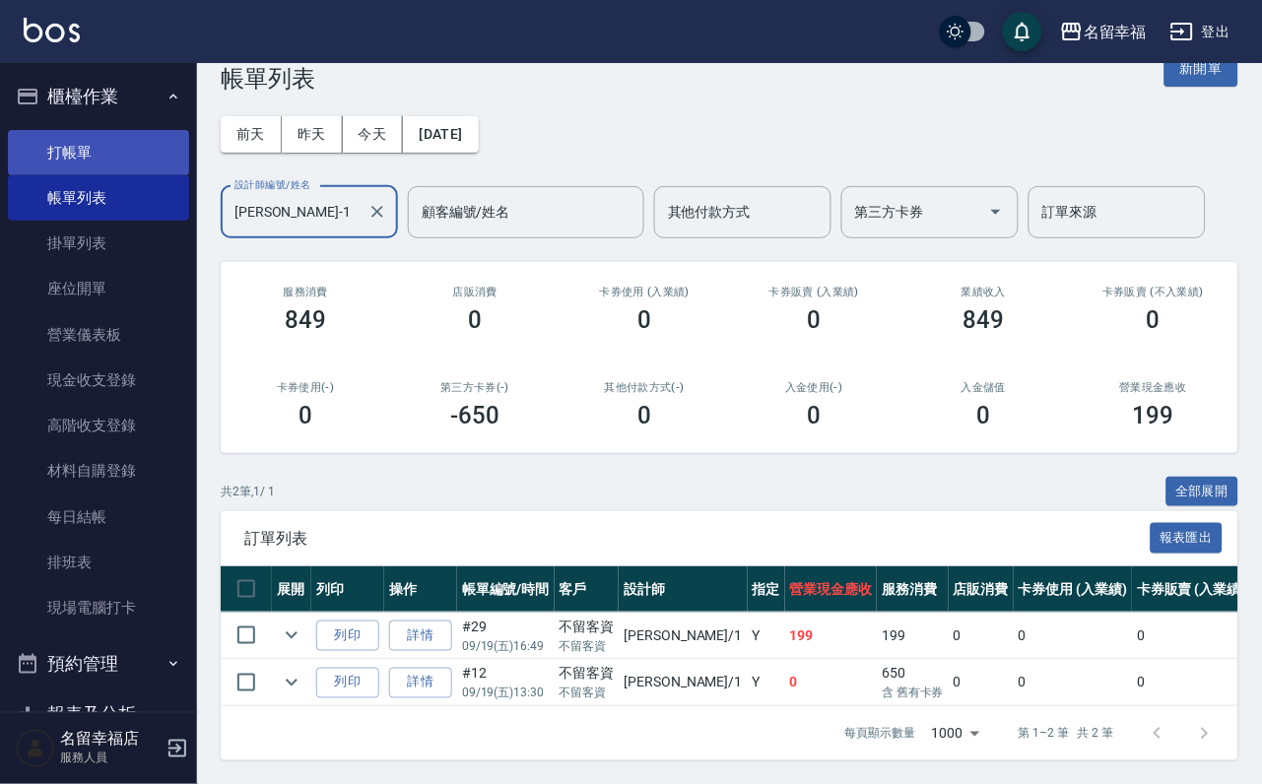
type input "[PERSON_NAME]-1"
click at [135, 137] on link "打帳單" at bounding box center [98, 152] width 181 height 45
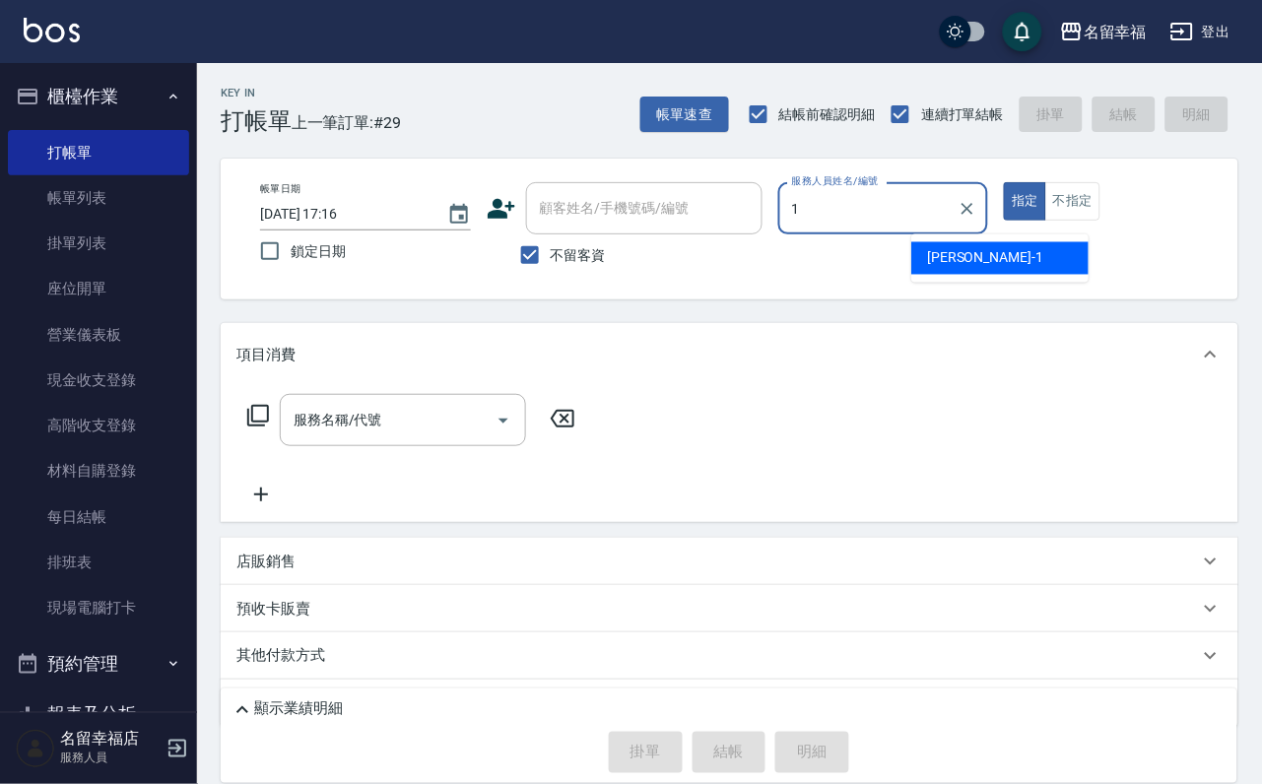
type input "[PERSON_NAME]-1"
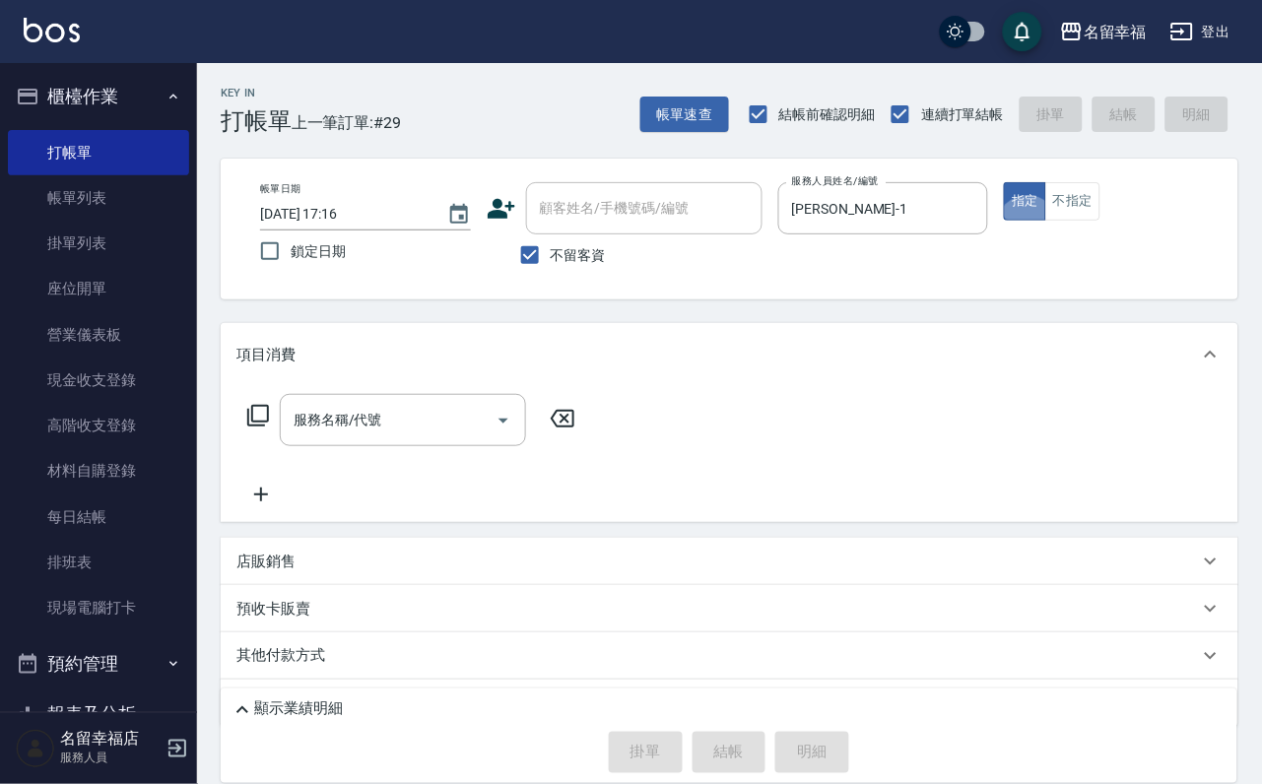
type button "true"
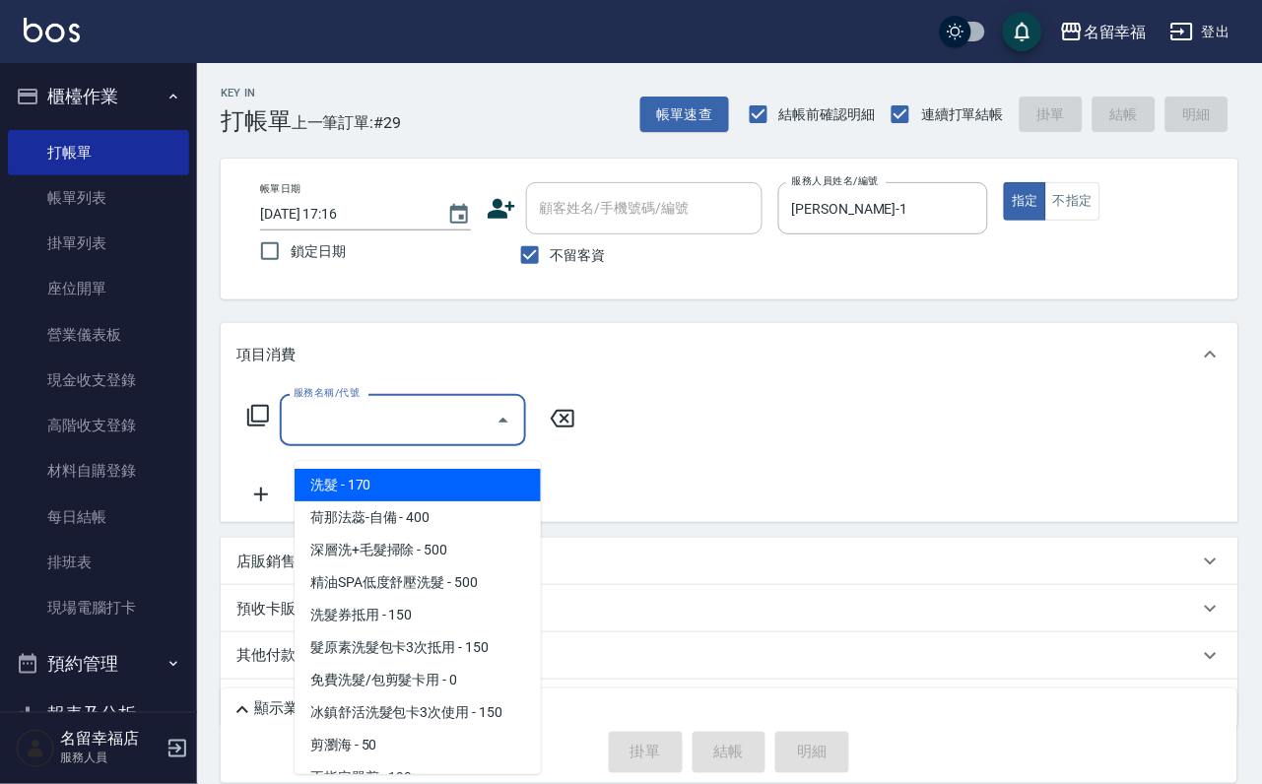
click at [341, 437] on input "服務名稱/代號" at bounding box center [388, 420] width 199 height 34
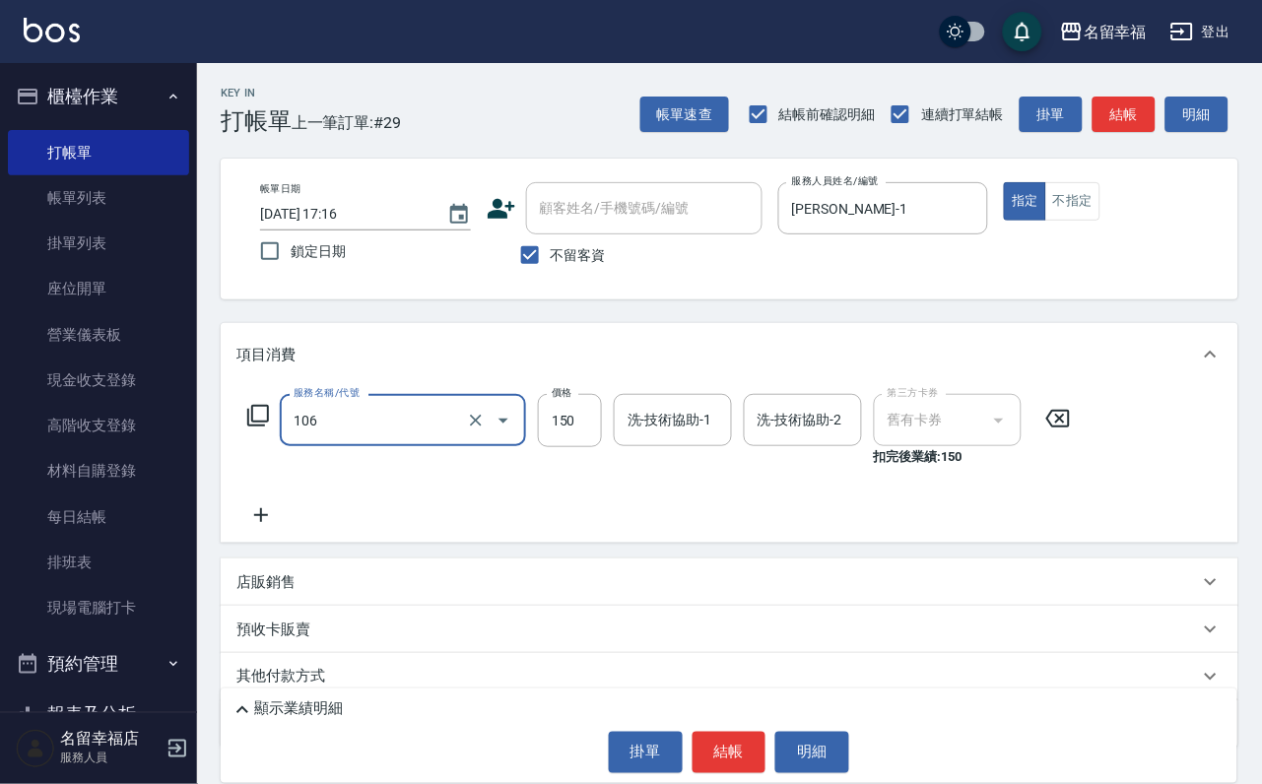
type input "洗髮券抵用(106)"
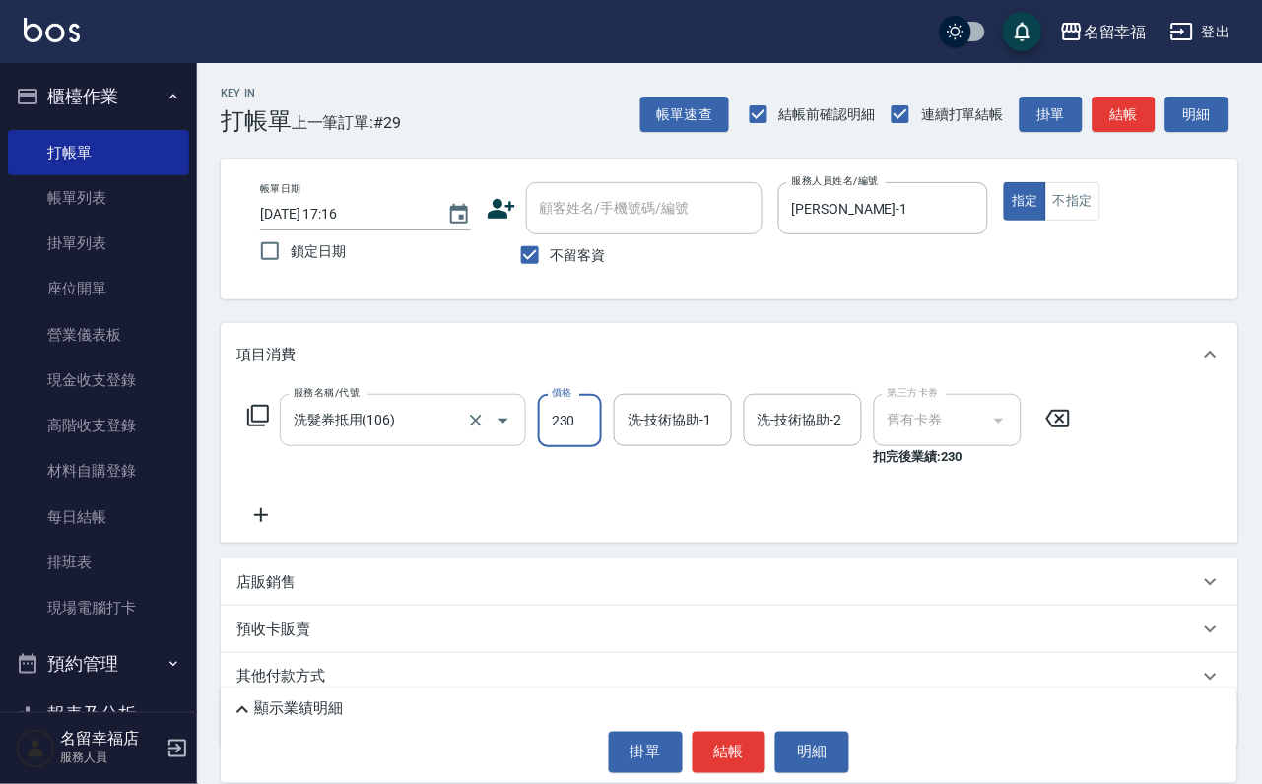
type input "230"
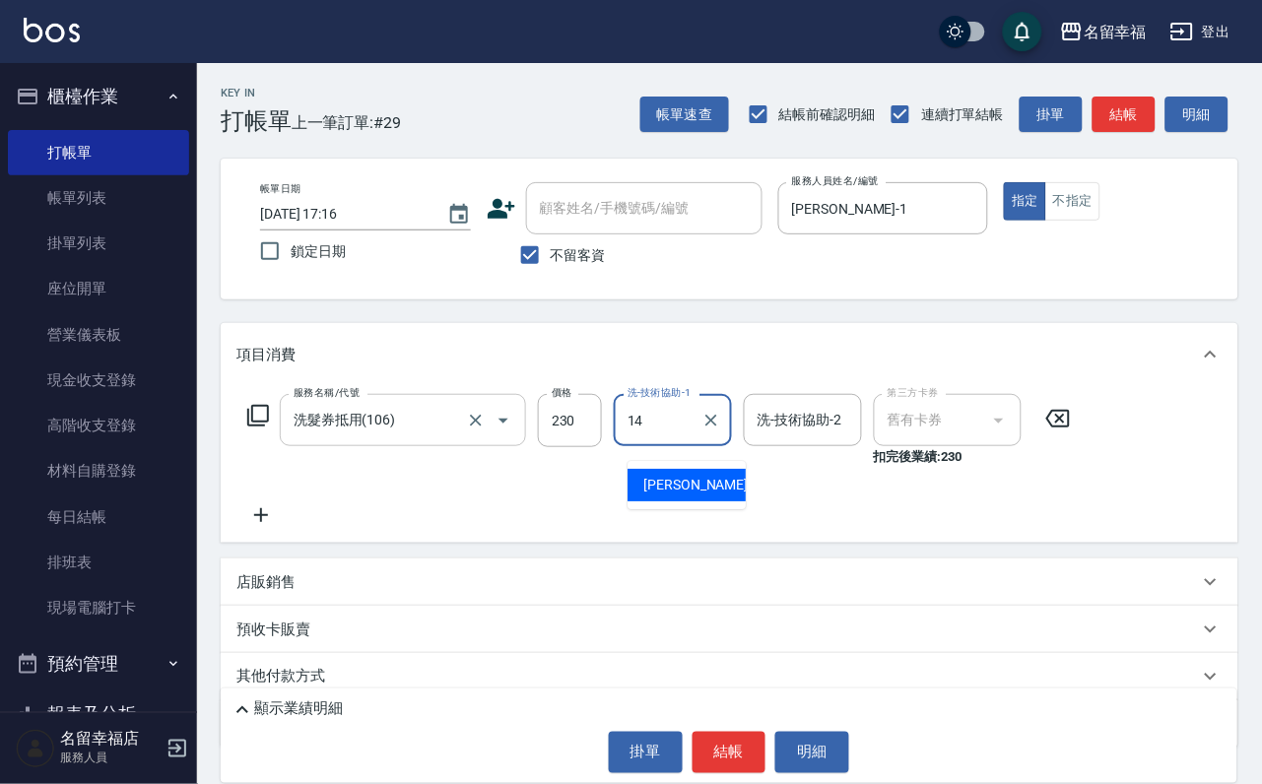
type input "[PERSON_NAME]-14"
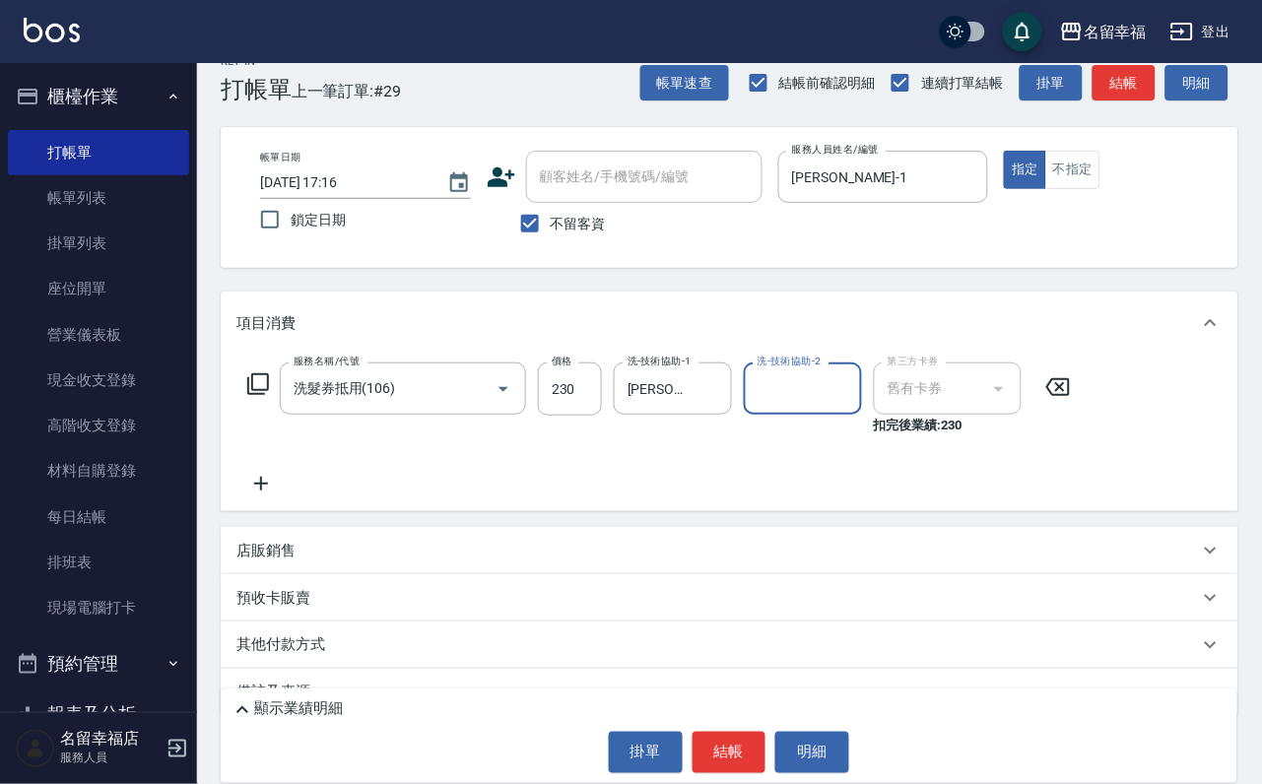
scroll to position [132, 0]
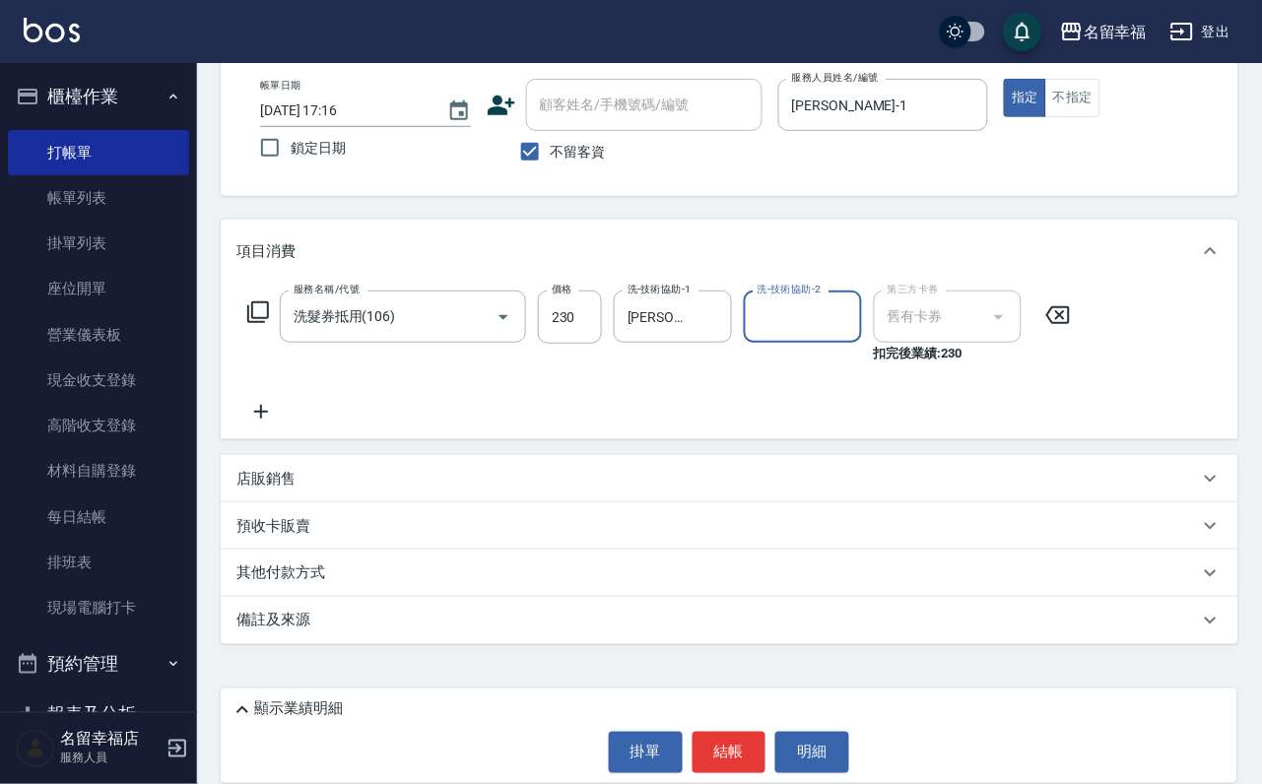
click at [325, 518] on div "預收卡販賣" at bounding box center [717, 526] width 963 height 21
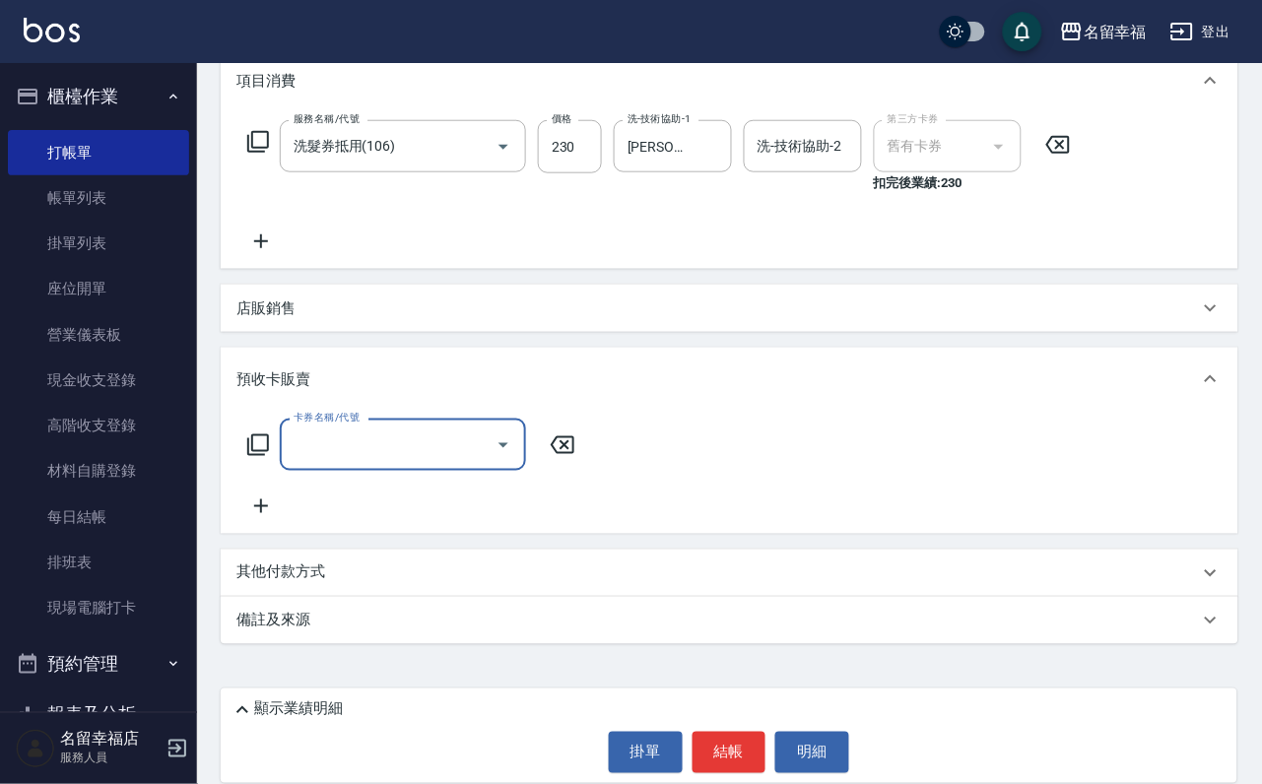
scroll to position [323, 0]
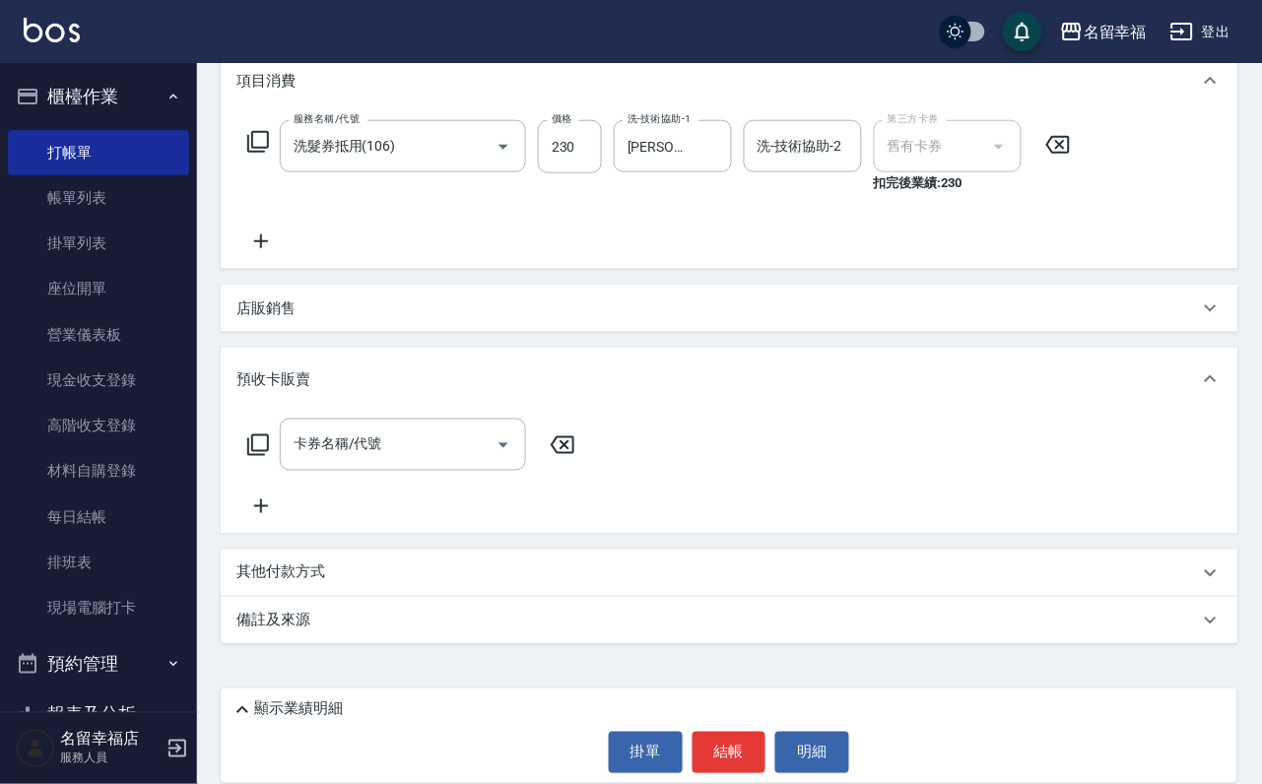
click at [270, 433] on icon at bounding box center [258, 445] width 24 height 24
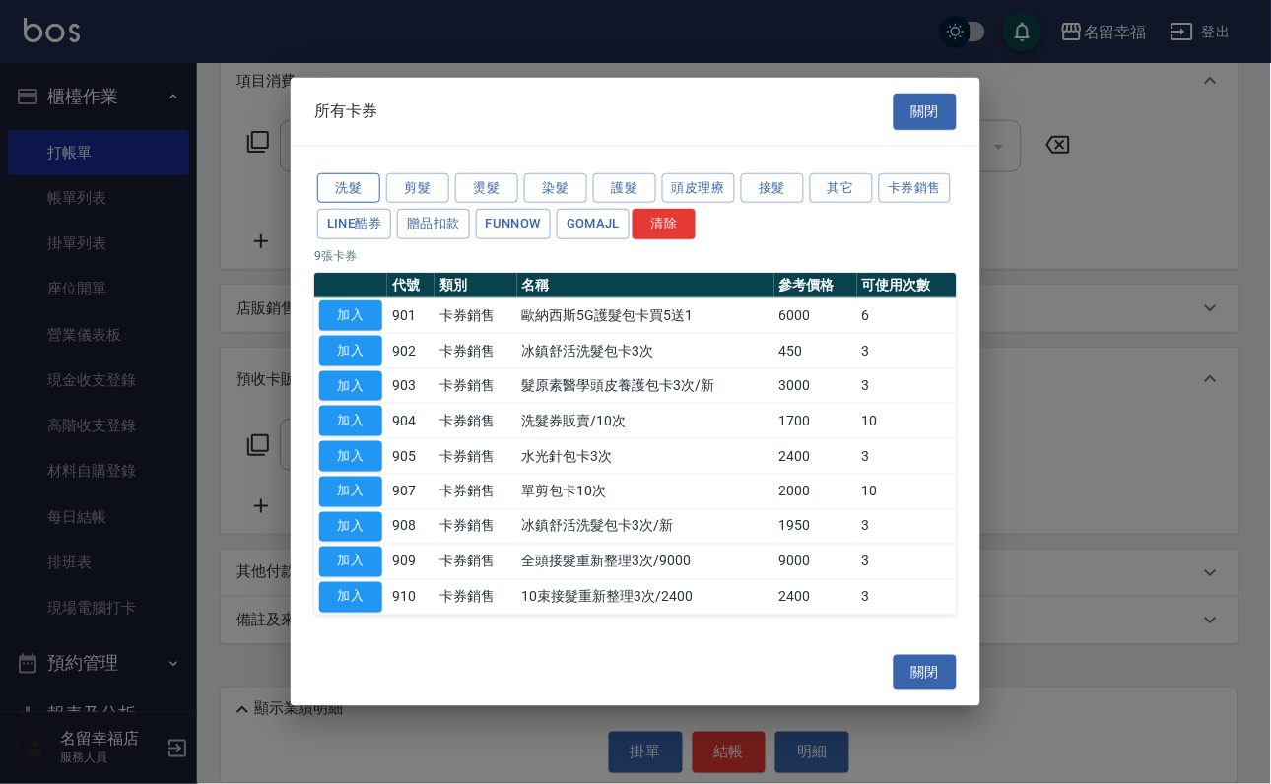
click at [346, 172] on button "洗髮" at bounding box center [348, 187] width 63 height 31
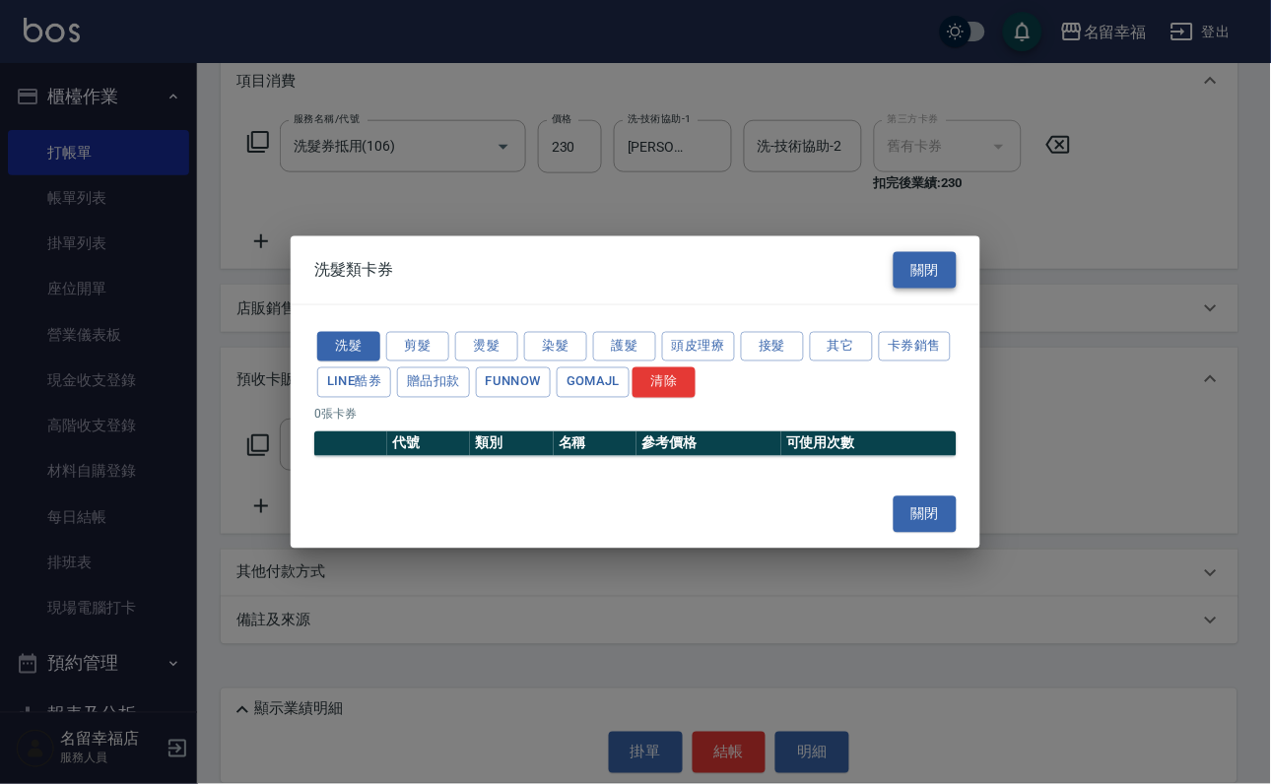
click at [928, 252] on button "關閉" at bounding box center [925, 270] width 63 height 36
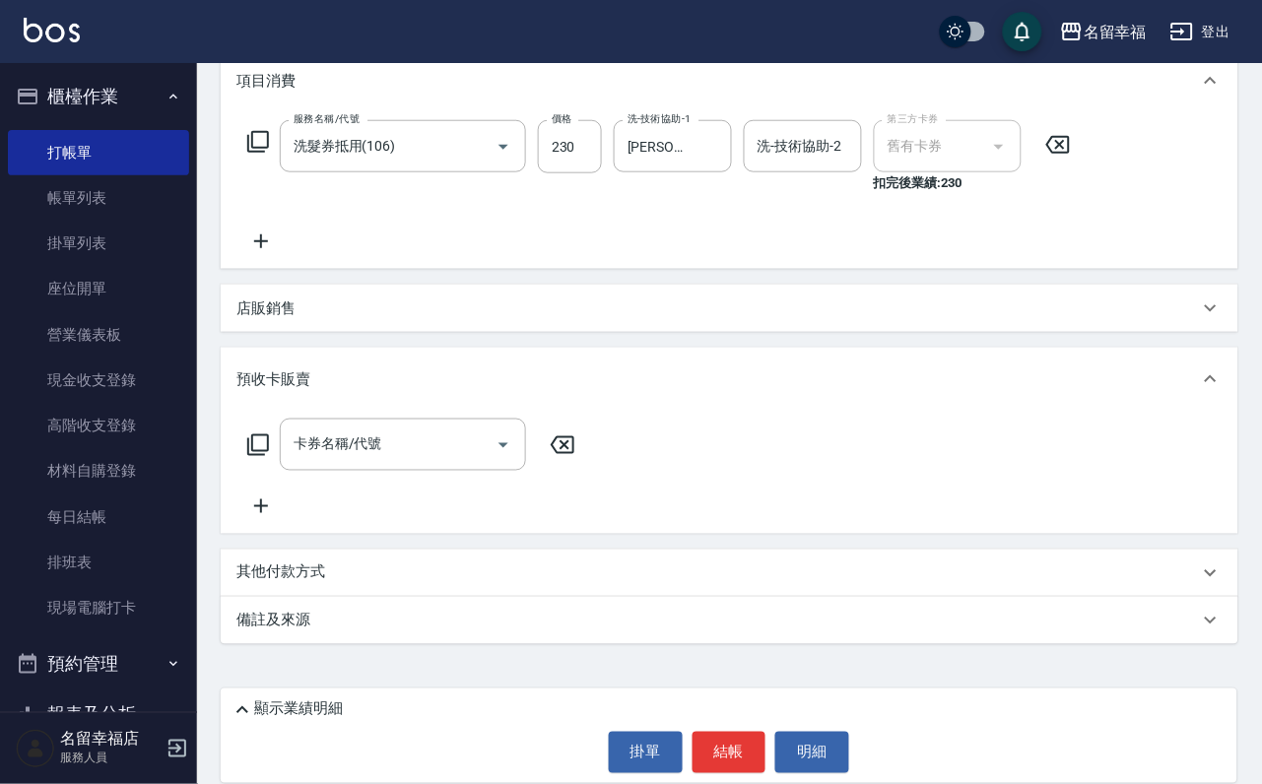
click at [270, 433] on icon at bounding box center [258, 445] width 24 height 24
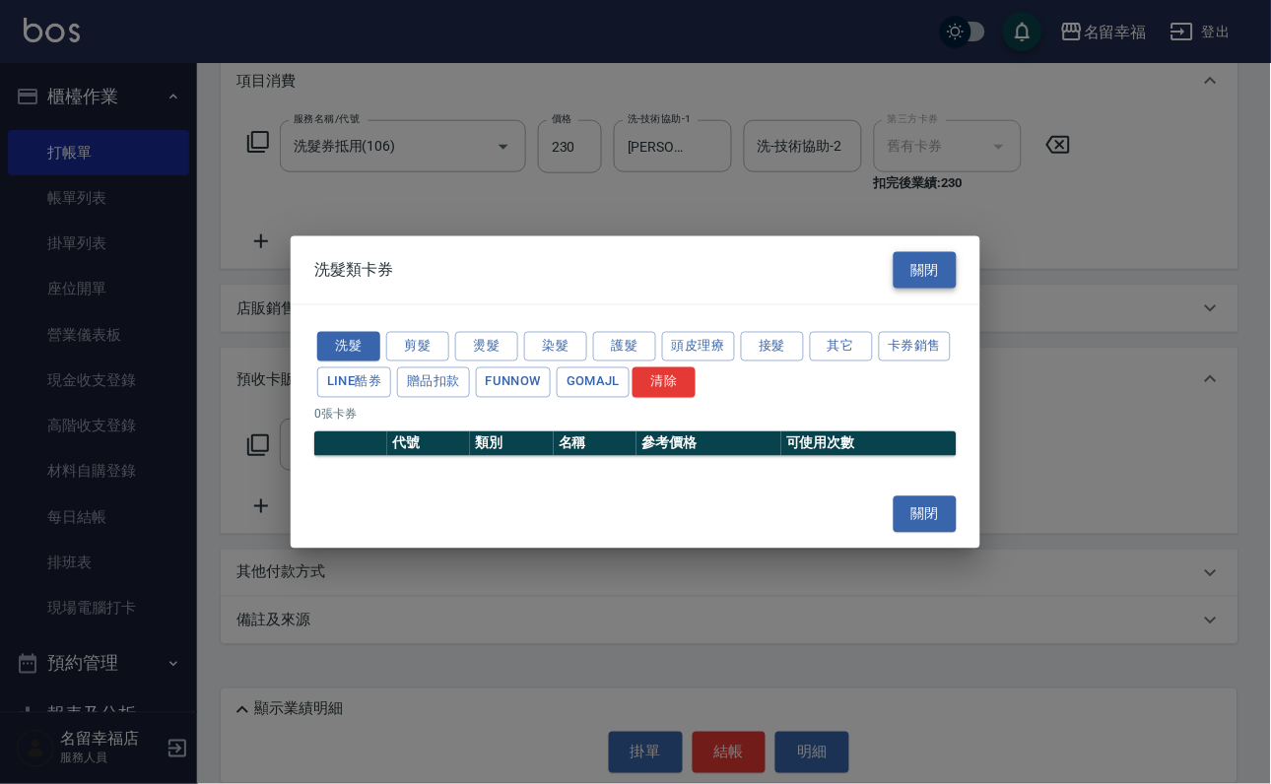
click at [933, 256] on button "關閉" at bounding box center [925, 270] width 63 height 36
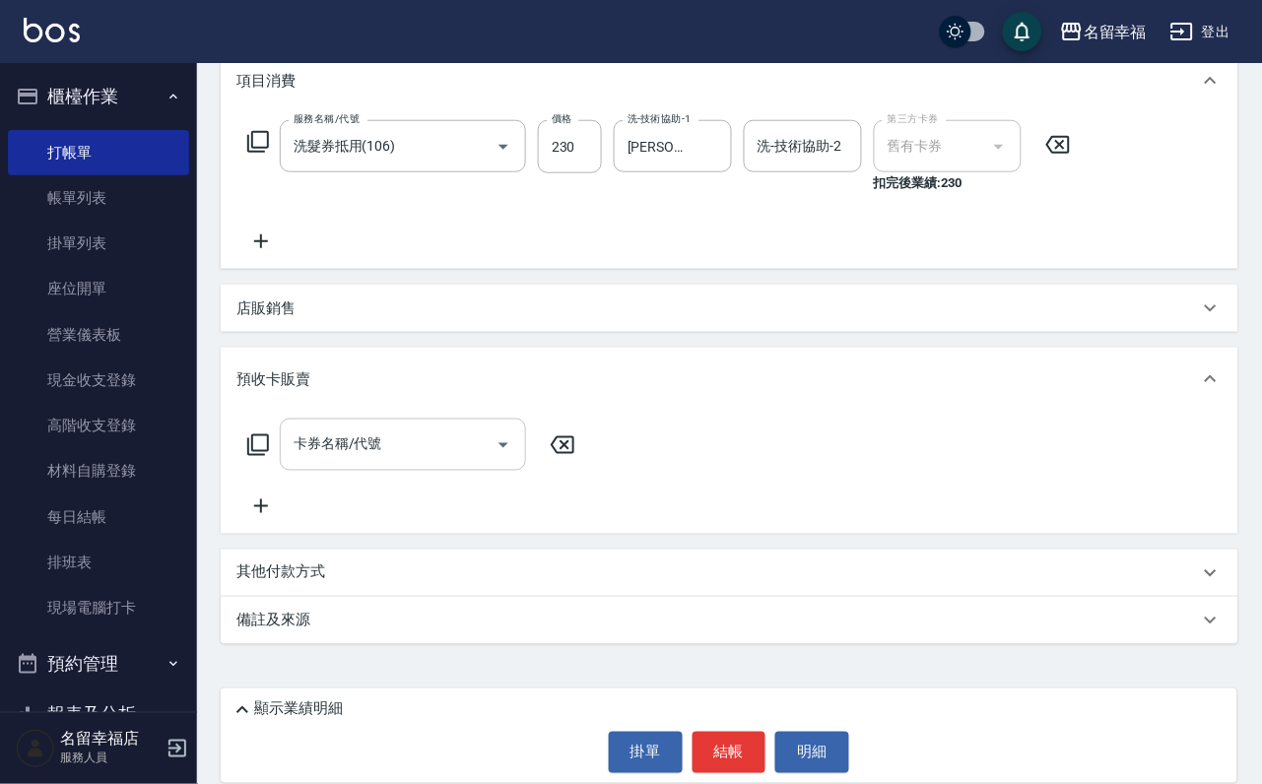
click at [373, 428] on input "卡券名稱/代號" at bounding box center [388, 445] width 199 height 34
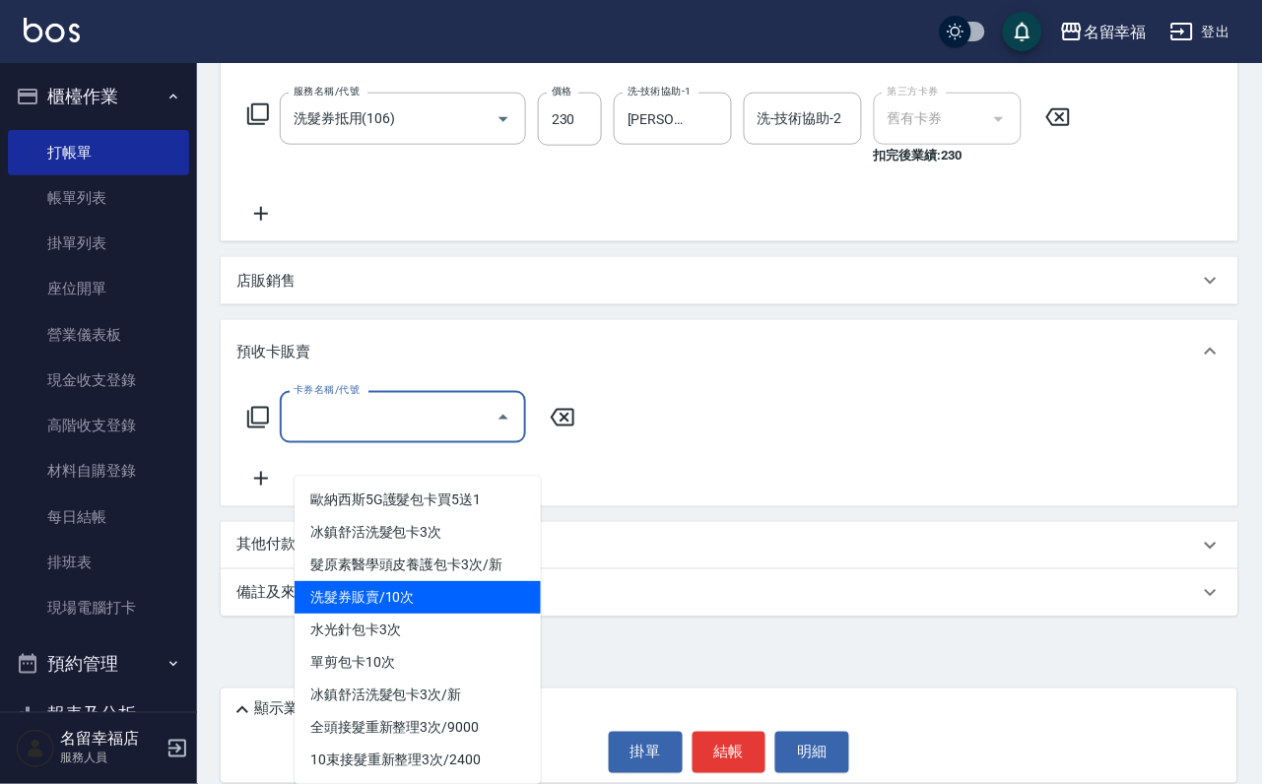
click at [476, 600] on span "洗髮券販賣/10次" at bounding box center [418, 597] width 246 height 33
type input "洗髮券販賣/10次(904)"
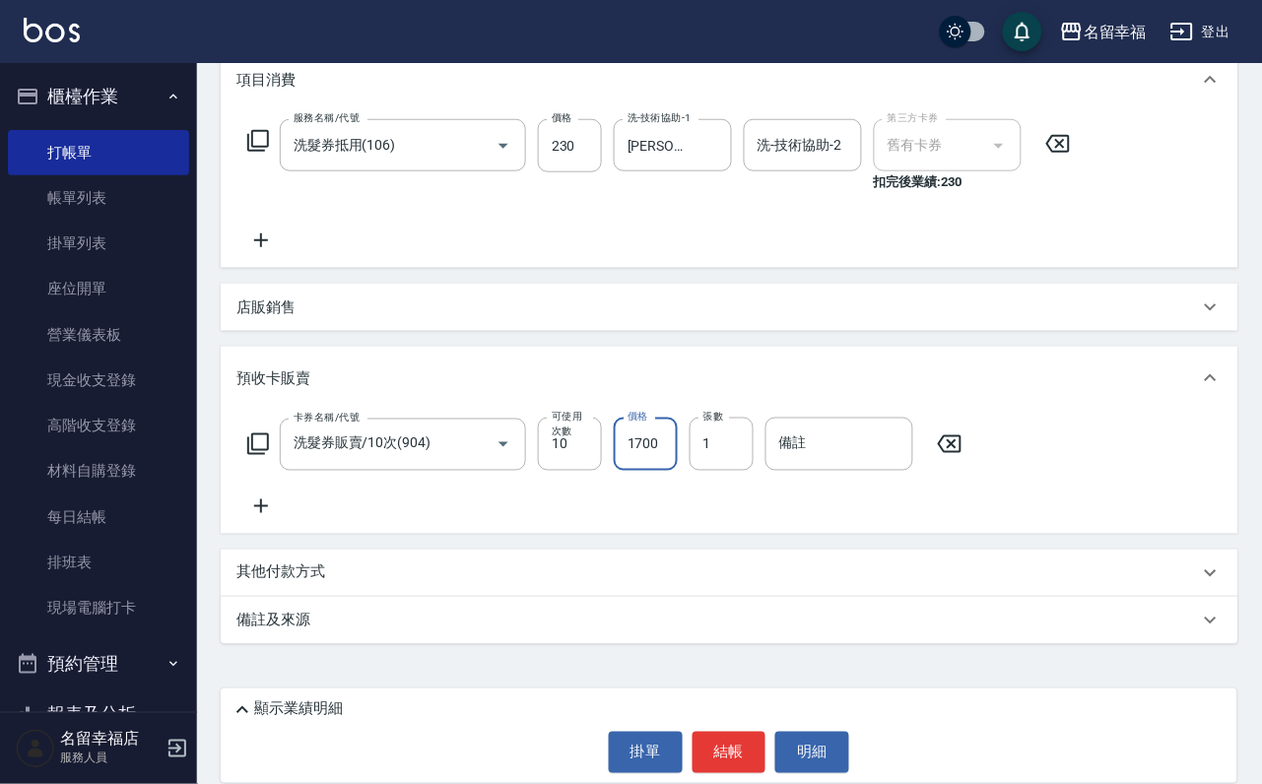
click at [667, 441] on input "1700" at bounding box center [646, 444] width 64 height 53
type input "2300"
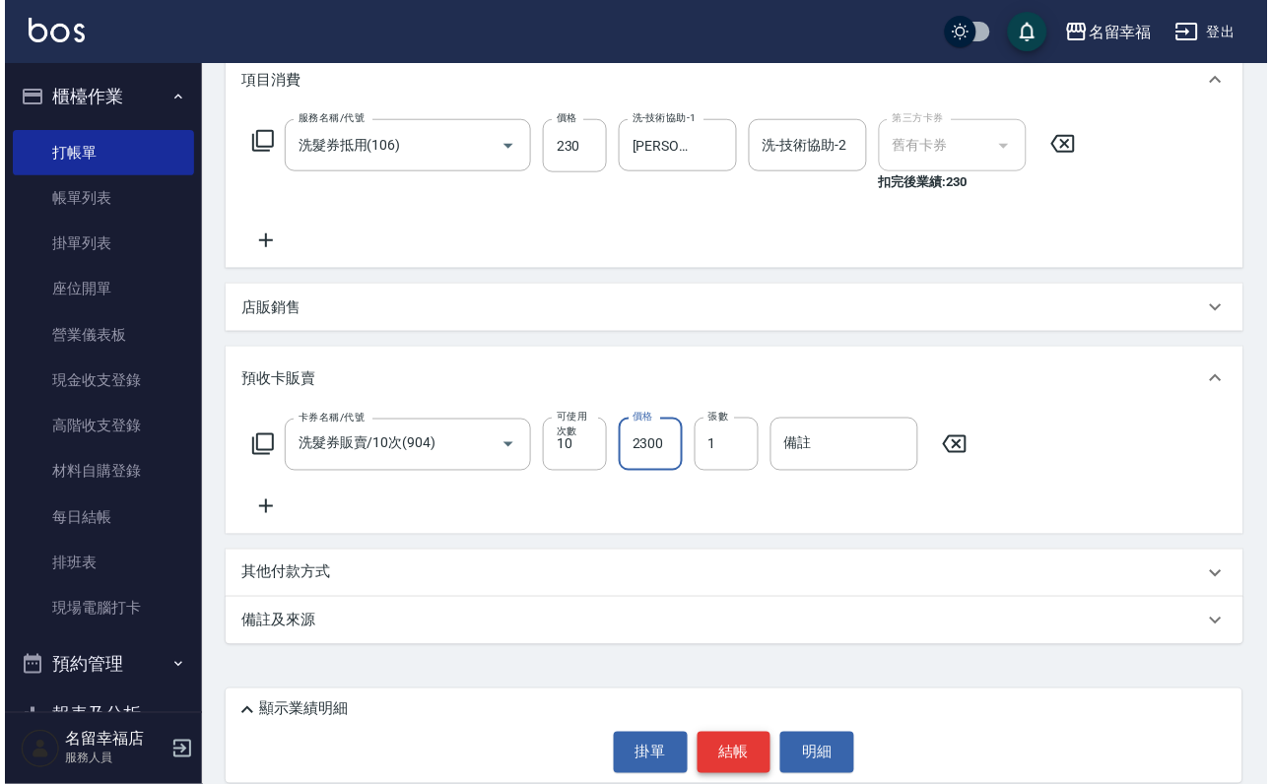
scroll to position [0, 0]
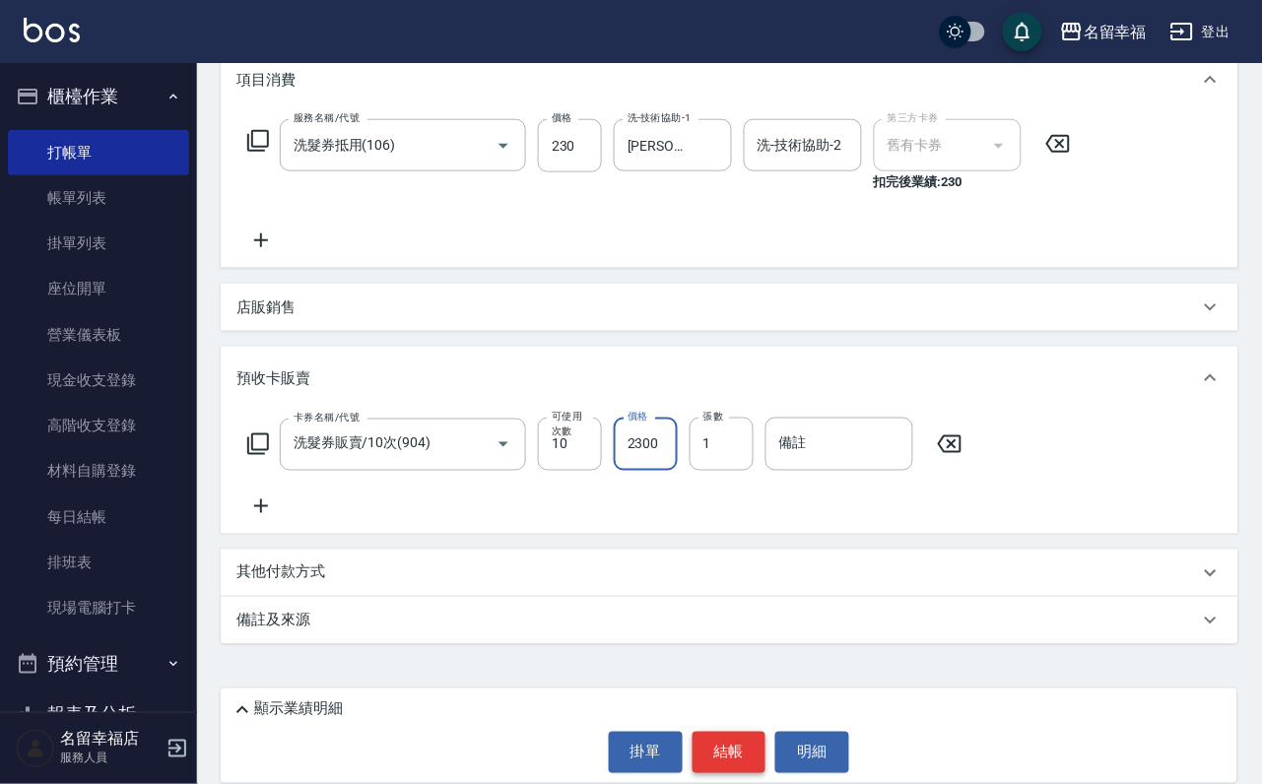
click at [747, 740] on button "結帳" at bounding box center [730, 752] width 74 height 41
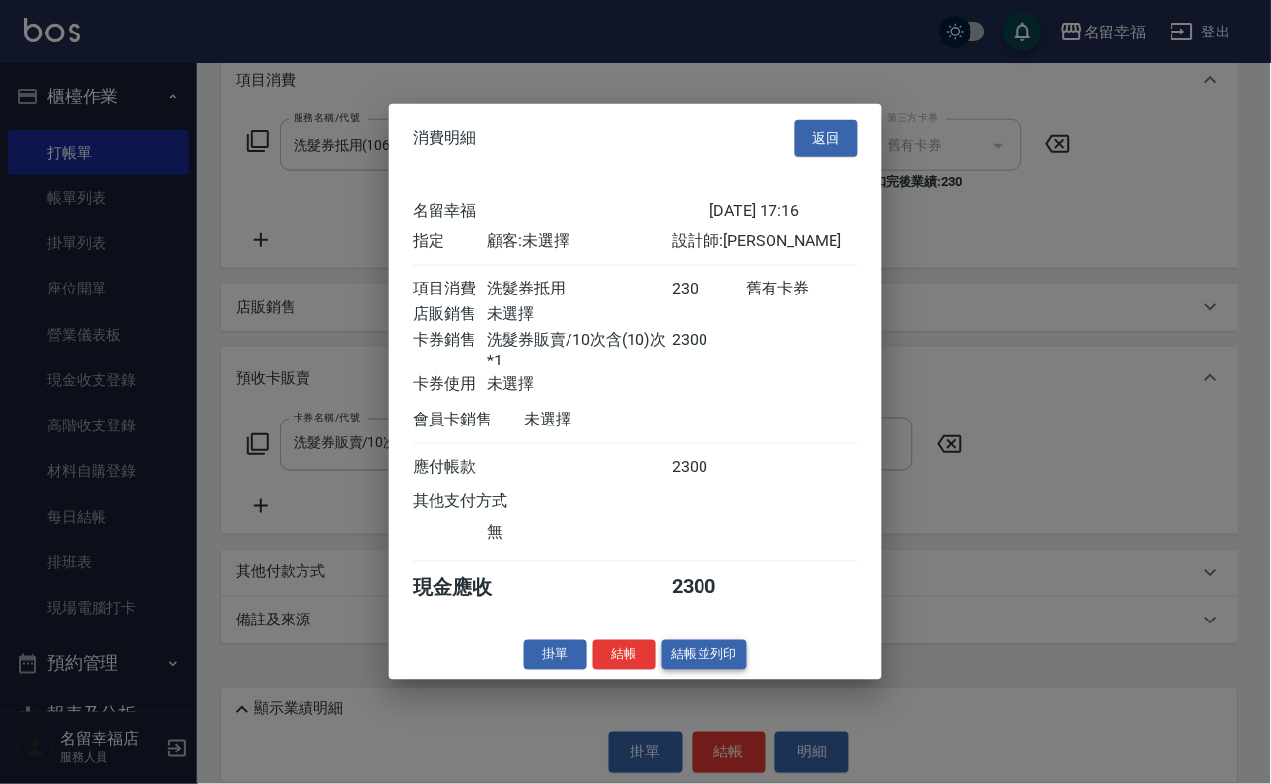
scroll to position [233, 0]
click at [615, 670] on button "結帳" at bounding box center [624, 654] width 63 height 31
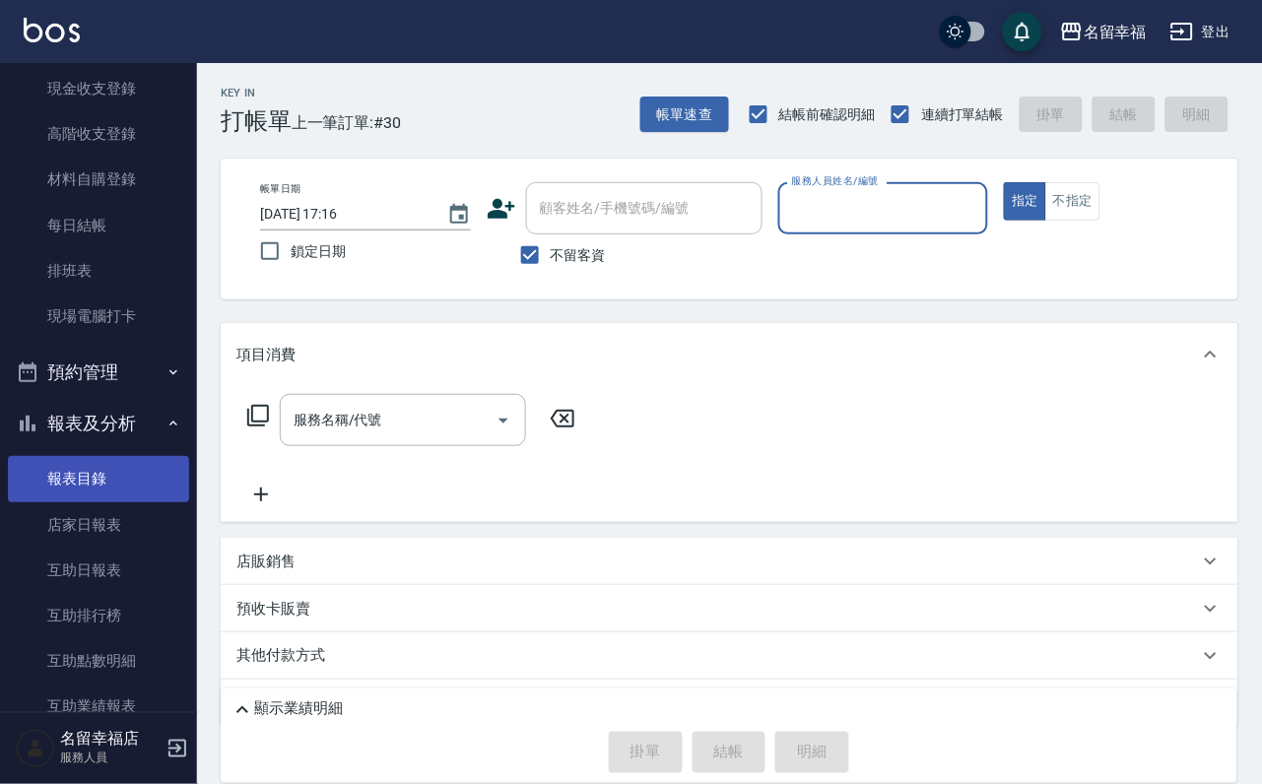
scroll to position [296, 0]
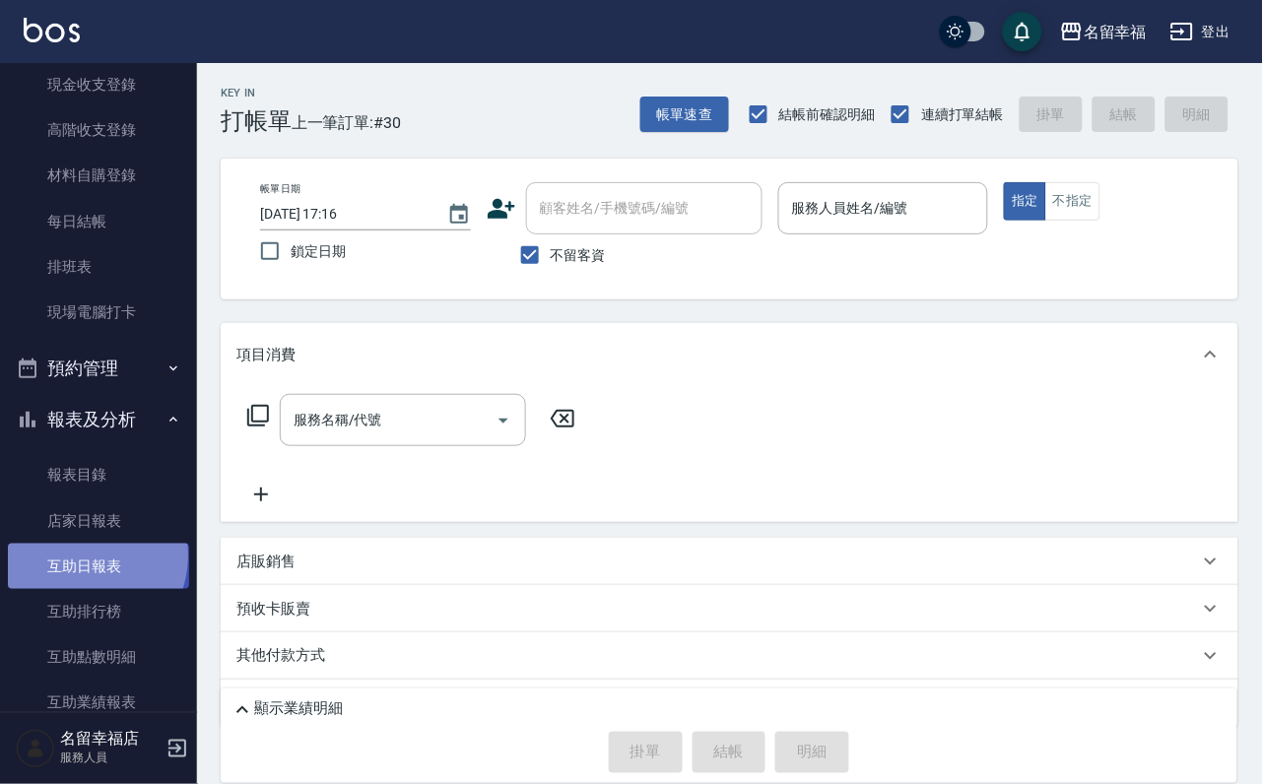
click at [76, 589] on link "互助日報表" at bounding box center [98, 566] width 181 height 45
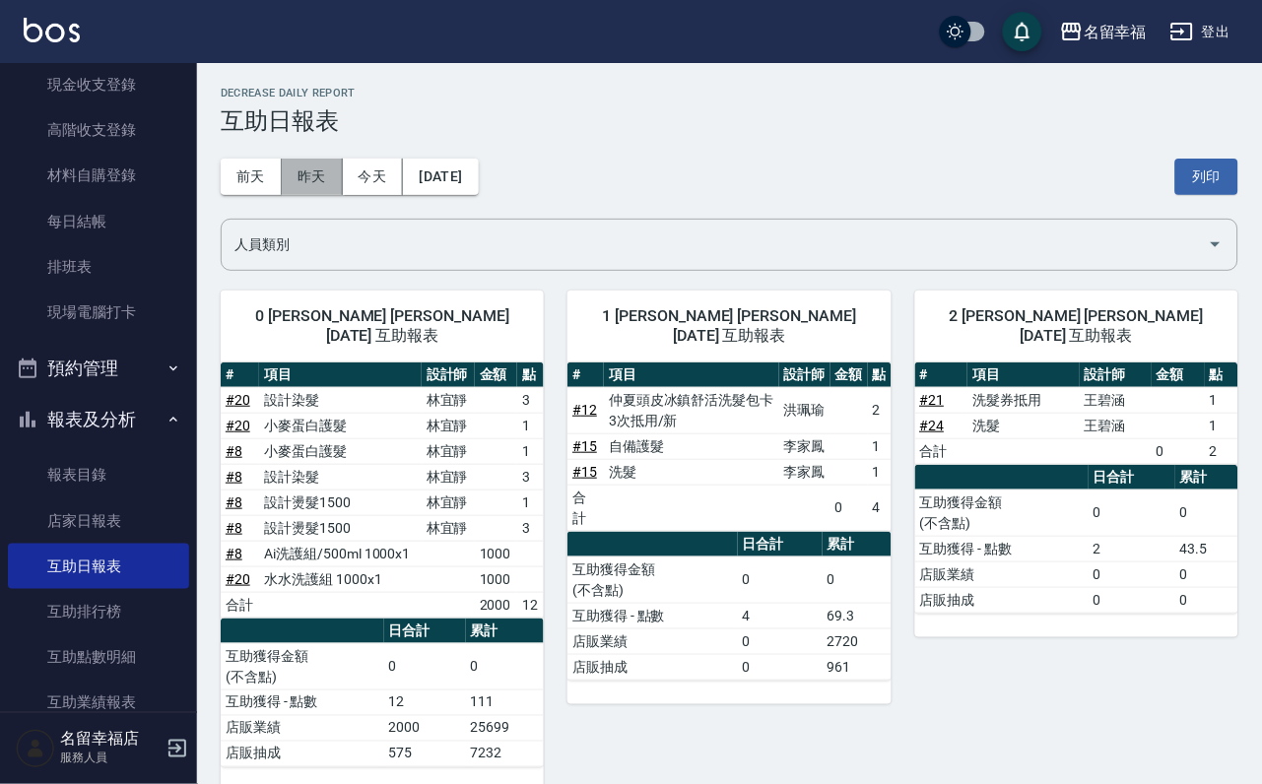
click at [299, 191] on button "昨天" at bounding box center [312, 177] width 61 height 36
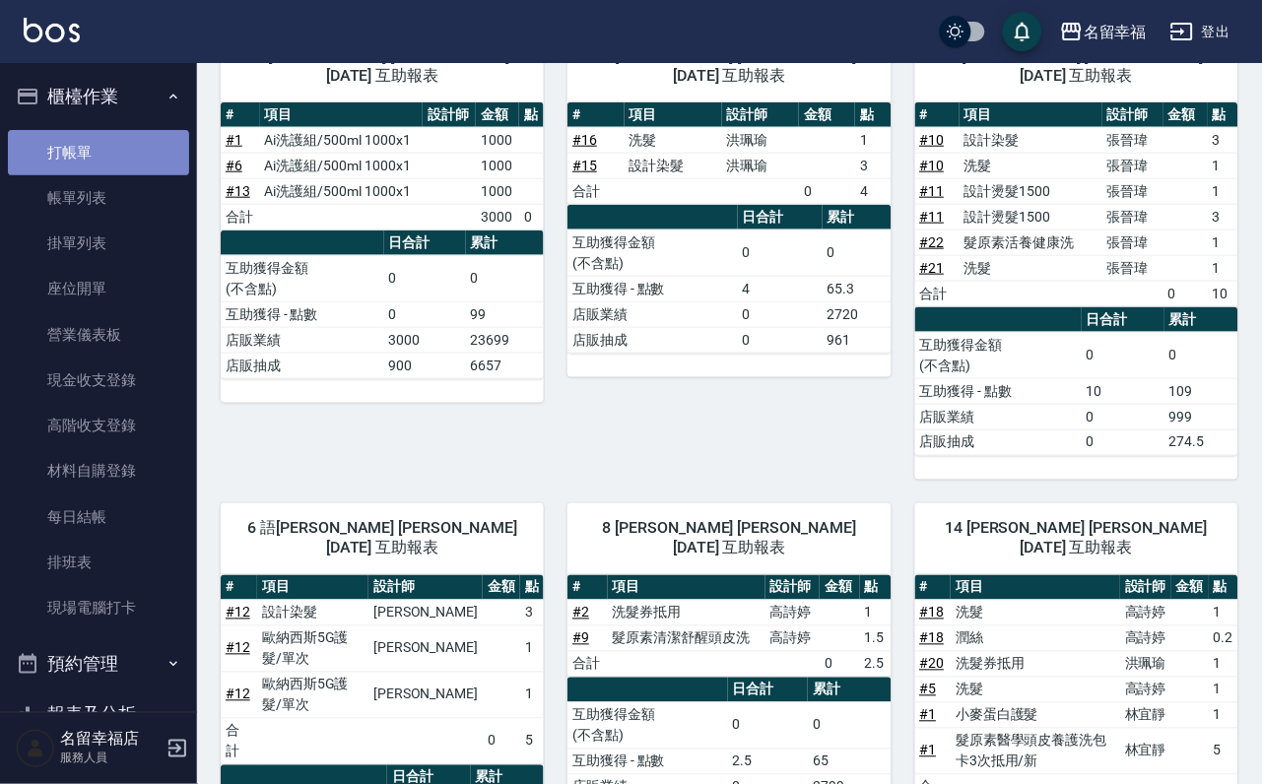
click at [110, 143] on link "打帳單" at bounding box center [98, 152] width 181 height 45
